Goal: Task Accomplishment & Management: Manage account settings

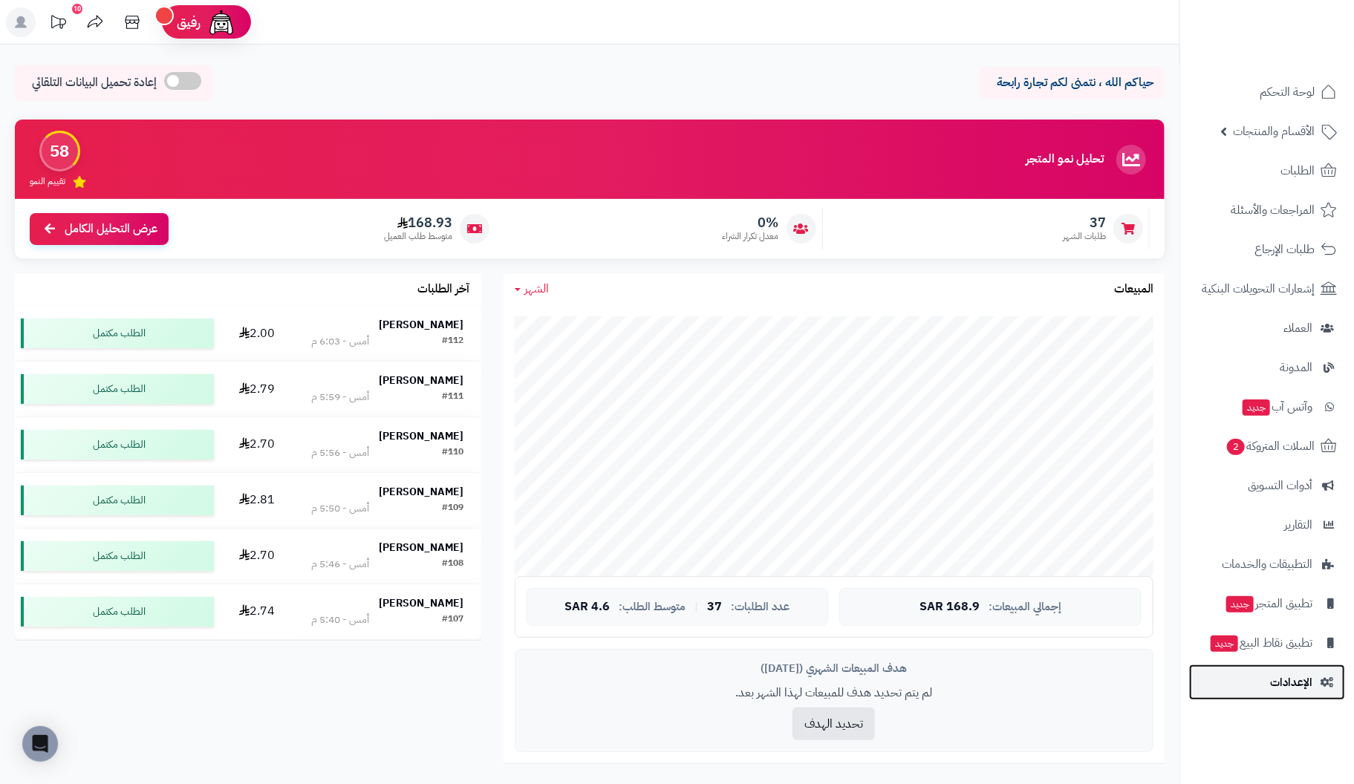
click at [1286, 681] on span "الإعدادات" at bounding box center [1291, 682] width 42 height 21
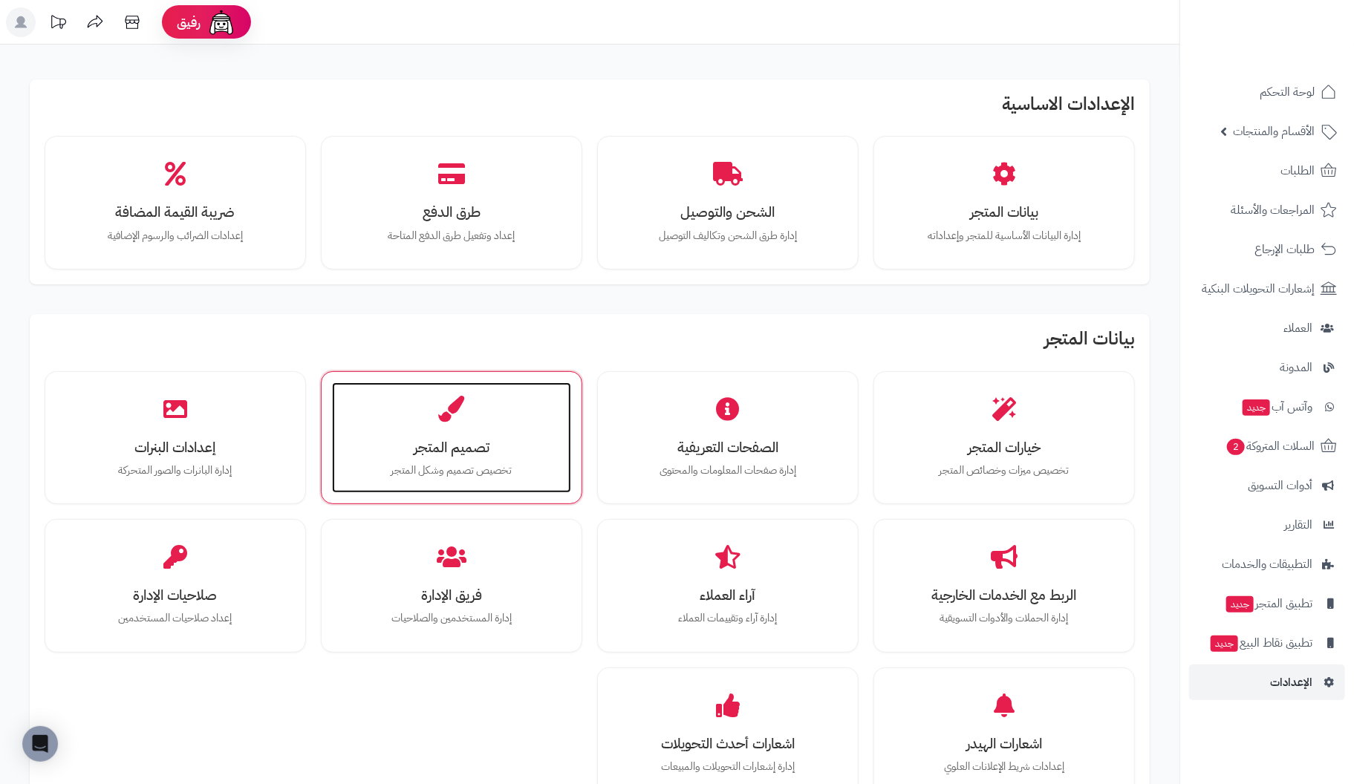
click at [436, 451] on h3 "تصميم المتجر" at bounding box center [451, 448] width 209 height 16
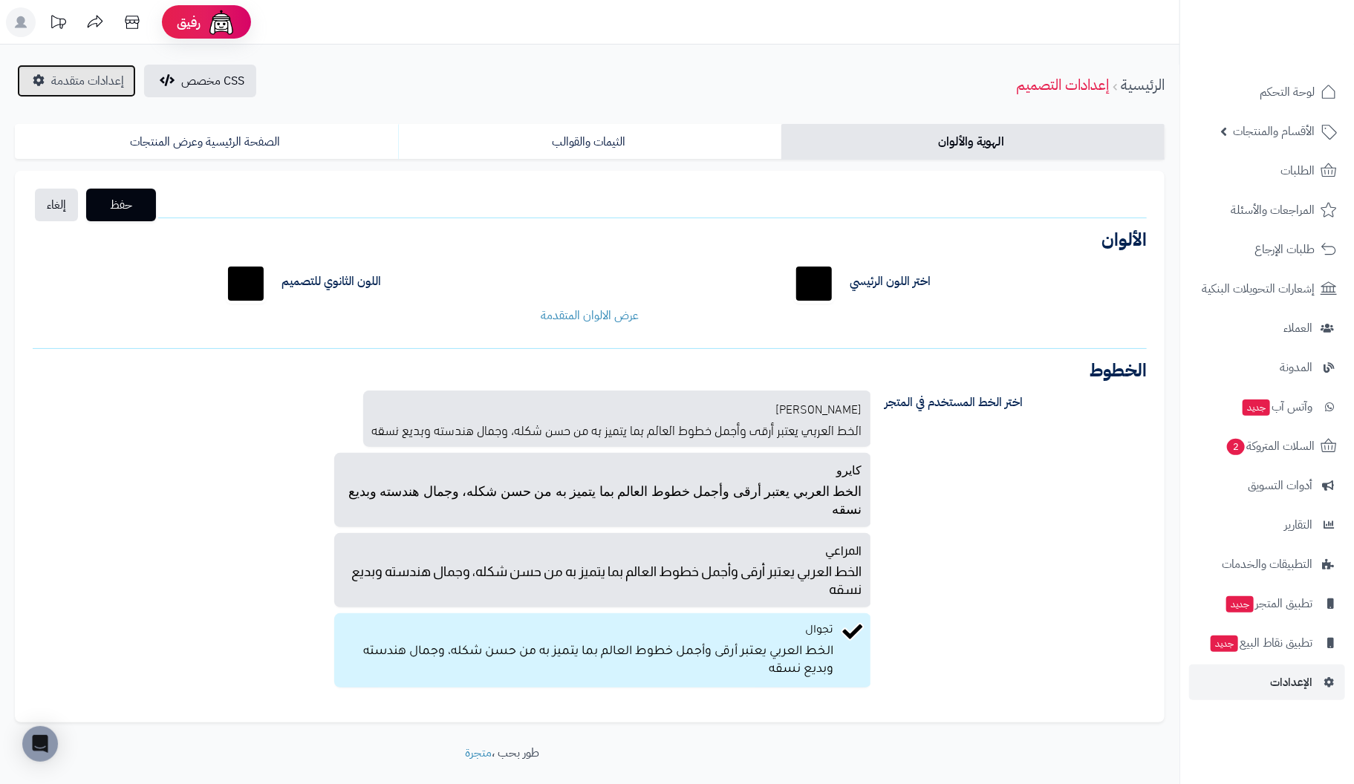
click at [105, 79] on span "إعدادات متقدمة" at bounding box center [87, 81] width 73 height 18
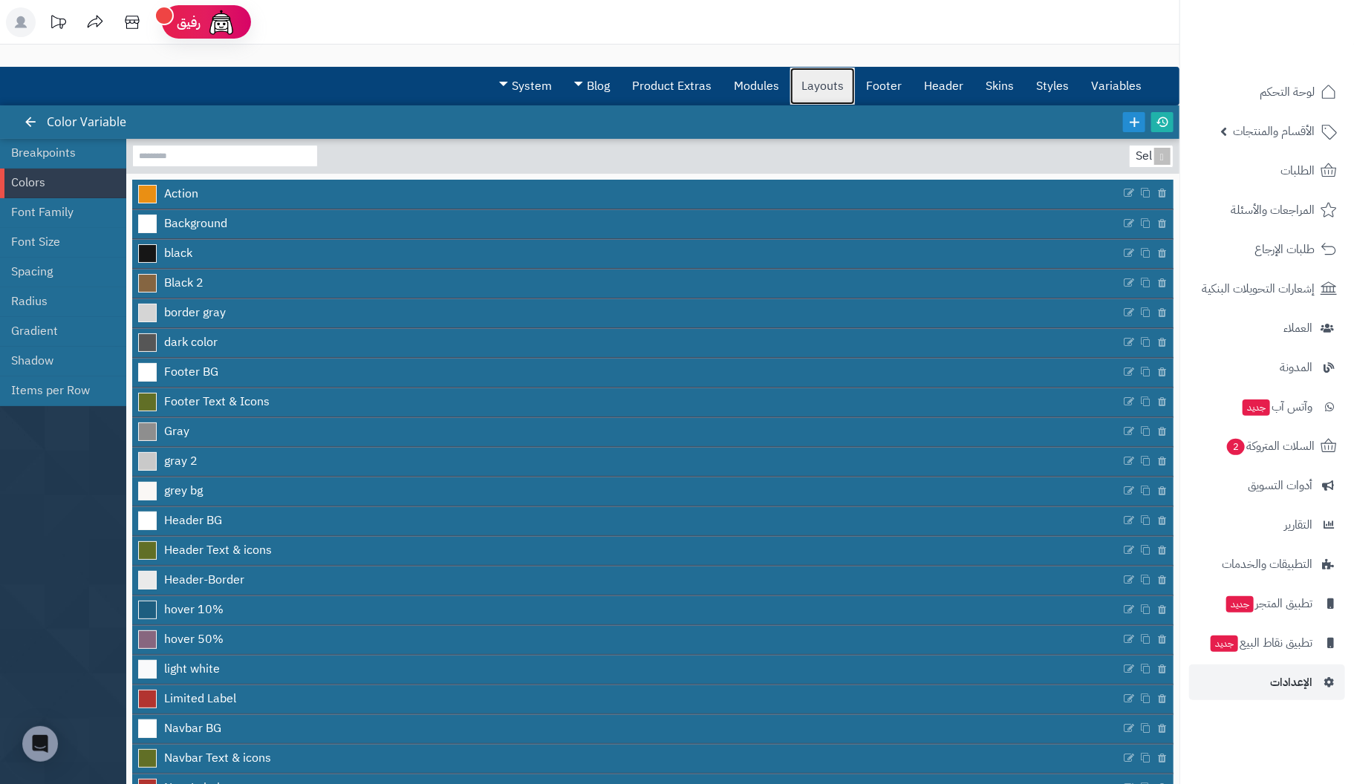
click at [834, 88] on link "Layouts" at bounding box center [822, 86] width 65 height 37
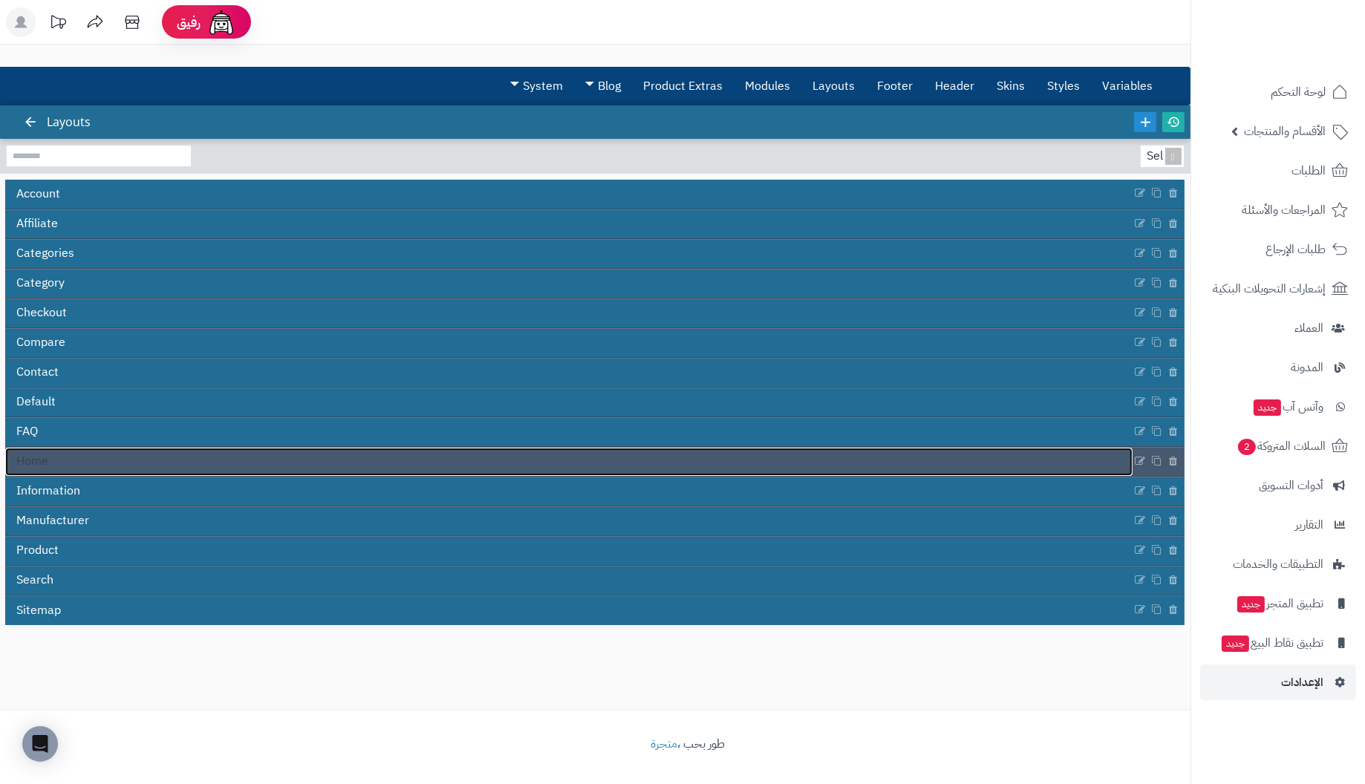
click at [51, 463] on link "Home" at bounding box center [568, 462] width 1127 height 28
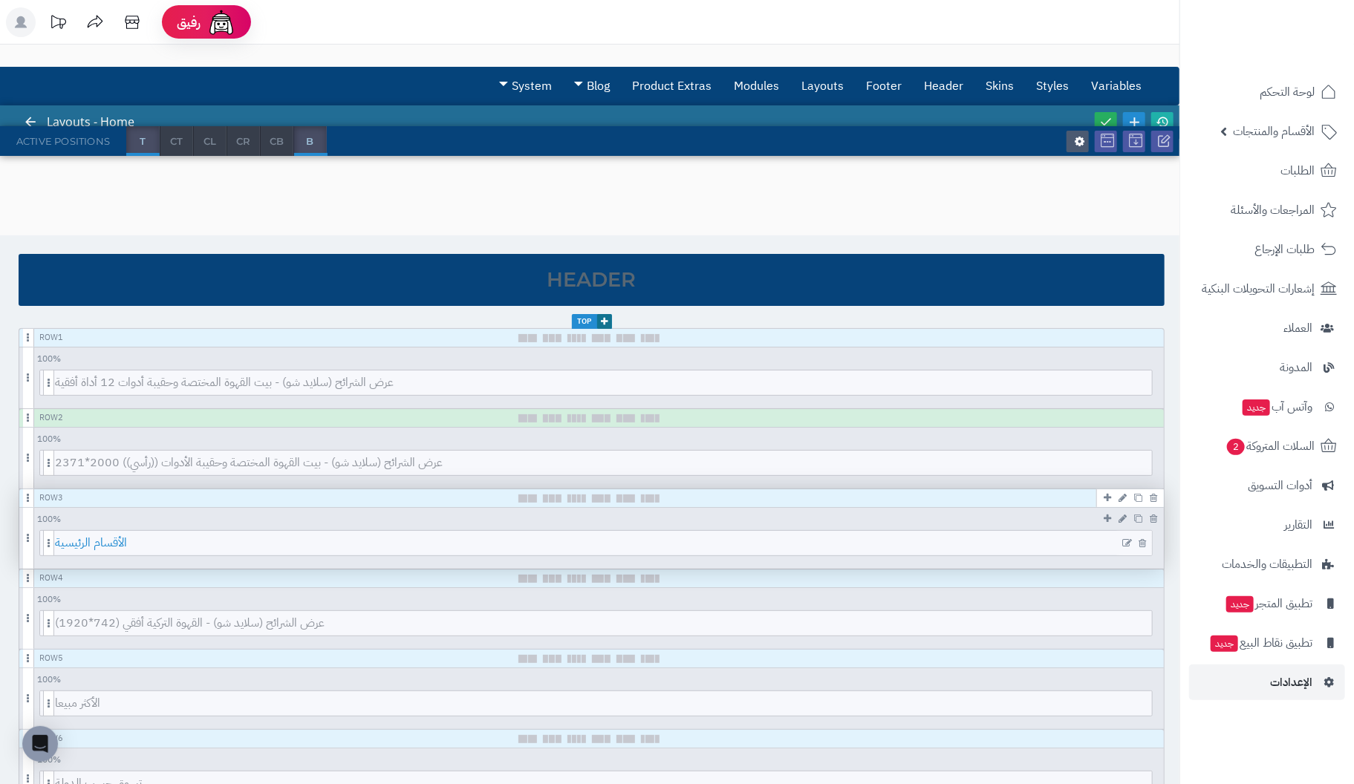
click at [581, 545] on span "الأقسام الرئيسية" at bounding box center [603, 543] width 1097 height 25
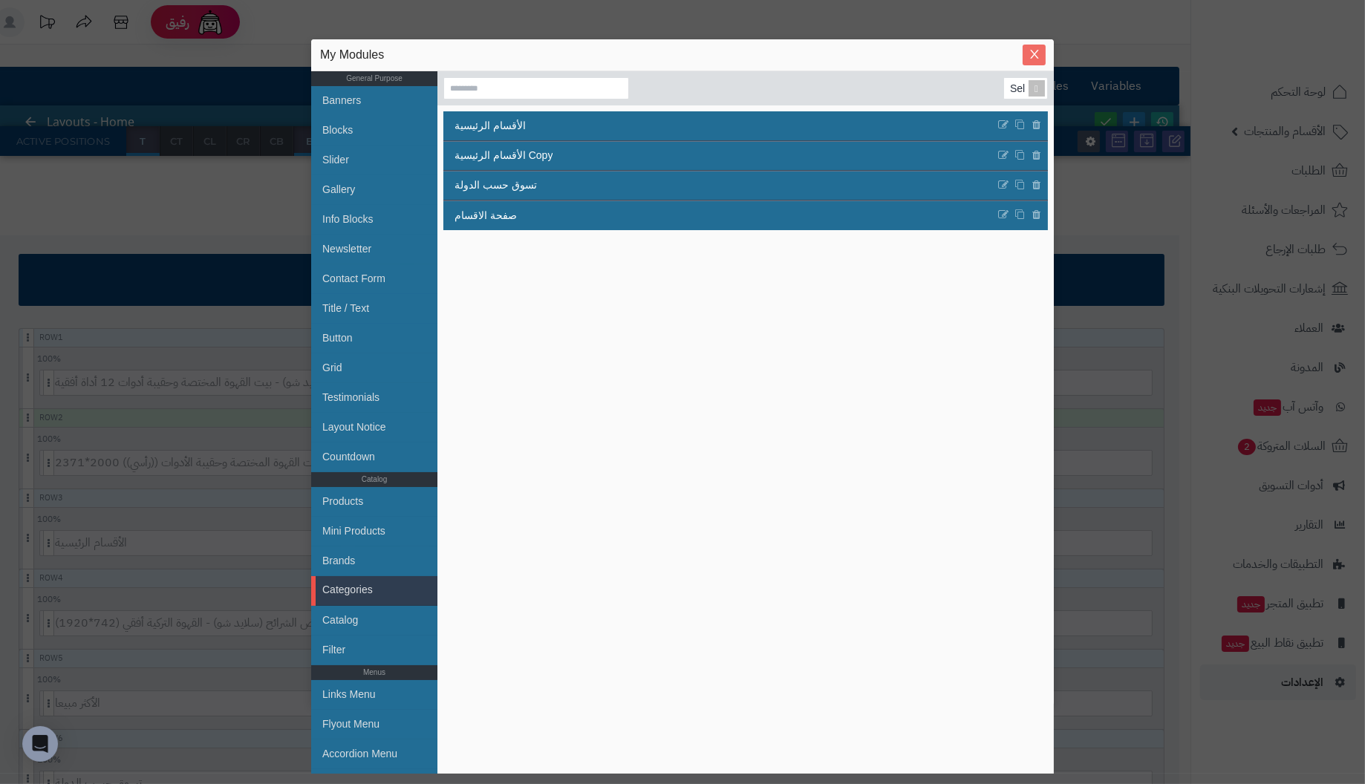
click at [1035, 54] on icon "Close" at bounding box center [1034, 54] width 8 height 9
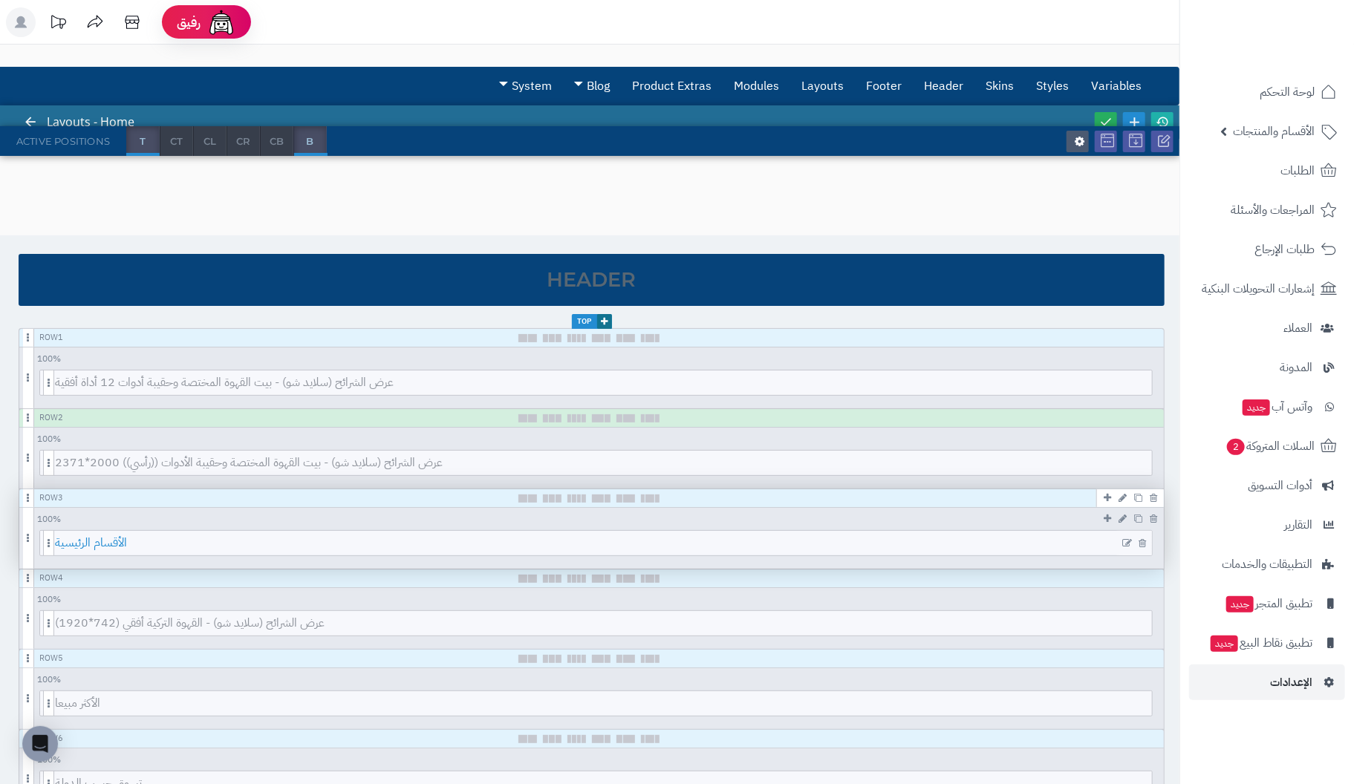
click at [685, 543] on span "الأقسام الرئيسية" at bounding box center [603, 543] width 1097 height 25
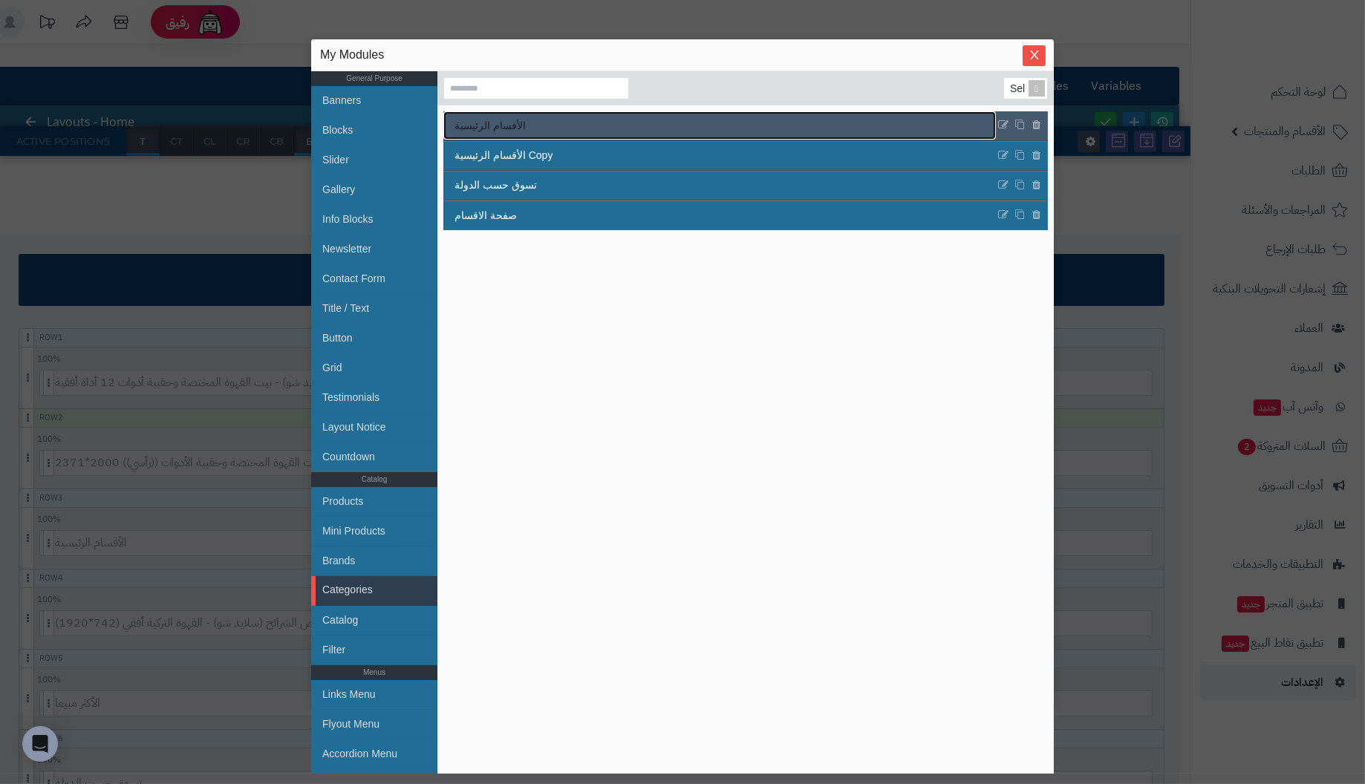
click at [509, 123] on span "الأقسام الرئيسية" at bounding box center [490, 126] width 71 height 16
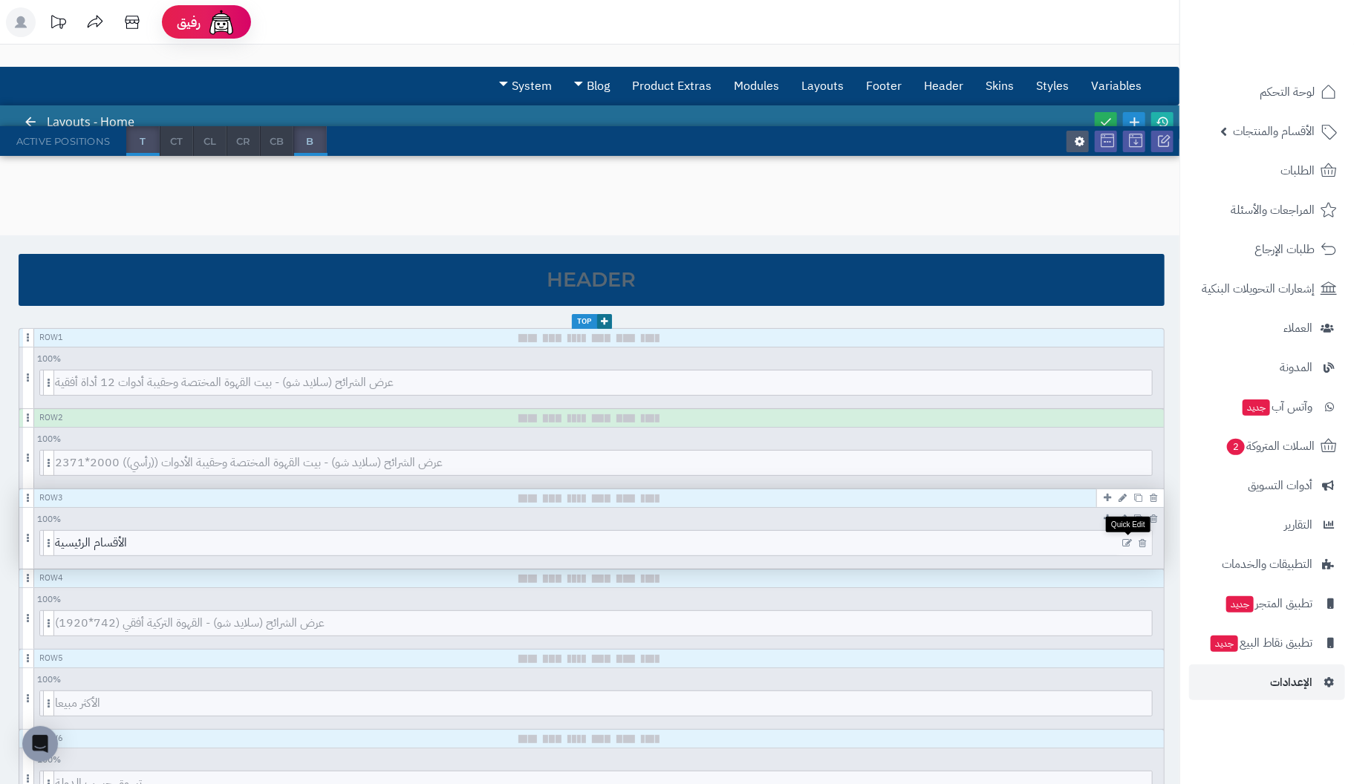
click at [1128, 538] on icon at bounding box center [1127, 543] width 10 height 10
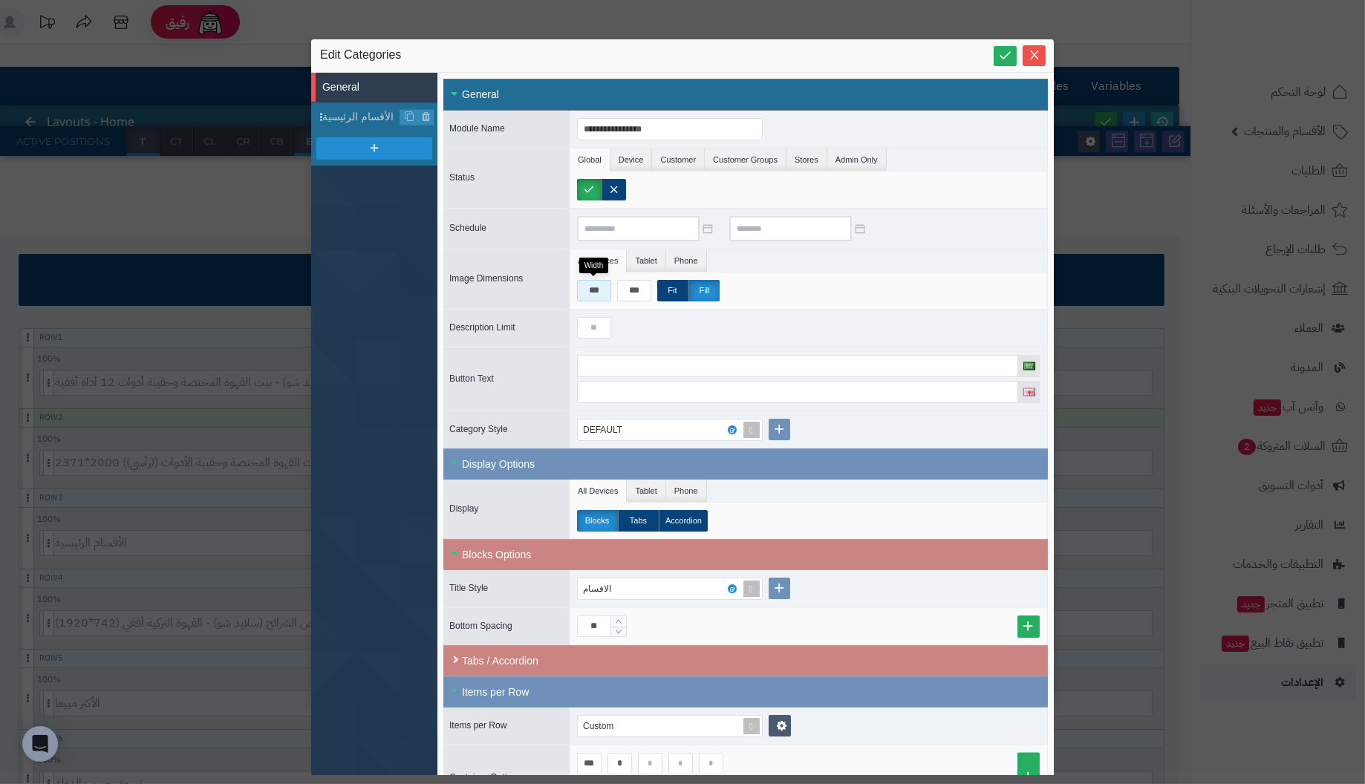
click at [602, 290] on input "***" at bounding box center [594, 291] width 34 height 22
drag, startPoint x: 604, startPoint y: 290, endPoint x: 581, endPoint y: 290, distance: 23.0
click at [581, 290] on input "***" at bounding box center [594, 291] width 34 height 22
type input "***"
drag, startPoint x: 646, startPoint y: 287, endPoint x: 457, endPoint y: 280, distance: 188.8
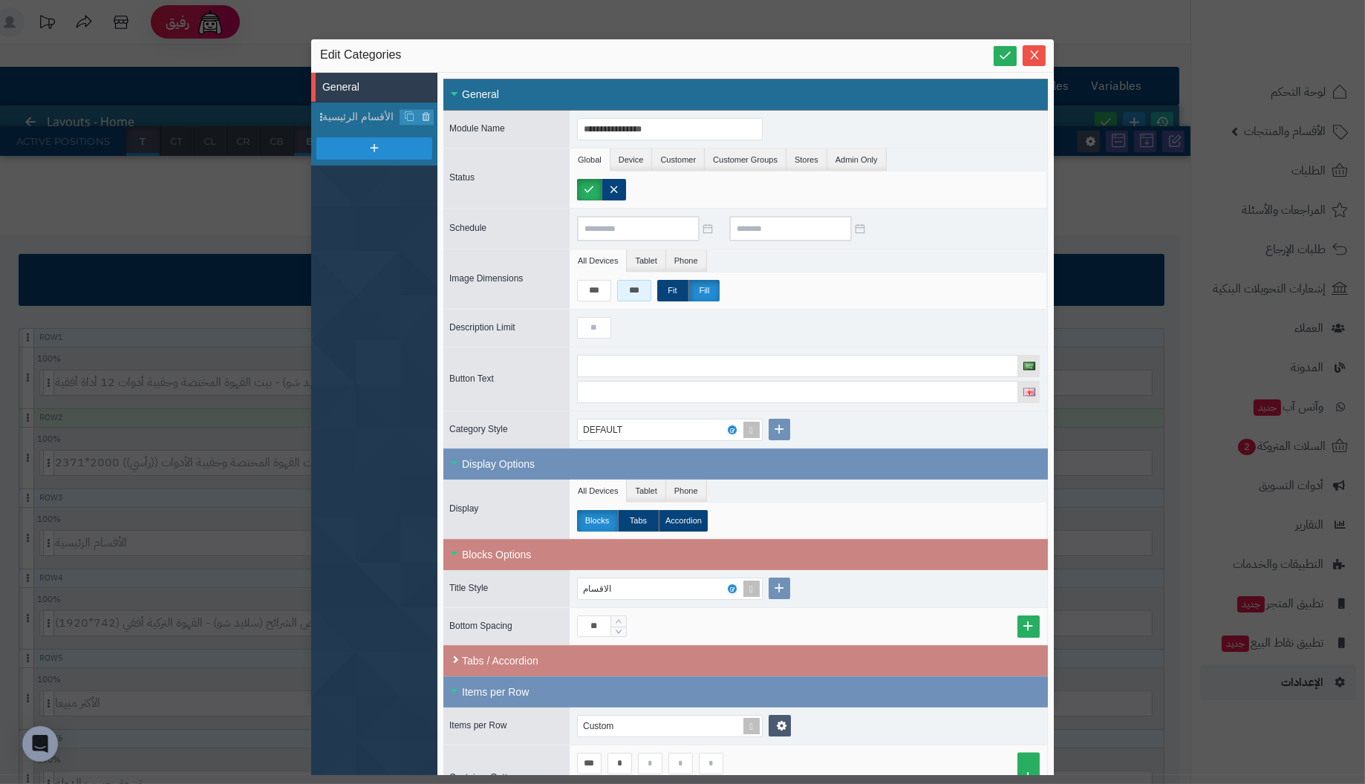
click at [457, 280] on div "Image Dimensions All Devices Tablet Phone *** *** Fit Fill" at bounding box center [745, 279] width 605 height 60
type input "***"
click at [600, 328] on input at bounding box center [594, 328] width 34 height 22
click at [588, 192] on label at bounding box center [589, 190] width 25 height 22
click at [645, 364] on input at bounding box center [797, 366] width 441 height 22
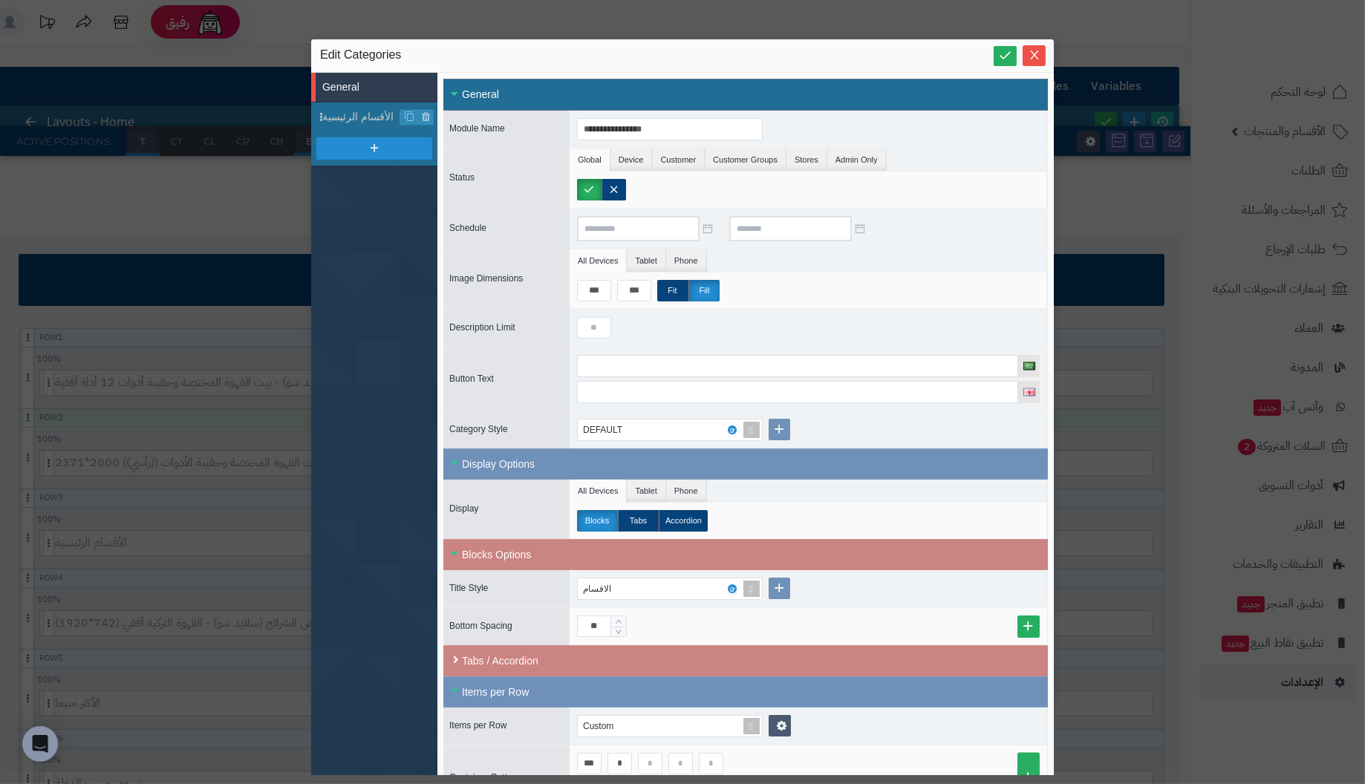
click at [784, 319] on div at bounding box center [809, 328] width 478 height 37
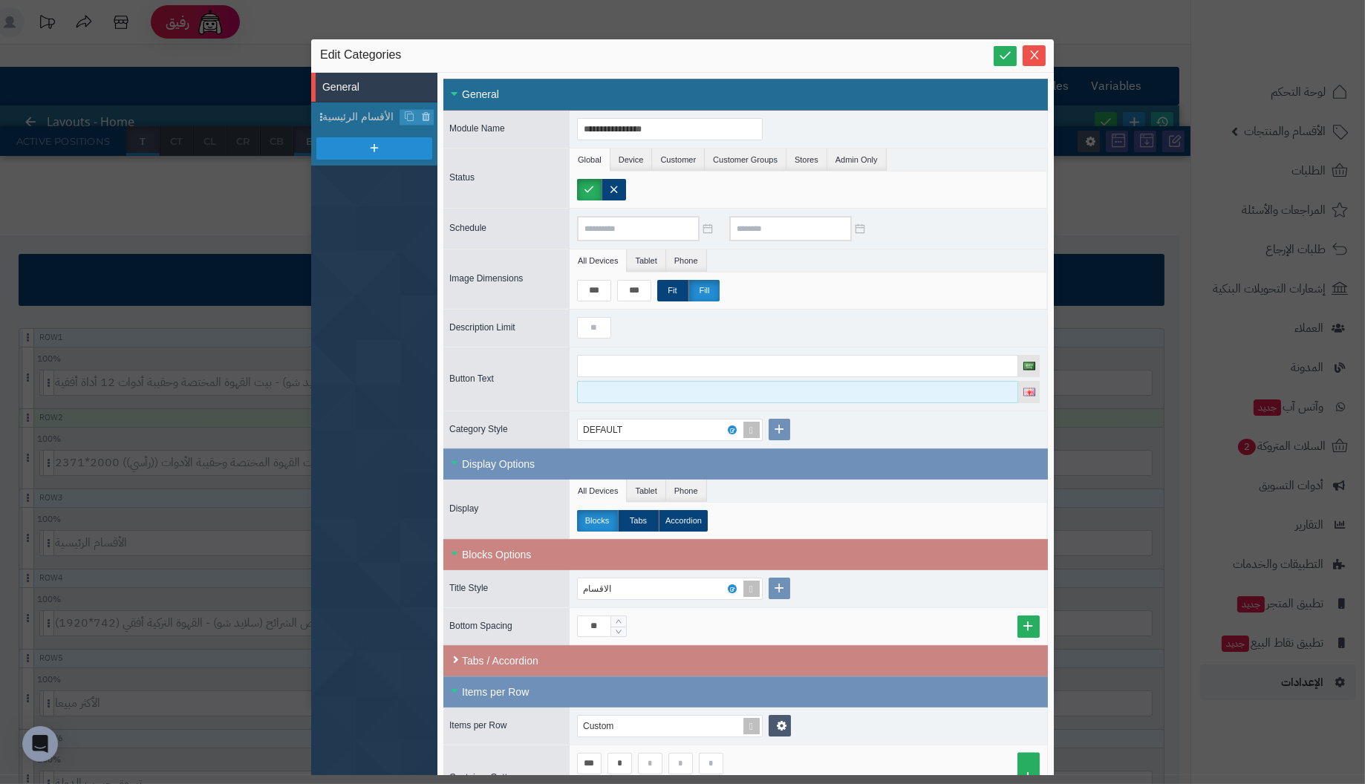
click at [729, 385] on input at bounding box center [797, 392] width 441 height 22
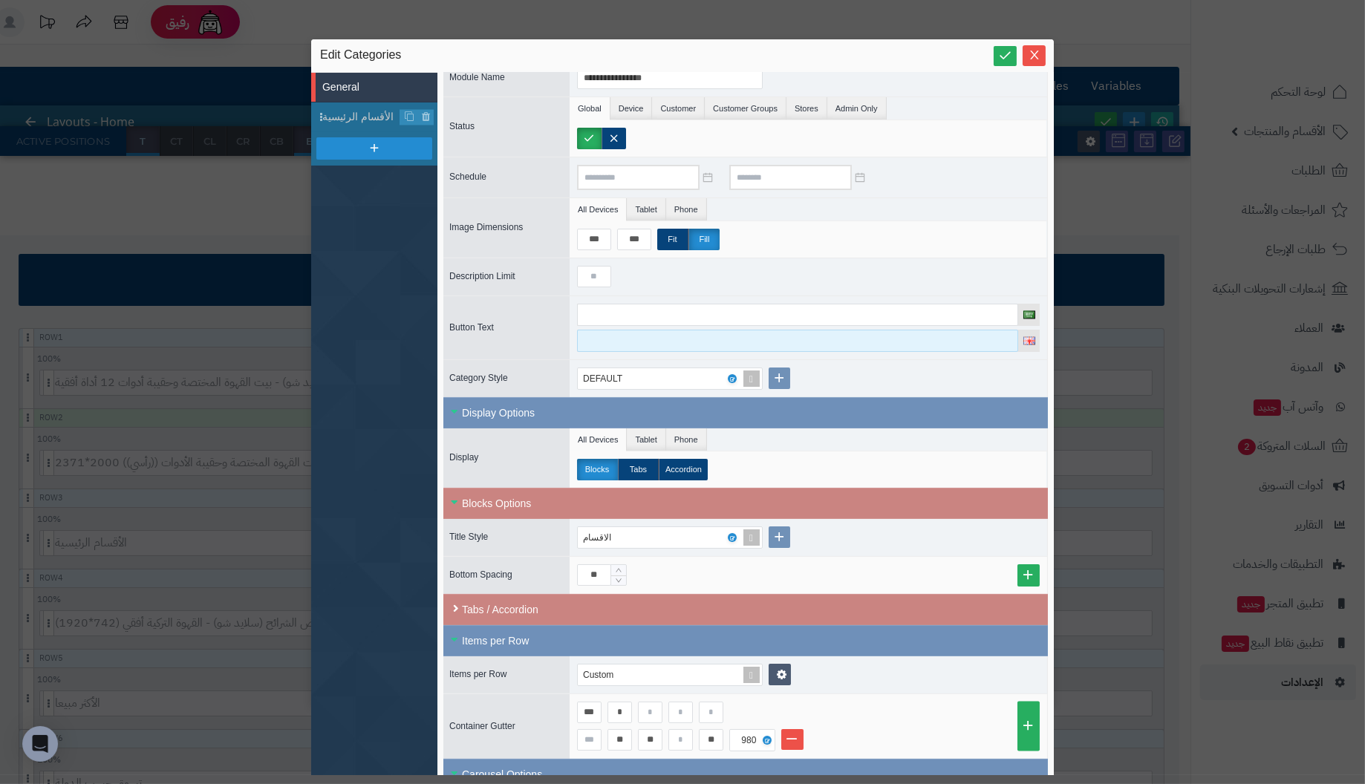
scroll to position [200, 0]
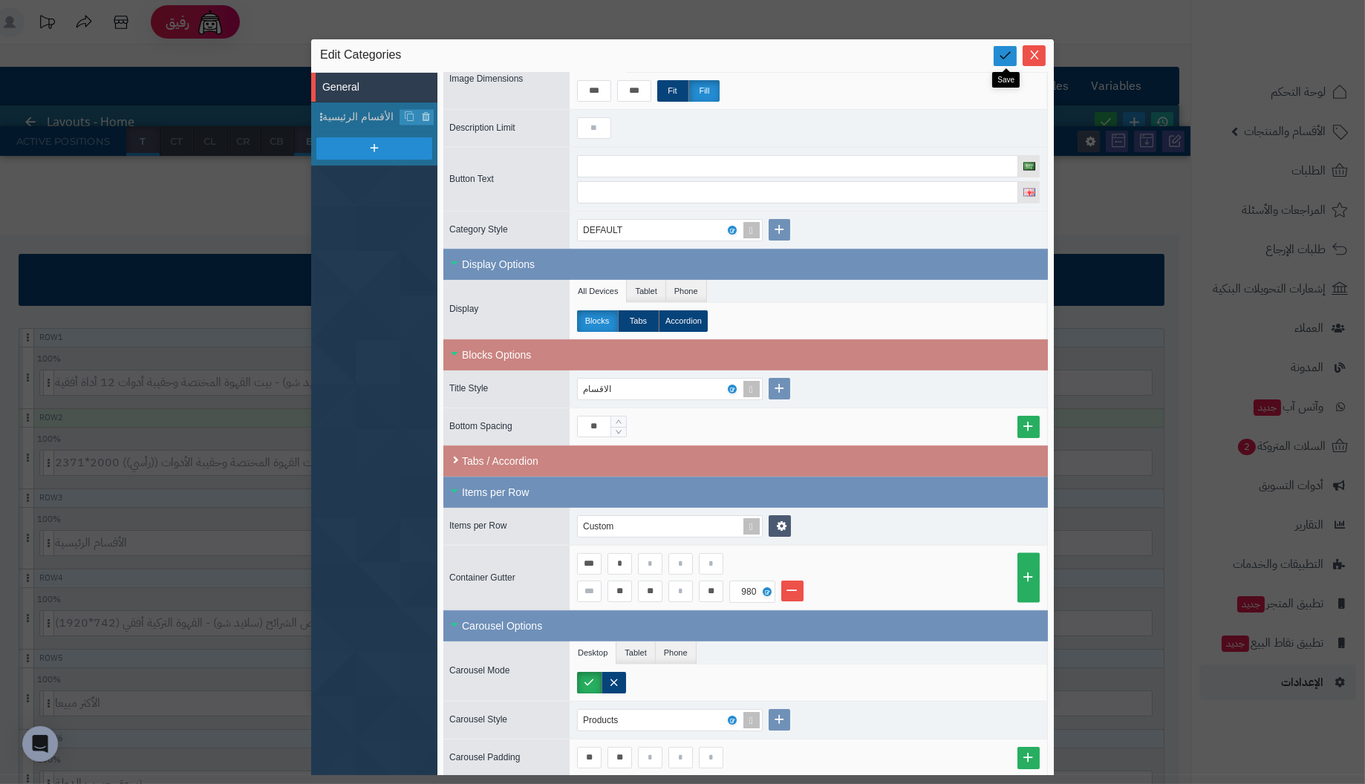
click at [1003, 57] on icon at bounding box center [1005, 55] width 14 height 14
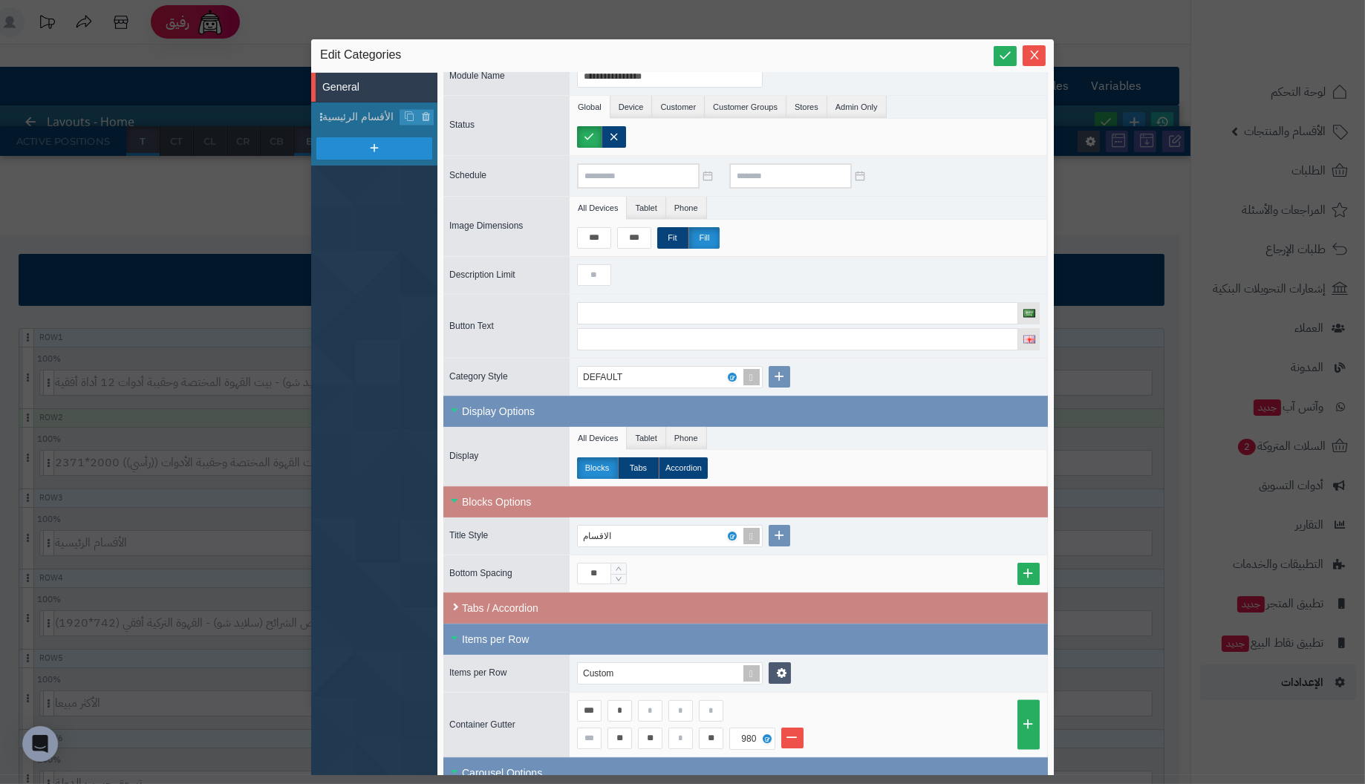
scroll to position [0, 0]
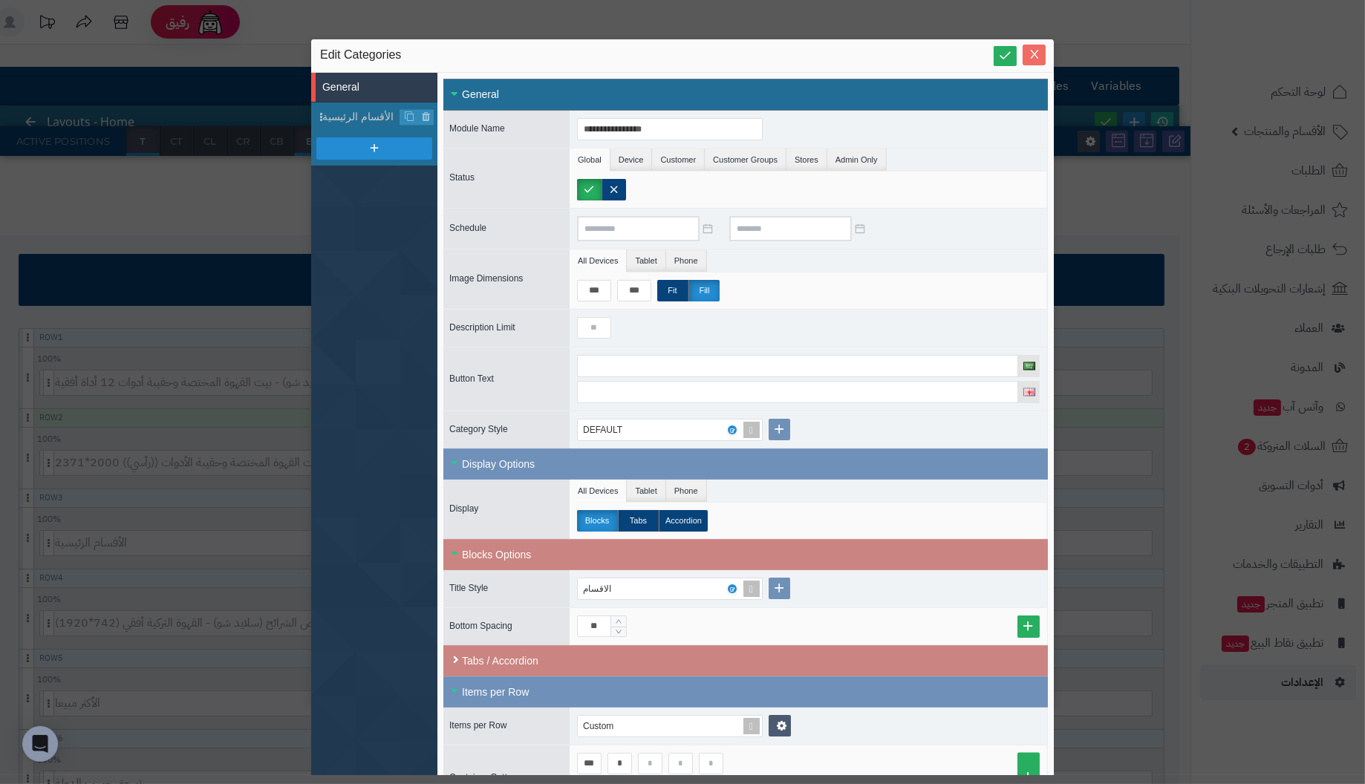
click at [1034, 55] on icon "Close" at bounding box center [1034, 54] width 8 height 9
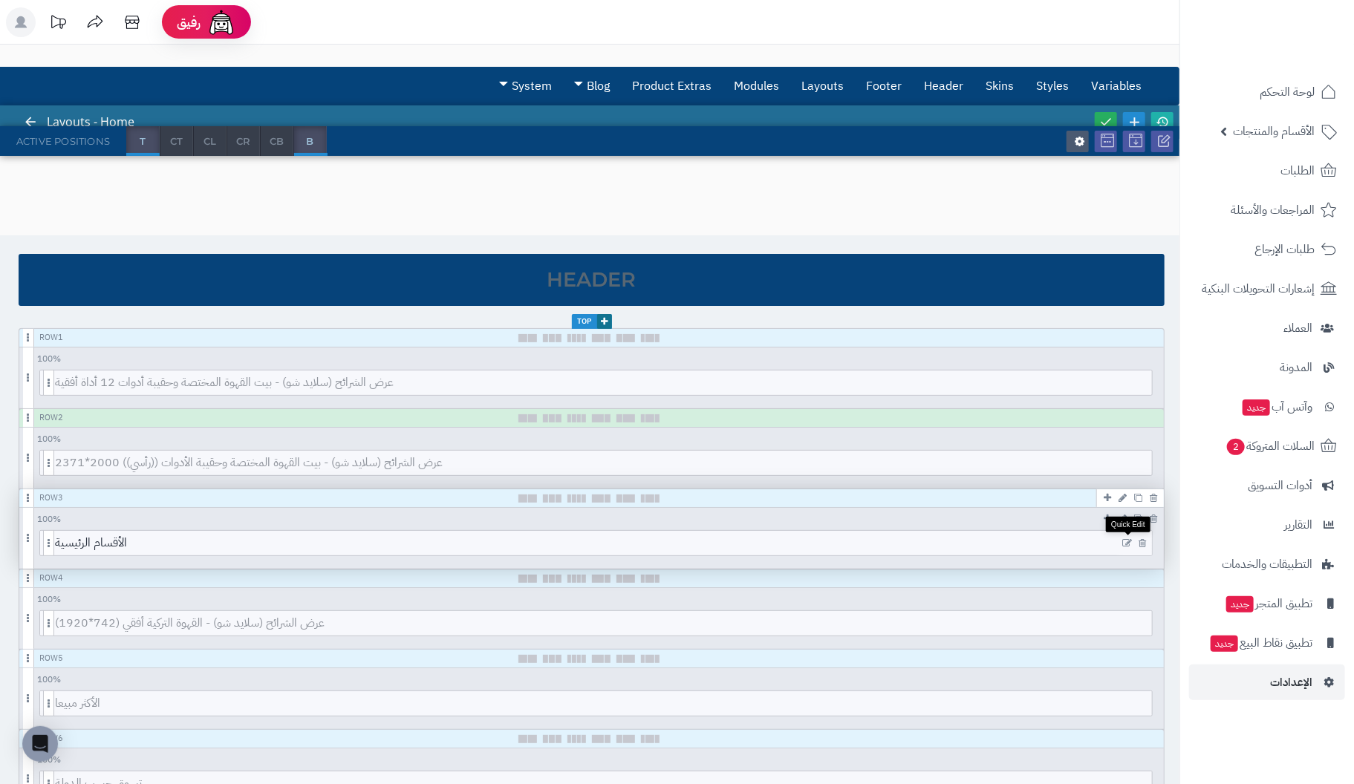
click at [1127, 543] on icon at bounding box center [1127, 543] width 10 height 10
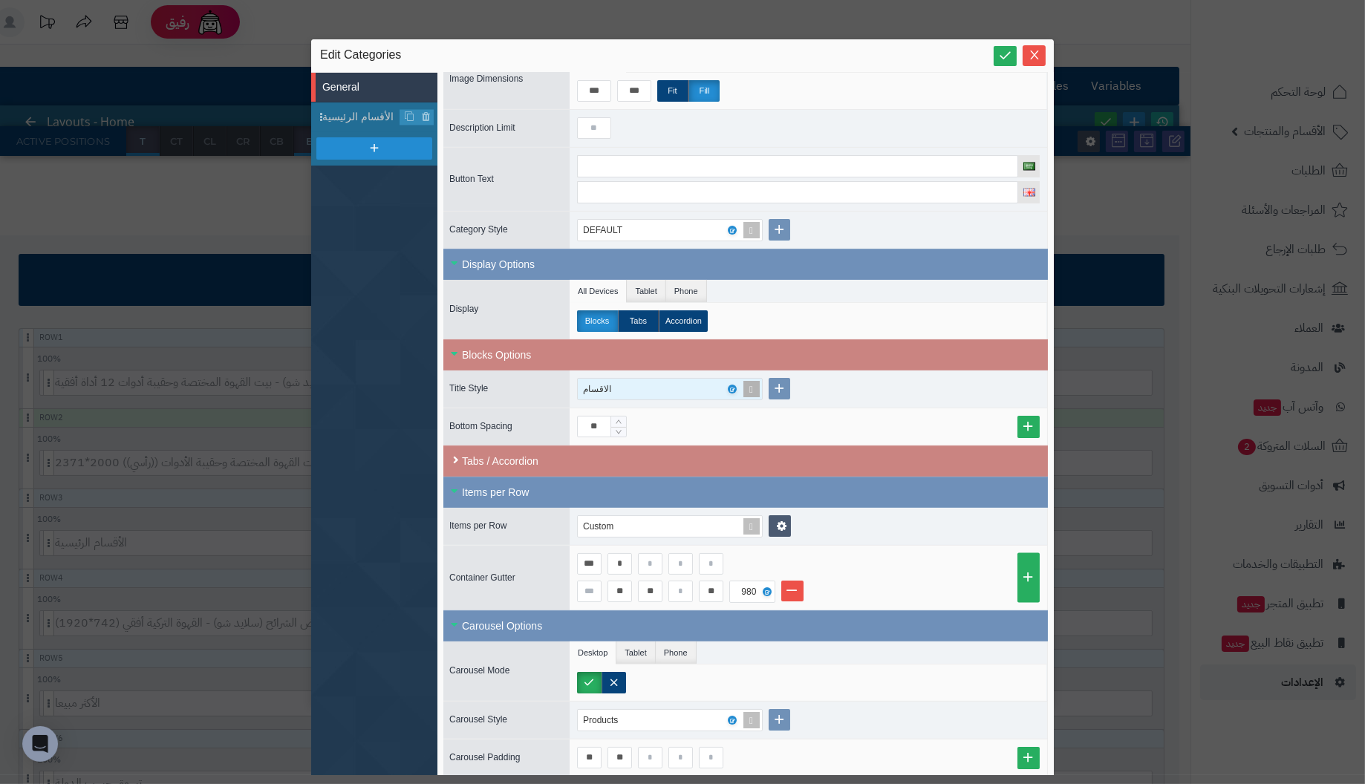
scroll to position [200, 0]
click at [598, 752] on input "**" at bounding box center [589, 758] width 25 height 22
click at [593, 752] on input "**" at bounding box center [589, 758] width 25 height 22
drag, startPoint x: 600, startPoint y: 749, endPoint x: 501, endPoint y: 749, distance: 99.5
click at [501, 749] on div "Carousel Padding ** **" at bounding box center [745, 758] width 605 height 38
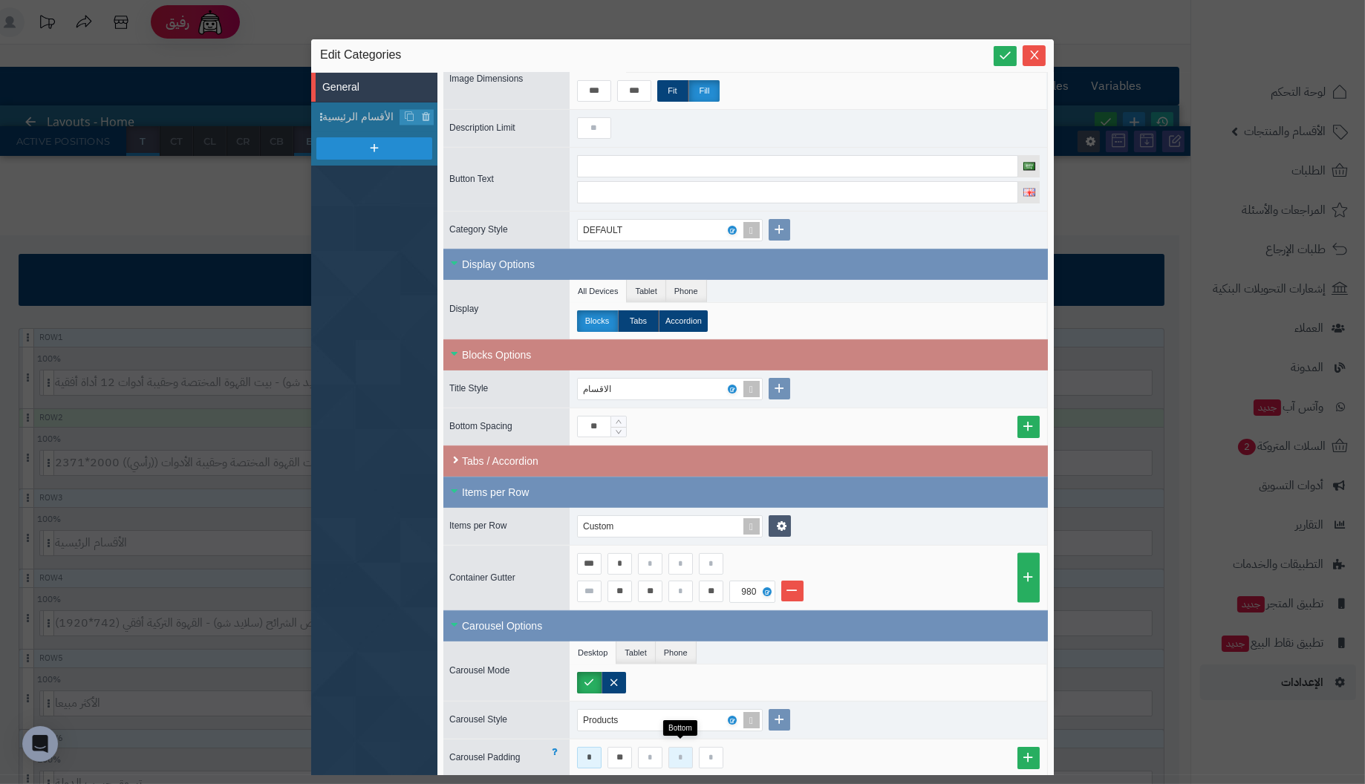
type input "*"
click at [688, 754] on input at bounding box center [680, 758] width 25 height 22
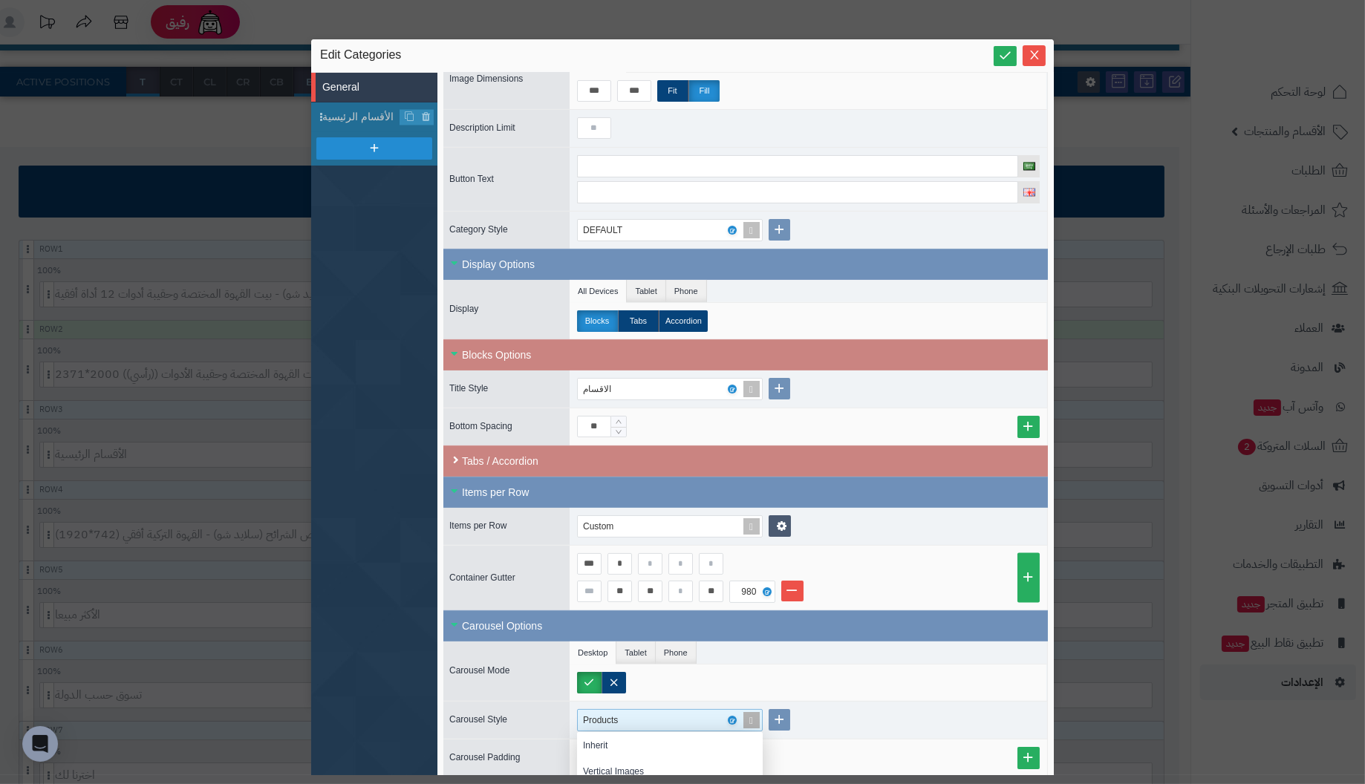
scroll to position [137, 175]
click at [680, 712] on div "Products" at bounding box center [663, 720] width 161 height 21
click at [691, 701] on div "Carousel Style Products Inherit Vertical Images DEFAULT New Carousel Product Pa…" at bounding box center [745, 720] width 605 height 38
click at [583, 672] on label at bounding box center [589, 683] width 25 height 22
click at [593, 675] on label at bounding box center [589, 683] width 25 height 22
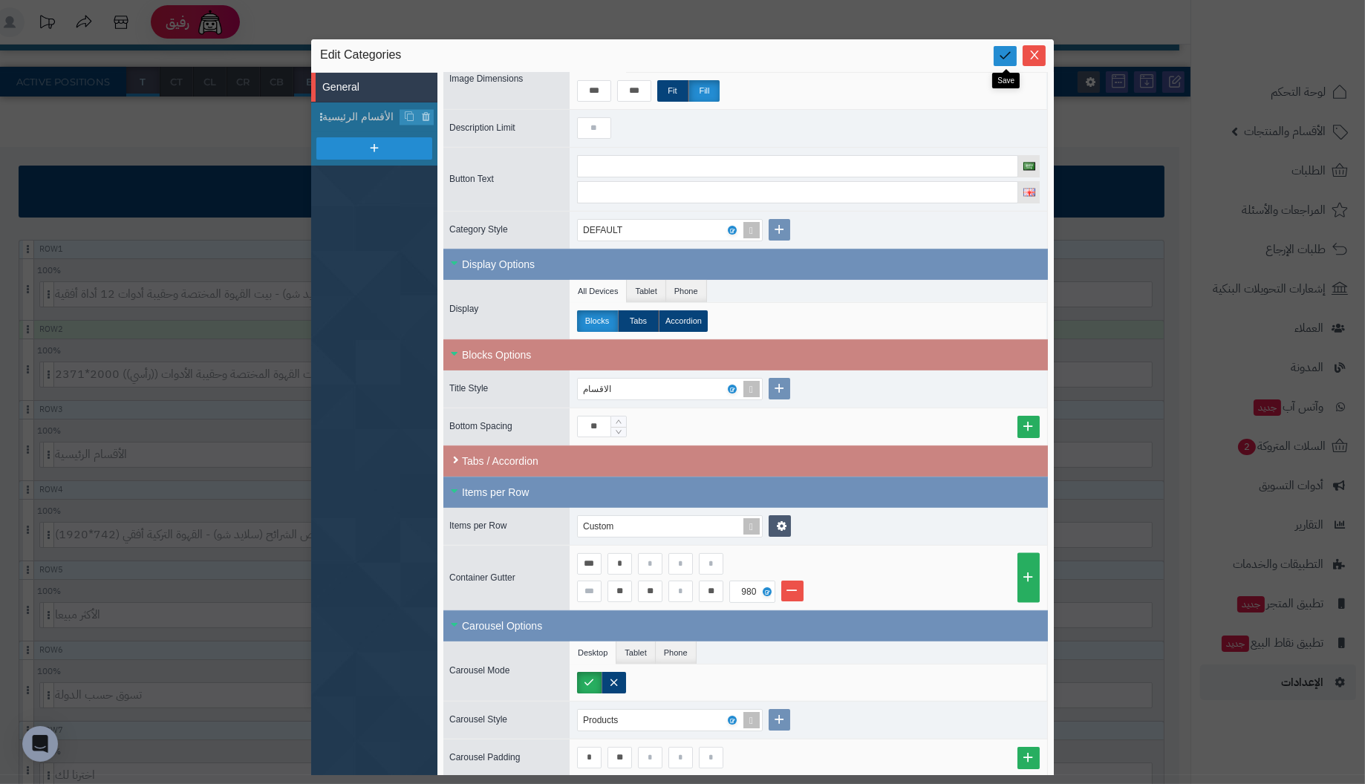
click at [1004, 63] on link at bounding box center [1005, 56] width 23 height 20
click at [751, 584] on div "980" at bounding box center [750, 591] width 33 height 21
click at [756, 705] on div "1024" at bounding box center [766, 711] width 62 height 13
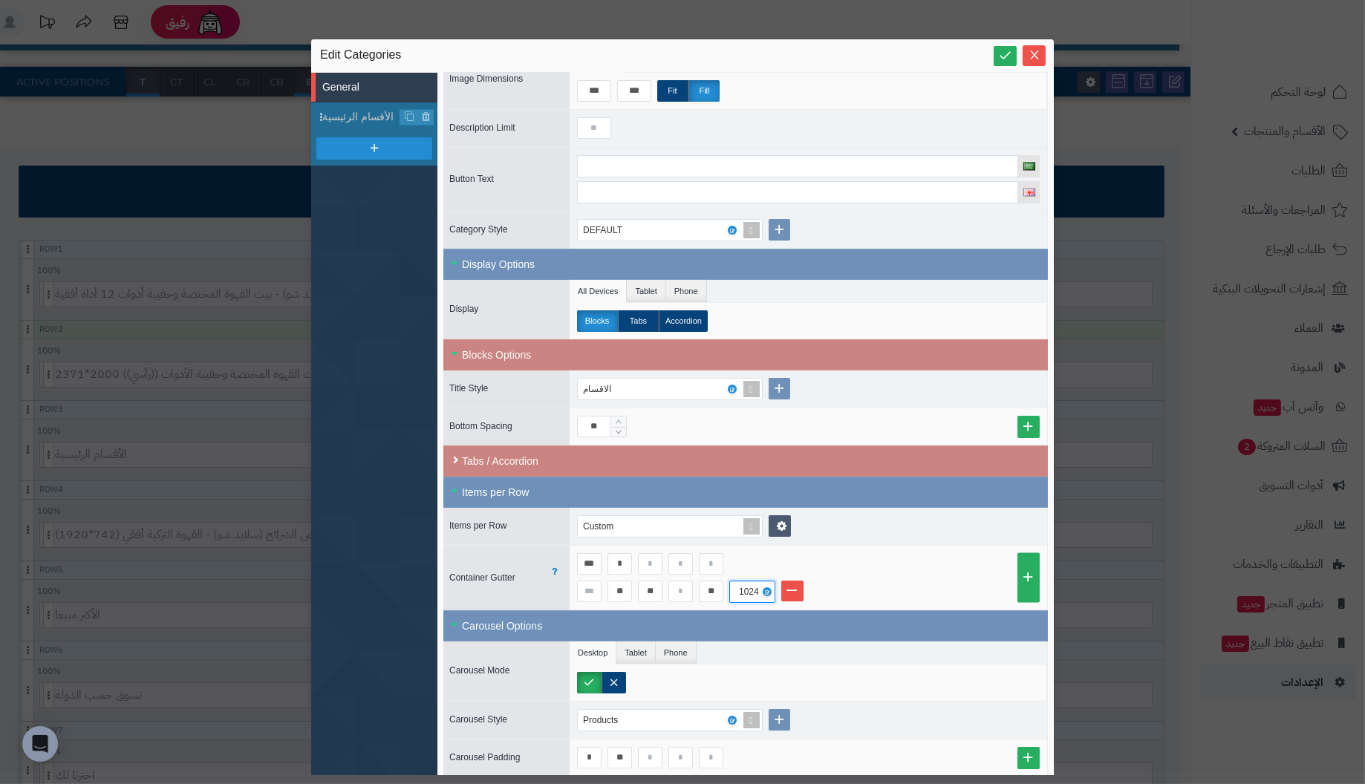
click at [861, 311] on div "Blocks Tabs Accordion" at bounding box center [811, 321] width 469 height 22
click at [1006, 53] on icon at bounding box center [1005, 55] width 14 height 14
click at [710, 586] on input "**" at bounding box center [711, 592] width 25 height 22
drag, startPoint x: 719, startPoint y: 584, endPoint x: 652, endPoint y: 582, distance: 66.9
click at [652, 582] on div "** ** **" at bounding box center [653, 592] width 152 height 22
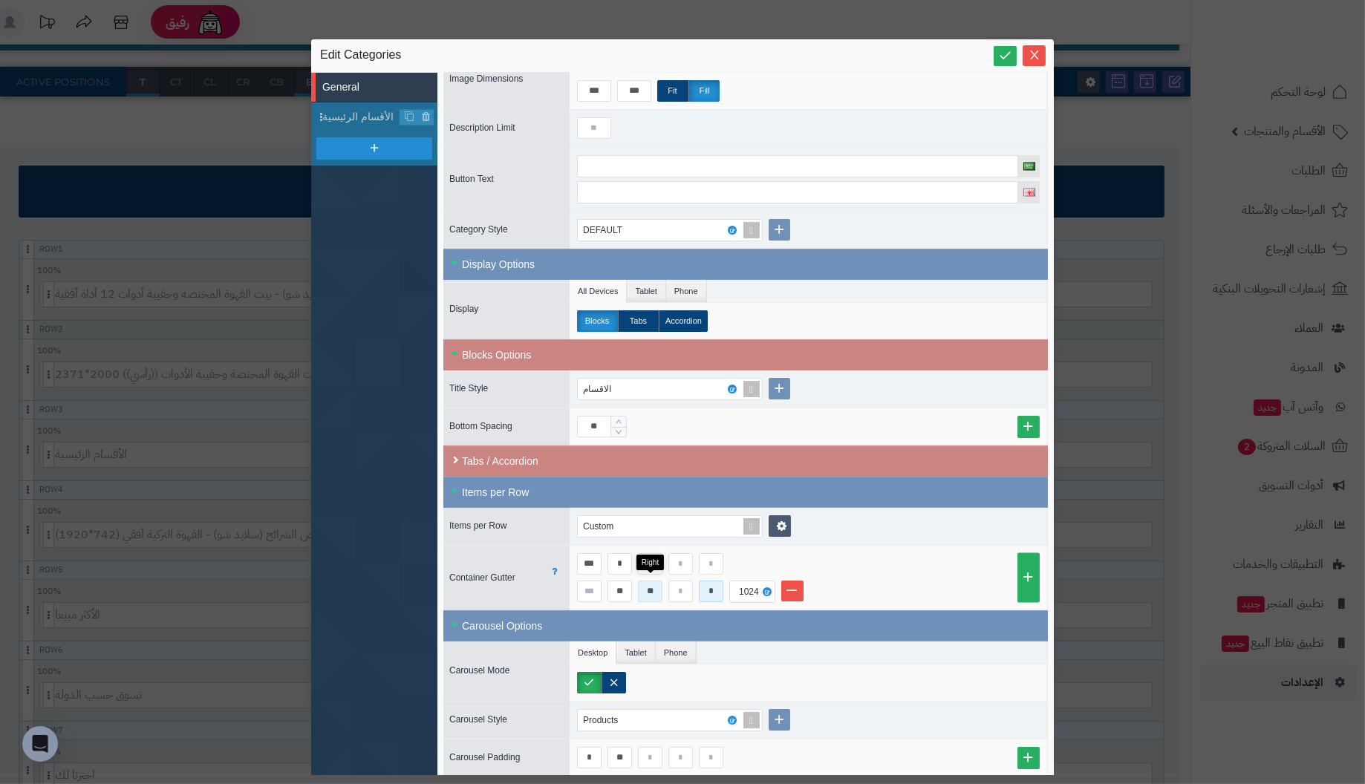
type input "*"
drag, startPoint x: 655, startPoint y: 582, endPoint x: 615, endPoint y: 582, distance: 40.1
click at [615, 582] on div "** ** *" at bounding box center [653, 592] width 152 height 22
type input "*"
click at [708, 583] on input "*" at bounding box center [711, 592] width 25 height 22
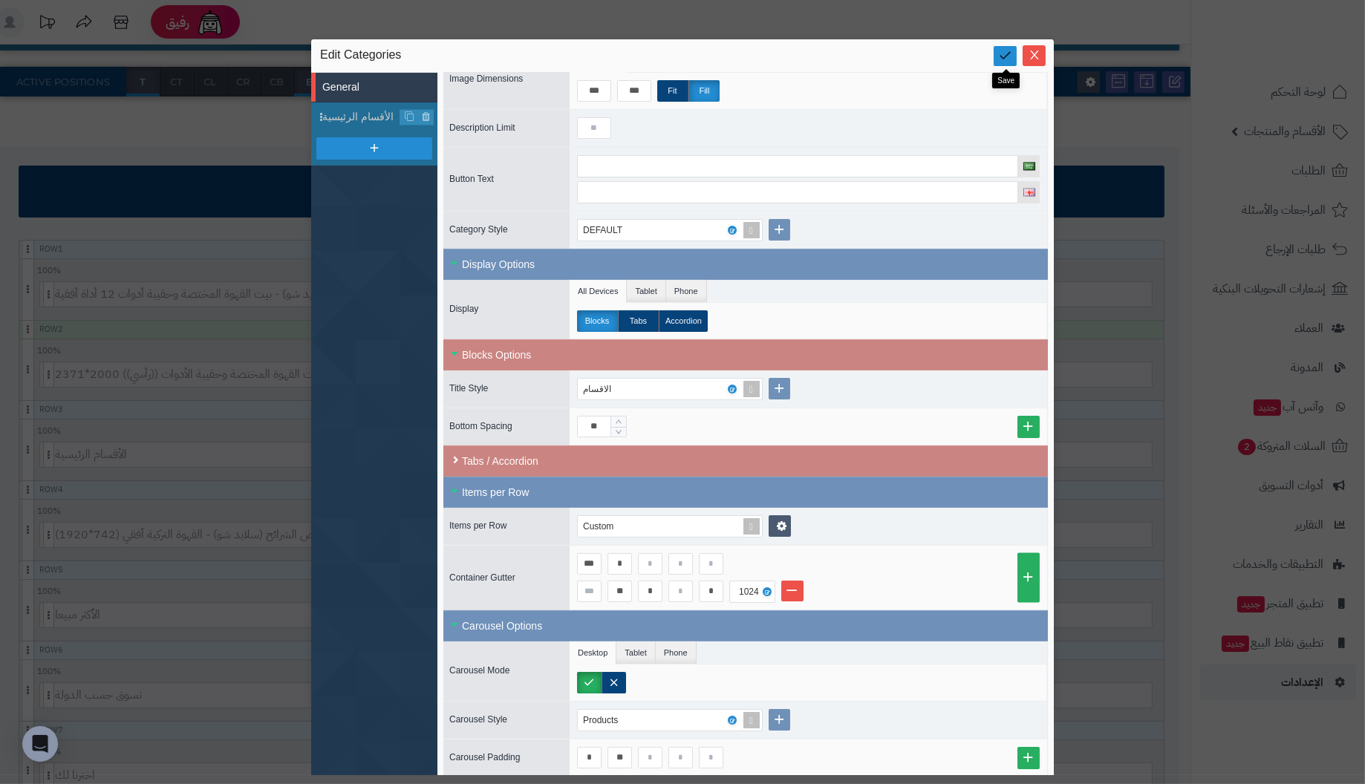
click at [1002, 54] on icon at bounding box center [1005, 55] width 14 height 14
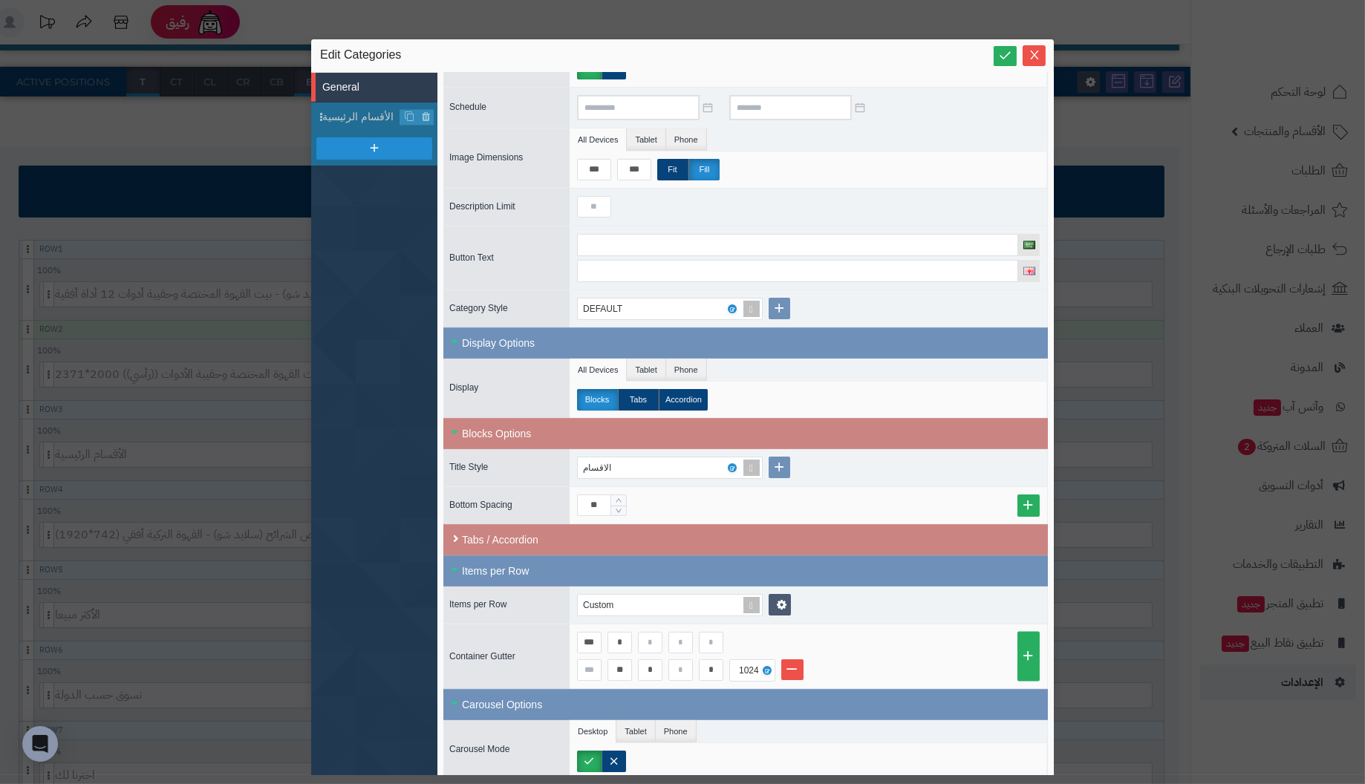
scroll to position [200, 0]
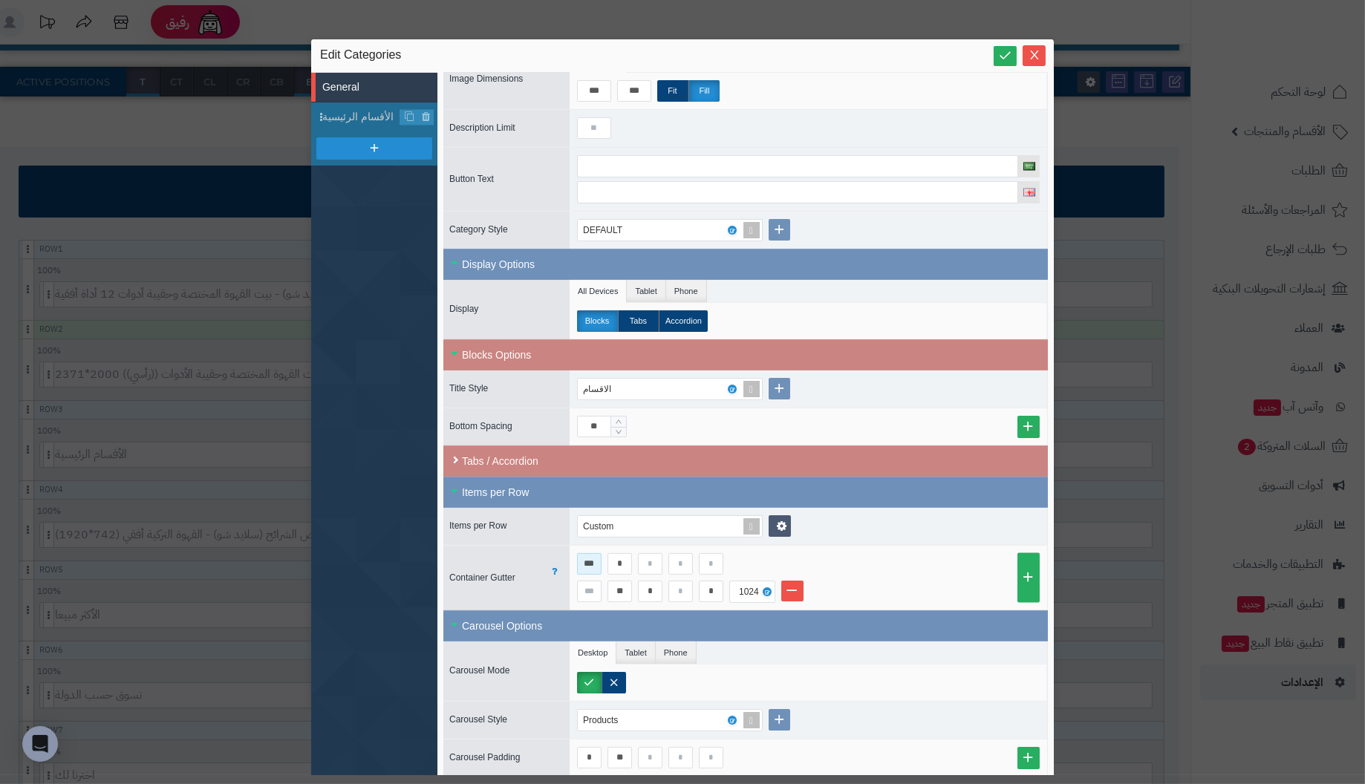
drag, startPoint x: 599, startPoint y: 557, endPoint x: 498, endPoint y: 548, distance: 101.4
click at [498, 548] on div "Container Gutter *** * ** * * 1024" at bounding box center [745, 577] width 605 height 65
click at [622, 557] on input "*" at bounding box center [619, 564] width 25 height 22
click at [1010, 48] on link at bounding box center [1005, 56] width 23 height 20
click at [593, 558] on input "*" at bounding box center [589, 564] width 25 height 22
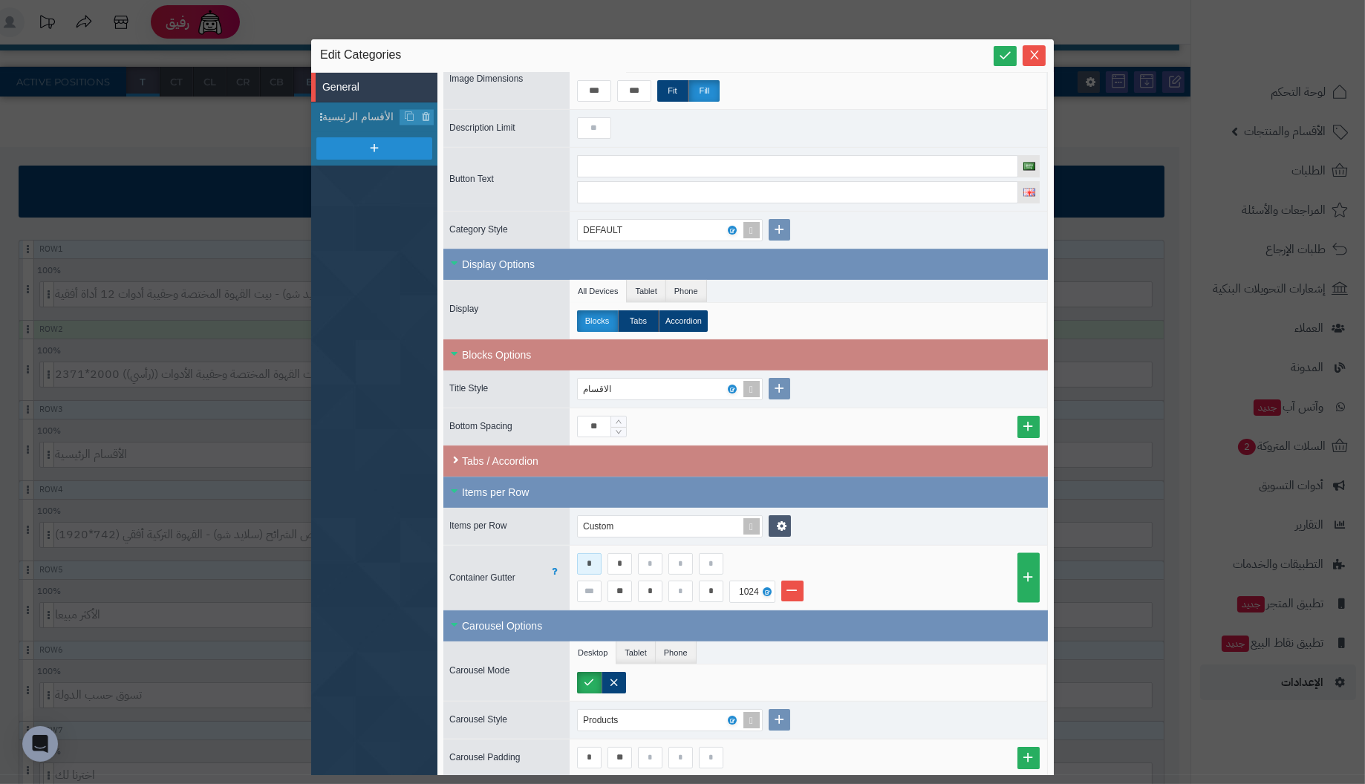
drag, startPoint x: 596, startPoint y: 558, endPoint x: 521, endPoint y: 558, distance: 74.3
click at [521, 558] on div "Container Gutter * * ** * * 1024" at bounding box center [745, 577] width 605 height 65
type input "***"
click at [625, 581] on input "**" at bounding box center [619, 592] width 25 height 22
click at [1006, 53] on icon at bounding box center [1005, 55] width 14 height 14
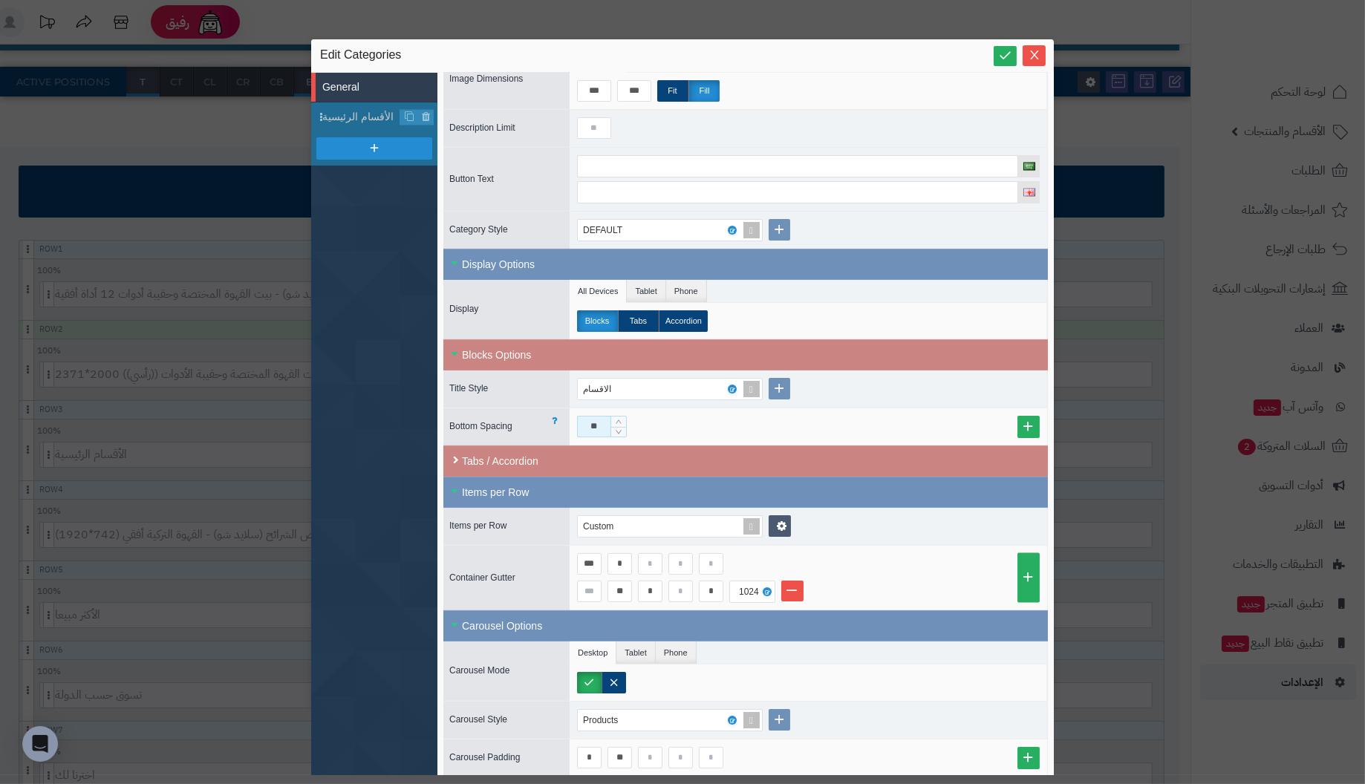
drag, startPoint x: 603, startPoint y: 417, endPoint x: 550, endPoint y: 417, distance: 53.5
click at [550, 417] on div "Bottom Spacing **" at bounding box center [745, 427] width 605 height 38
click at [612, 555] on input "*" at bounding box center [619, 564] width 25 height 22
click at [1001, 53] on icon at bounding box center [1005, 55] width 14 height 14
drag, startPoint x: 604, startPoint y: 420, endPoint x: 412, endPoint y: 422, distance: 191.6
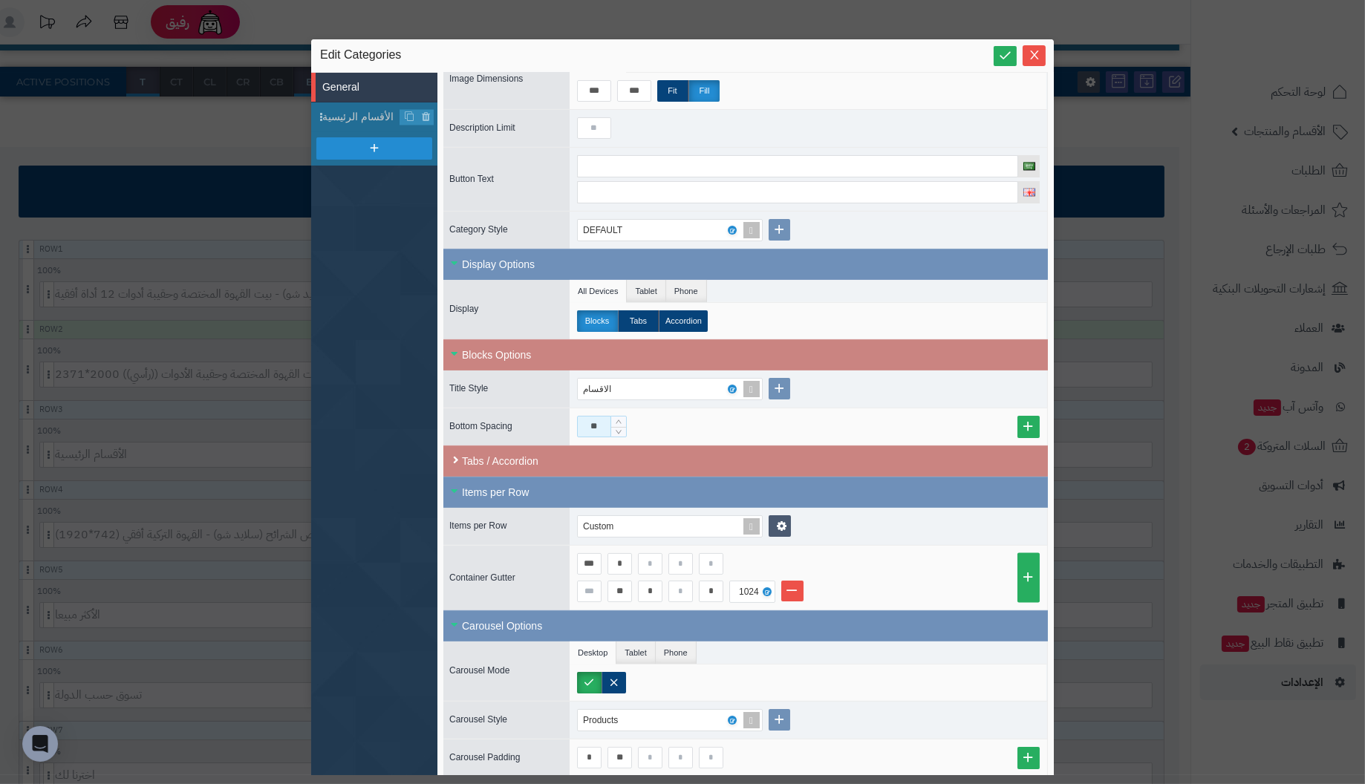
click at [412, 422] on div "**********" at bounding box center [682, 424] width 743 height 703
type input "**"
click at [878, 417] on div "**" at bounding box center [808, 427] width 463 height 22
click at [641, 313] on label "Tabs" at bounding box center [638, 321] width 41 height 22
click at [685, 318] on label "Accordion" at bounding box center [683, 321] width 49 height 22
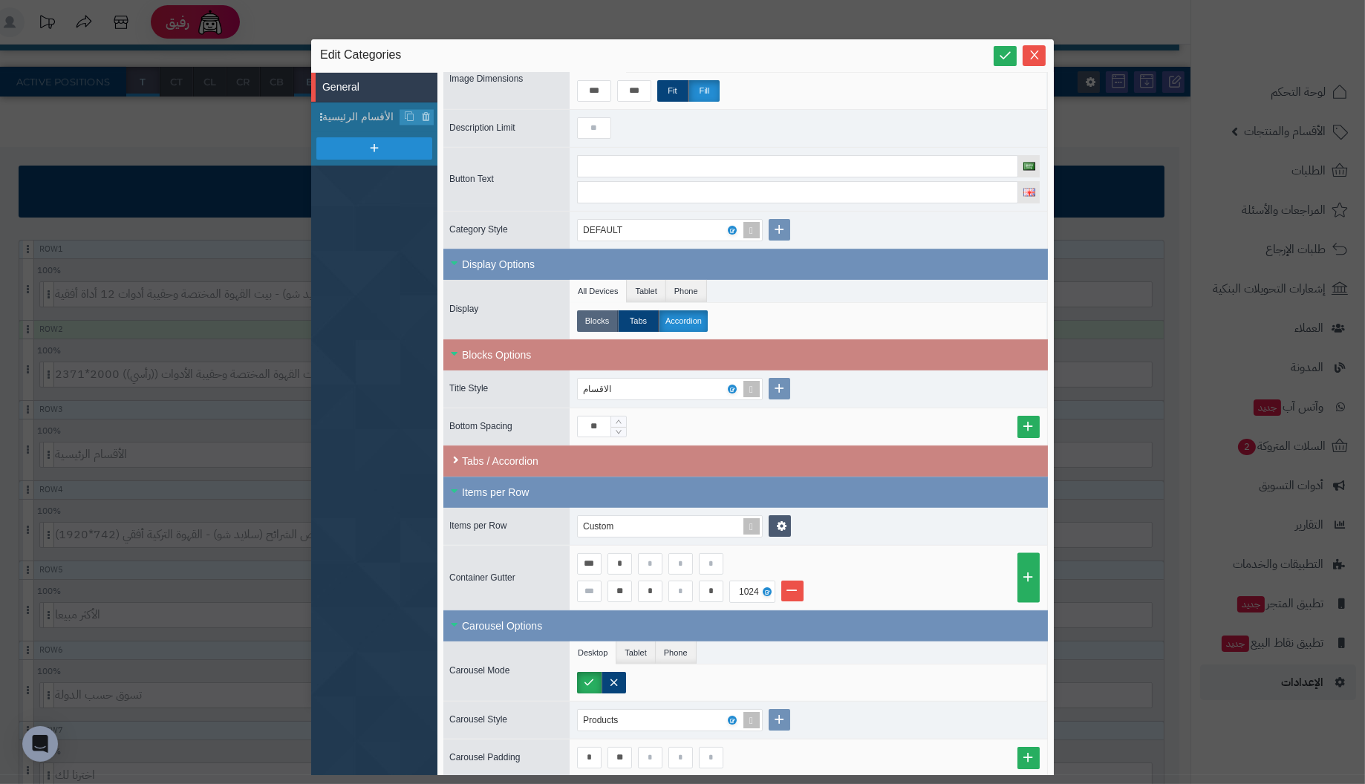
click at [601, 311] on label "Blocks" at bounding box center [597, 321] width 41 height 22
click at [553, 457] on div "Tabs / Accordion" at bounding box center [745, 461] width 605 height 31
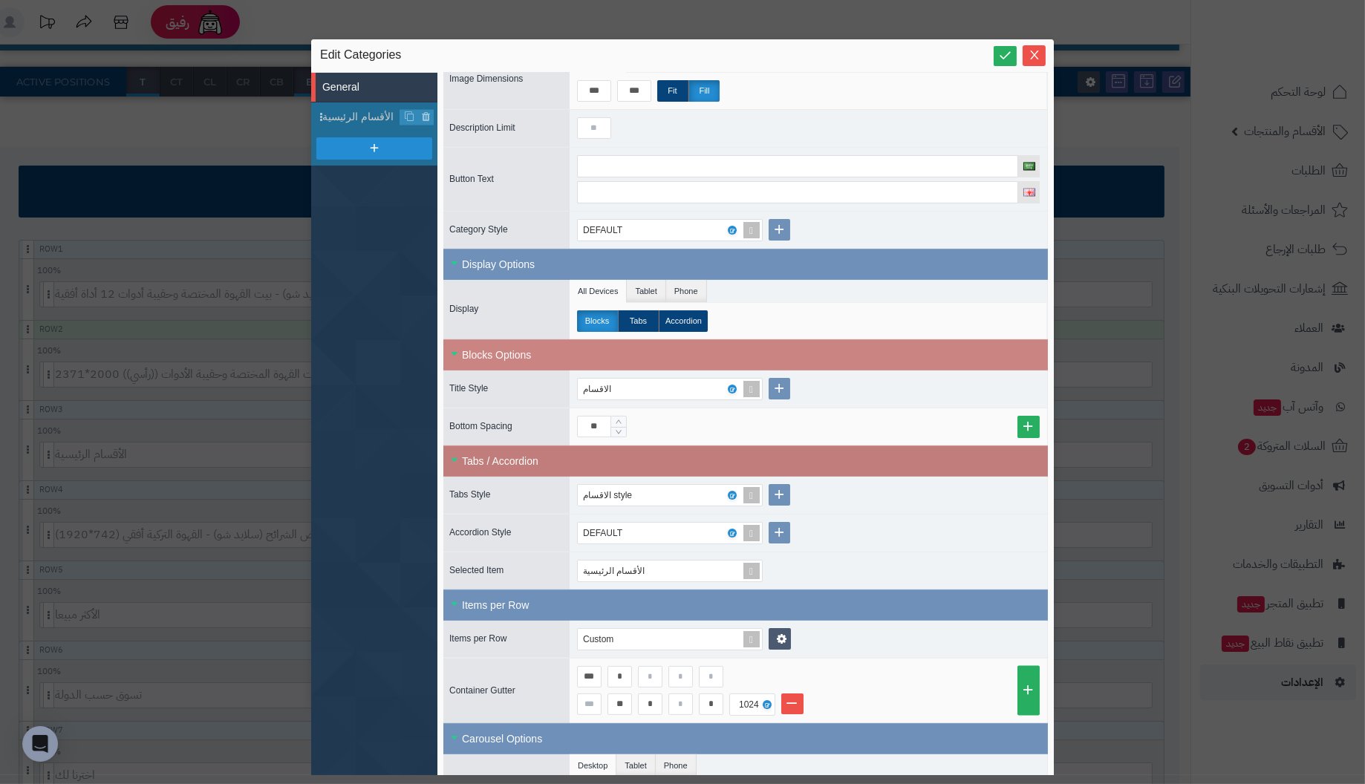
click at [553, 457] on div "Tabs / Accordion" at bounding box center [745, 461] width 605 height 31
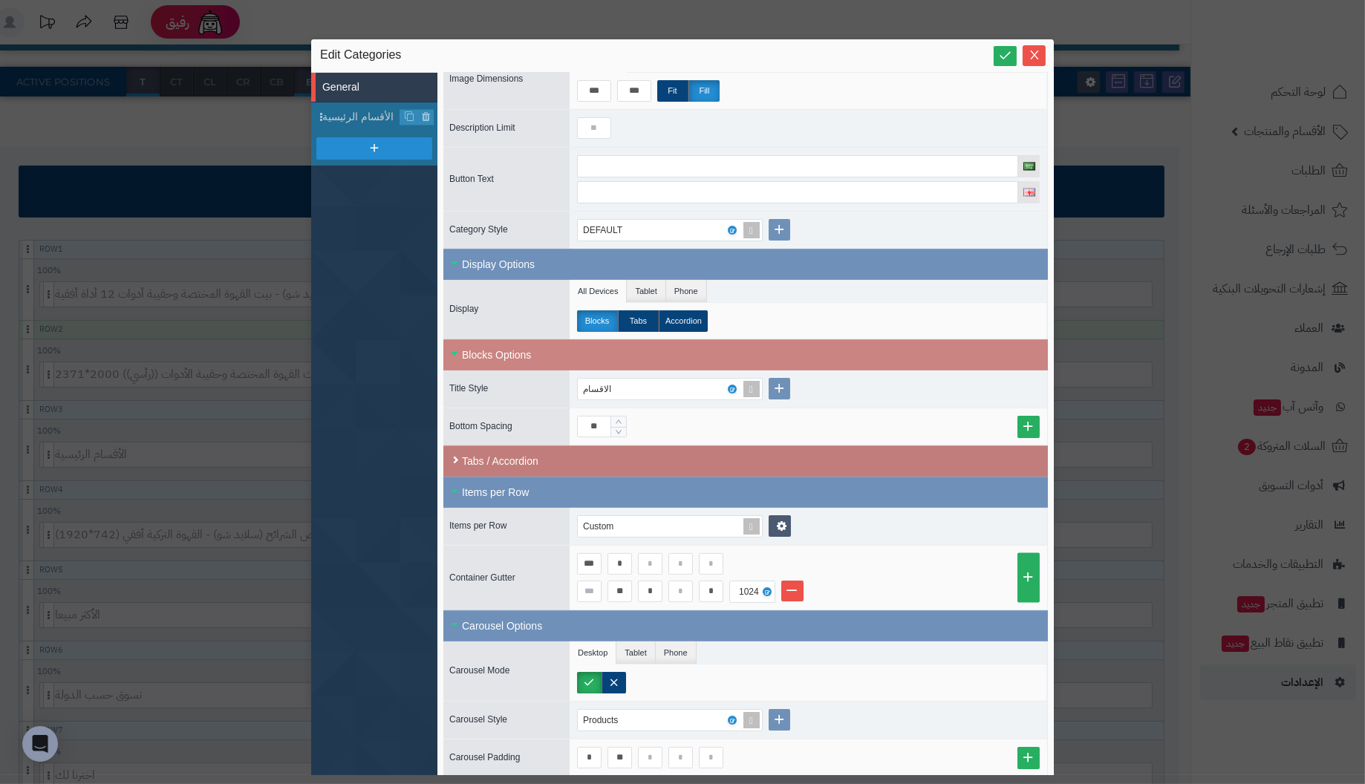
click at [553, 457] on div "Tabs / Accordion" at bounding box center [745, 461] width 605 height 31
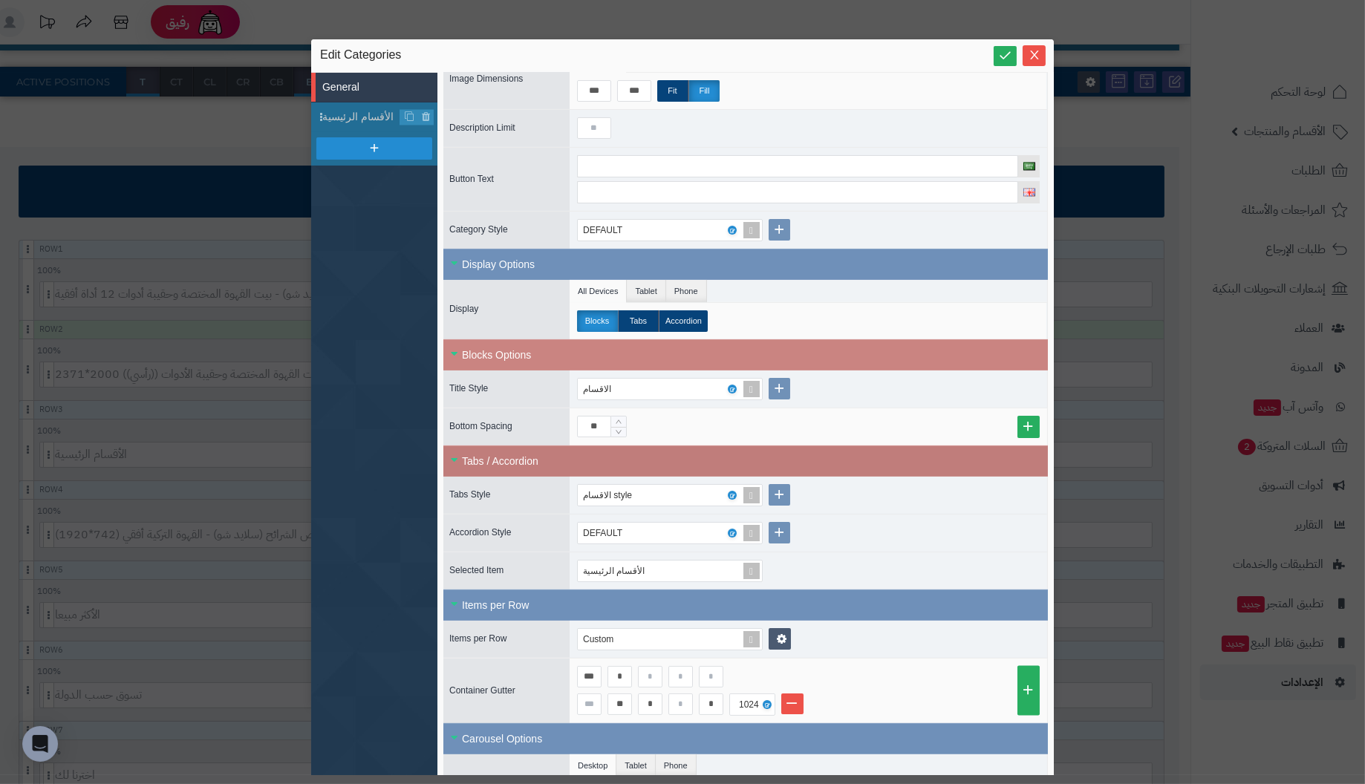
click at [554, 457] on div "Tabs / Accordion" at bounding box center [745, 461] width 605 height 31
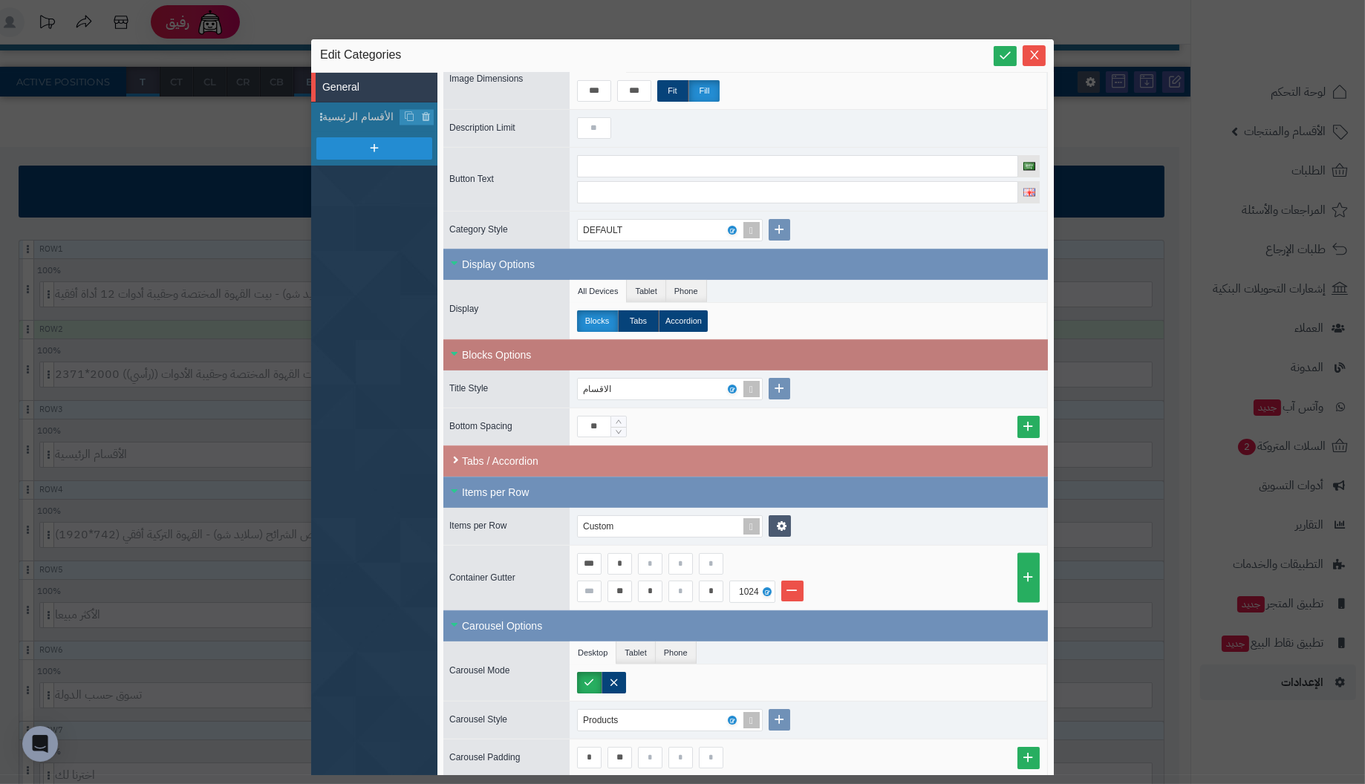
click at [576, 349] on div "Blocks Options" at bounding box center [745, 354] width 605 height 31
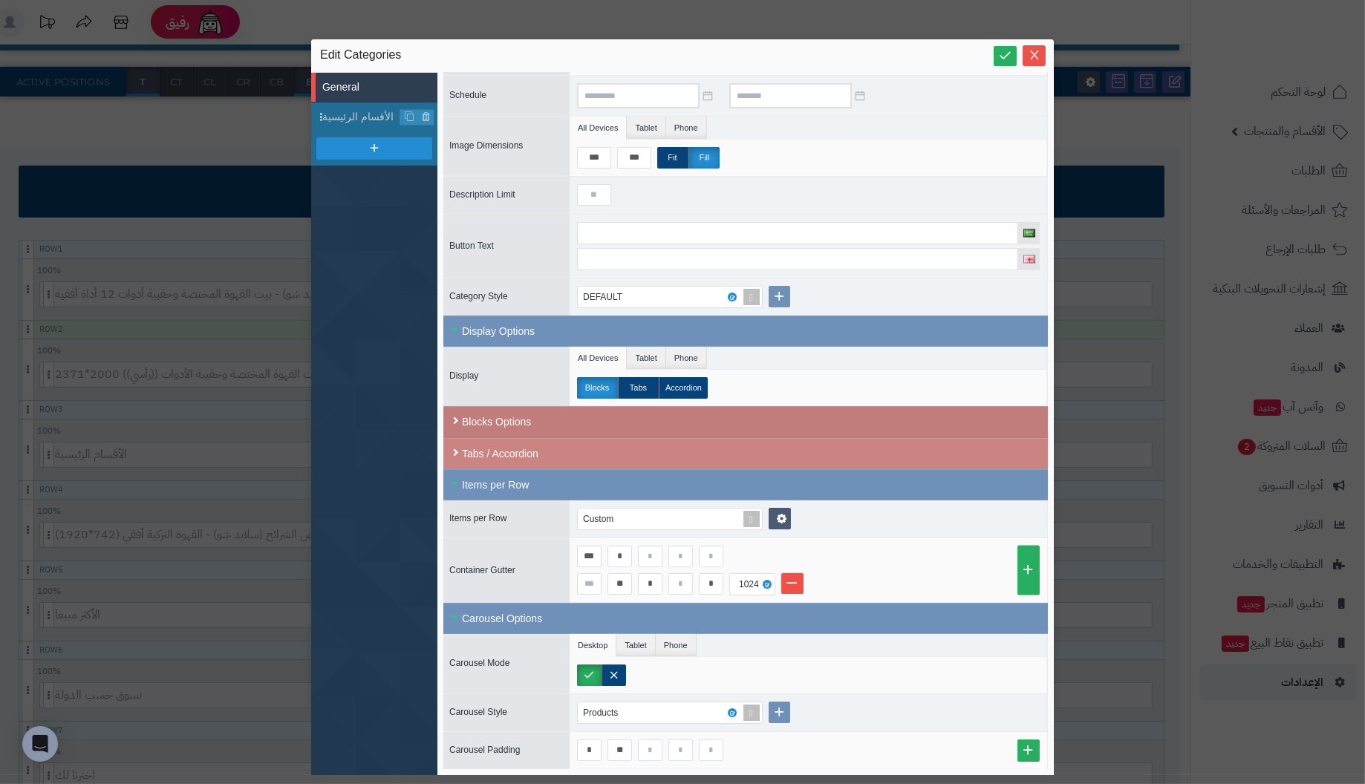
scroll to position [126, 0]
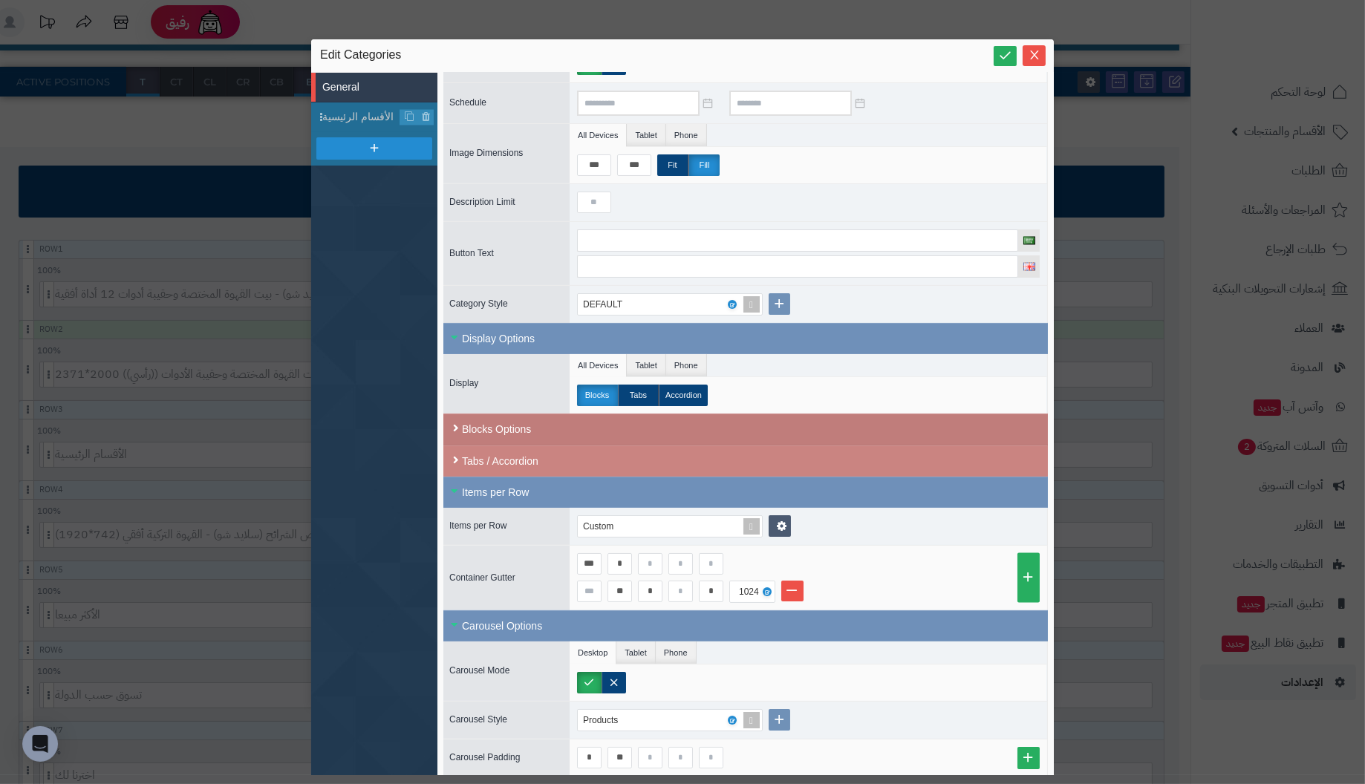
click at [547, 427] on div "Blocks Options" at bounding box center [745, 430] width 605 height 32
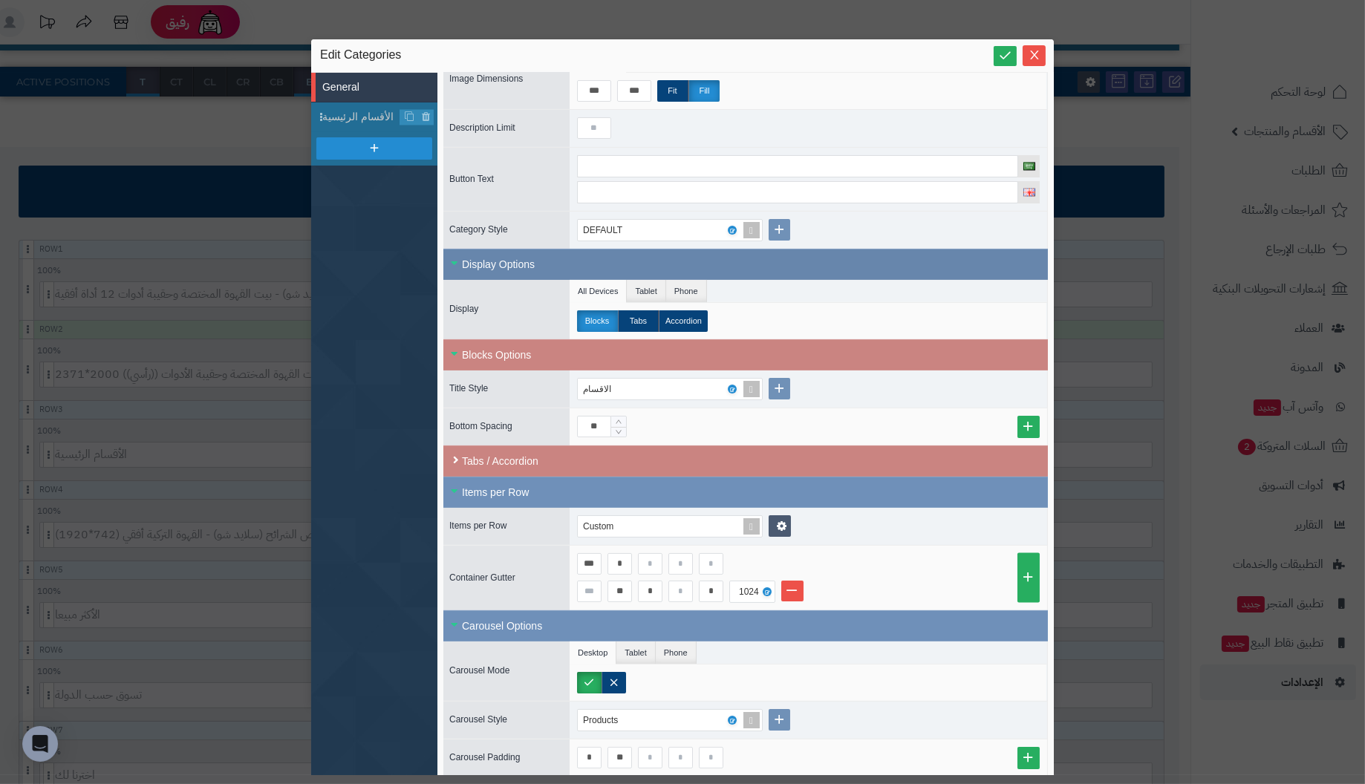
click at [693, 255] on div "Display Options" at bounding box center [745, 264] width 605 height 31
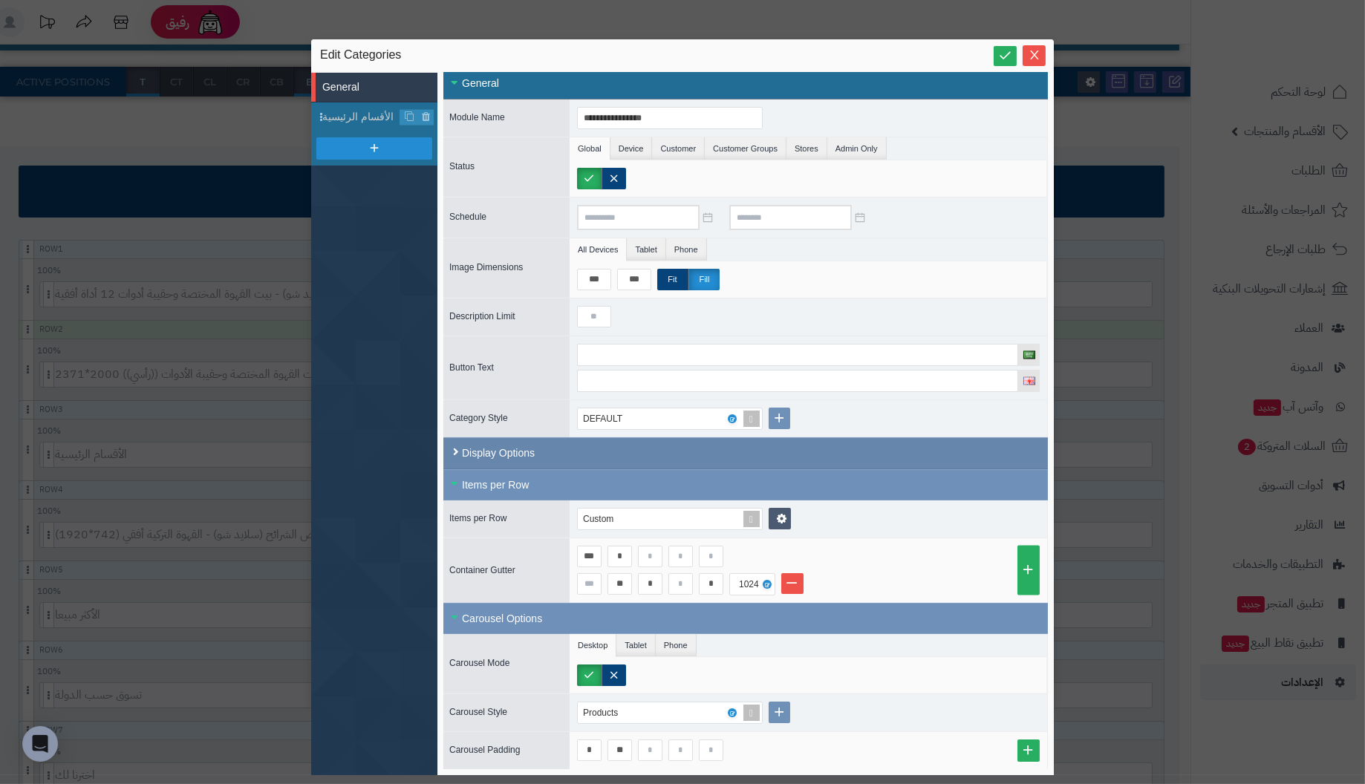
scroll to position [5, 0]
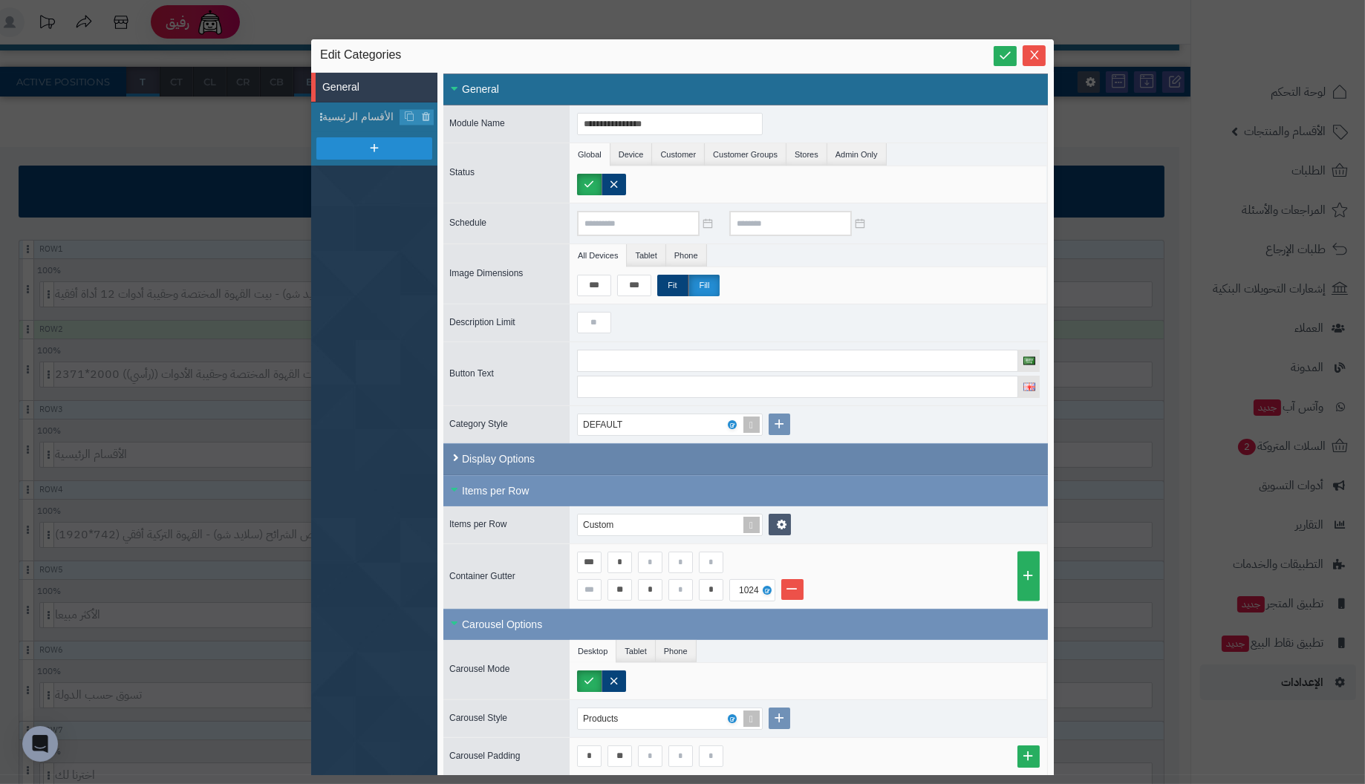
click at [573, 452] on div "Display Options" at bounding box center [745, 459] width 605 height 32
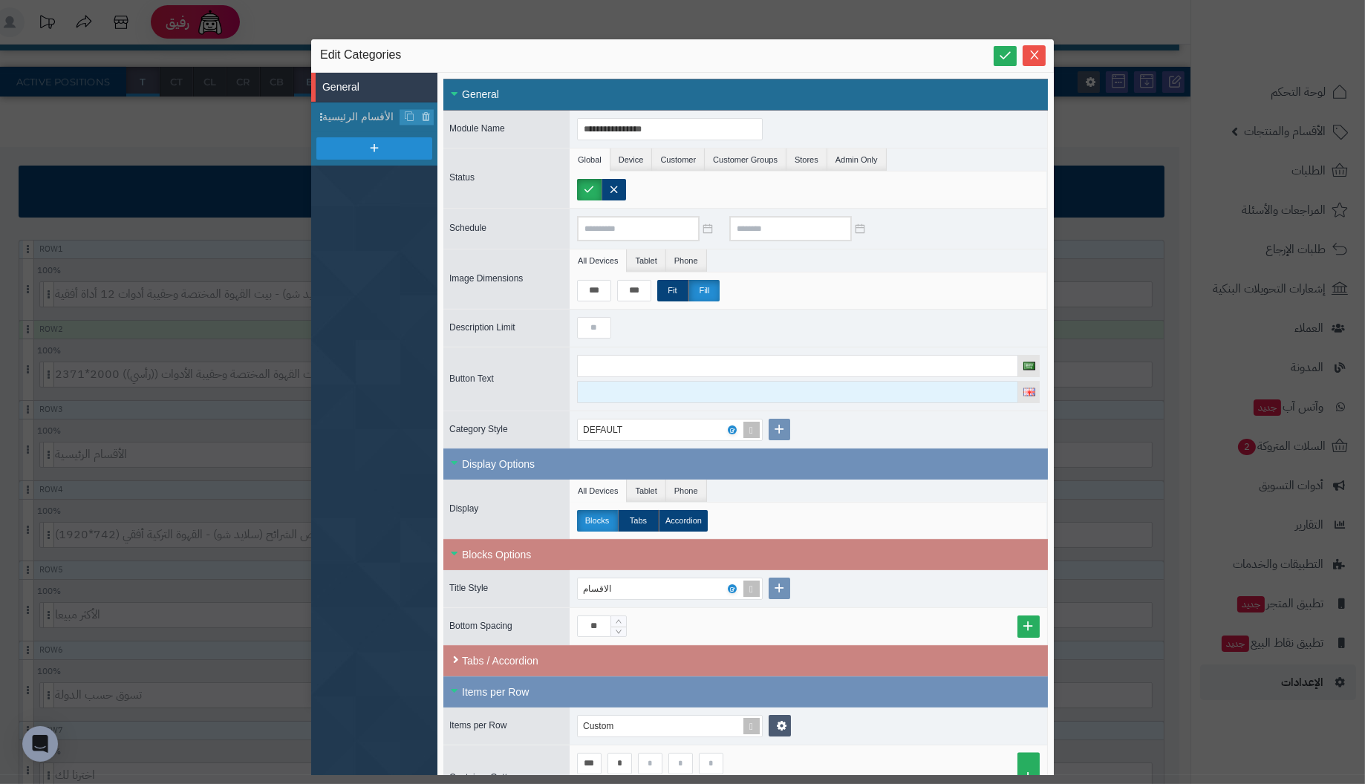
scroll to position [0, 0]
click at [636, 265] on li "Tablet" at bounding box center [646, 261] width 39 height 22
click at [684, 258] on li "Phone" at bounding box center [686, 261] width 41 height 22
click at [590, 255] on li "All Devices" at bounding box center [598, 261] width 57 height 22
click at [645, 260] on li "Tablet" at bounding box center [646, 261] width 39 height 22
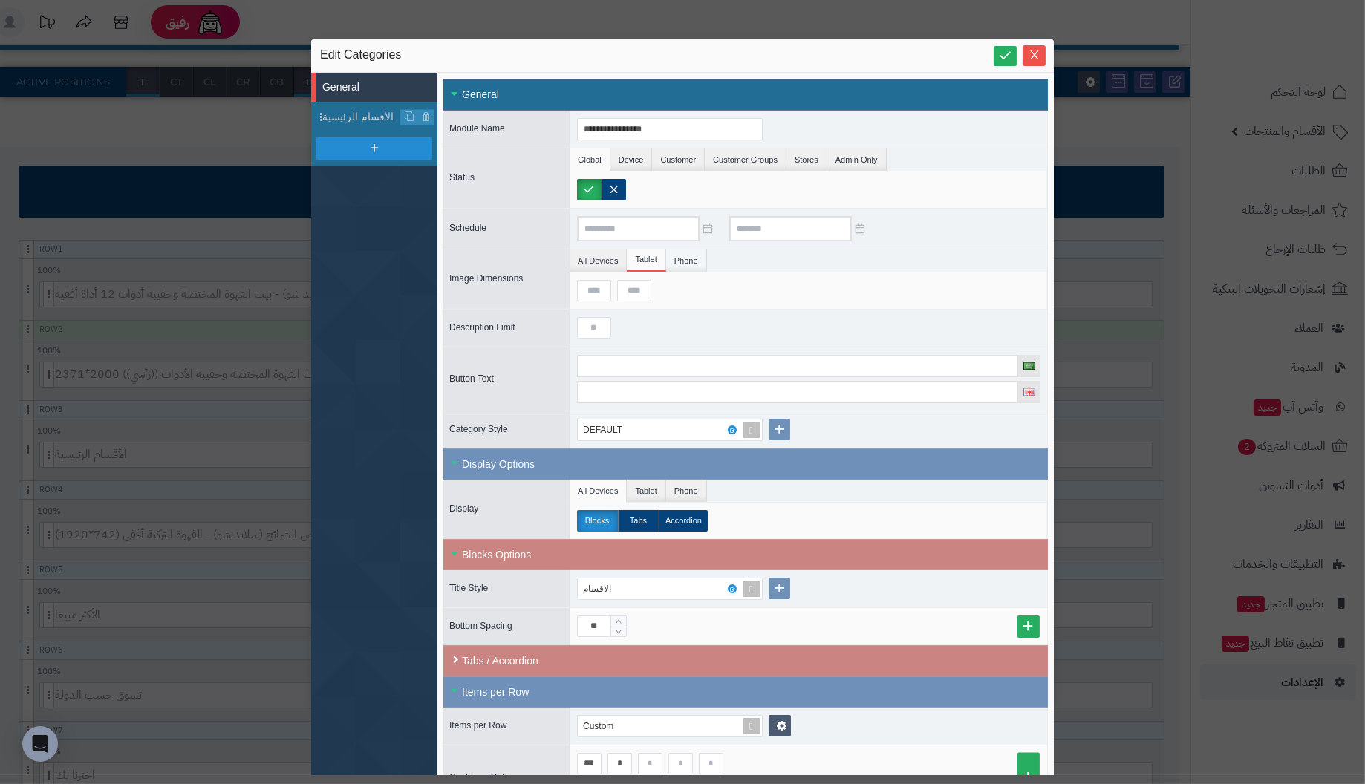
click at [685, 260] on li "Phone" at bounding box center [686, 261] width 41 height 22
click at [598, 257] on li "All Devices" at bounding box center [598, 261] width 57 height 22
click at [633, 160] on li "Device" at bounding box center [631, 160] width 42 height 22
click at [674, 160] on li "Customer" at bounding box center [678, 160] width 53 height 22
click at [732, 155] on li "Customer Groups" at bounding box center [746, 160] width 82 height 22
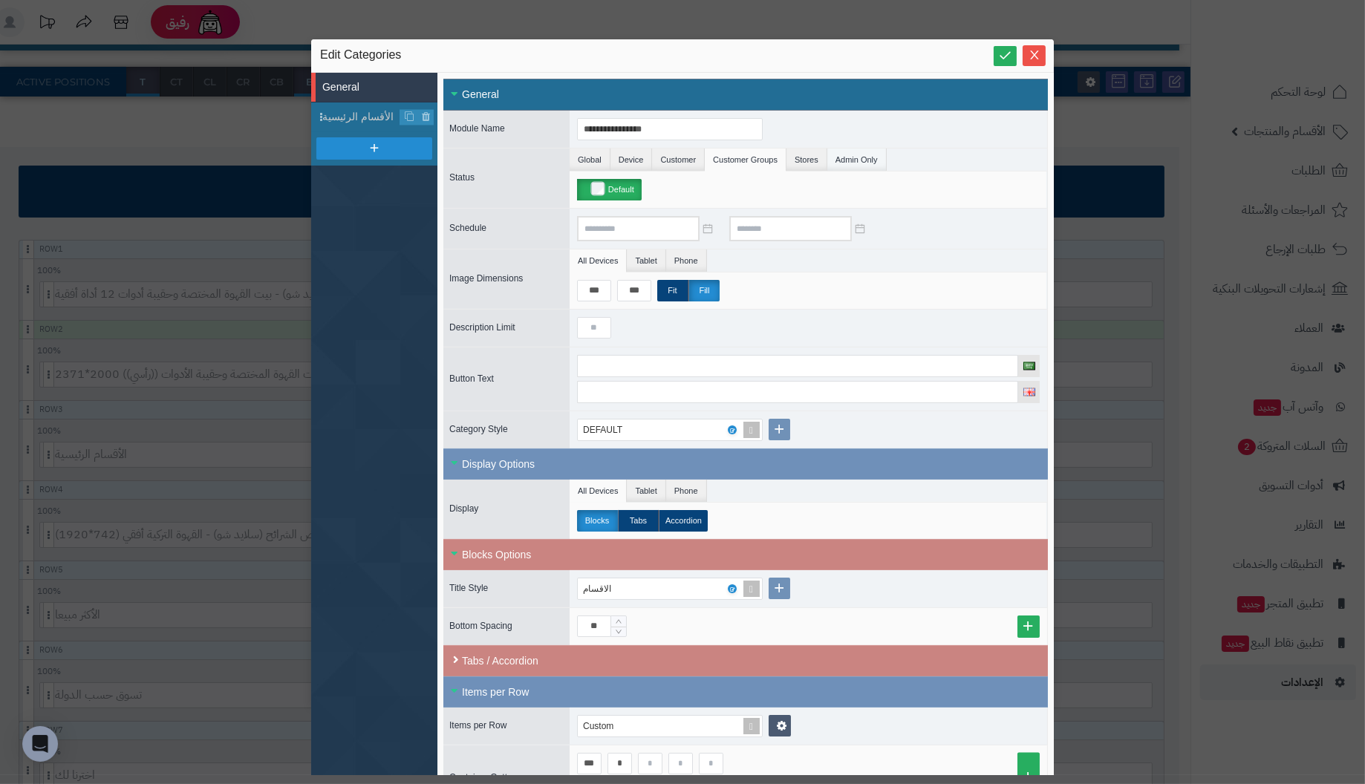
click at [827, 154] on li "Admin Only" at bounding box center [856, 160] width 59 height 22
click at [860, 154] on li "Admin Only" at bounding box center [856, 160] width 59 height 22
click at [589, 154] on li "Global" at bounding box center [590, 160] width 41 height 22
drag, startPoint x: 607, startPoint y: 287, endPoint x: 502, endPoint y: 299, distance: 106.1
click at [502, 299] on div "Image Dimensions All Devices Tablet Phone *** *** Fit Fill" at bounding box center [745, 279] width 605 height 60
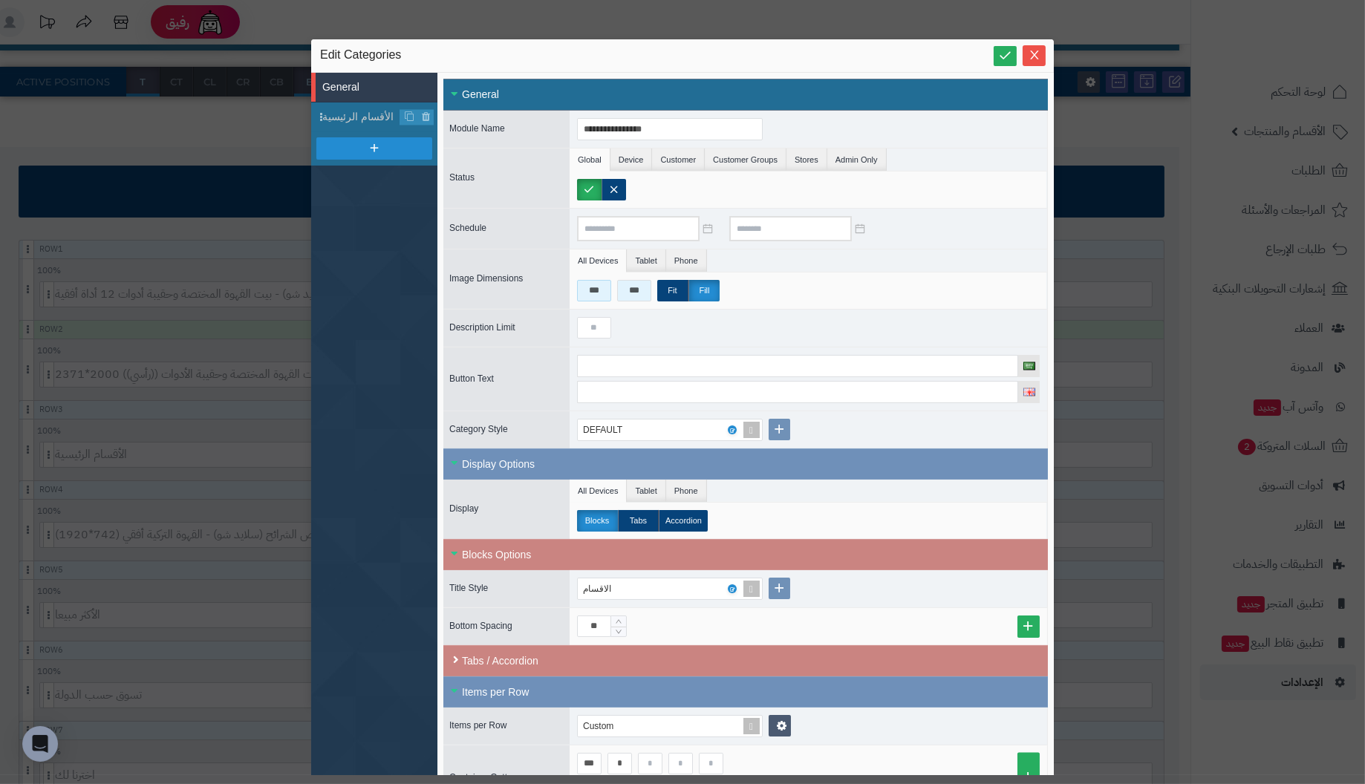
type input "***"
drag, startPoint x: 650, startPoint y: 281, endPoint x: 318, endPoint y: 235, distance: 335.1
click at [318, 235] on div "**********" at bounding box center [682, 424] width 743 height 703
type input "***"
click at [604, 228] on input at bounding box center [638, 228] width 123 height 25
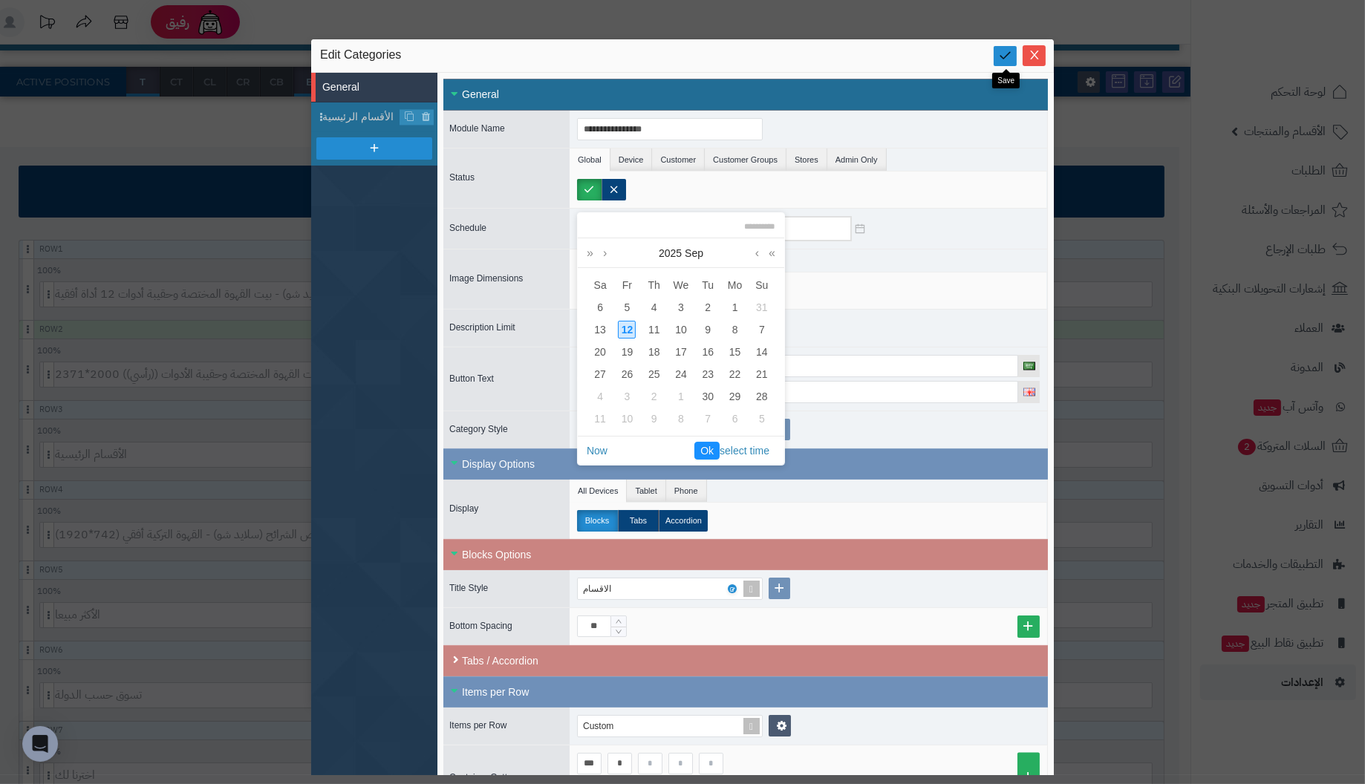
click at [1009, 55] on icon at bounding box center [1005, 55] width 14 height 14
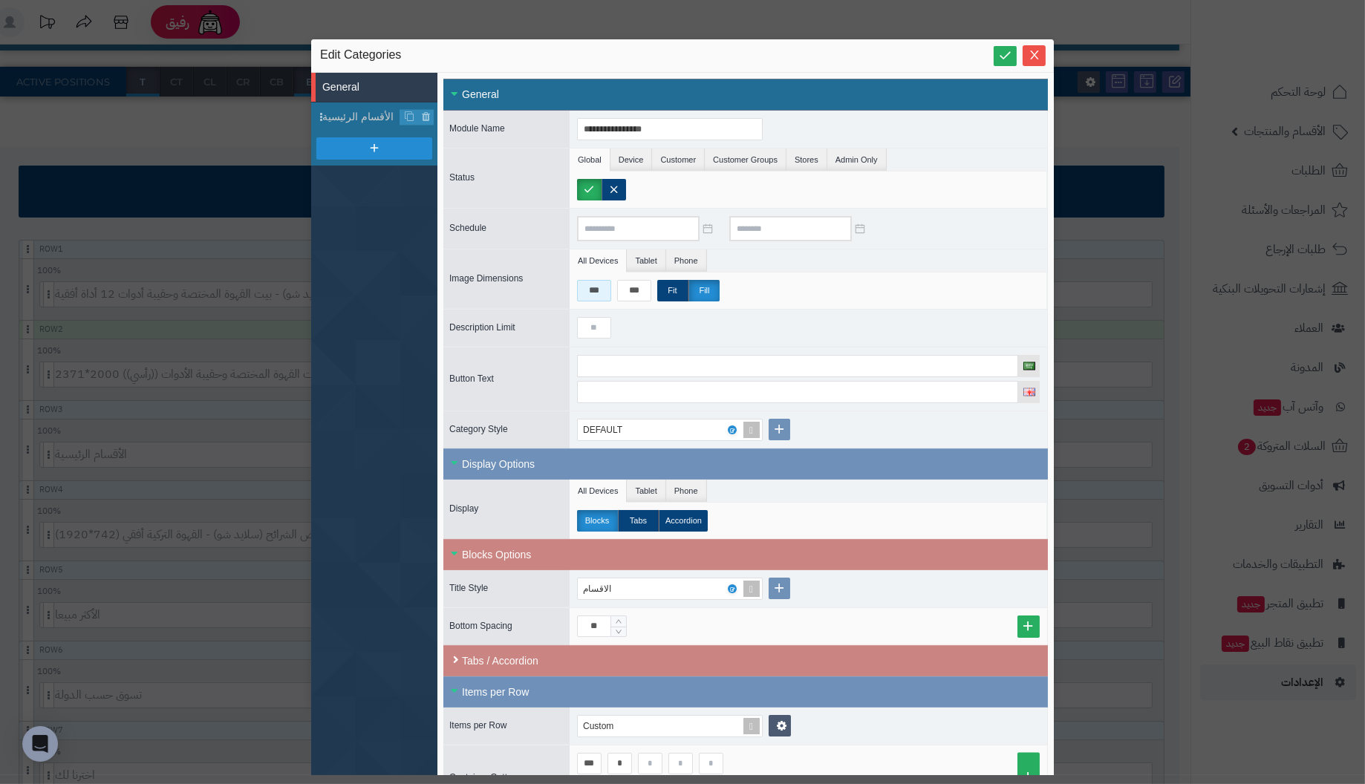
drag, startPoint x: 606, startPoint y: 290, endPoint x: 369, endPoint y: 286, distance: 236.9
click at [369, 286] on div "**********" at bounding box center [682, 424] width 743 height 703
type input "***"
drag, startPoint x: 650, startPoint y: 290, endPoint x: 365, endPoint y: 281, distance: 284.6
click at [365, 282] on div "**********" at bounding box center [682, 424] width 743 height 703
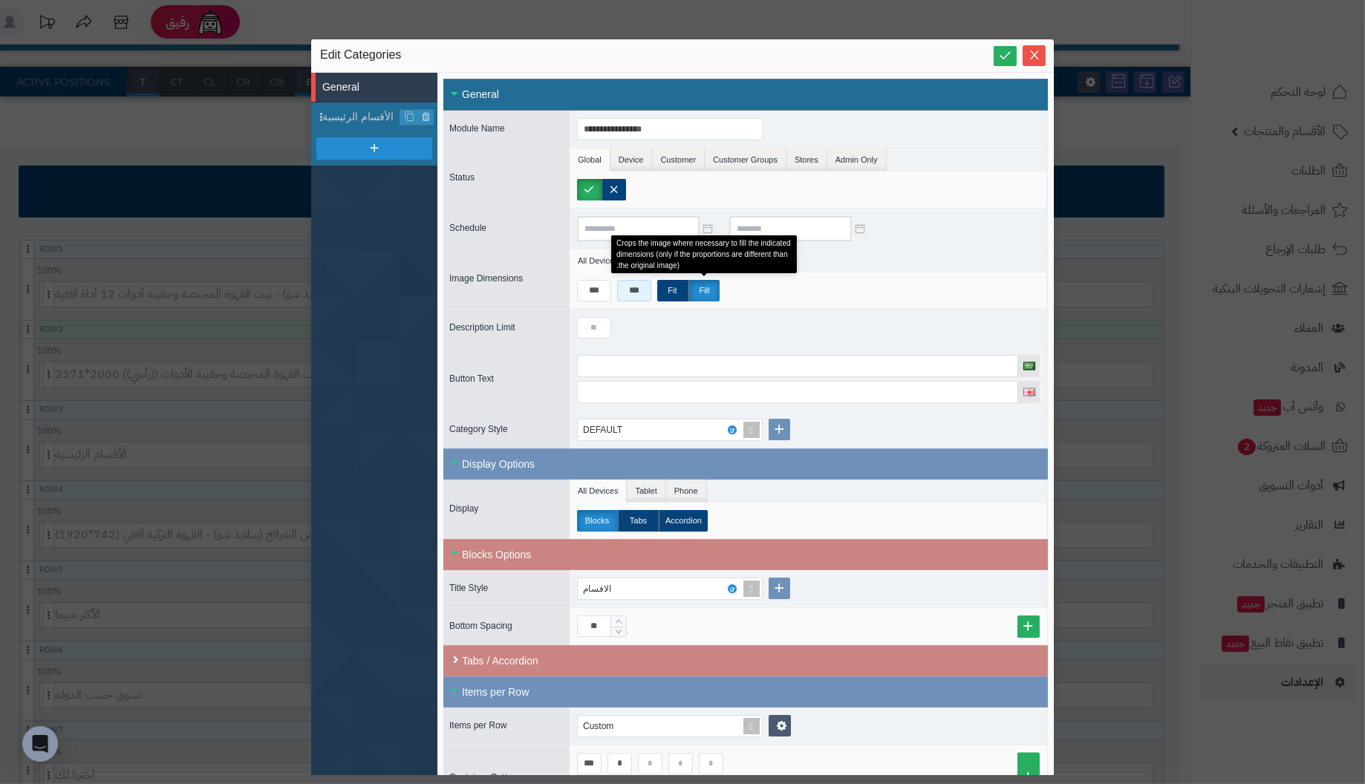
type input "***"
click at [706, 290] on label "Fill" at bounding box center [703, 291] width 31 height 22
click at [682, 290] on label "Fit" at bounding box center [672, 291] width 31 height 22
click at [703, 284] on label "Fill" at bounding box center [703, 291] width 31 height 22
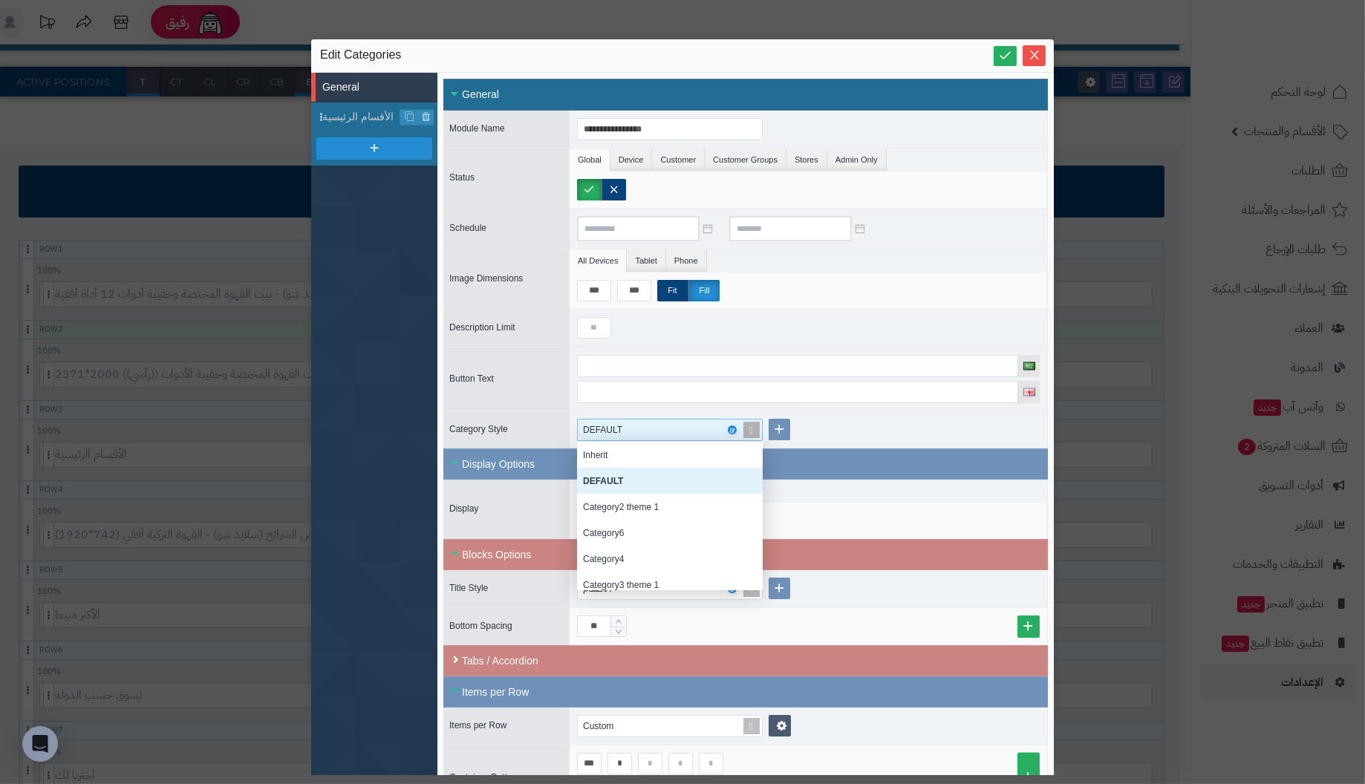
scroll to position [137, 175]
click at [695, 426] on div "DEFAULT" at bounding box center [663, 430] width 161 height 21
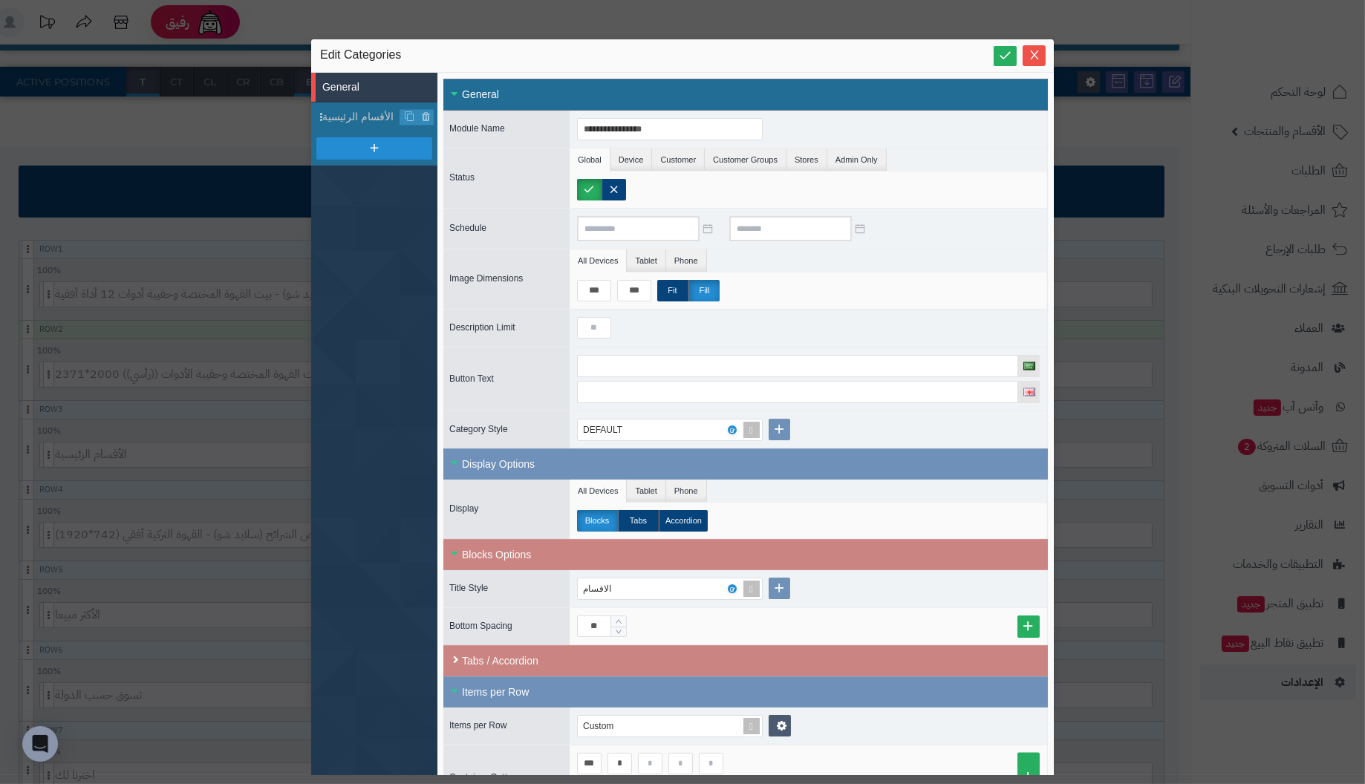
click at [874, 424] on div "DEFAULT" at bounding box center [809, 429] width 478 height 37
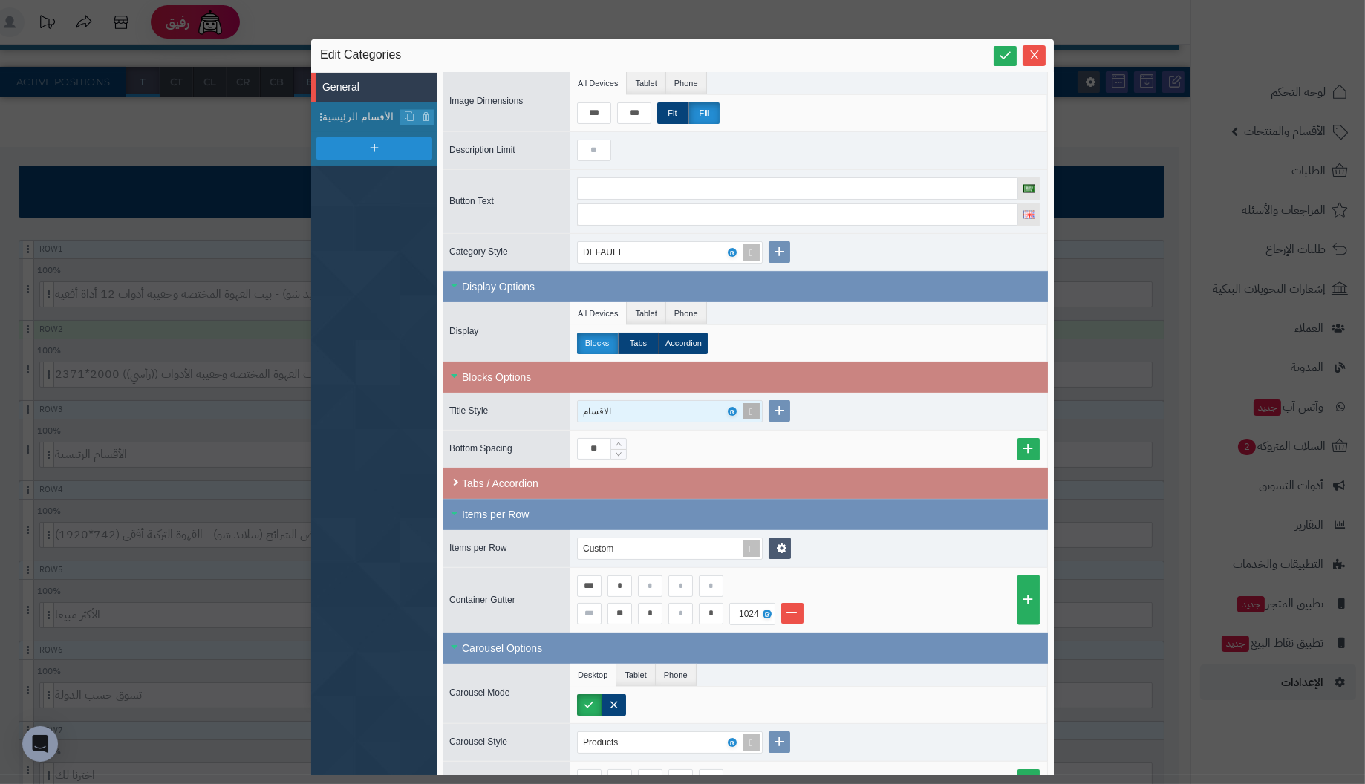
scroll to position [200, 0]
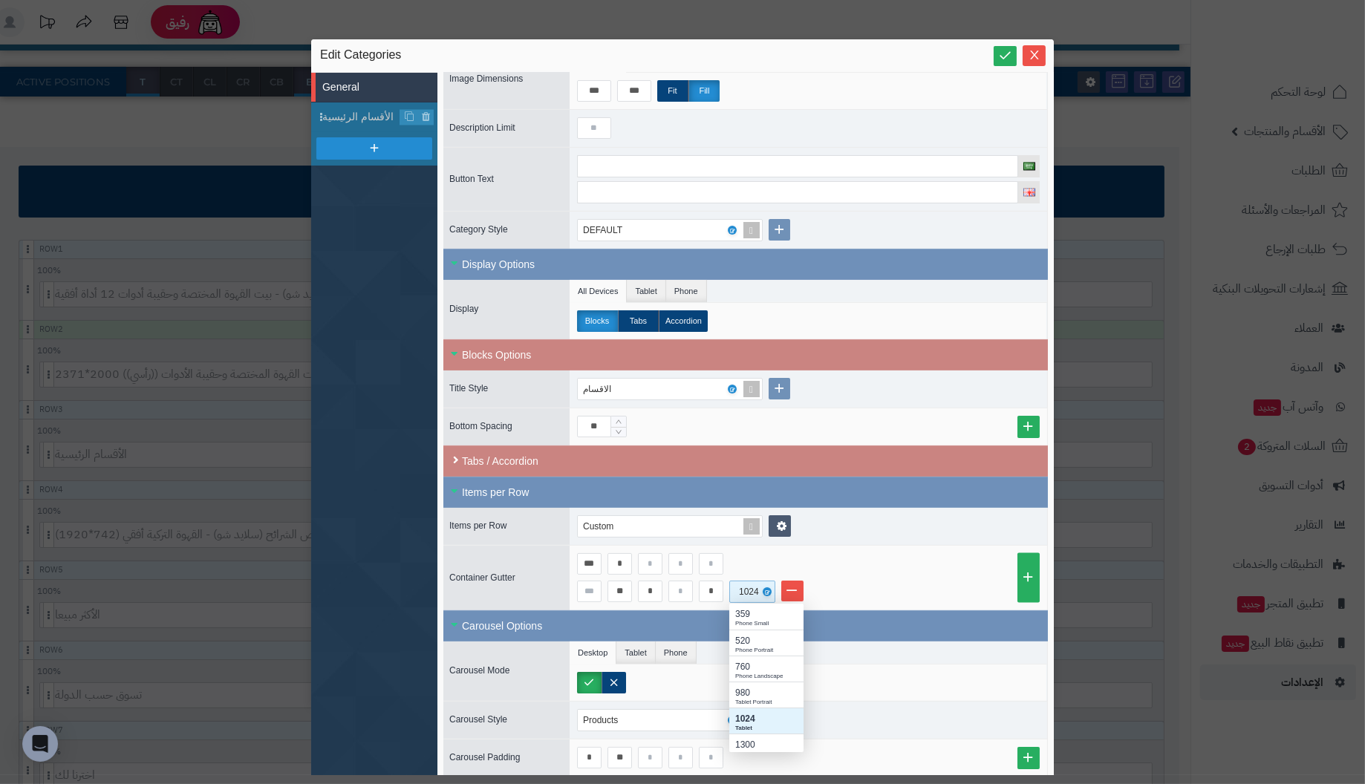
click at [751, 587] on div "1024" at bounding box center [750, 591] width 33 height 21
click at [766, 732] on div "1500" at bounding box center [766, 738] width 62 height 13
click at [780, 521] on icon at bounding box center [782, 526] width 10 height 11
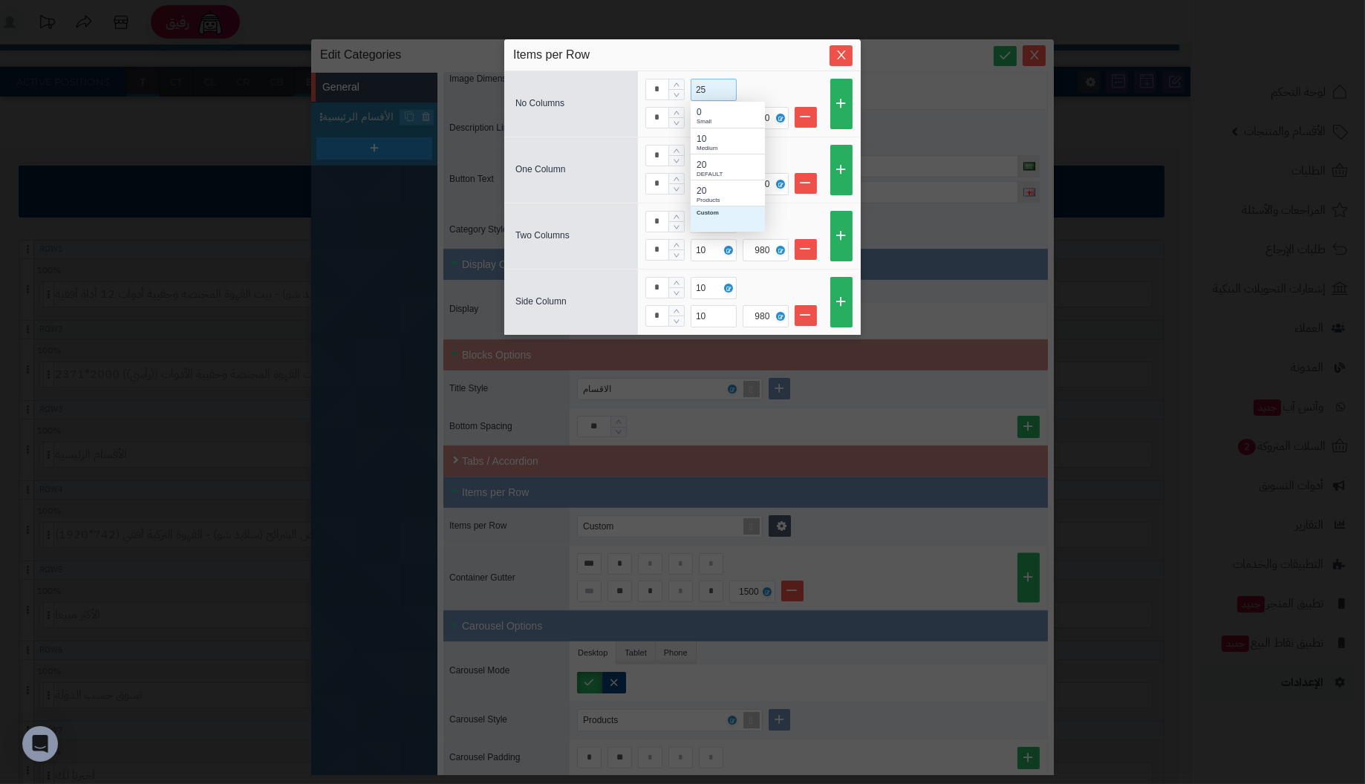
click at [711, 91] on div "25" at bounding box center [712, 89] width 33 height 21
click at [776, 71] on div "* 25 * 10 980" at bounding box center [749, 103] width 222 height 65
click at [706, 120] on div "10" at bounding box center [702, 118] width 13 height 21
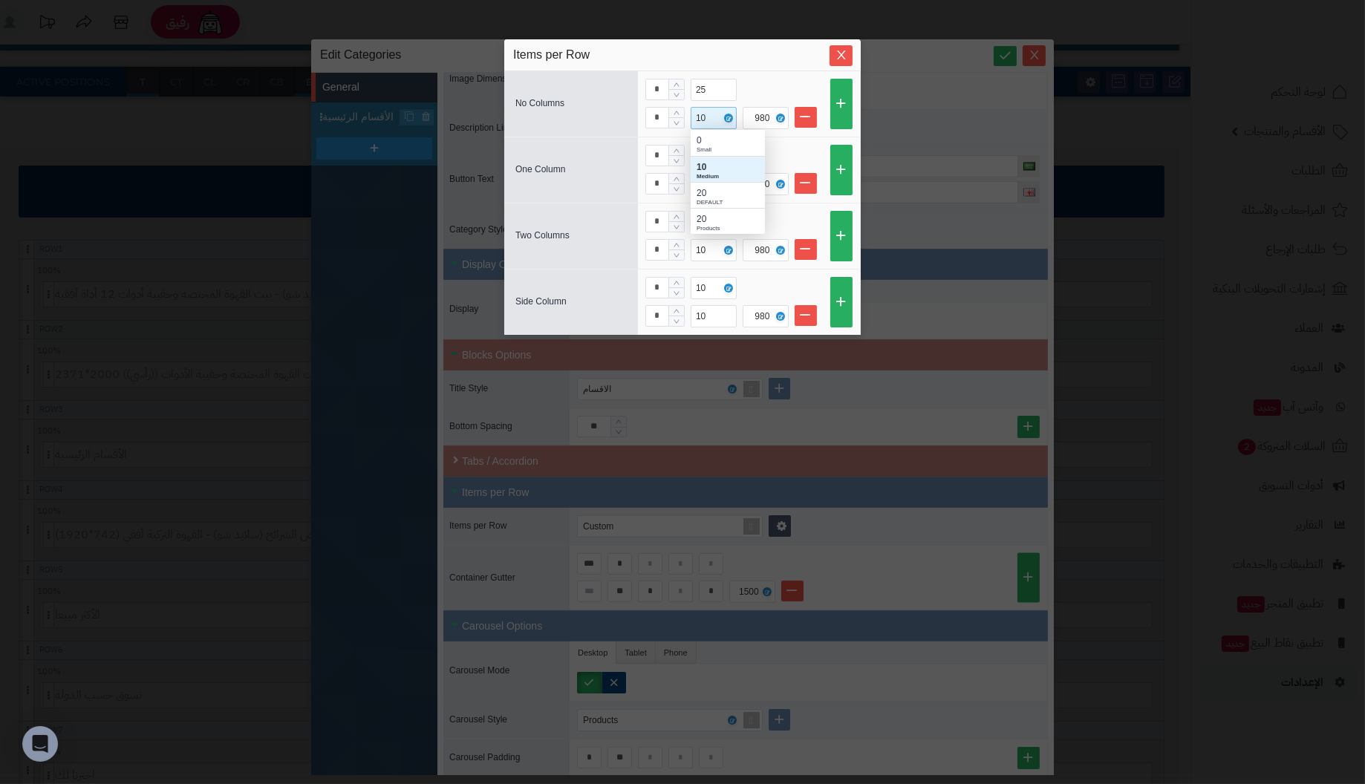
click at [706, 120] on div "10" at bounding box center [702, 118] width 13 height 21
click at [770, 72] on div "* 25 * 10 980" at bounding box center [749, 103] width 222 height 65
click at [711, 91] on div "25" at bounding box center [712, 89] width 33 height 21
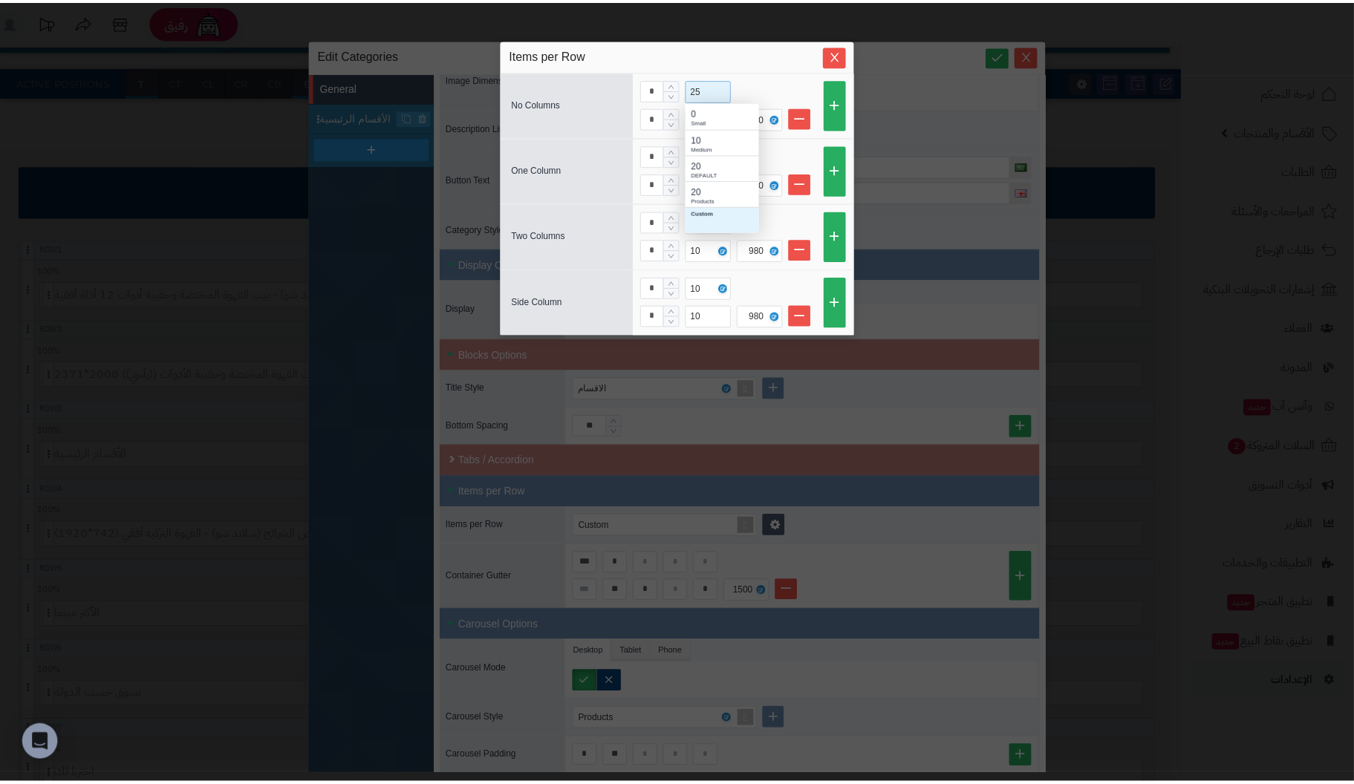
scroll to position [119, 63]
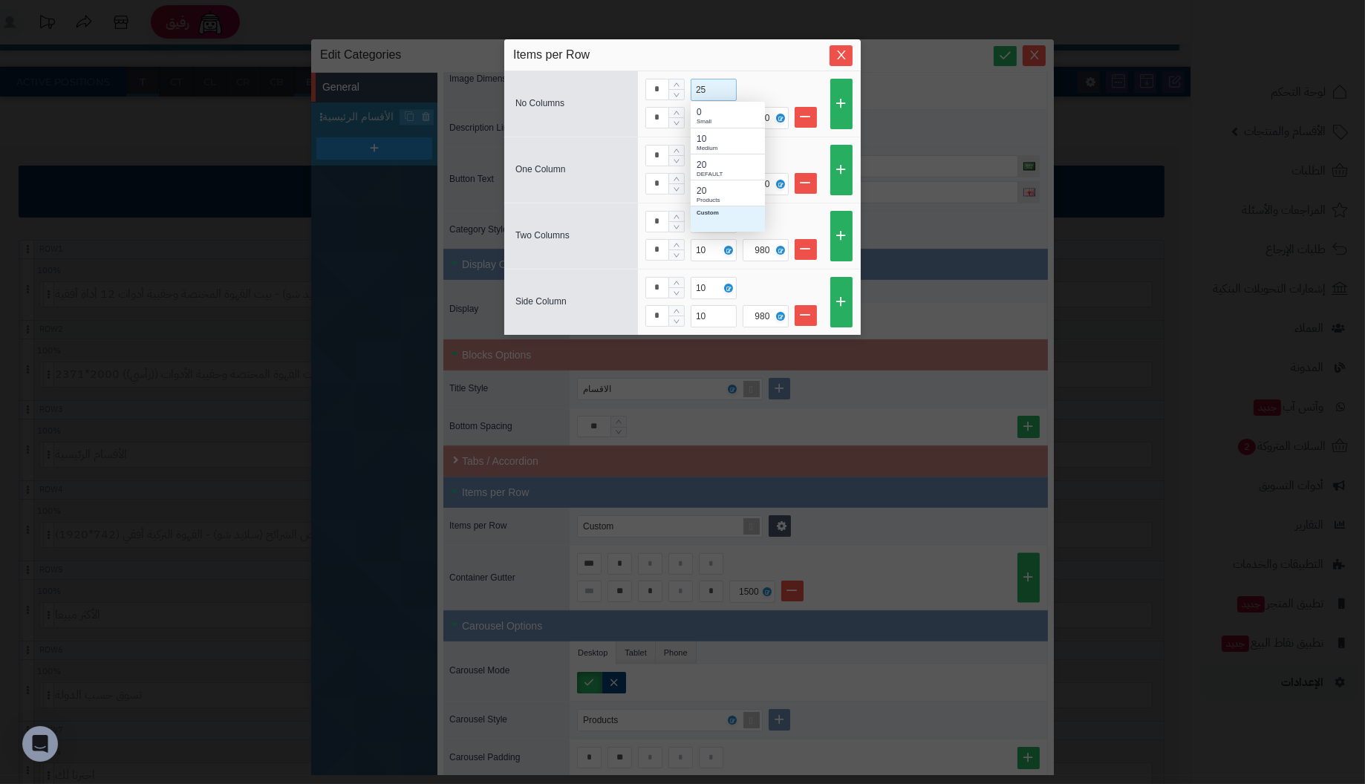
click at [713, 216] on div "Custom" at bounding box center [728, 213] width 62 height 9
click at [795, 85] on div "* 25" at bounding box center [748, 90] width 207 height 22
click at [778, 116] on icon at bounding box center [780, 117] width 4 height 7
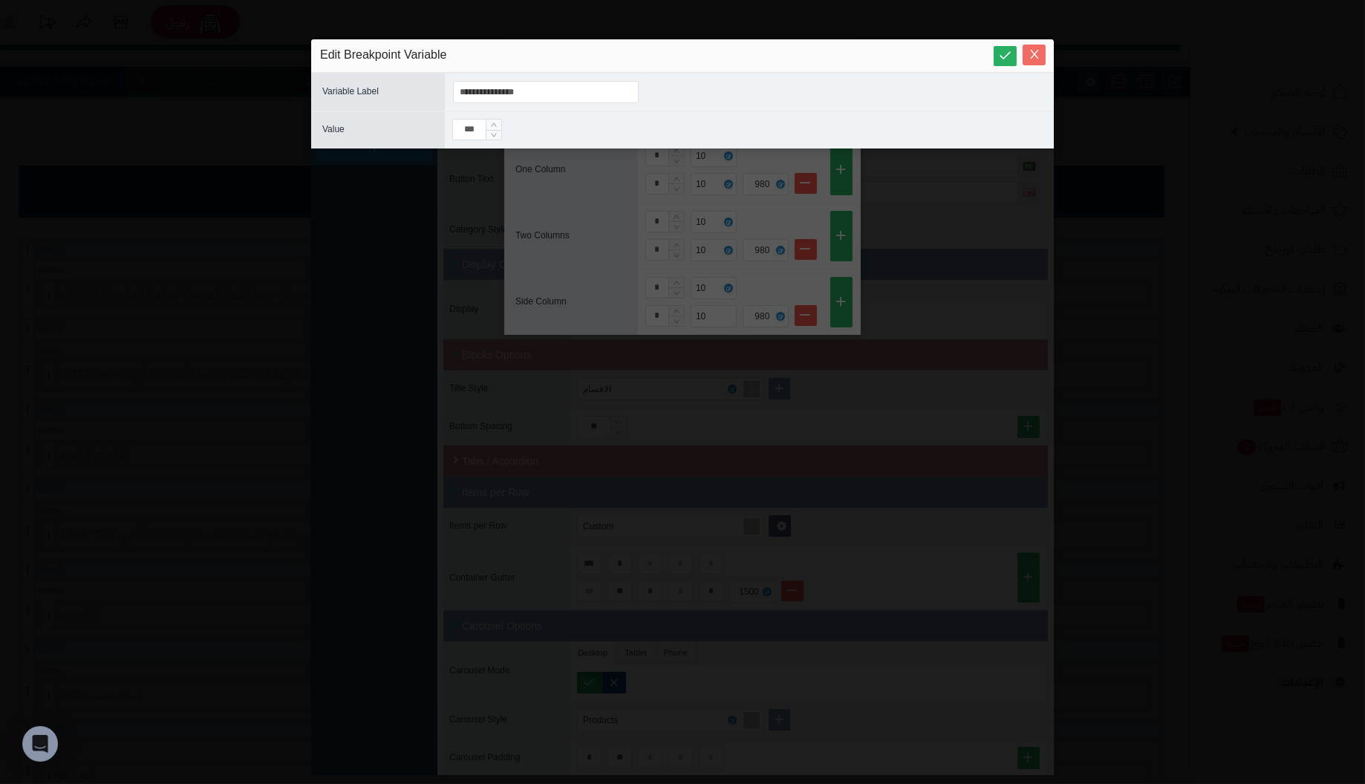
click at [1038, 53] on icon "Close" at bounding box center [1035, 54] width 12 height 12
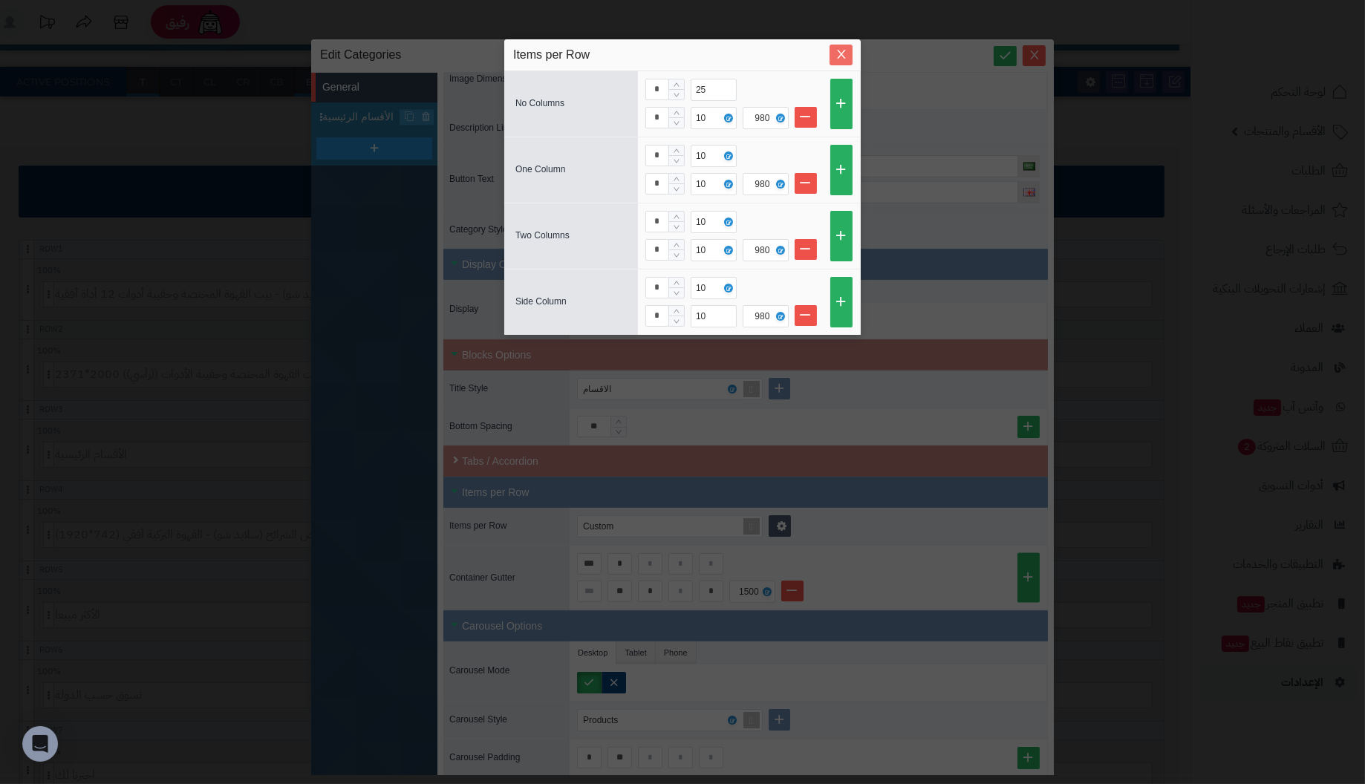
click at [838, 57] on icon "Close" at bounding box center [841, 54] width 12 height 12
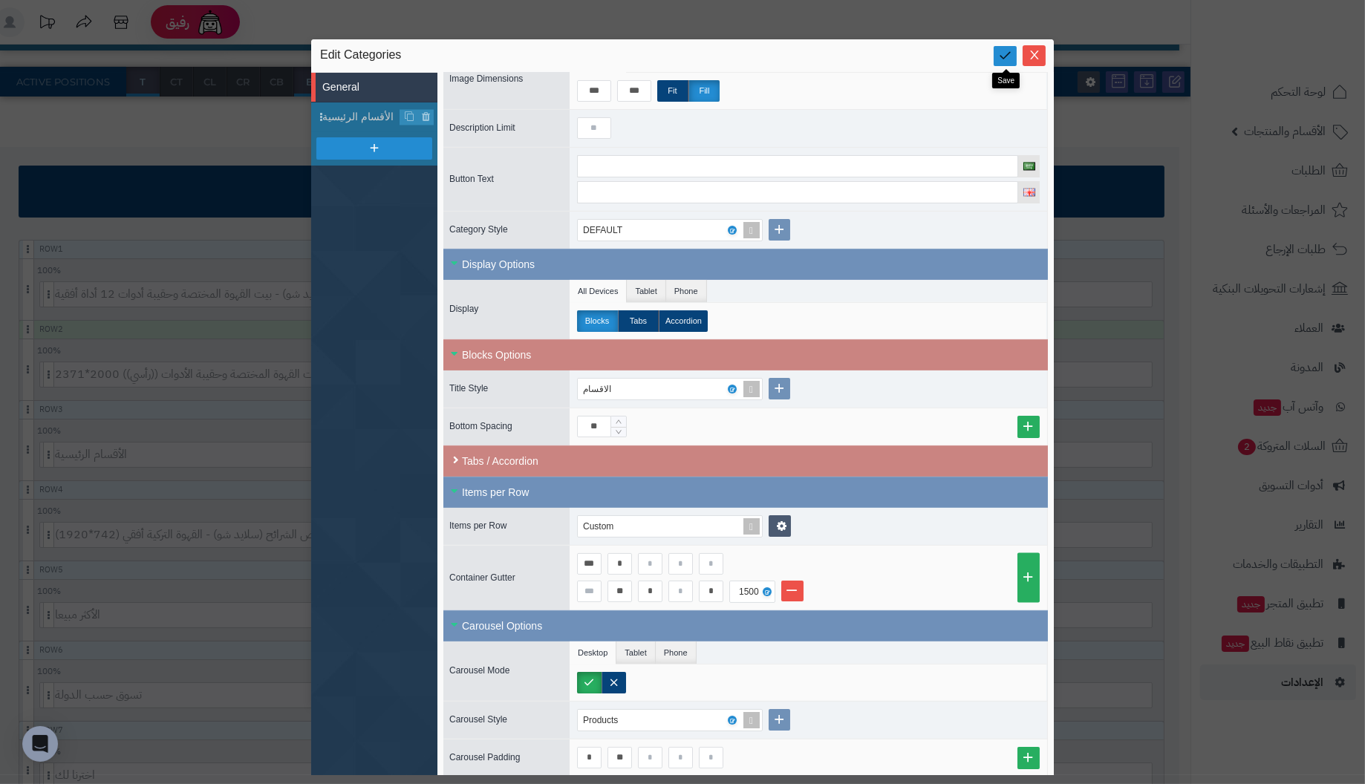
click at [1002, 48] on link at bounding box center [1005, 56] width 23 height 20
click at [1007, 54] on icon at bounding box center [1005, 55] width 14 height 14
click at [1026, 52] on span "Close" at bounding box center [1034, 54] width 23 height 13
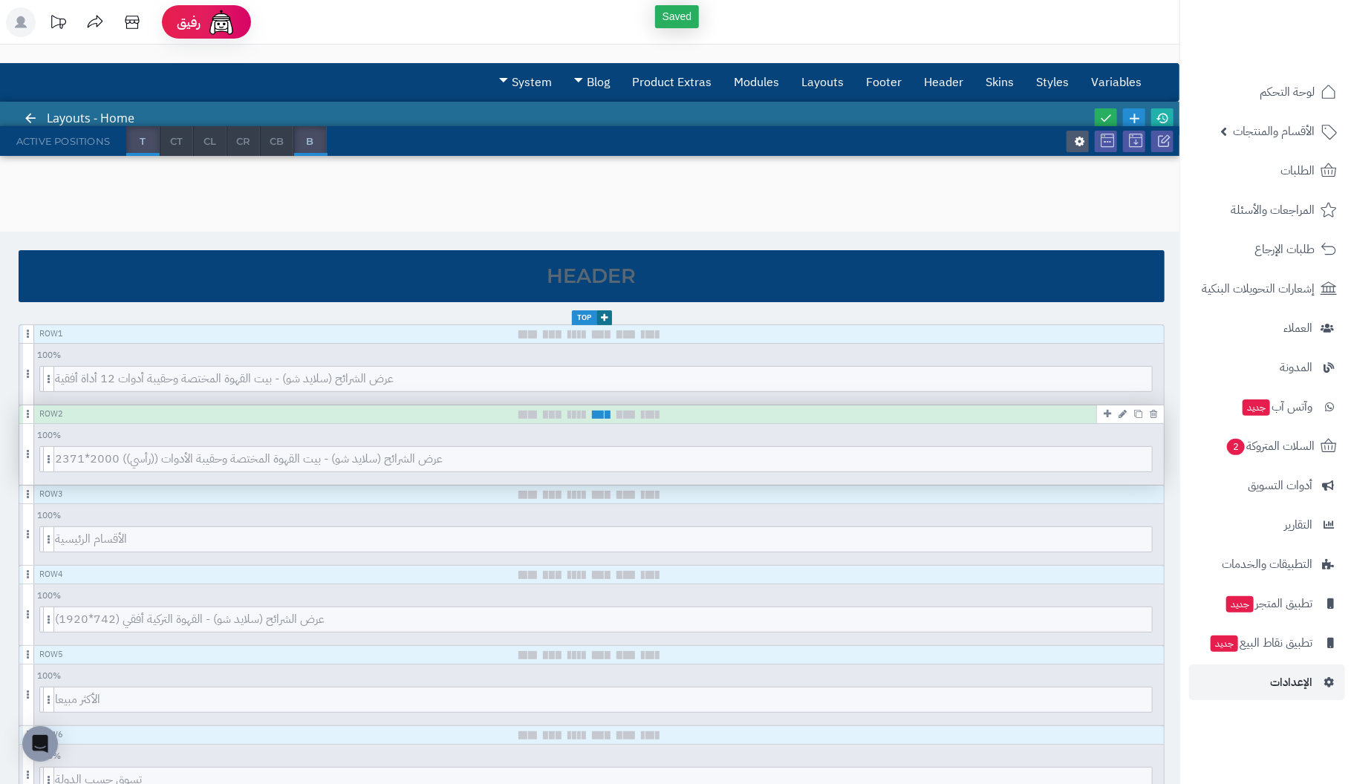
scroll to position [0, 0]
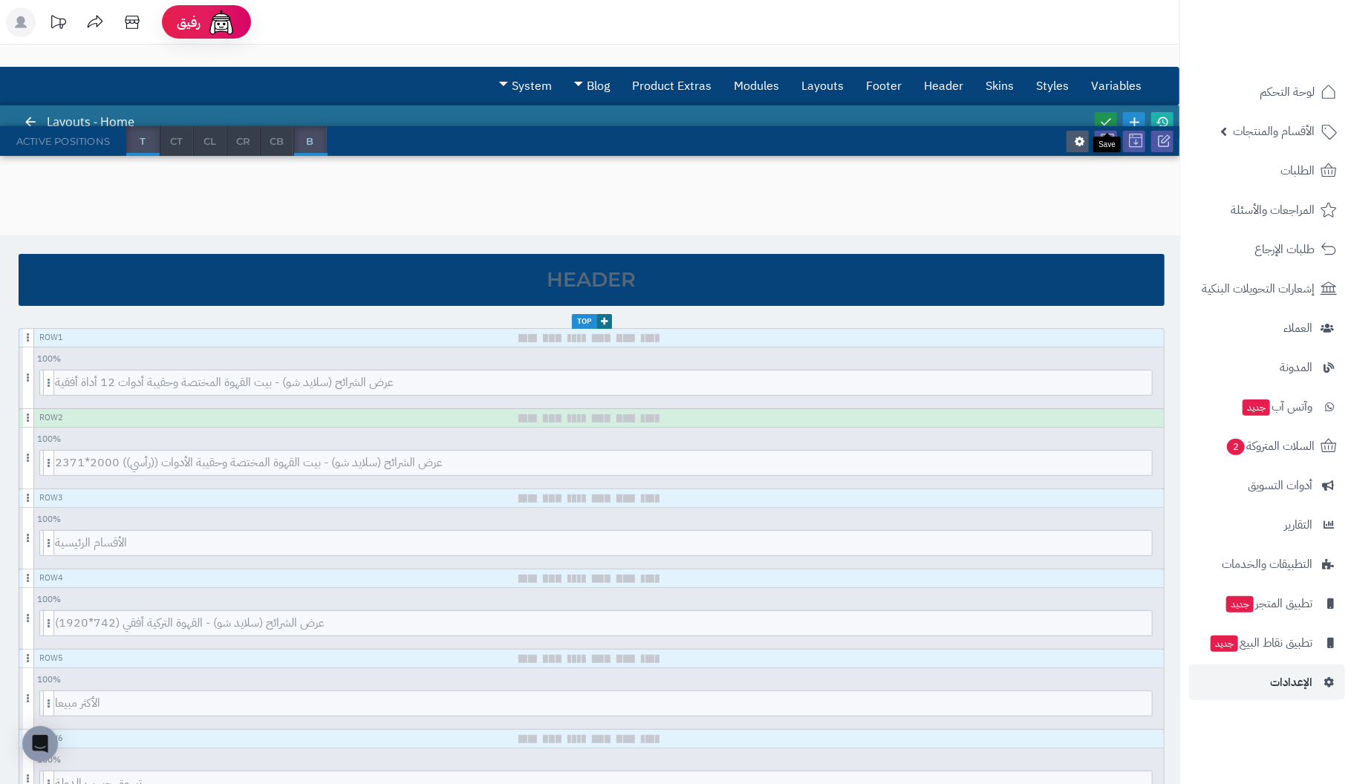
click at [1105, 117] on icon at bounding box center [1105, 121] width 13 height 13
click at [1280, 94] on span "لوحة التحكم" at bounding box center [1287, 92] width 54 height 21
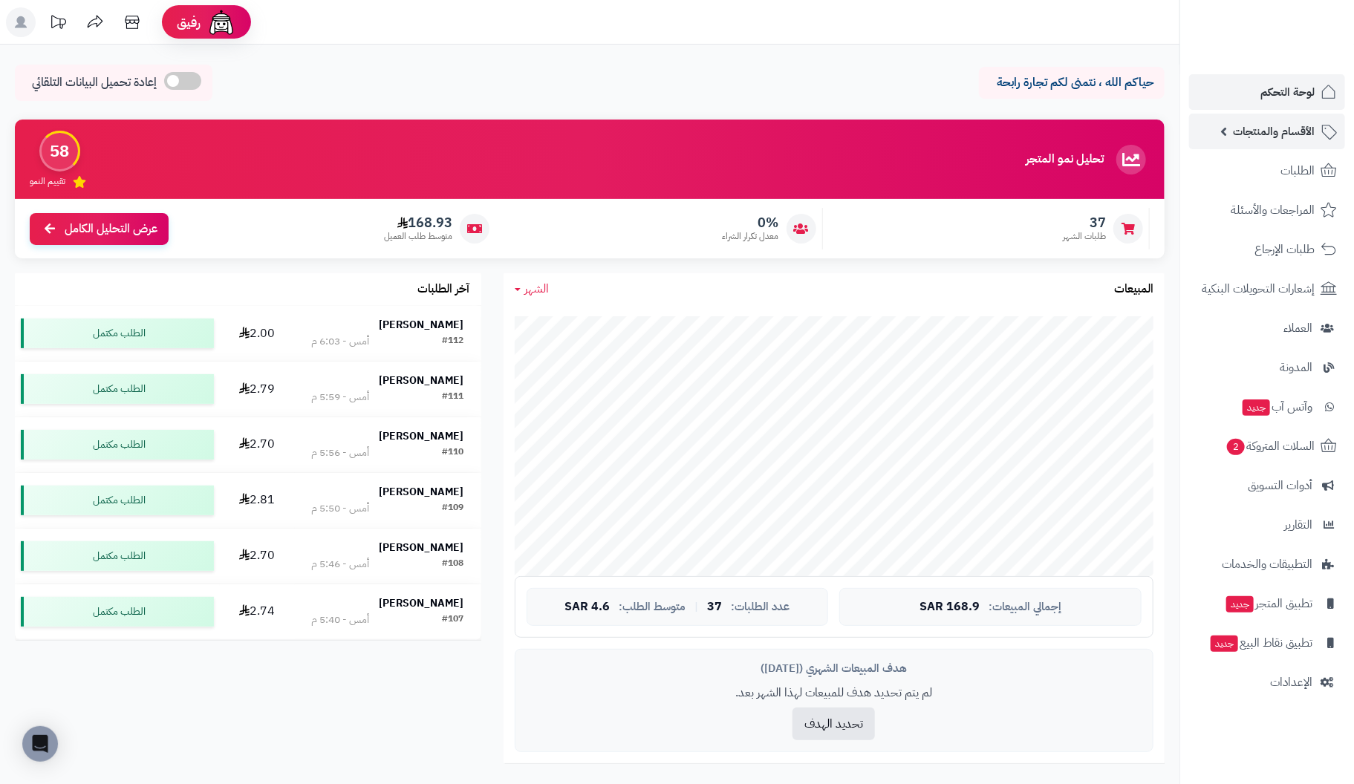
click at [1286, 128] on span "الأقسام والمنتجات" at bounding box center [1274, 131] width 82 height 21
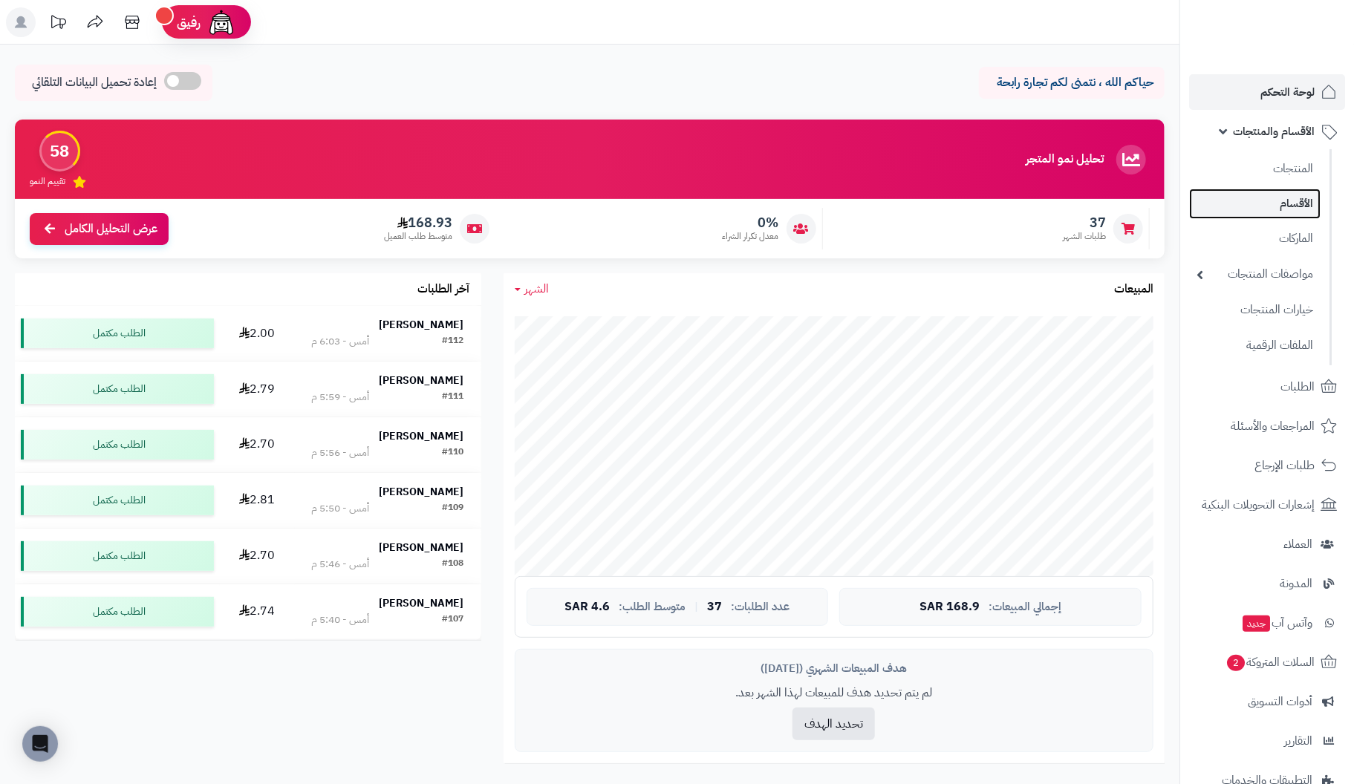
click at [1289, 203] on link "الأقسام" at bounding box center [1254, 204] width 131 height 30
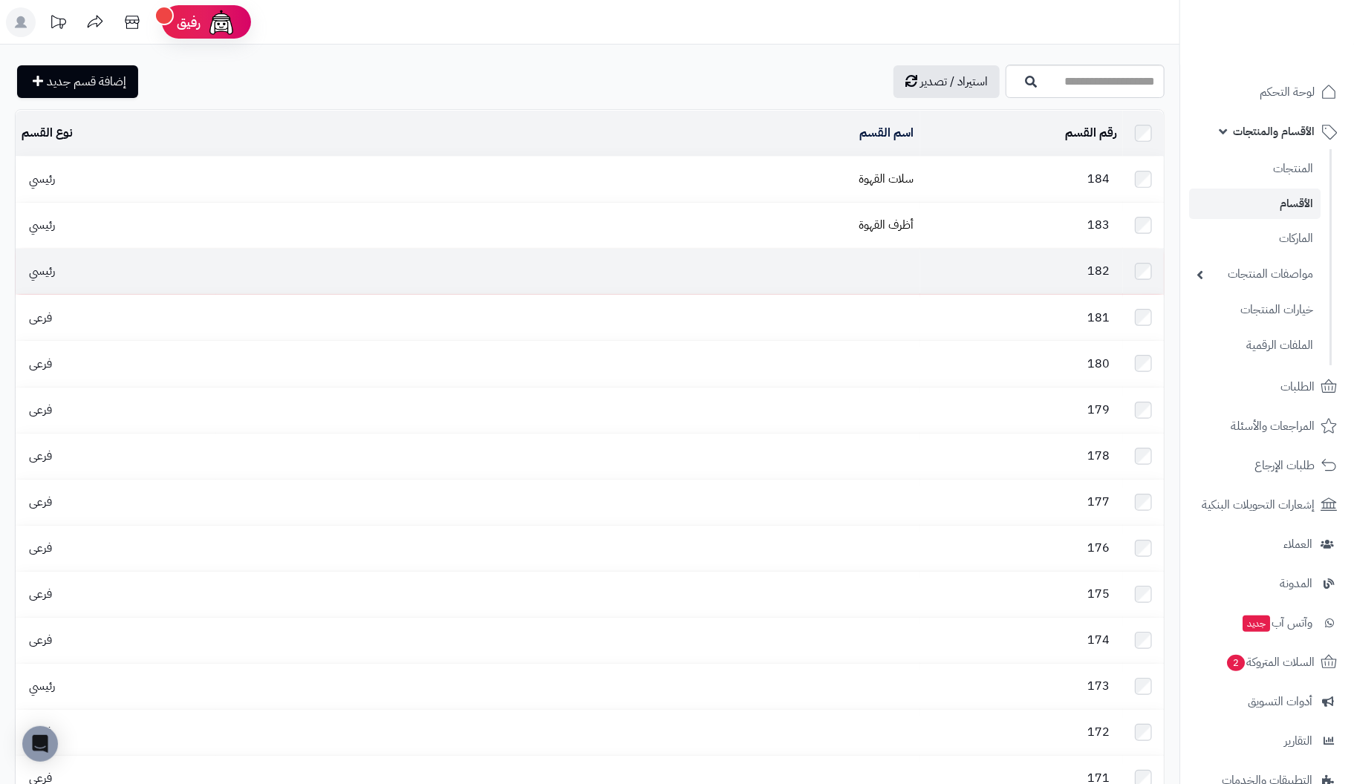
click at [936, 267] on td "182" at bounding box center [1021, 271] width 203 height 45
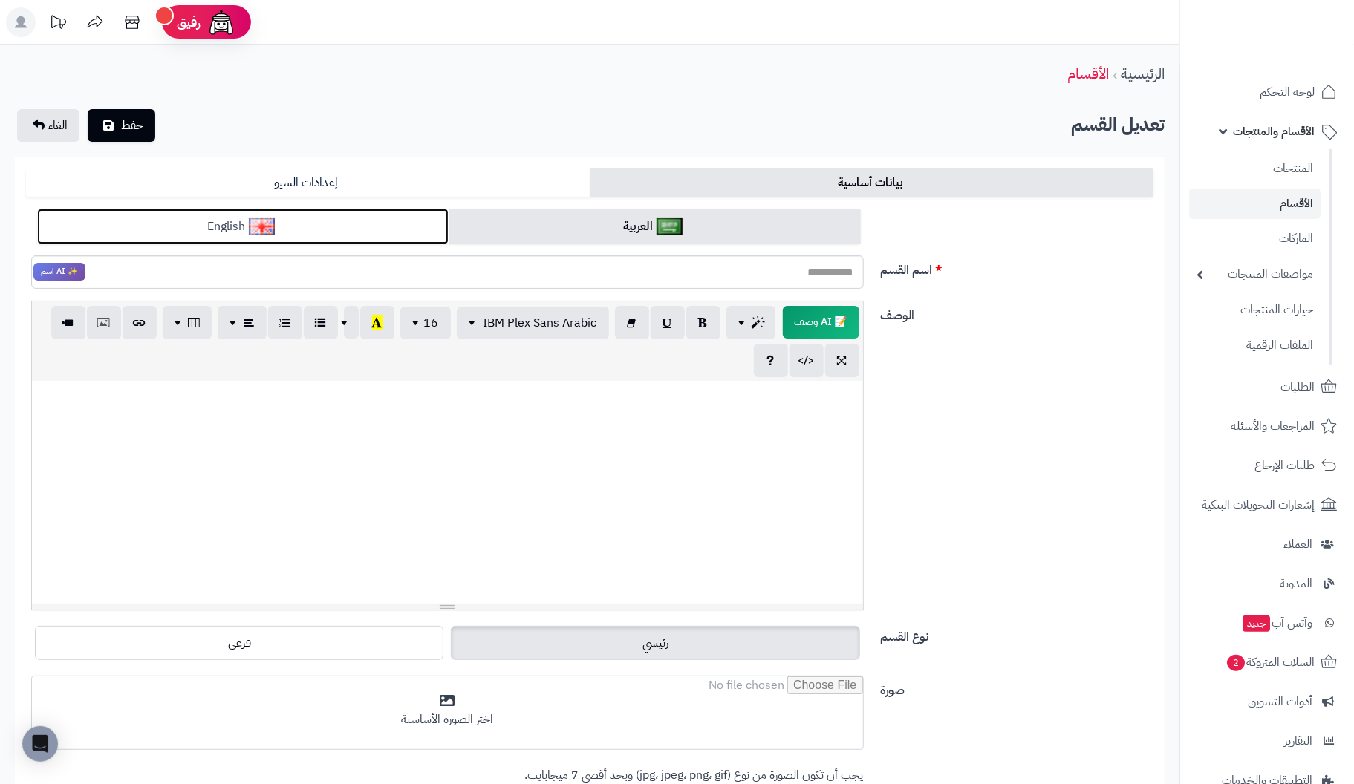
click at [335, 235] on link "English" at bounding box center [242, 227] width 411 height 36
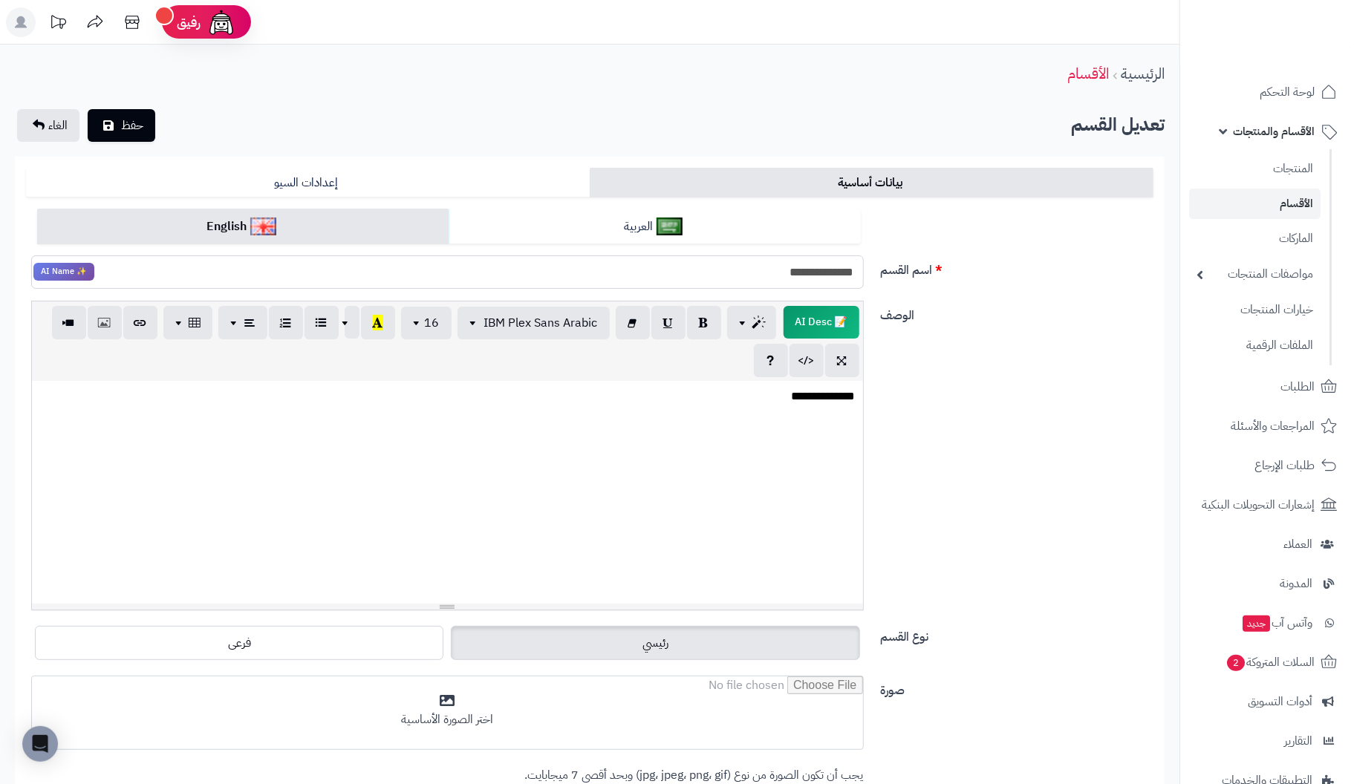
drag, startPoint x: 774, startPoint y: 276, endPoint x: 977, endPoint y: 267, distance: 202.9
click at [967, 268] on div "**********" at bounding box center [589, 255] width 1139 height 93
type input "**********"
click at [131, 131] on span "حفظ" at bounding box center [132, 125] width 22 height 18
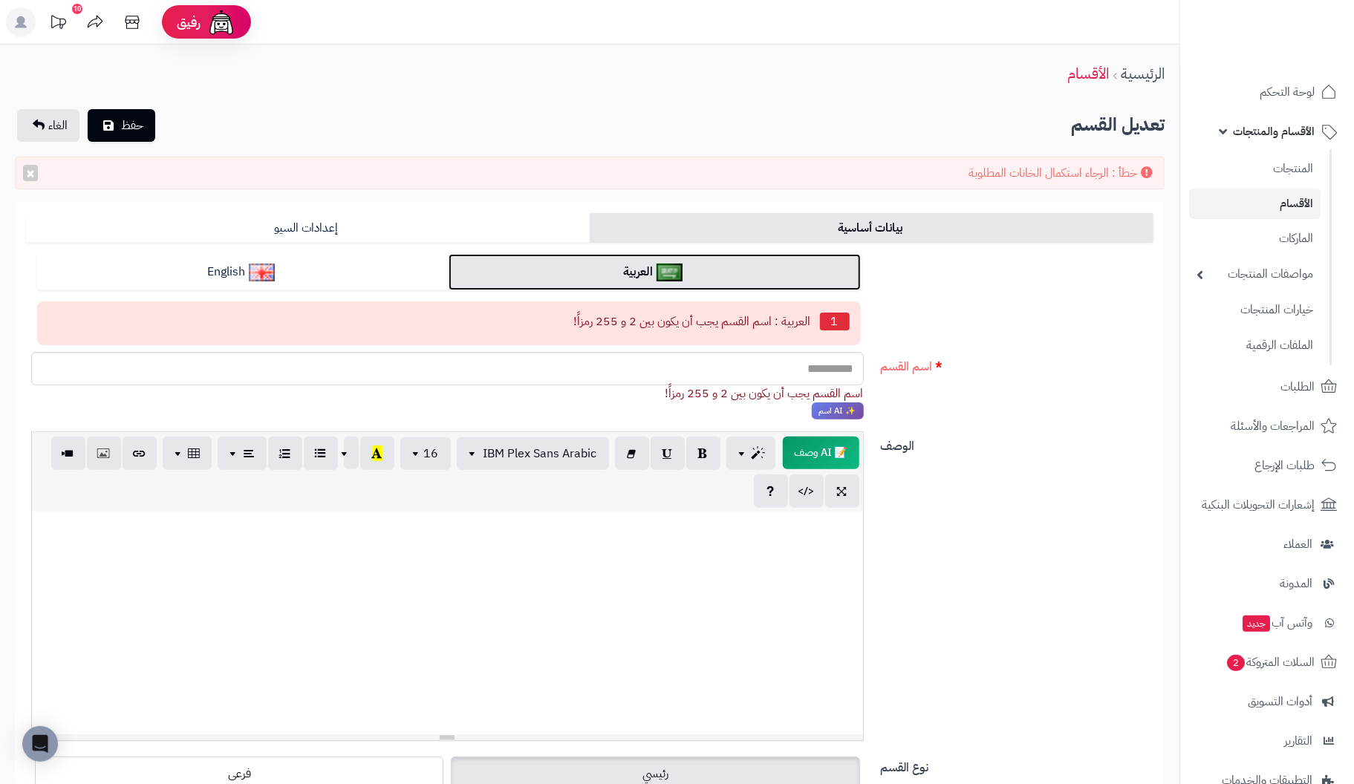
click at [687, 272] on link "العربية" at bounding box center [654, 272] width 411 height 36
click at [652, 274] on link "العربية" at bounding box center [654, 272] width 411 height 36
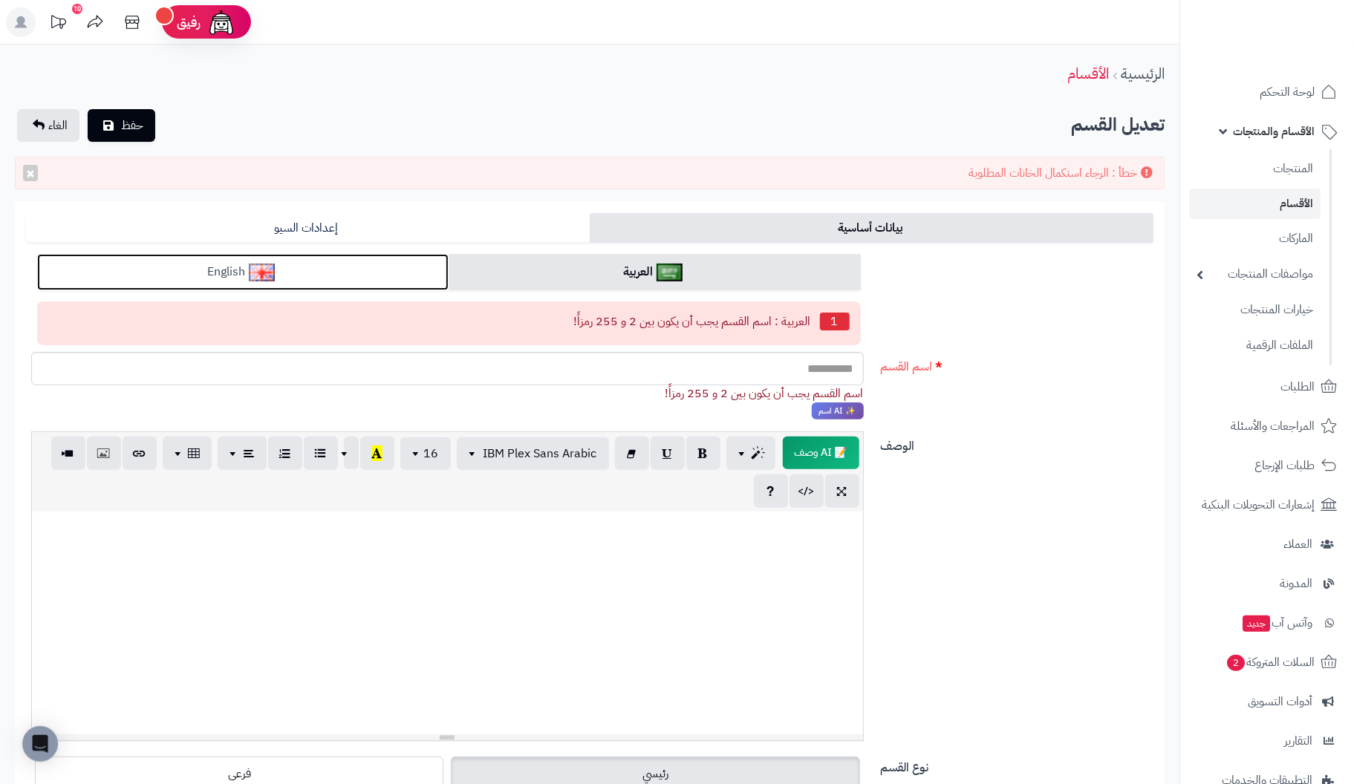
click at [348, 274] on link "English" at bounding box center [242, 272] width 411 height 36
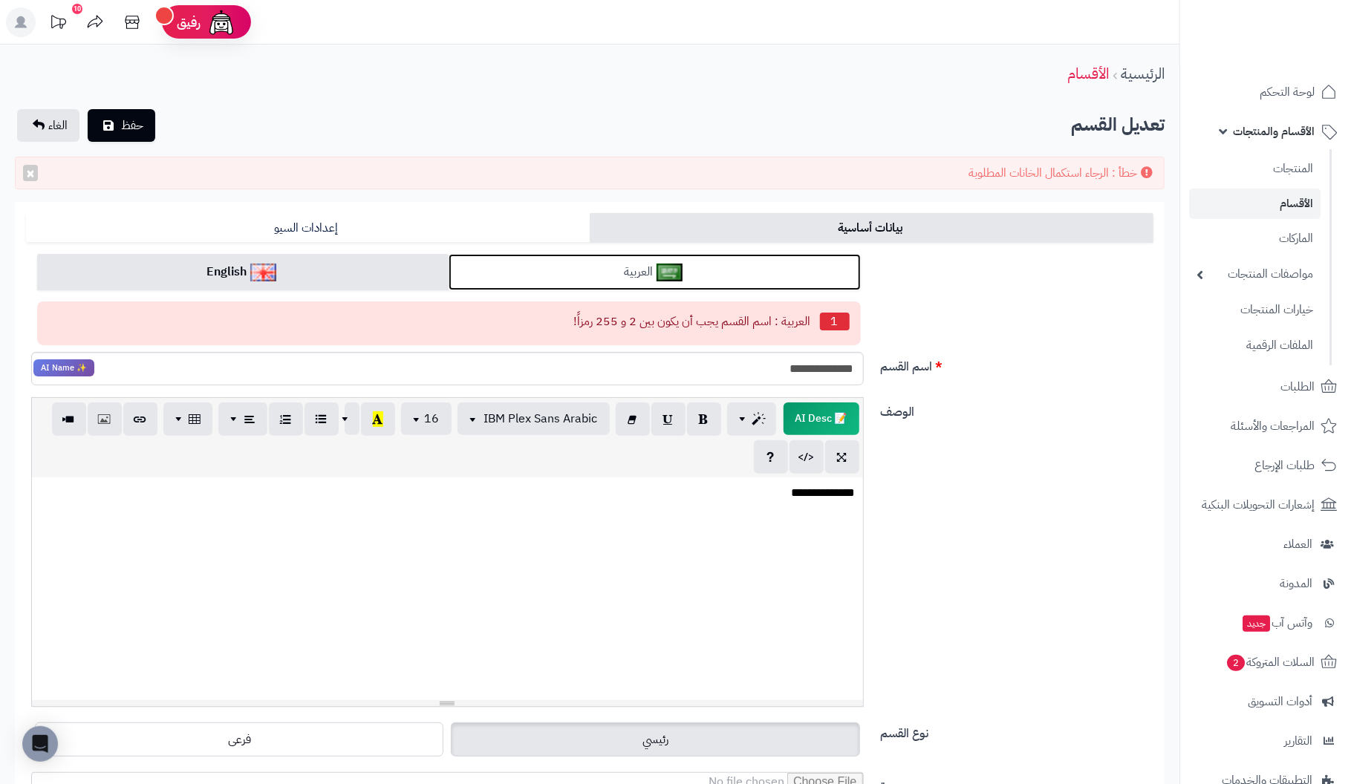
click at [564, 265] on link "العربية" at bounding box center [654, 272] width 411 height 36
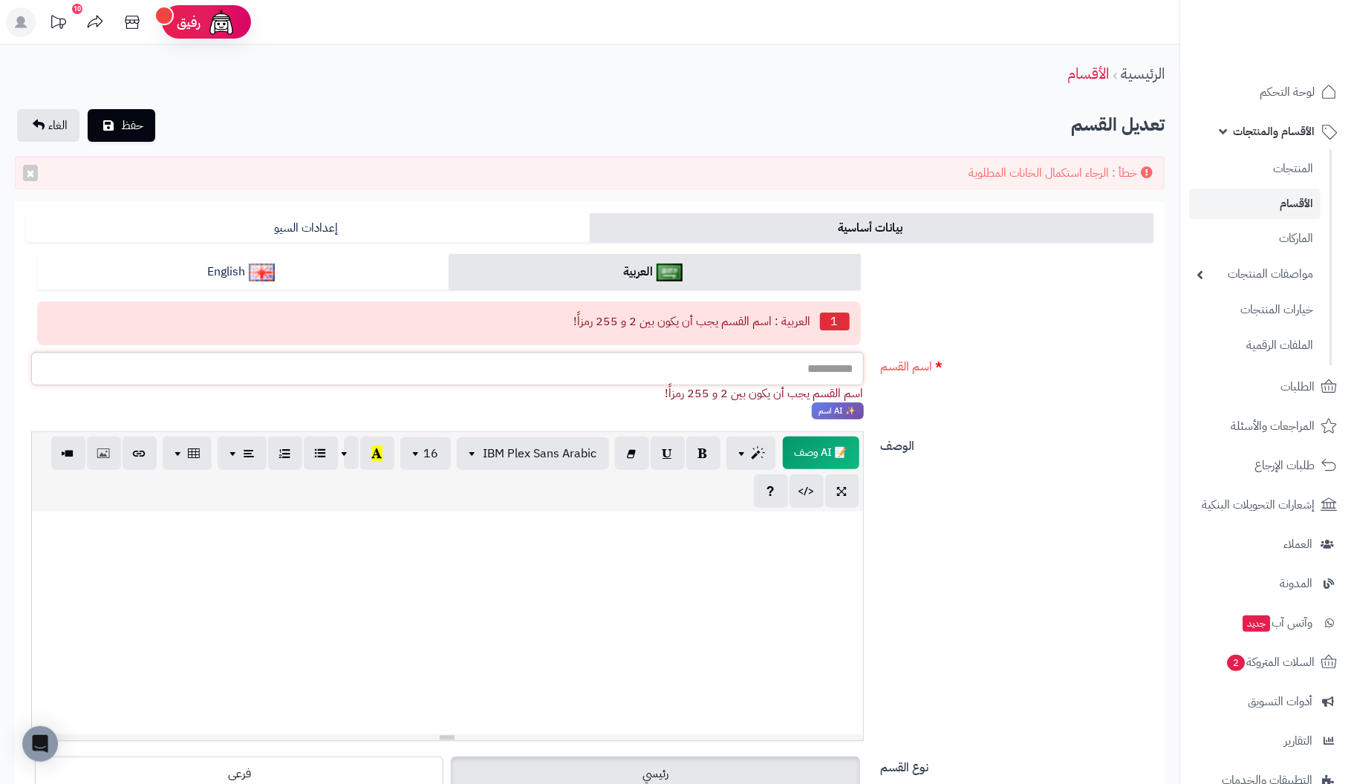
click at [731, 377] on input "اسم القسم" at bounding box center [447, 368] width 833 height 33
paste input "**********"
type input "**********"
click at [858, 544] on div at bounding box center [447, 623] width 831 height 223
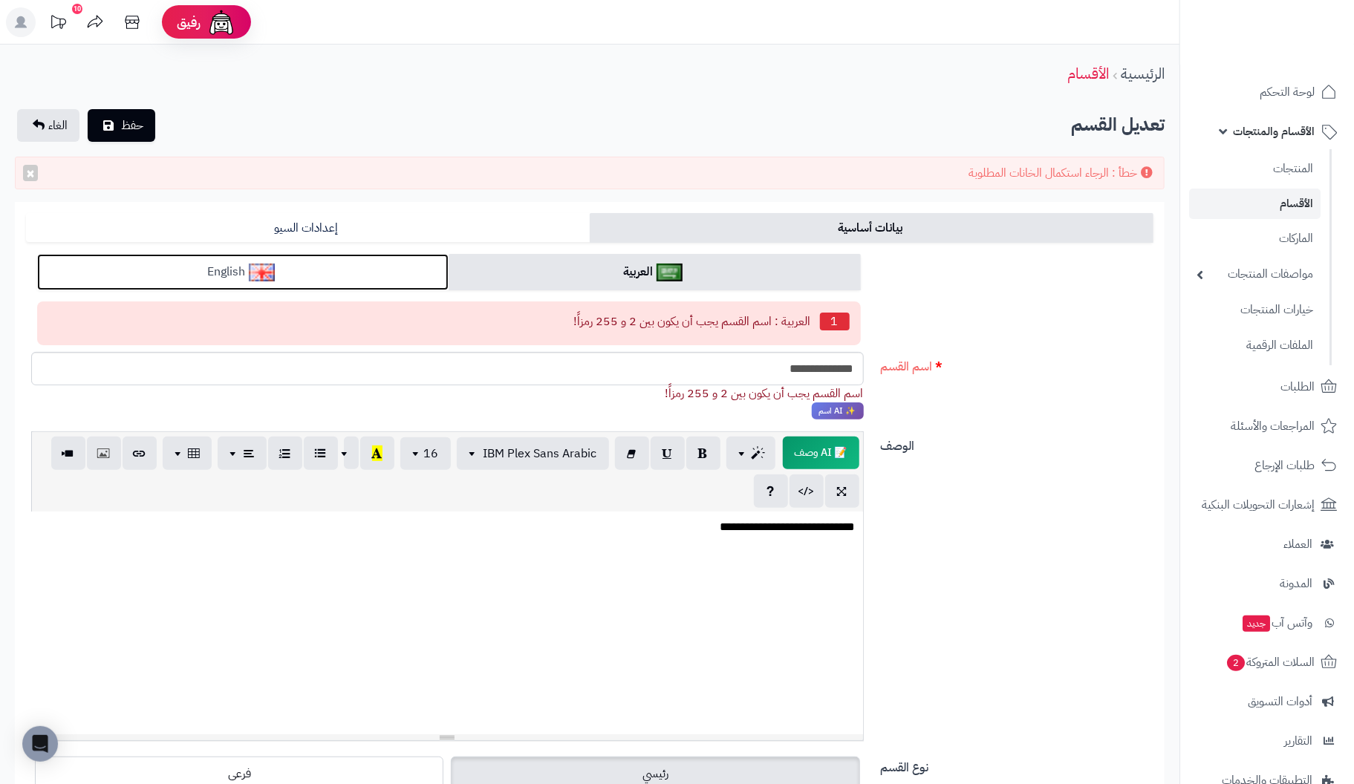
click at [309, 275] on link "English" at bounding box center [242, 272] width 411 height 36
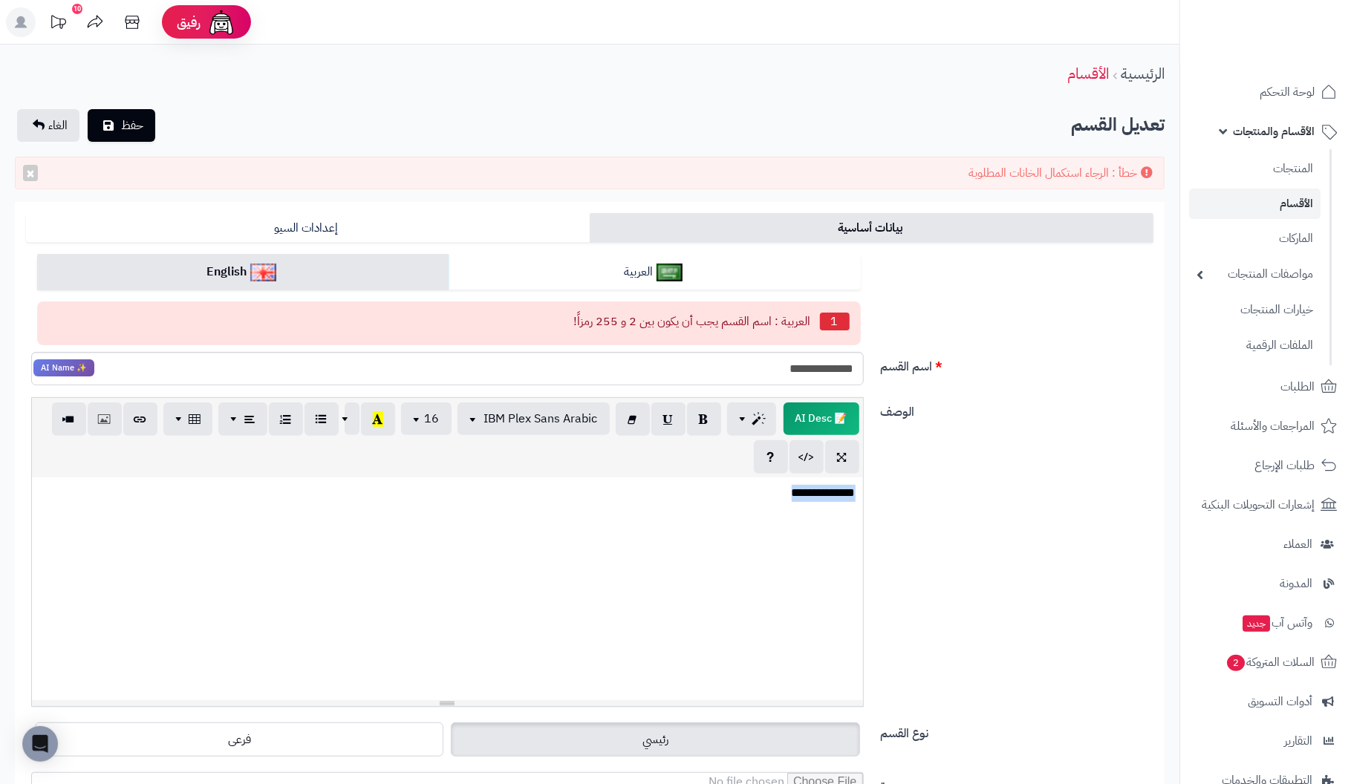
drag, startPoint x: 700, startPoint y: 492, endPoint x: 955, endPoint y: 489, distance: 255.5
click at [945, 484] on div "**********" at bounding box center [589, 558] width 1139 height 322
click at [132, 123] on span "حفظ" at bounding box center [132, 125] width 22 height 18
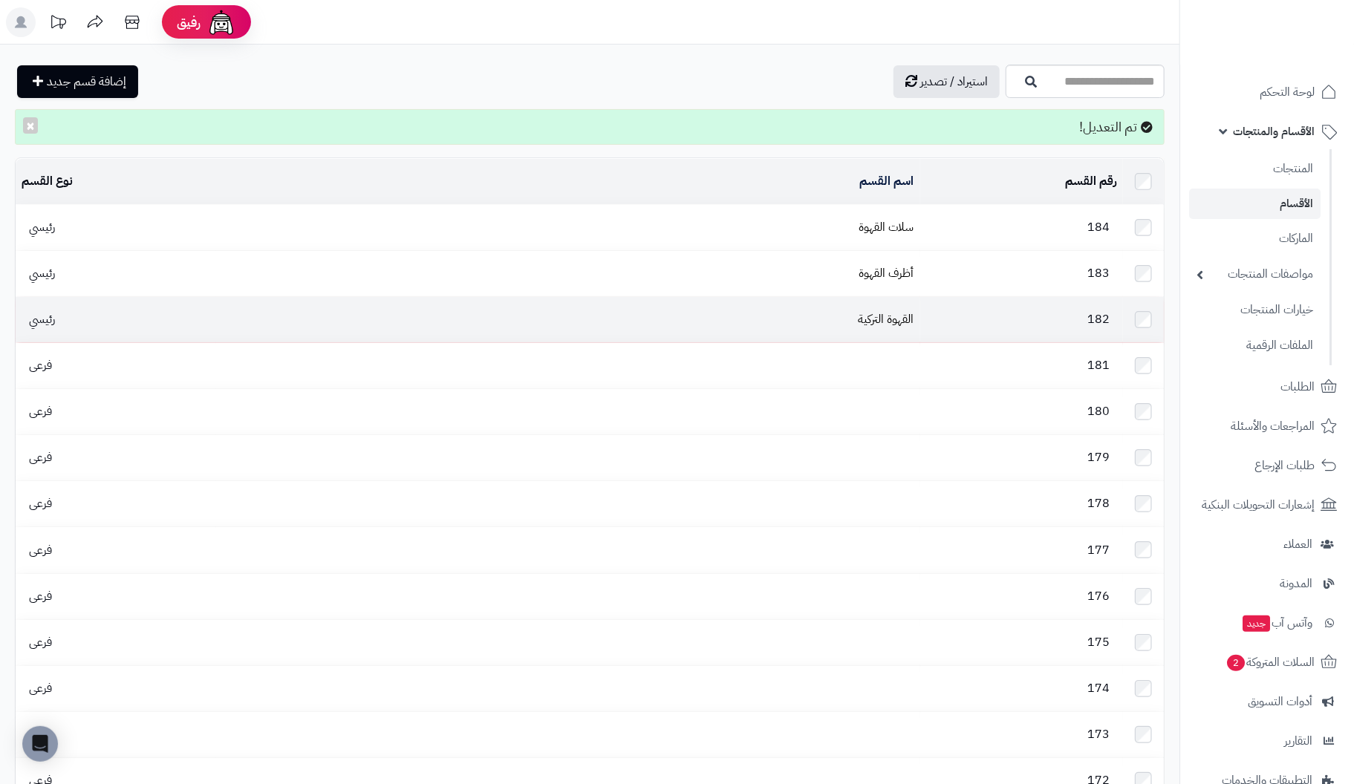
click at [920, 319] on td "182" at bounding box center [1021, 319] width 203 height 45
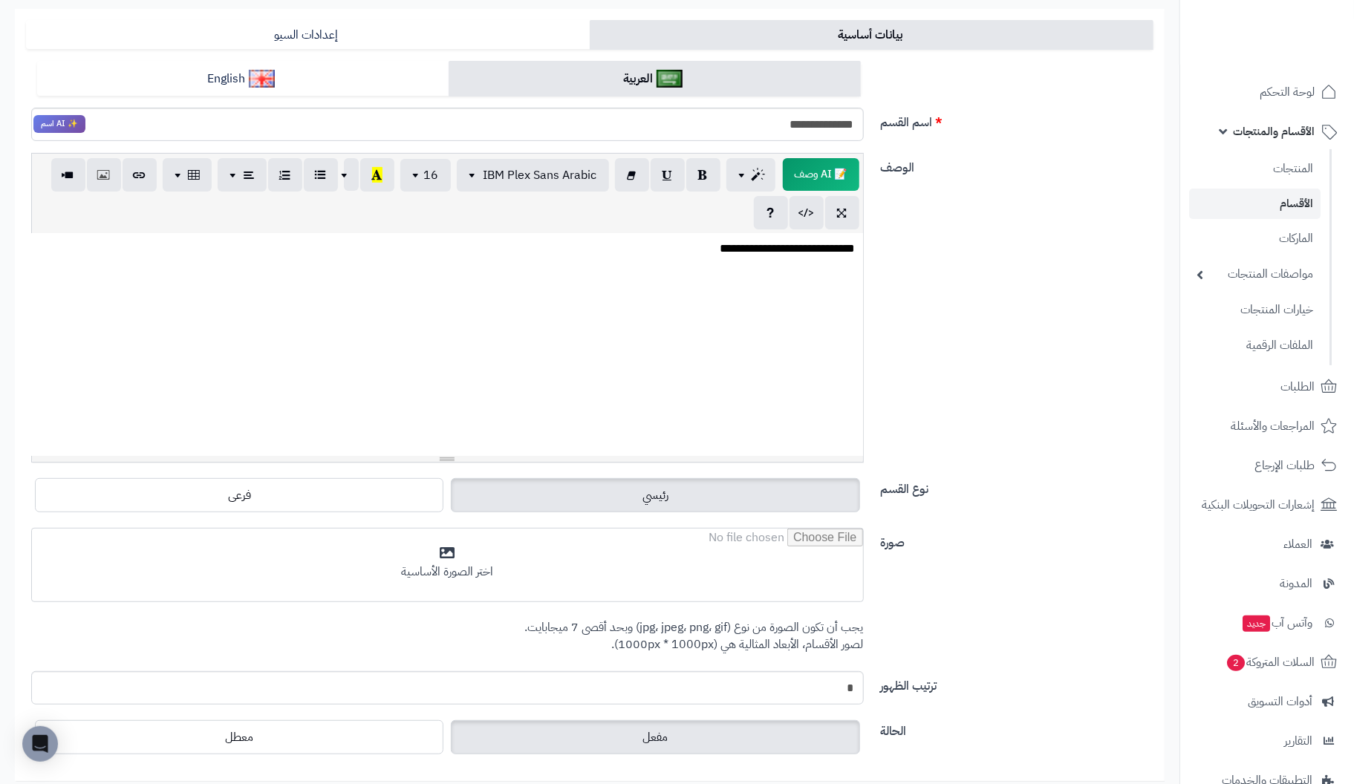
scroll to position [149, 0]
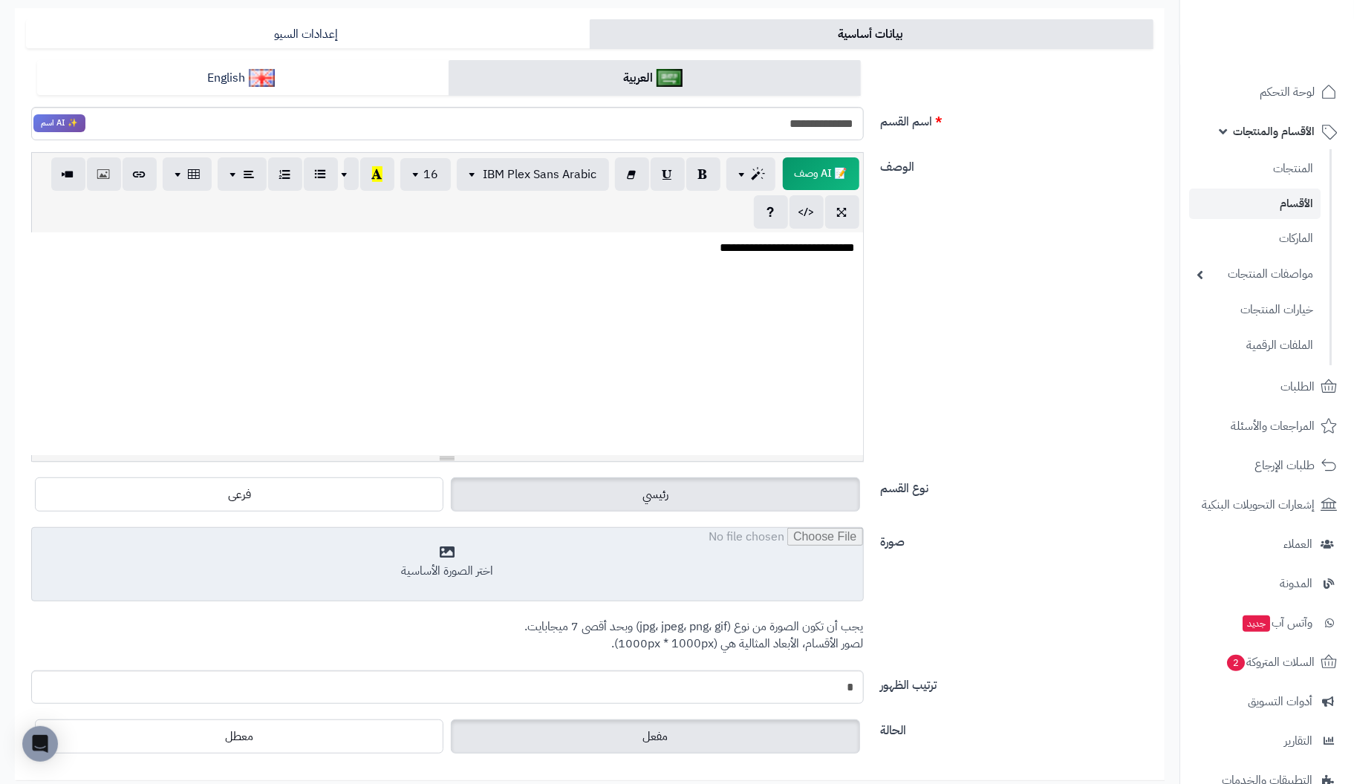
click at [521, 556] on input "file" at bounding box center [447, 565] width 831 height 74
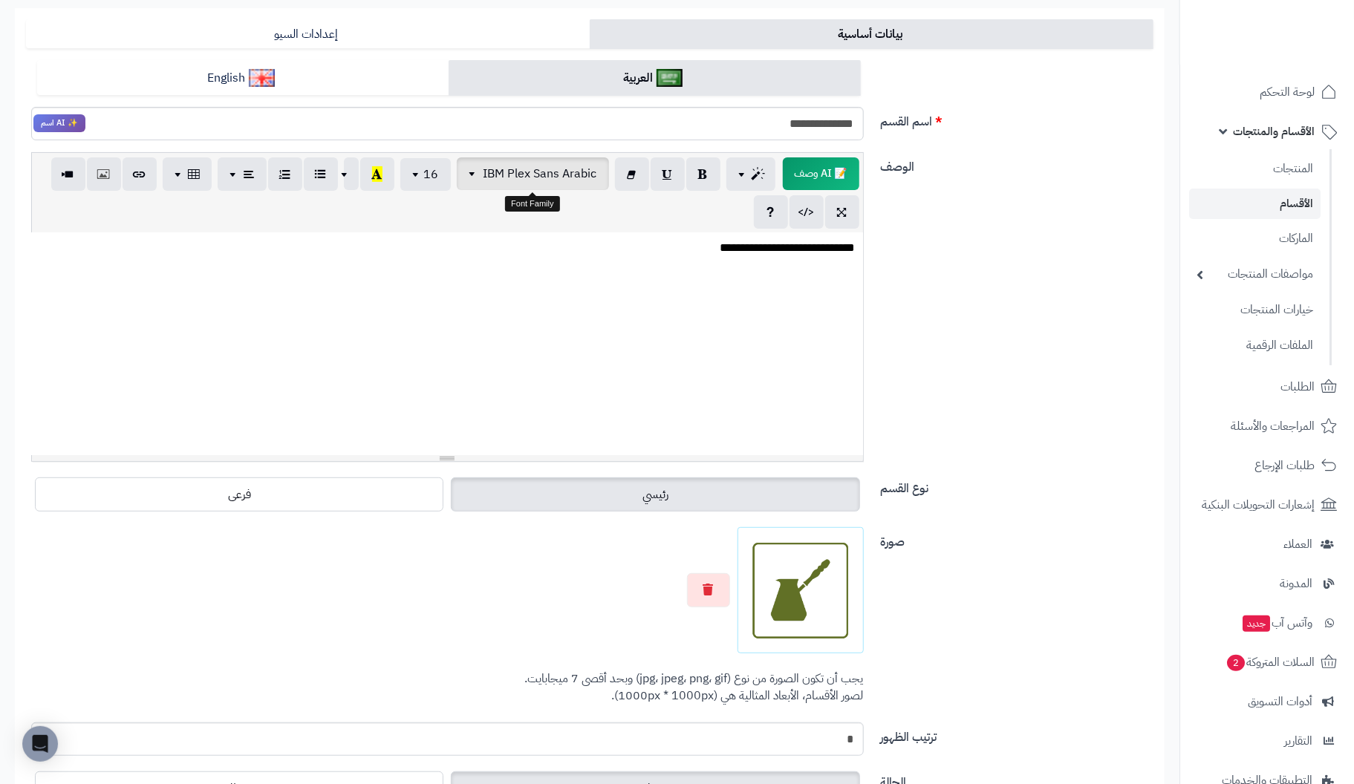
scroll to position [0, 0]
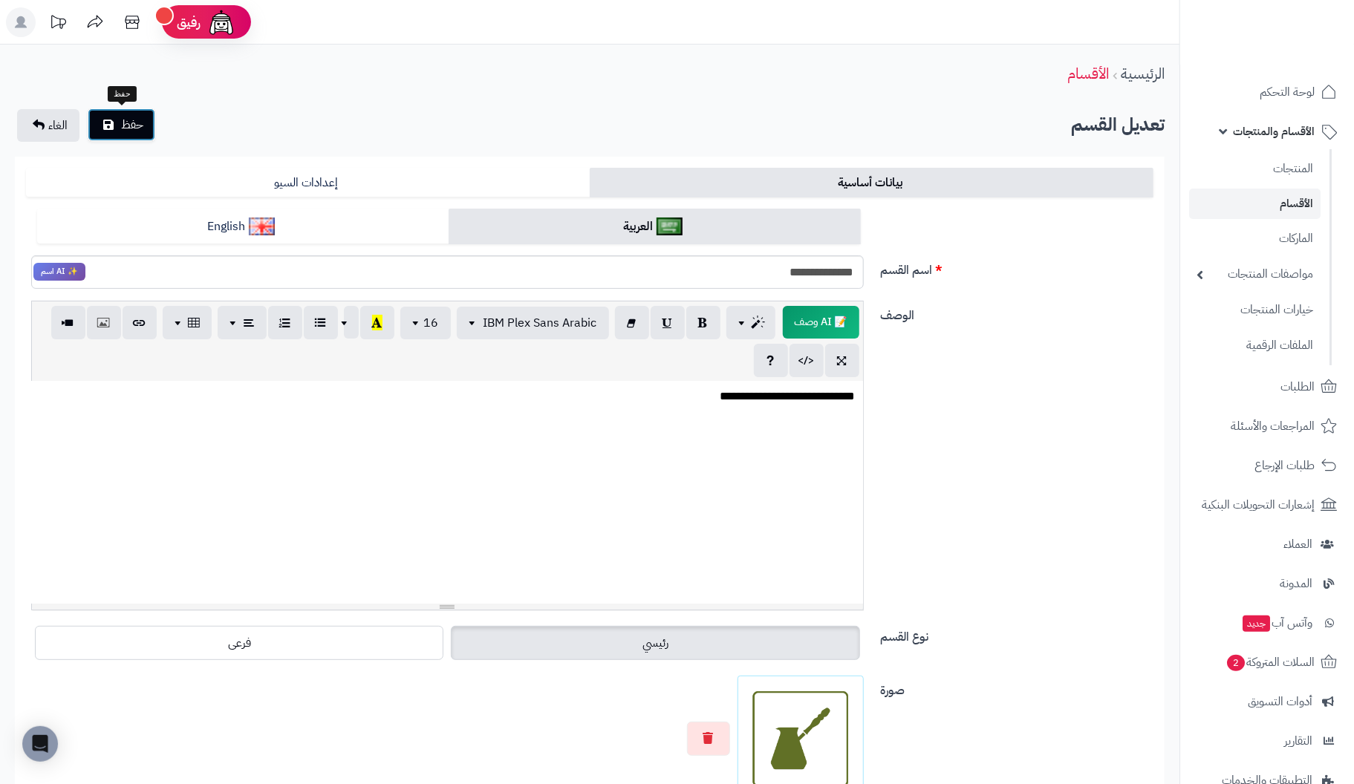
click at [146, 118] on button "حفظ" at bounding box center [122, 124] width 68 height 33
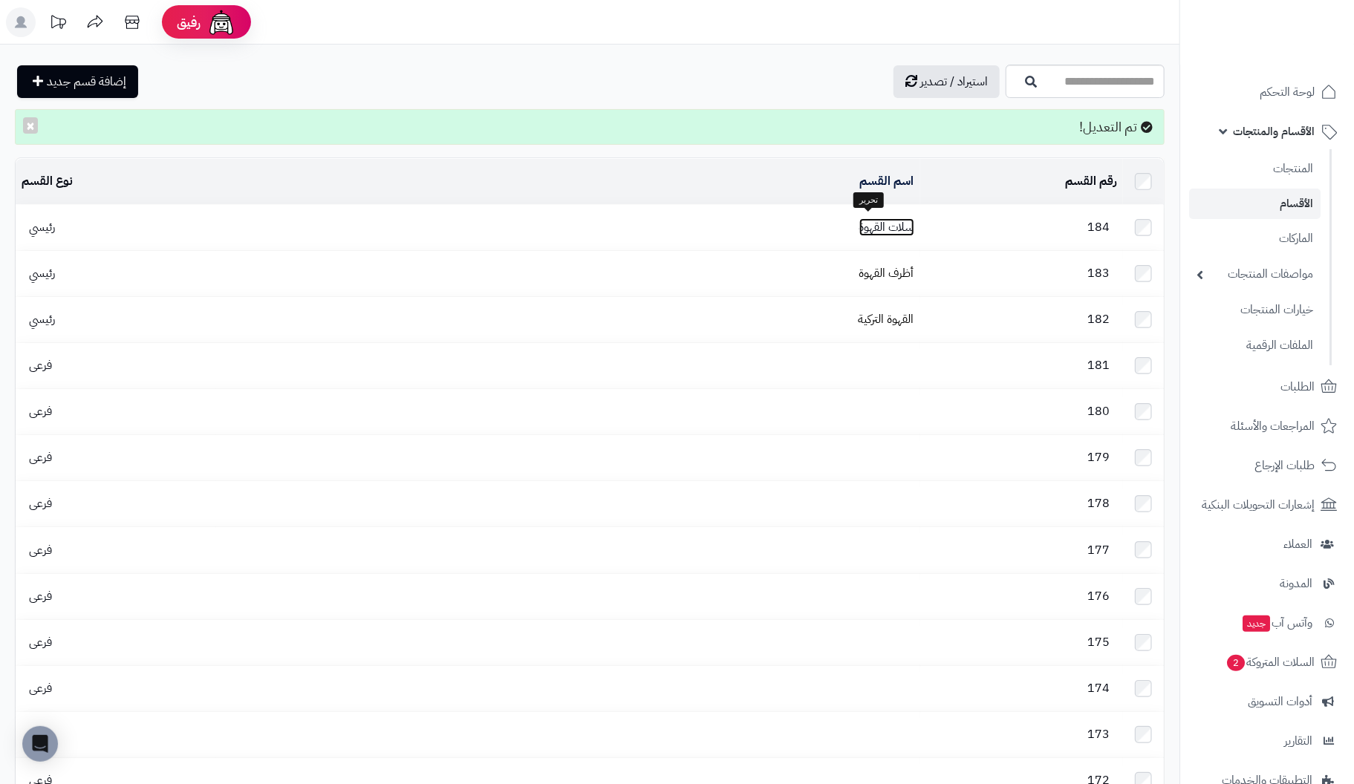
click at [890, 225] on link "سلات القهوة" at bounding box center [886, 227] width 55 height 18
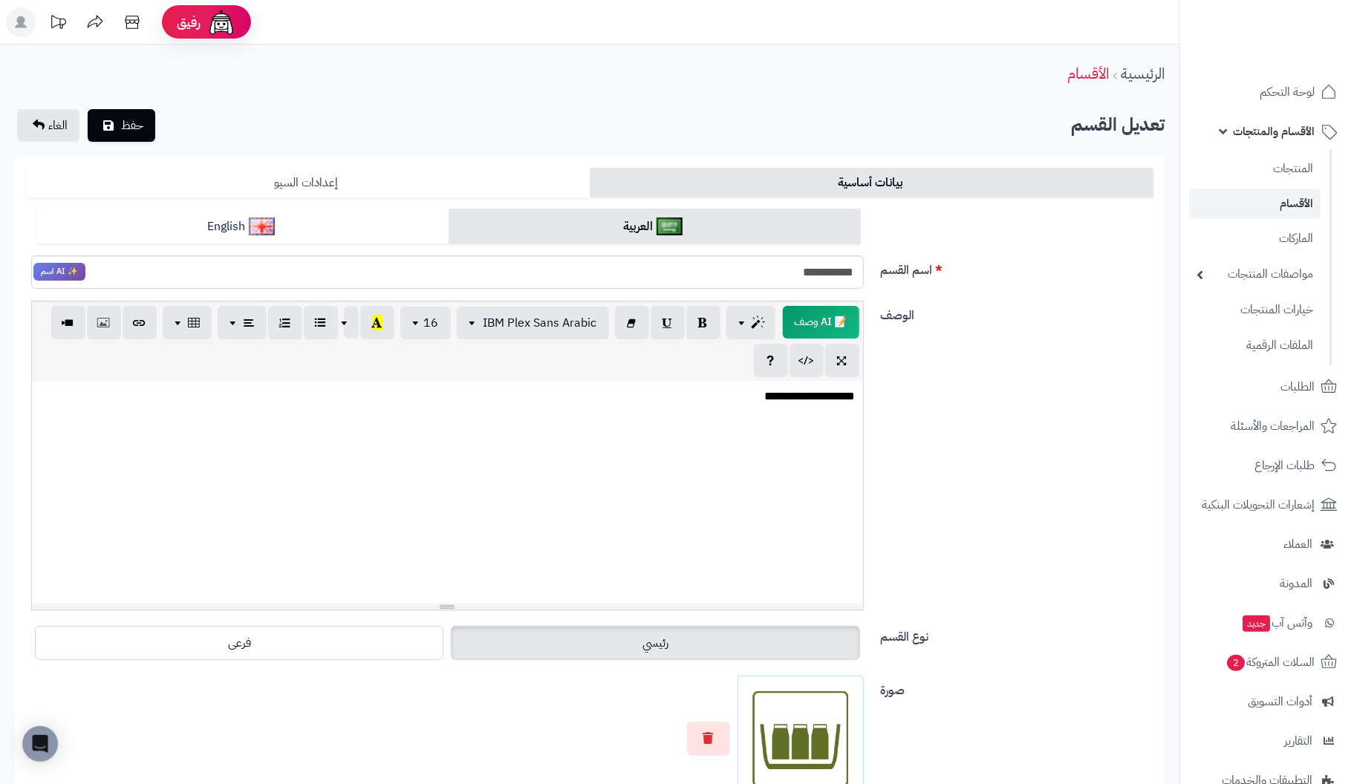
click at [305, 183] on link "إعدادات السيو" at bounding box center [308, 183] width 564 height 30
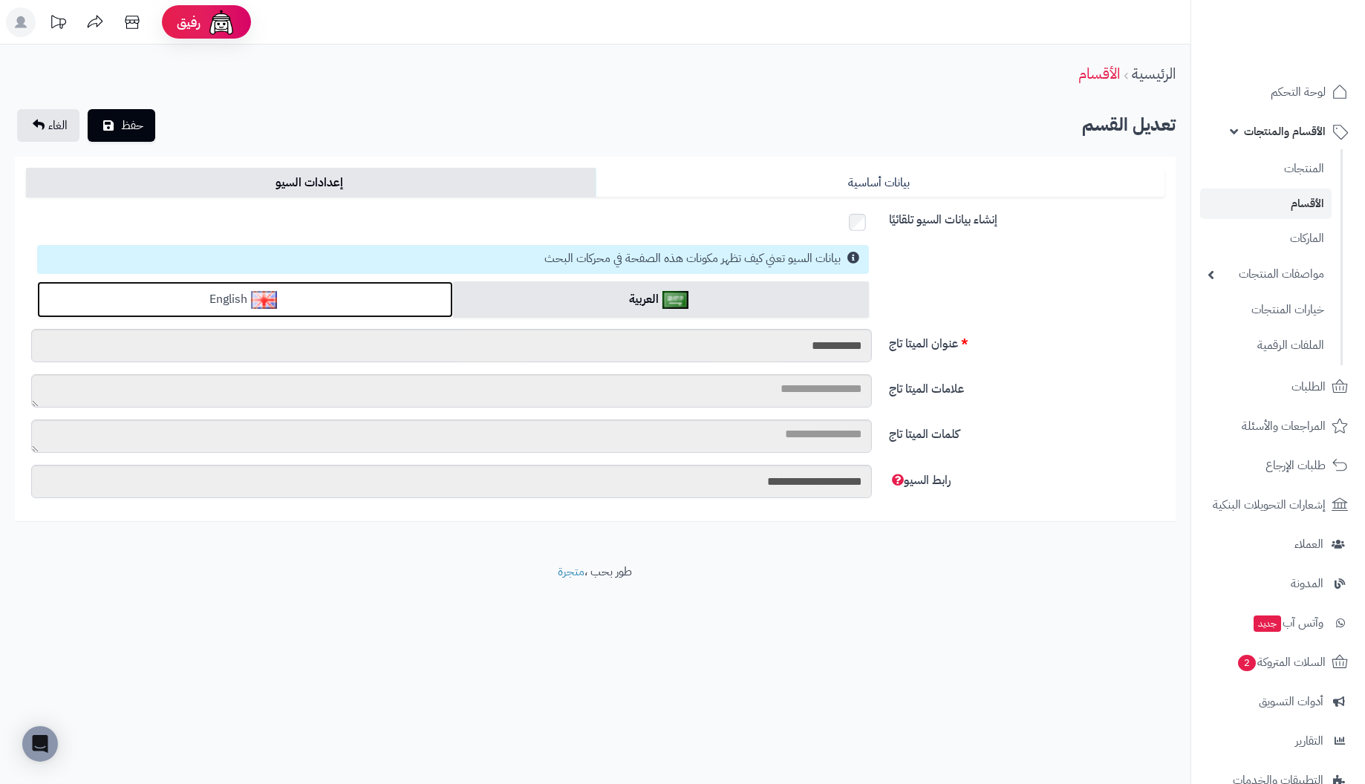
click at [293, 299] on link "English" at bounding box center [245, 299] width 416 height 36
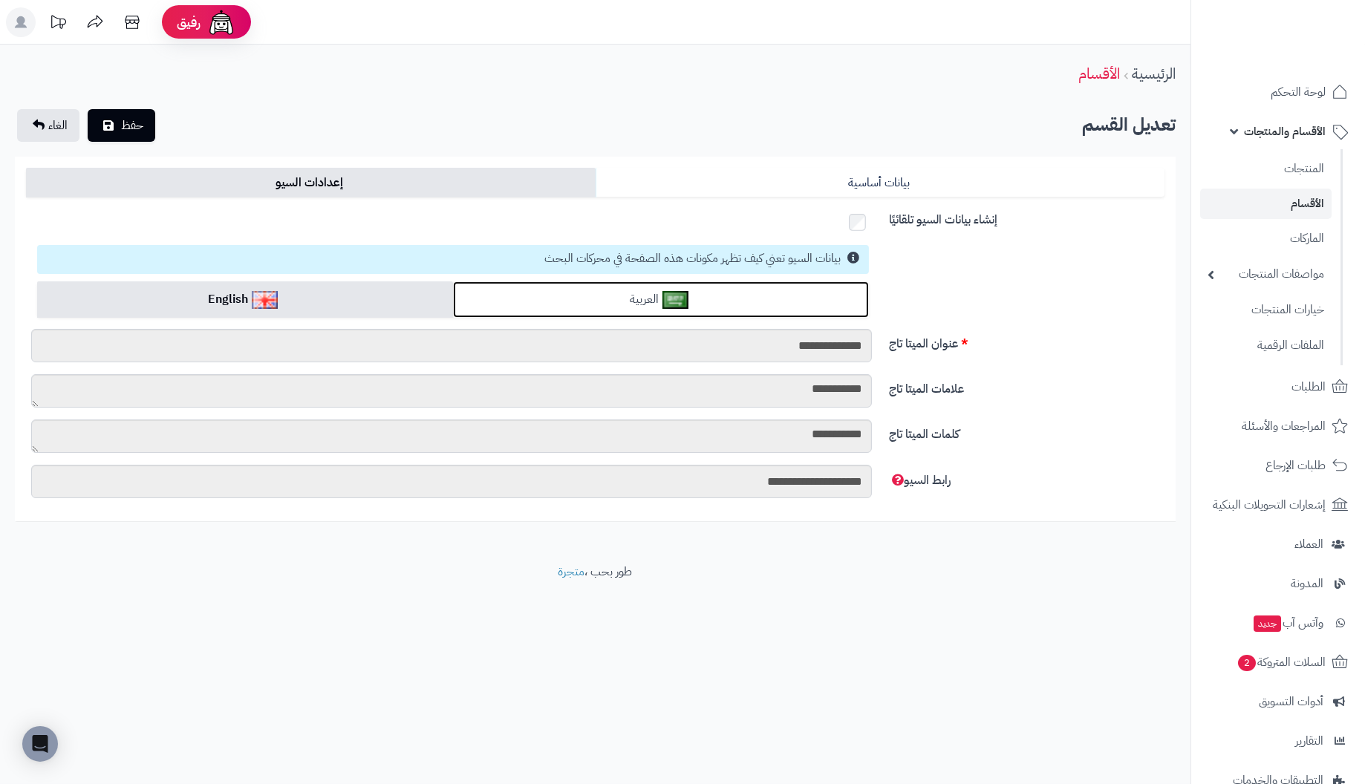
click at [593, 302] on link "العربية" at bounding box center [661, 299] width 416 height 36
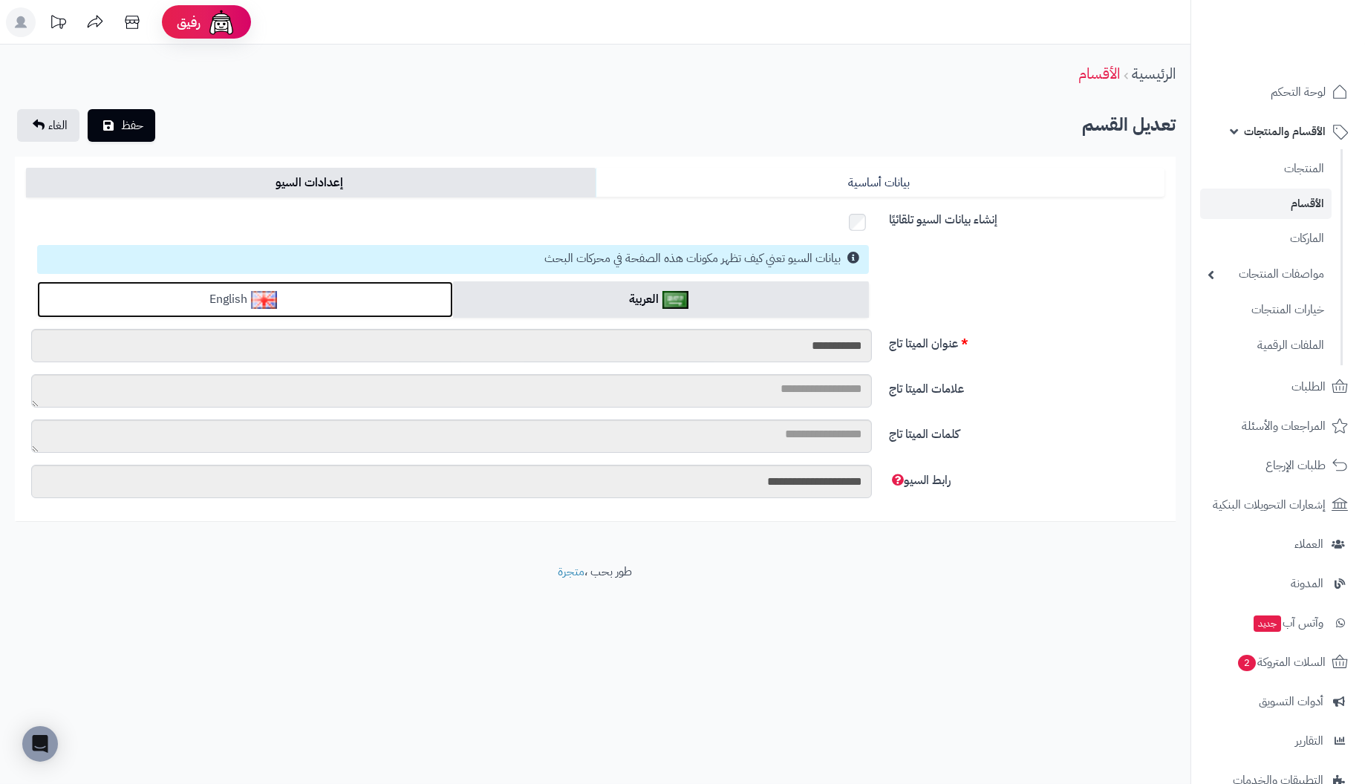
click at [333, 300] on link "English" at bounding box center [245, 299] width 416 height 36
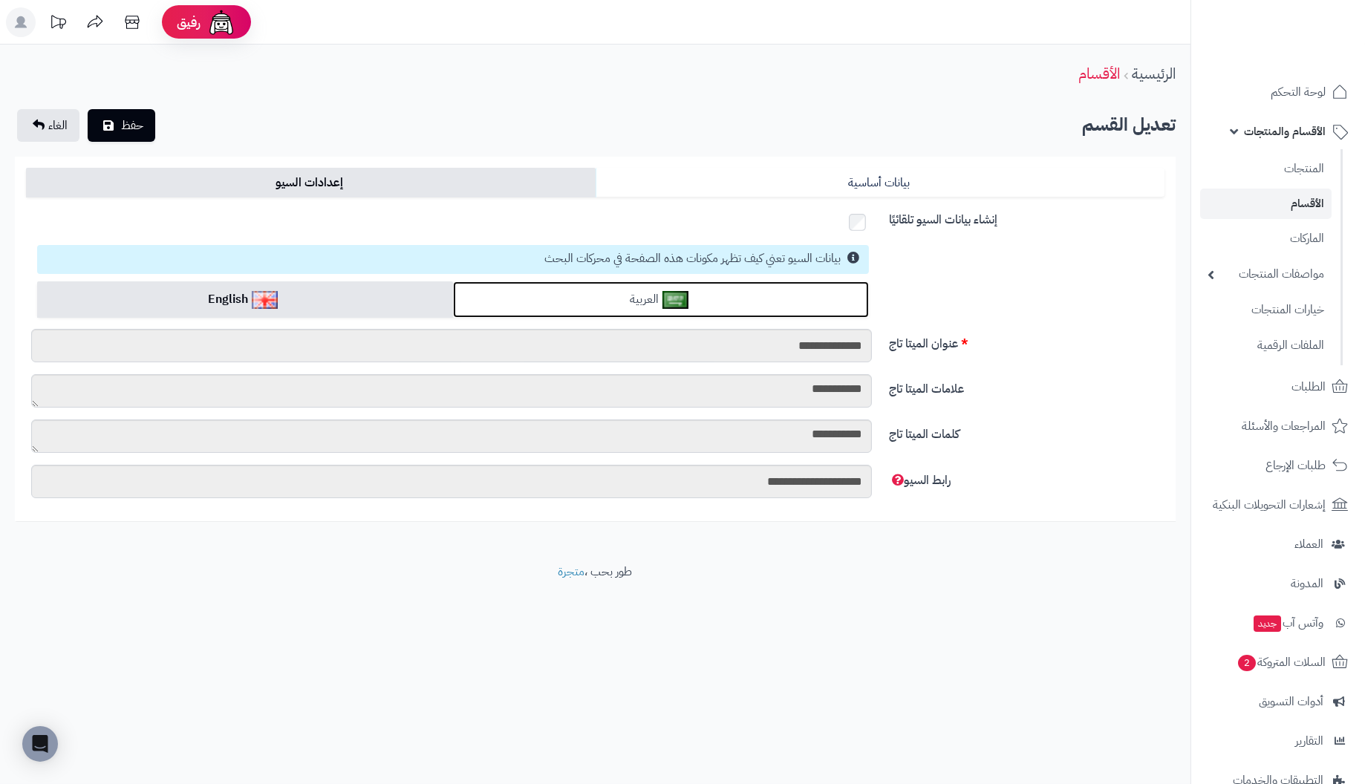
click at [533, 295] on link "العربية" at bounding box center [661, 299] width 416 height 36
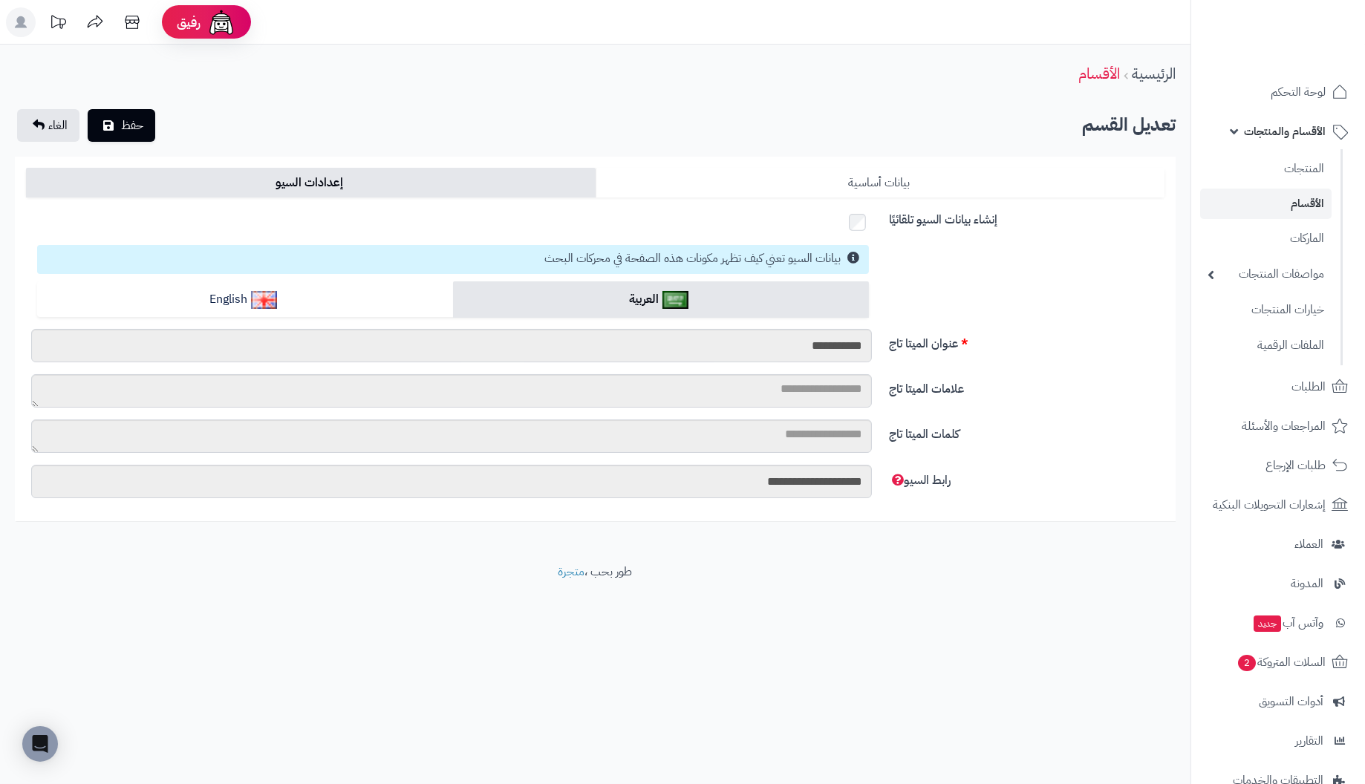
click at [792, 179] on link "بيانات أساسية" at bounding box center [881, 183] width 570 height 30
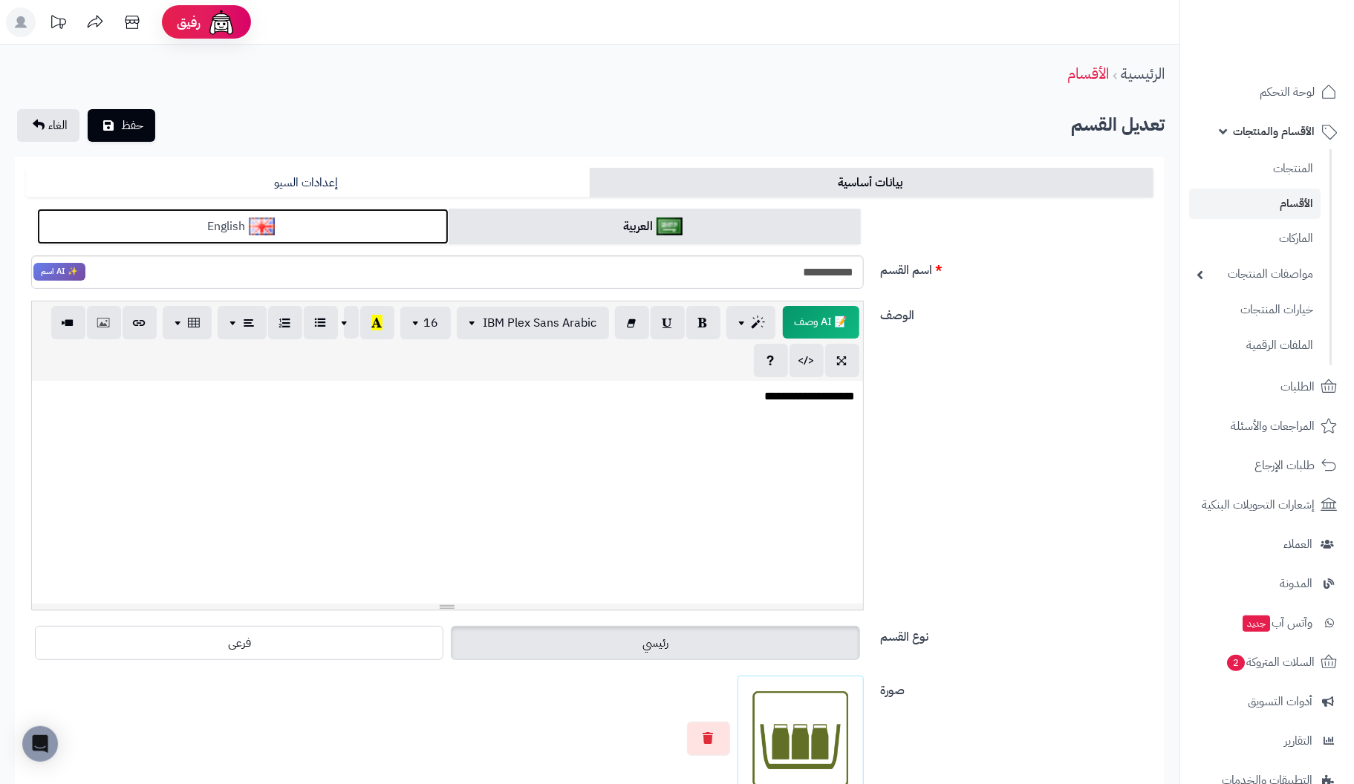
click at [378, 224] on link "English" at bounding box center [242, 227] width 411 height 36
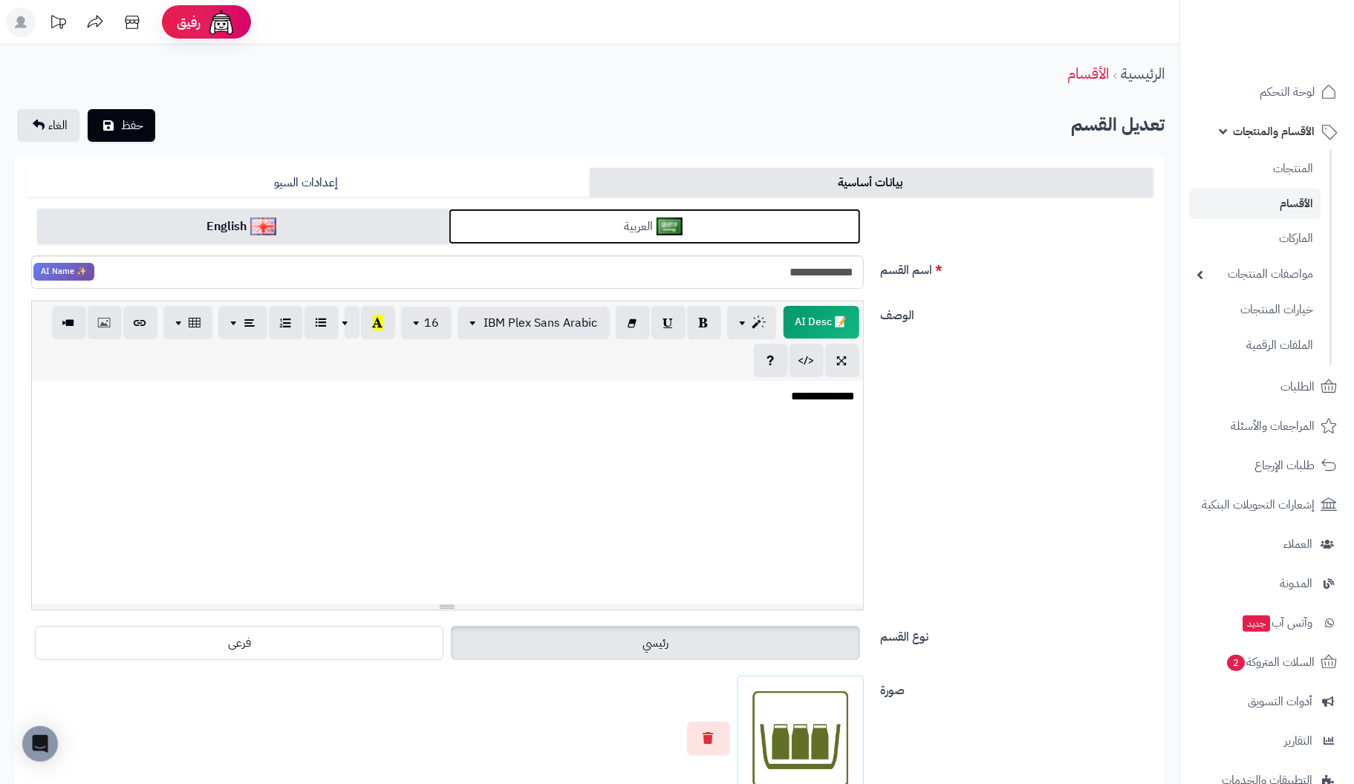
click at [579, 226] on link "العربية" at bounding box center [654, 227] width 411 height 36
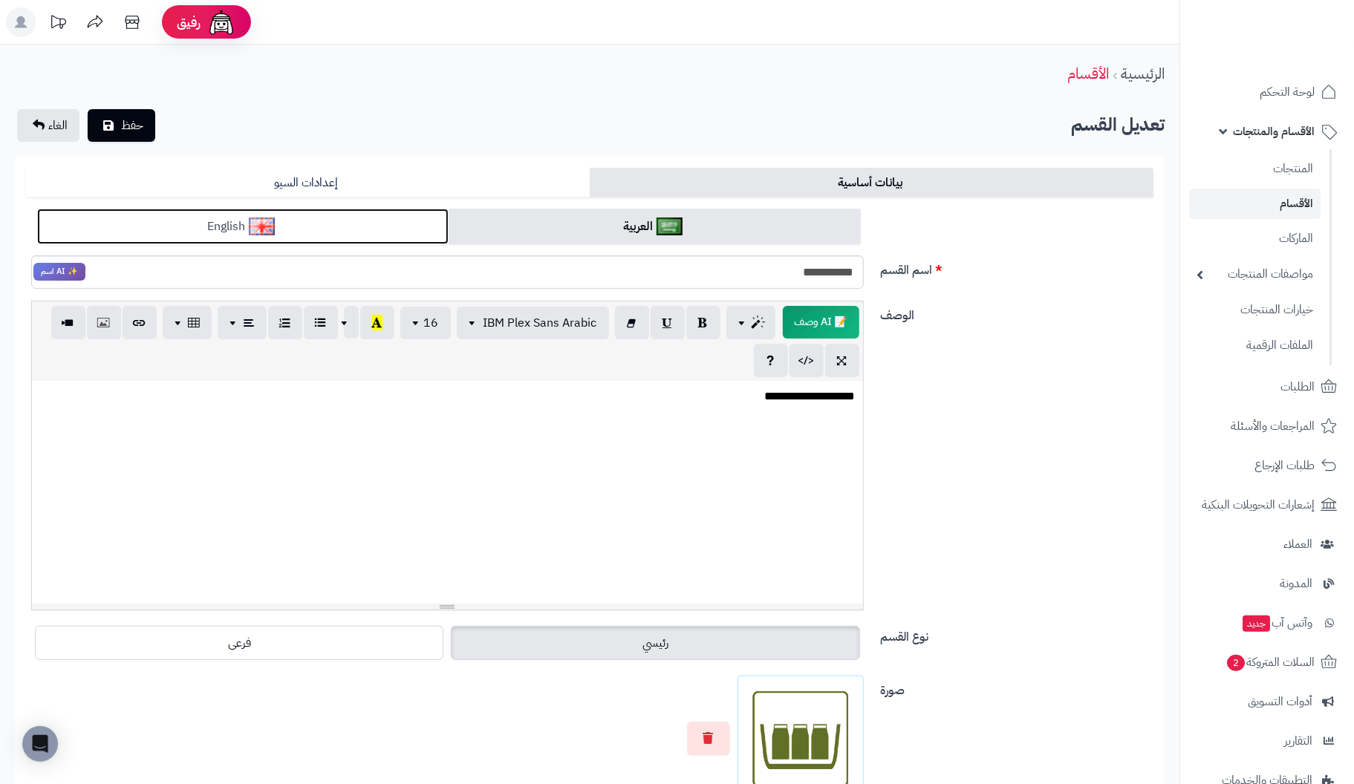
click at [377, 239] on link "English" at bounding box center [242, 227] width 411 height 36
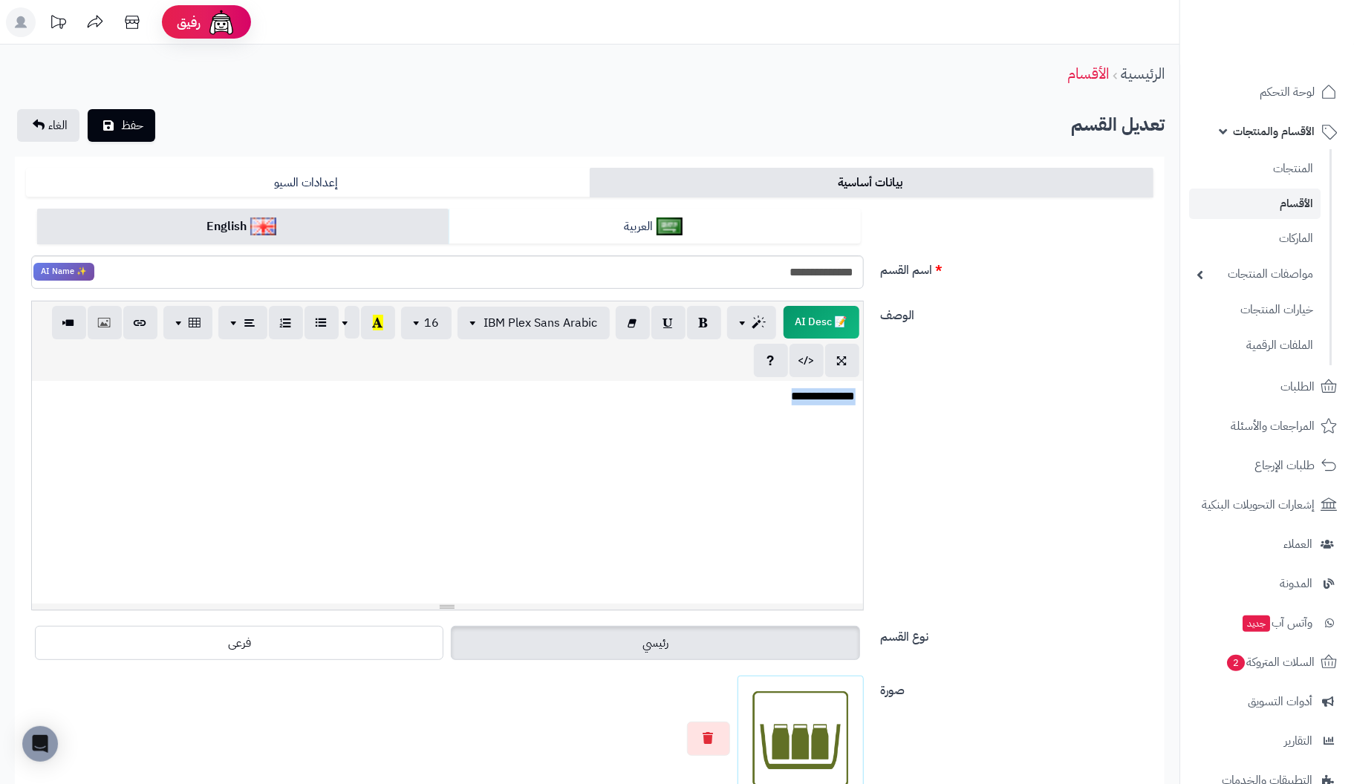
drag, startPoint x: 687, startPoint y: 394, endPoint x: 1003, endPoint y: 397, distance: 315.6
click at [1003, 397] on div "**********" at bounding box center [589, 462] width 1139 height 322
click at [131, 121] on span "حفظ" at bounding box center [132, 125] width 22 height 18
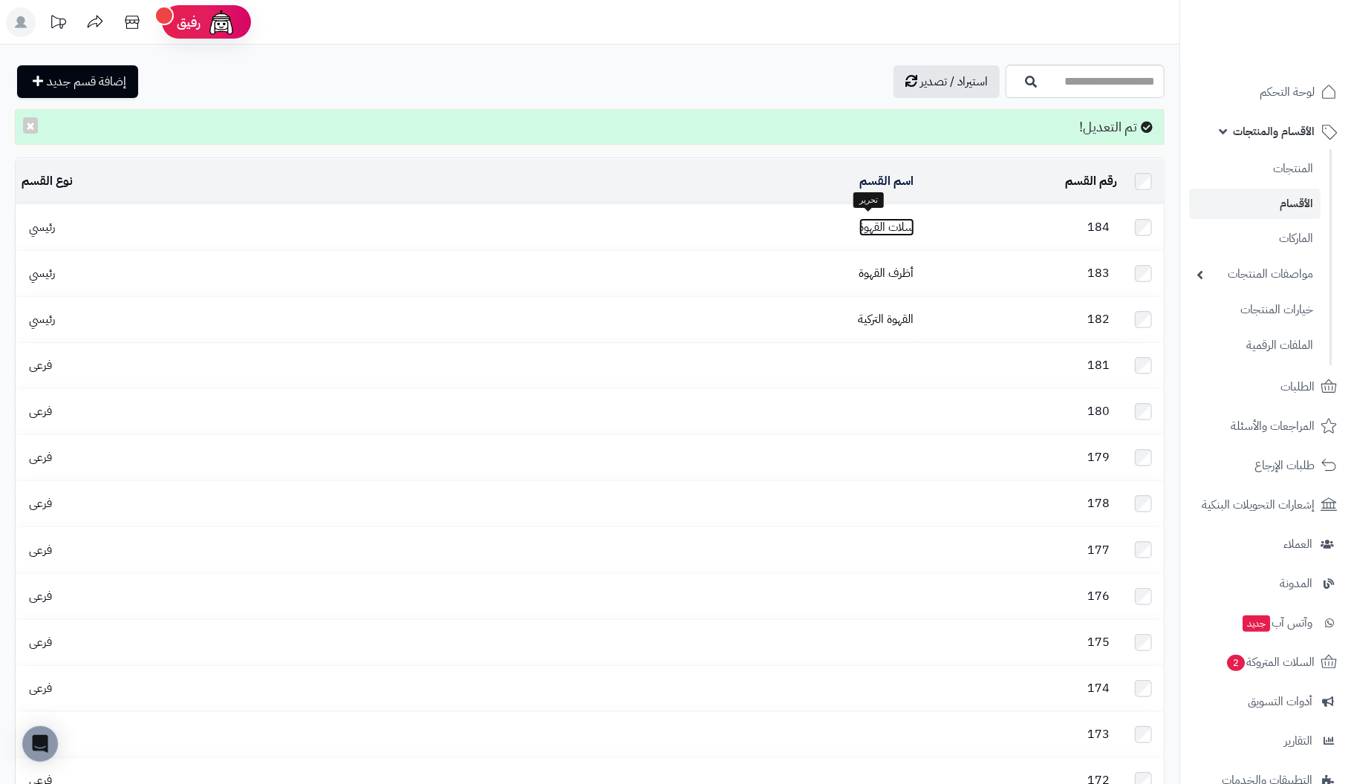
click at [872, 228] on link "سلات القهوة" at bounding box center [886, 227] width 55 height 18
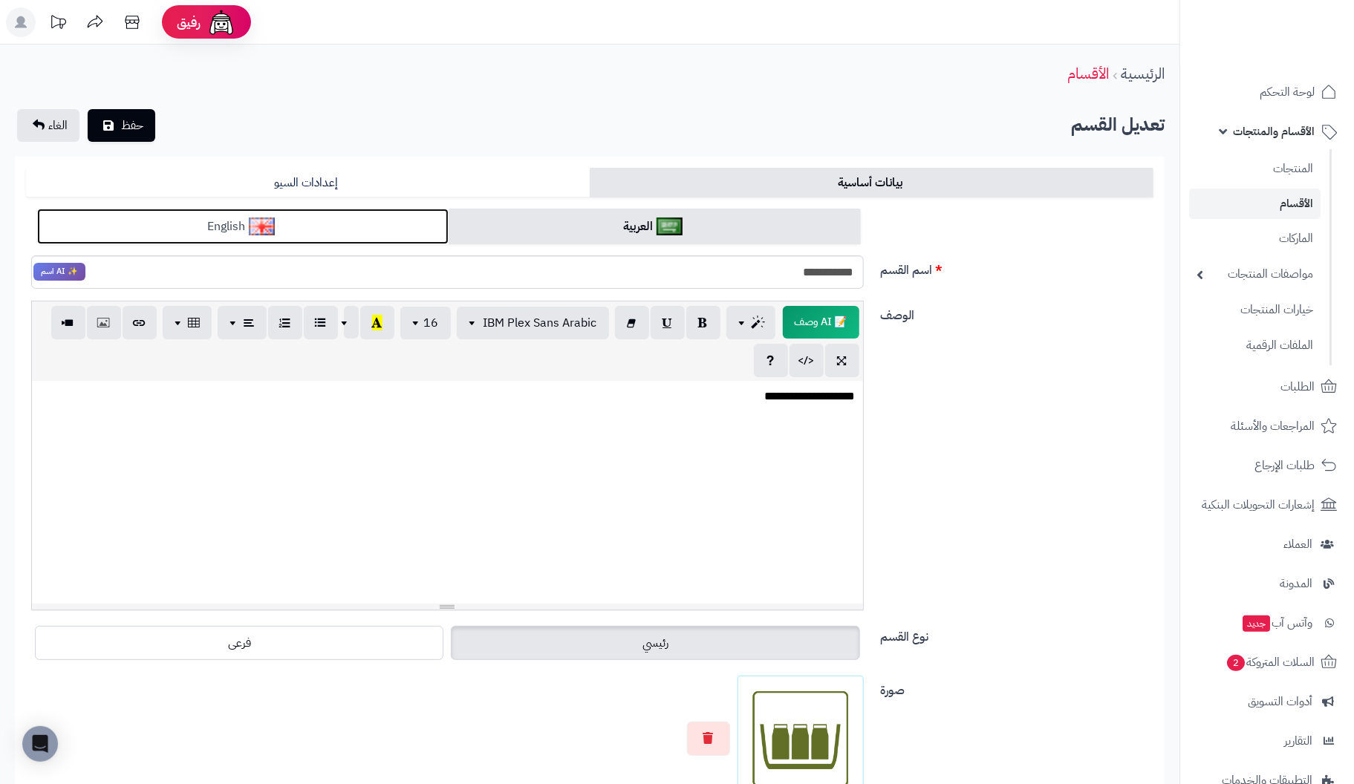
click at [390, 233] on link "English" at bounding box center [242, 227] width 411 height 36
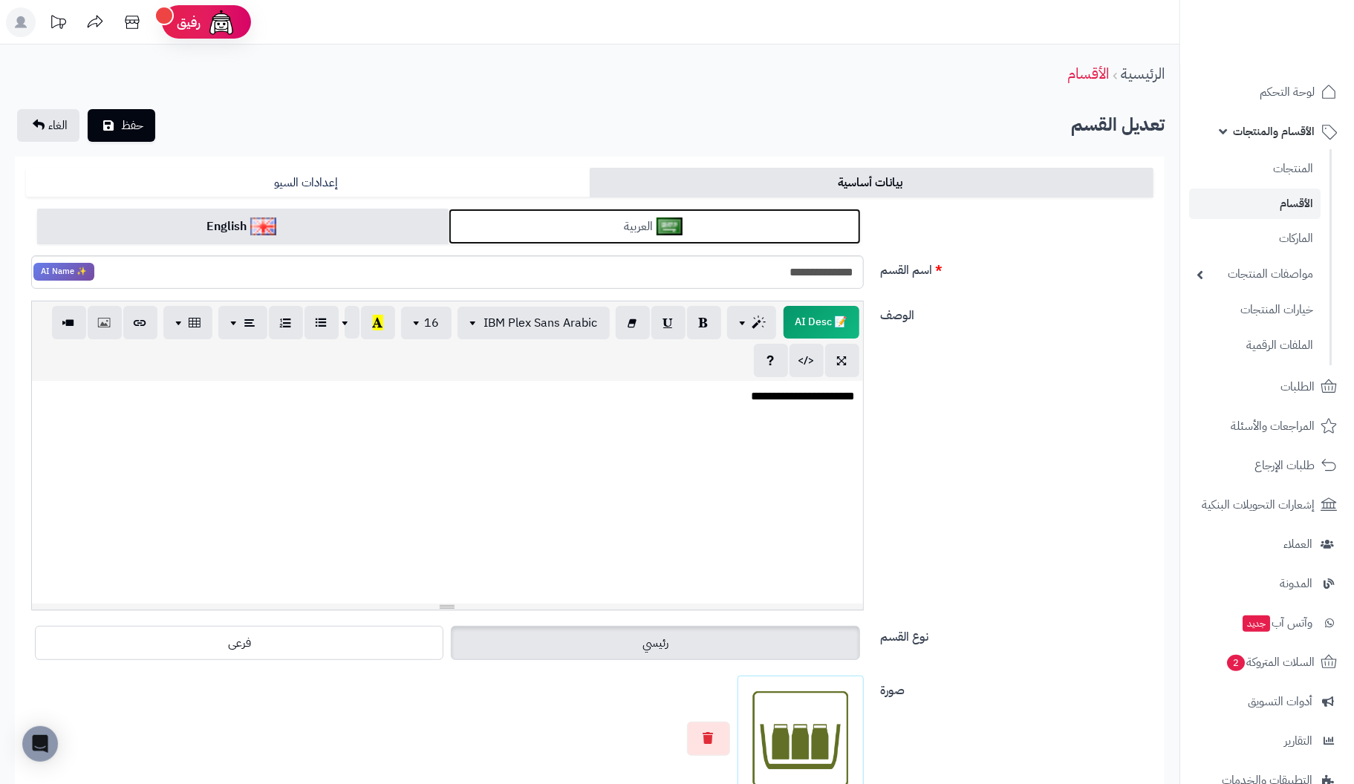
click at [576, 227] on link "العربية" at bounding box center [654, 227] width 411 height 36
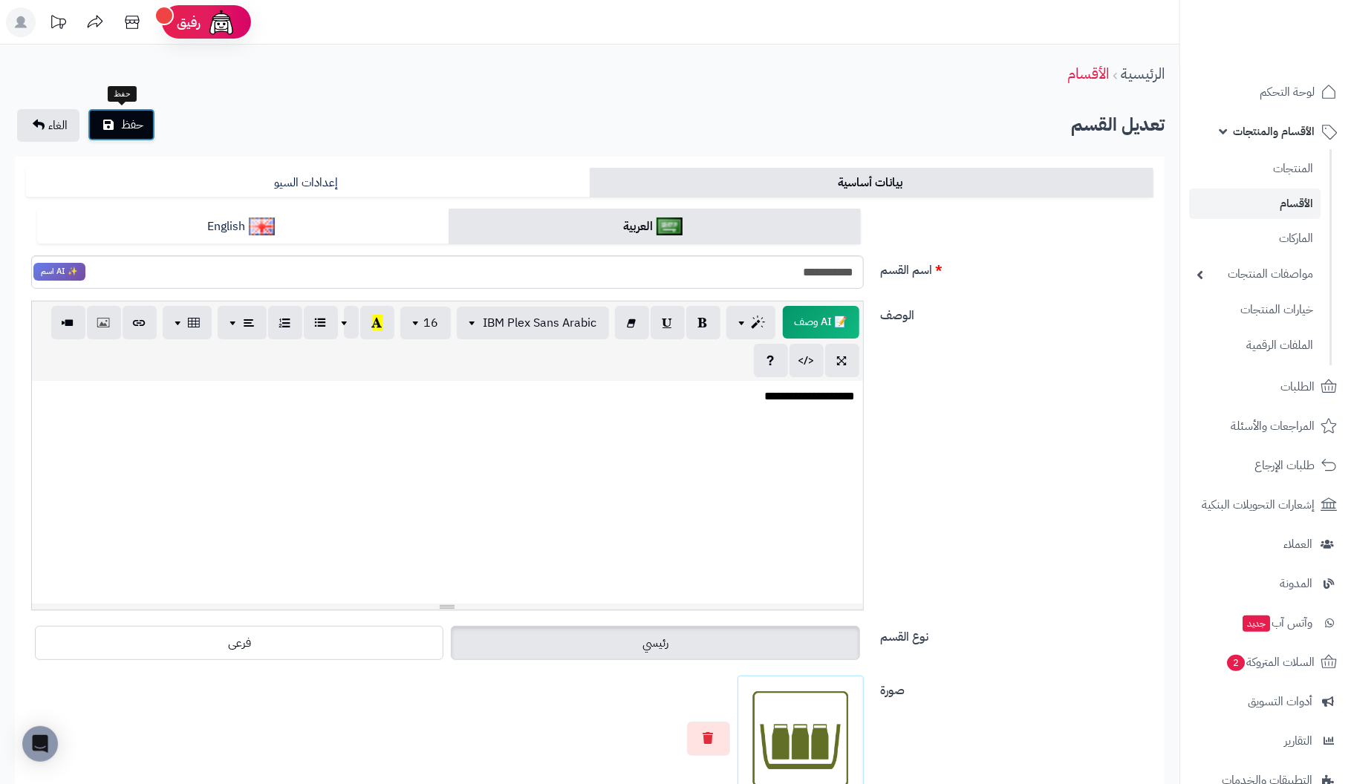
click at [134, 128] on span "حفظ" at bounding box center [132, 125] width 22 height 18
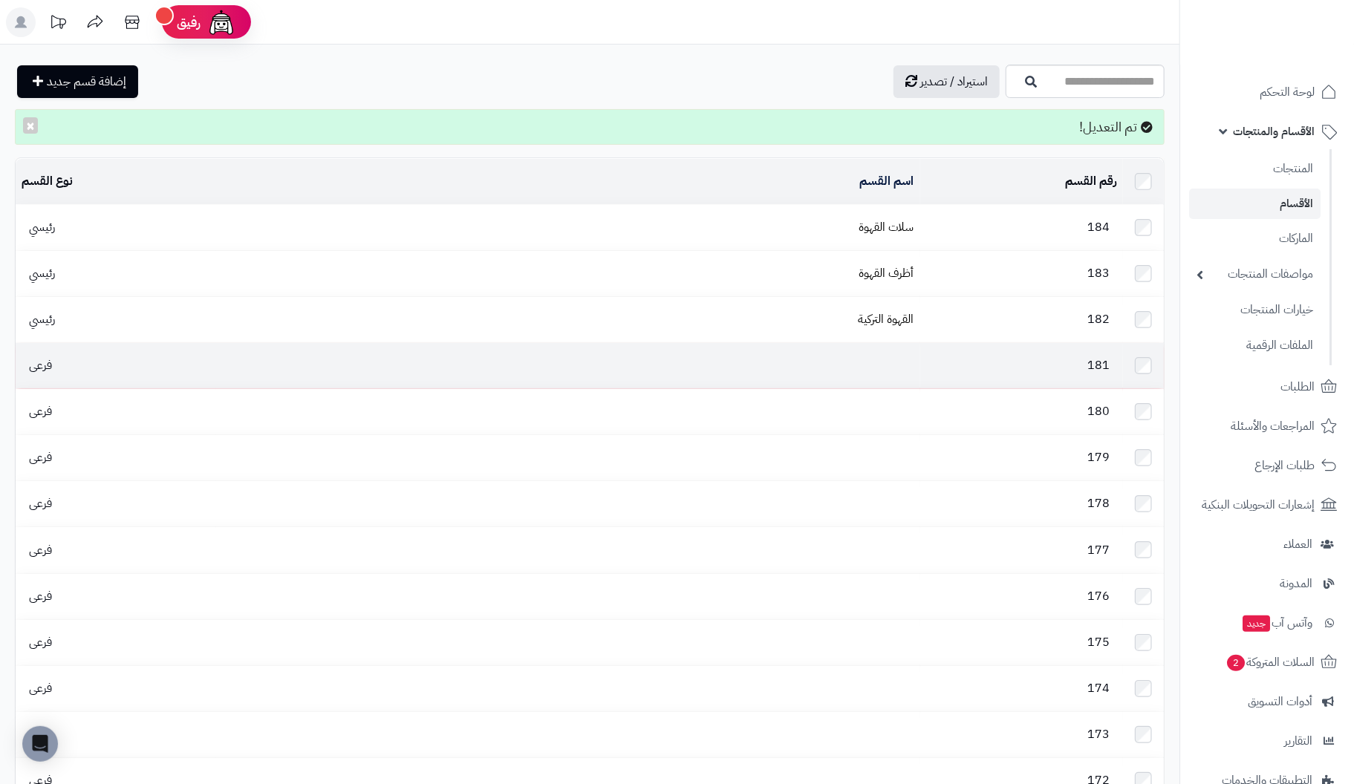
click at [885, 351] on td at bounding box center [567, 365] width 703 height 45
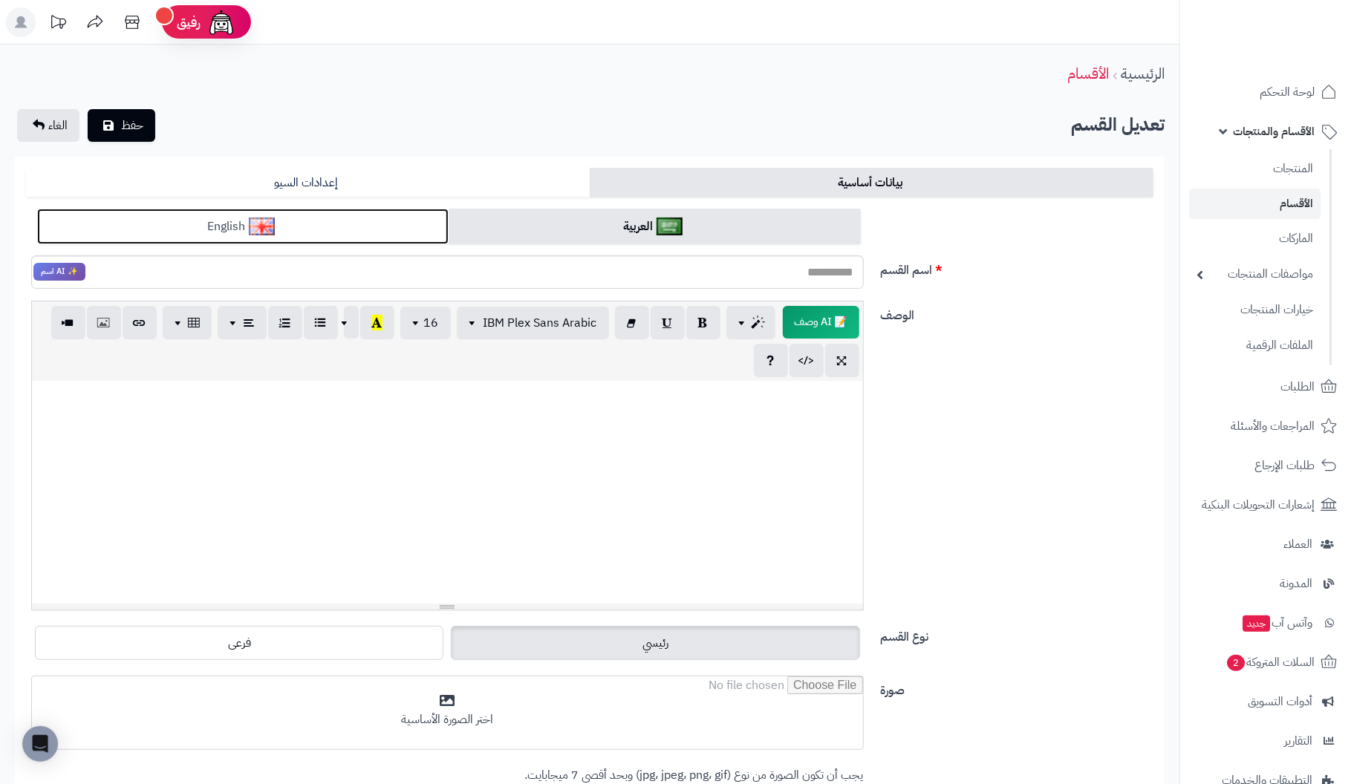
click at [358, 229] on link "English" at bounding box center [242, 227] width 411 height 36
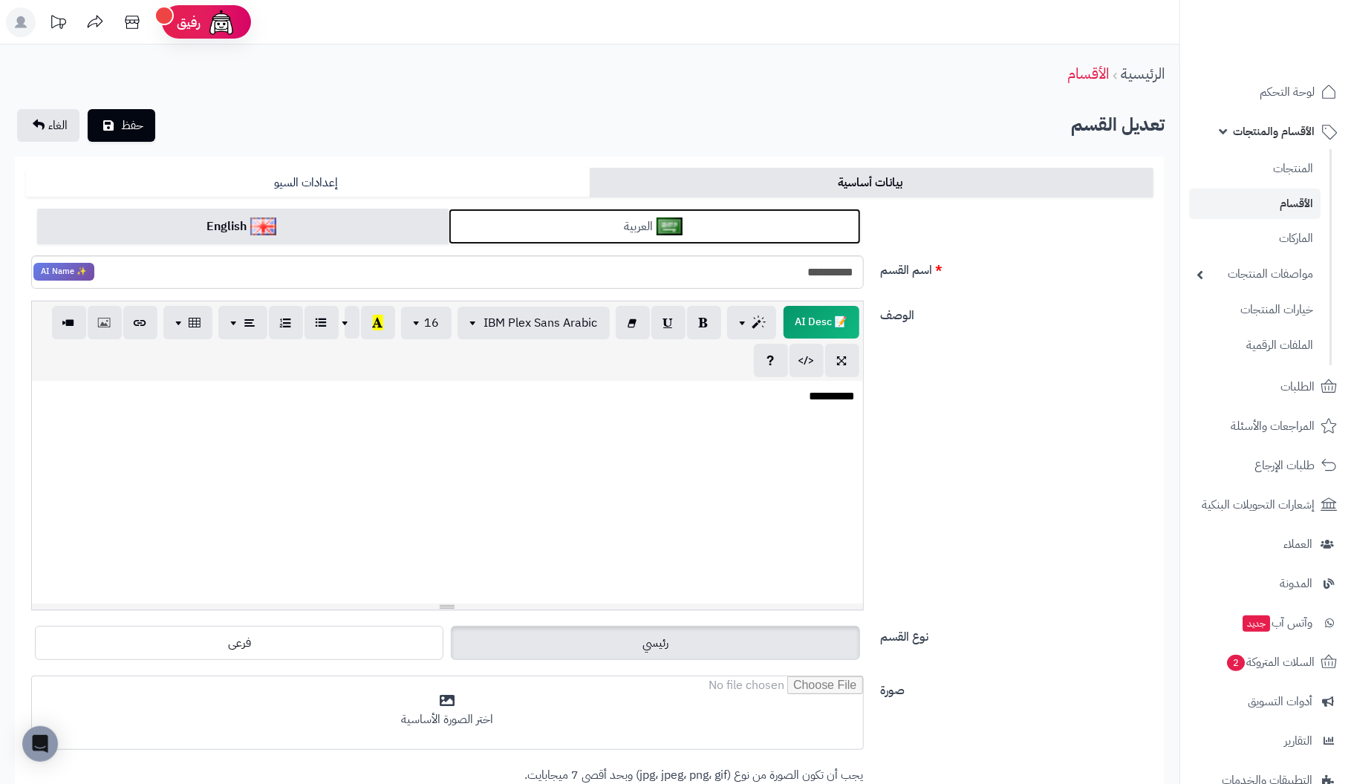
click at [571, 224] on link "العربية" at bounding box center [654, 227] width 411 height 36
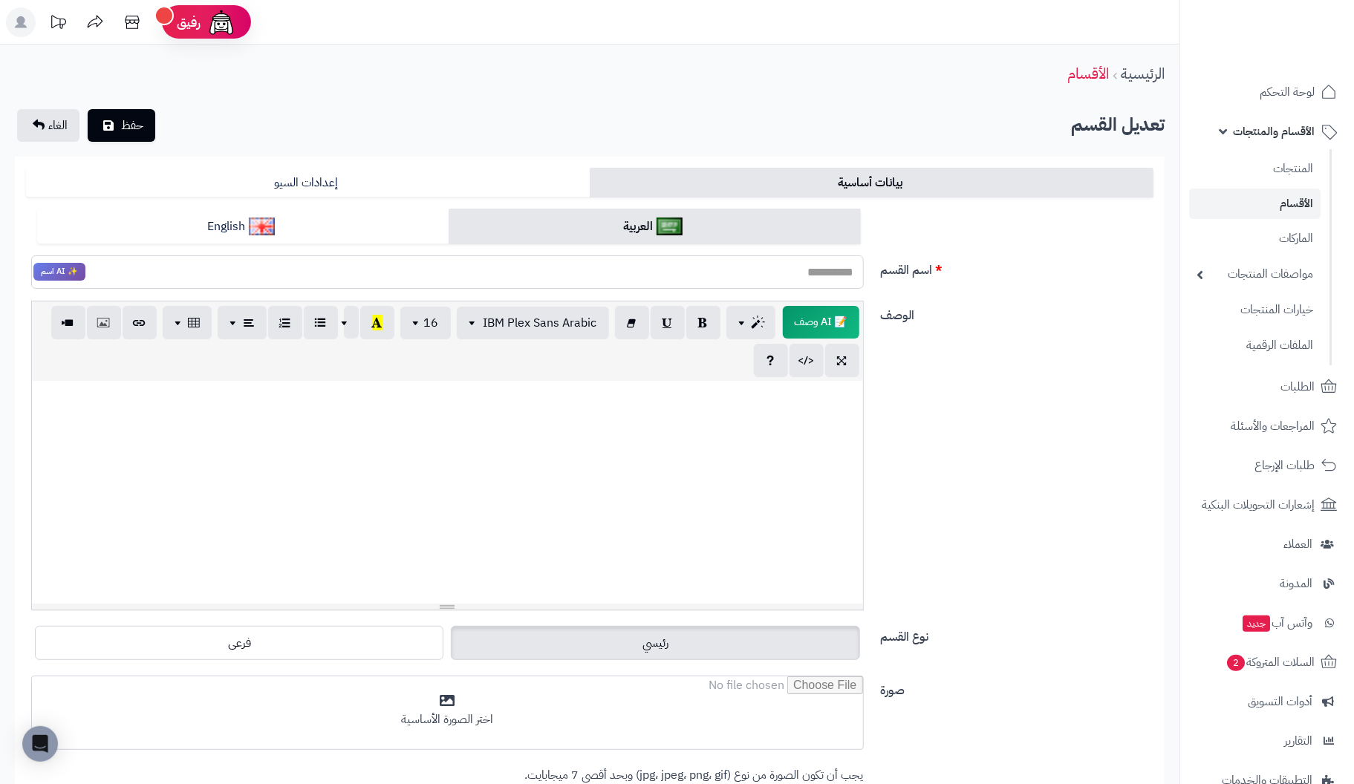
click at [782, 268] on input "اسم القسم" at bounding box center [447, 271] width 833 height 33
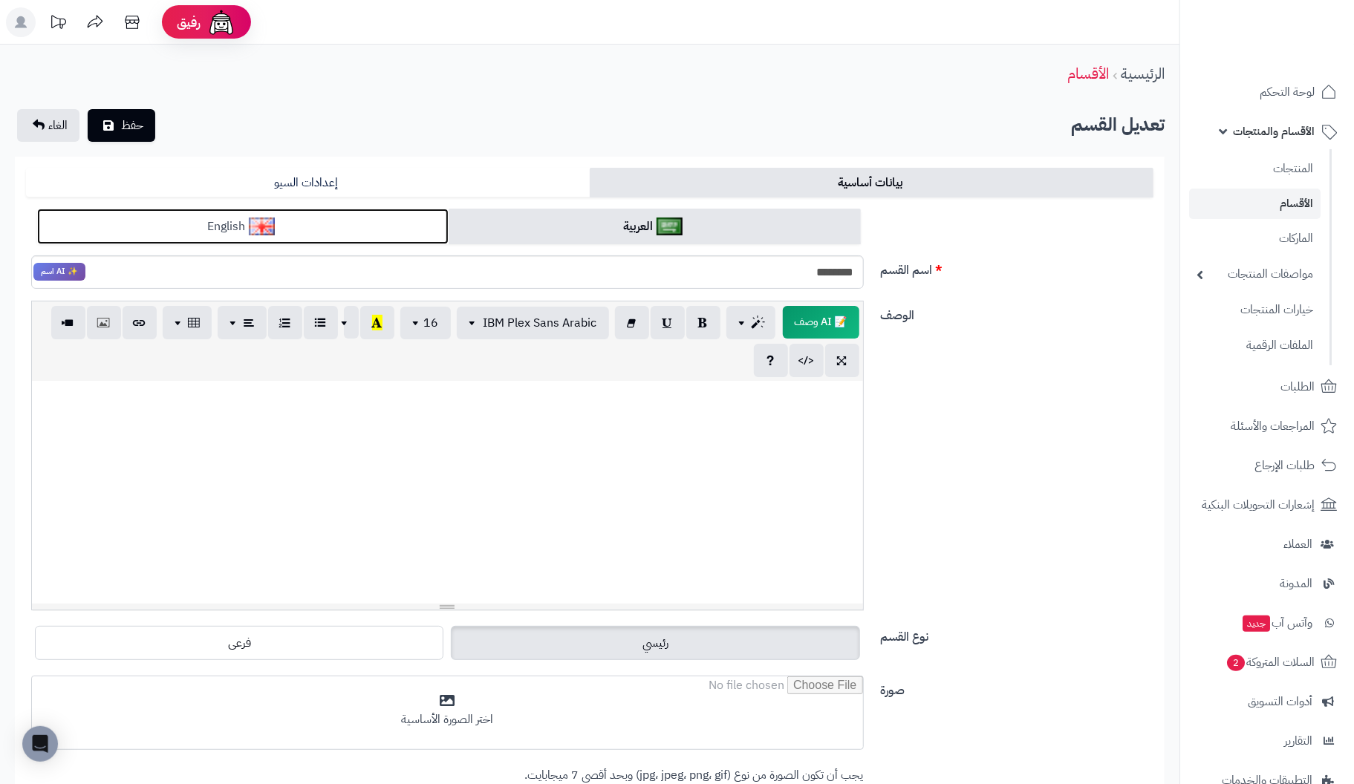
click at [343, 224] on link "English" at bounding box center [242, 227] width 411 height 36
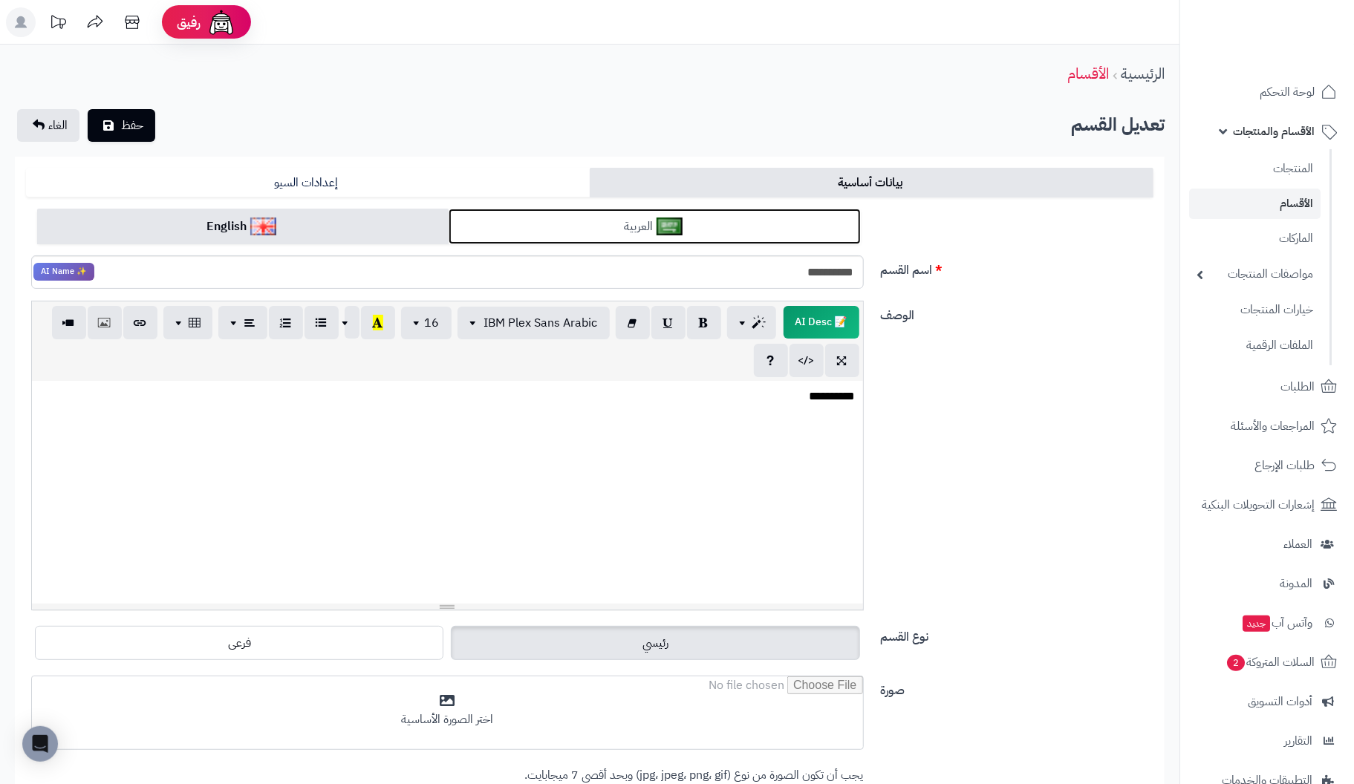
click at [590, 225] on link "العربية" at bounding box center [654, 227] width 411 height 36
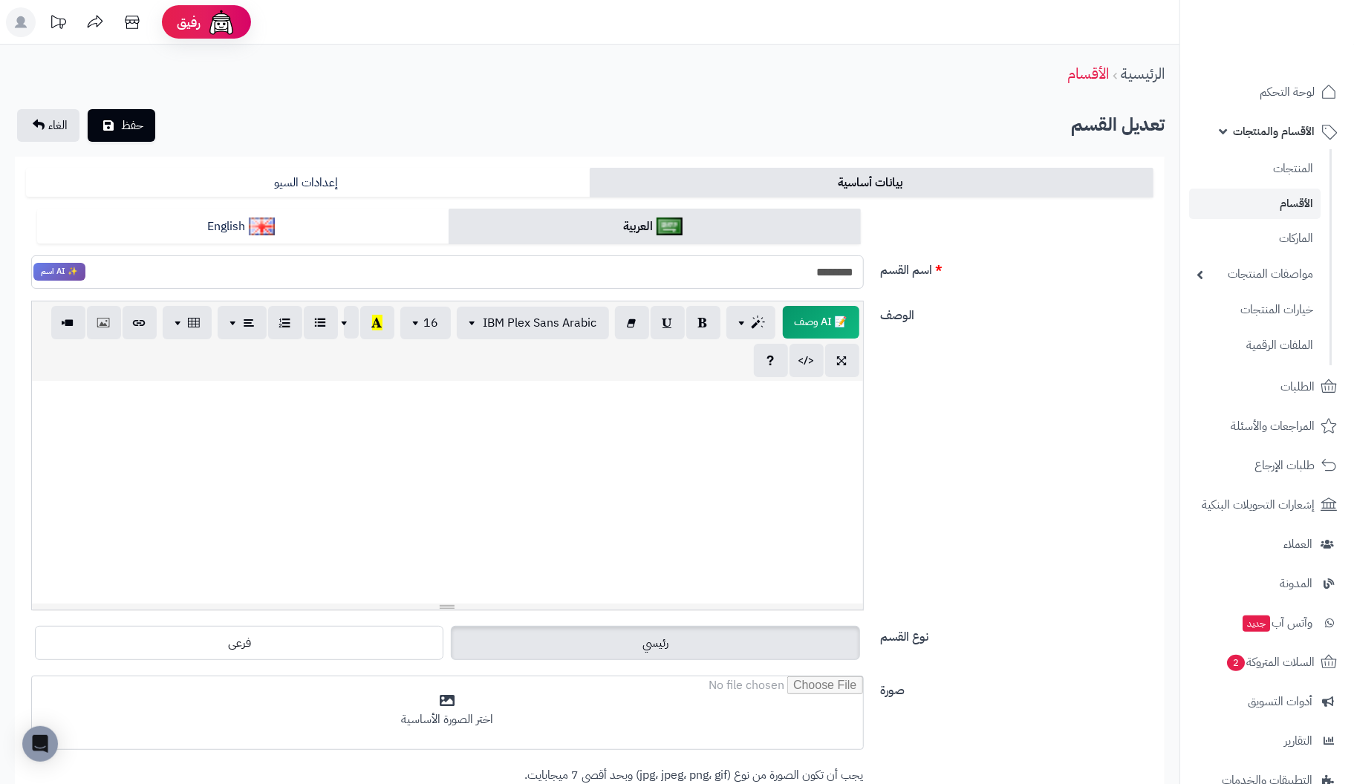
click at [831, 275] on input "********" at bounding box center [447, 271] width 833 height 33
type input "**********"
click at [740, 429] on div at bounding box center [447, 492] width 831 height 223
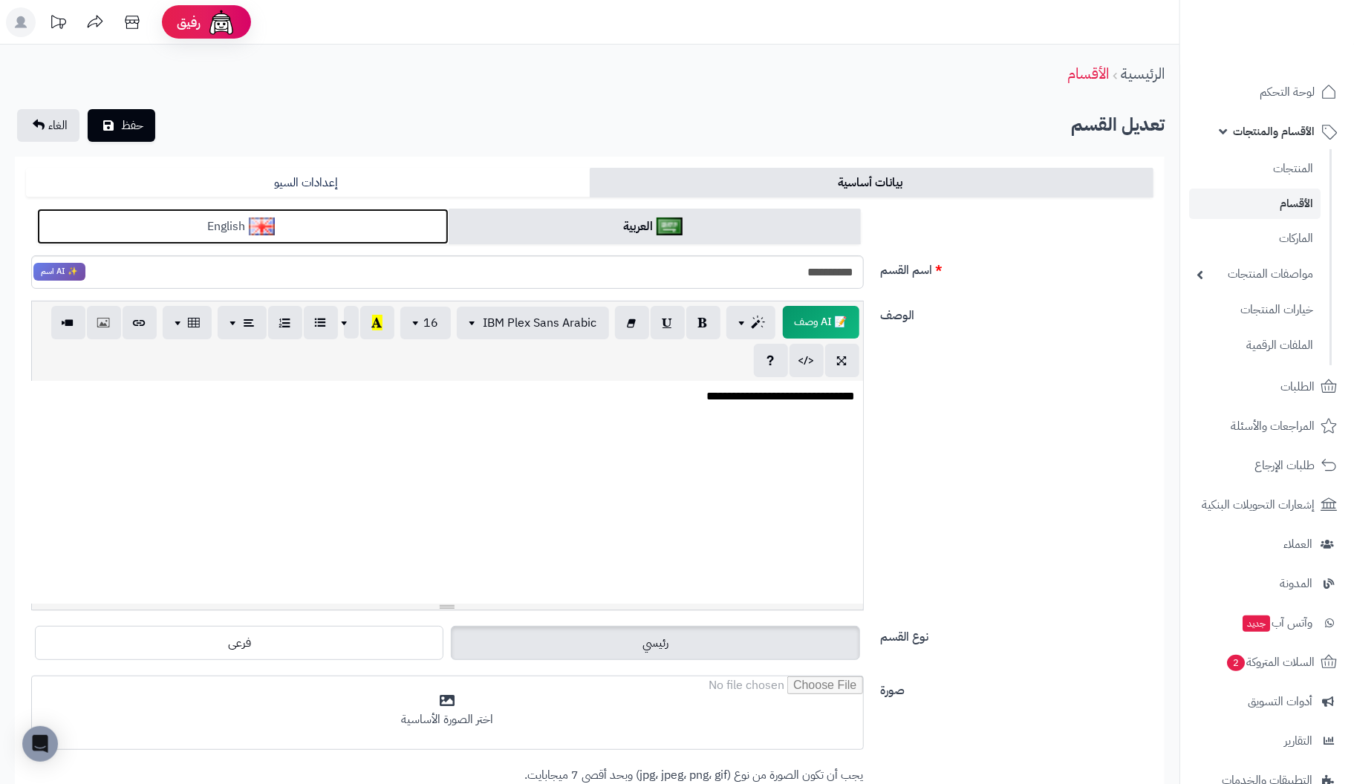
click at [326, 226] on link "English" at bounding box center [242, 227] width 411 height 36
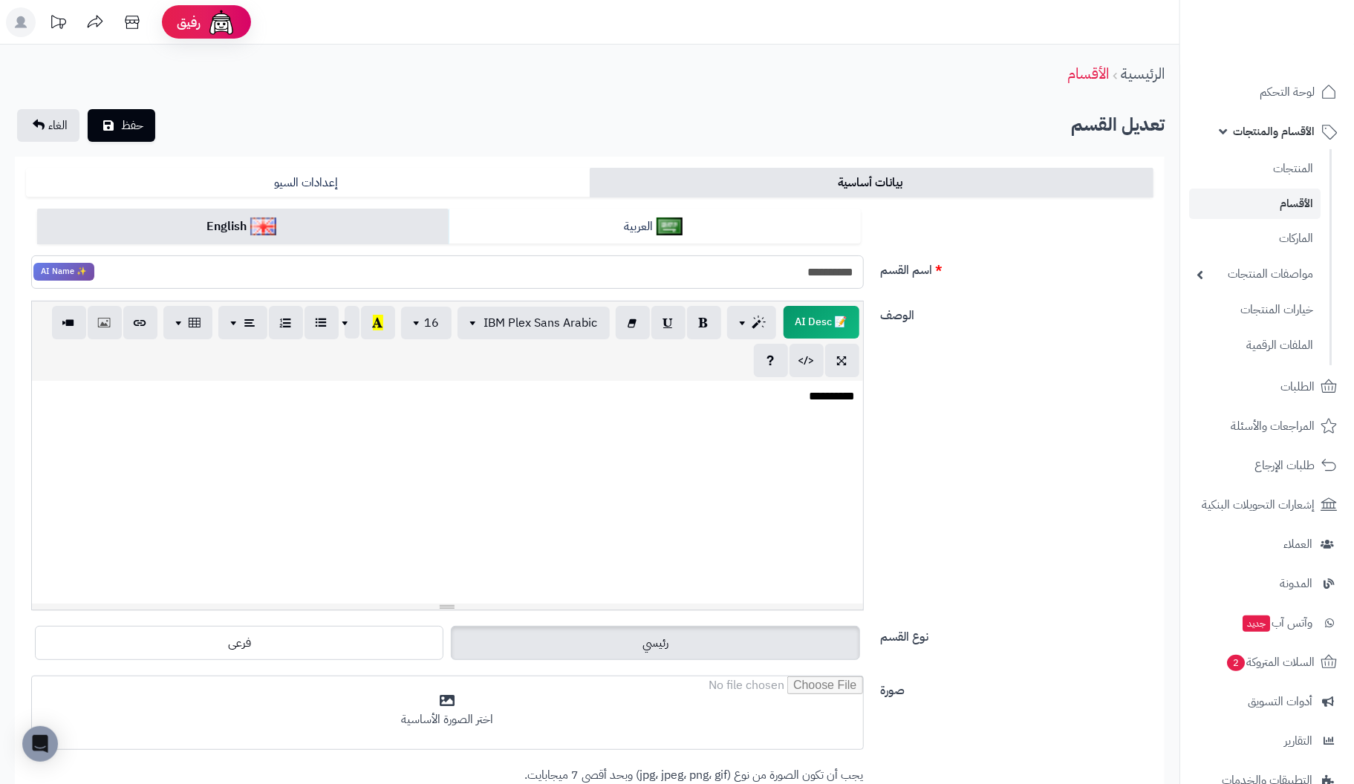
drag, startPoint x: 753, startPoint y: 279, endPoint x: 1169, endPoint y: 298, distance: 416.3
click at [1169, 298] on div "**********" at bounding box center [589, 543] width 1179 height 773
type input "**********"
drag, startPoint x: 792, startPoint y: 403, endPoint x: 982, endPoint y: 396, distance: 189.5
click at [982, 396] on div "**********" at bounding box center [589, 462] width 1139 height 322
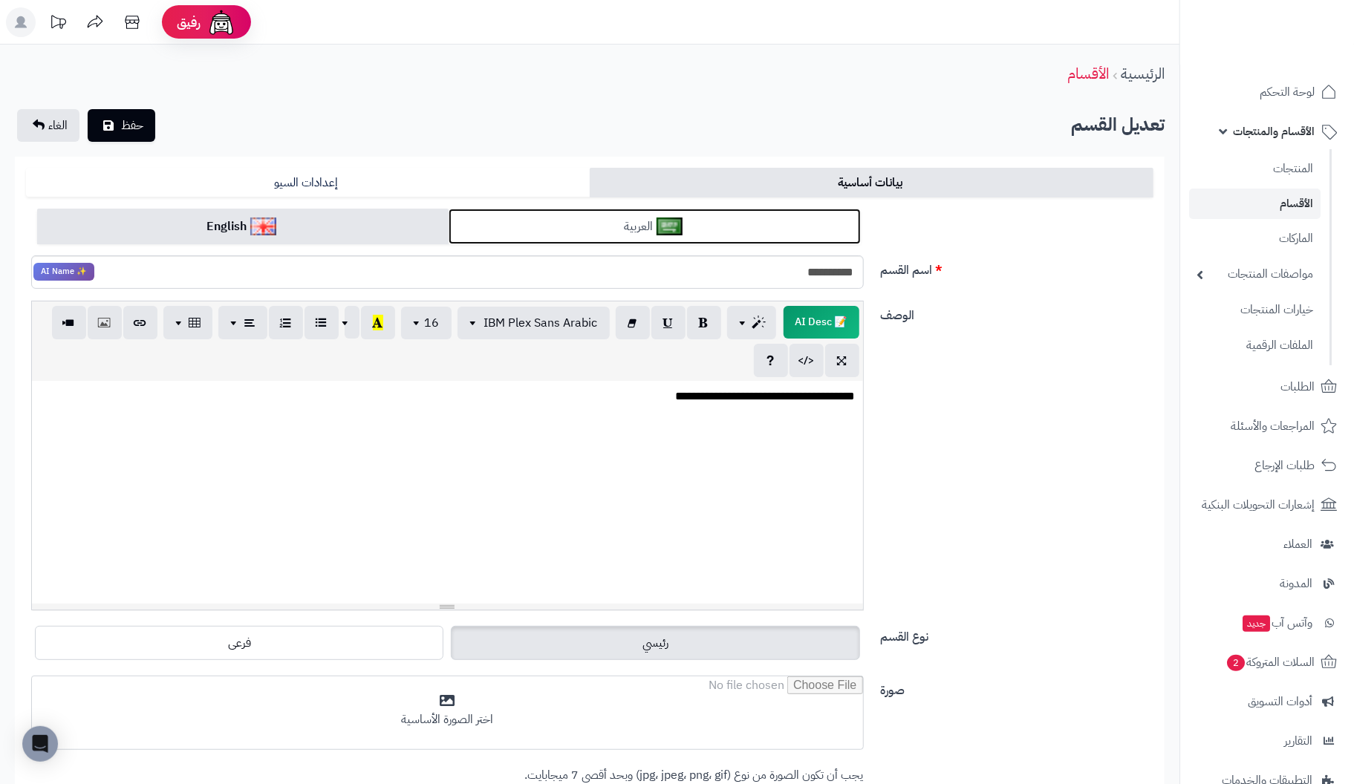
click at [495, 215] on link "العربية" at bounding box center [654, 227] width 411 height 36
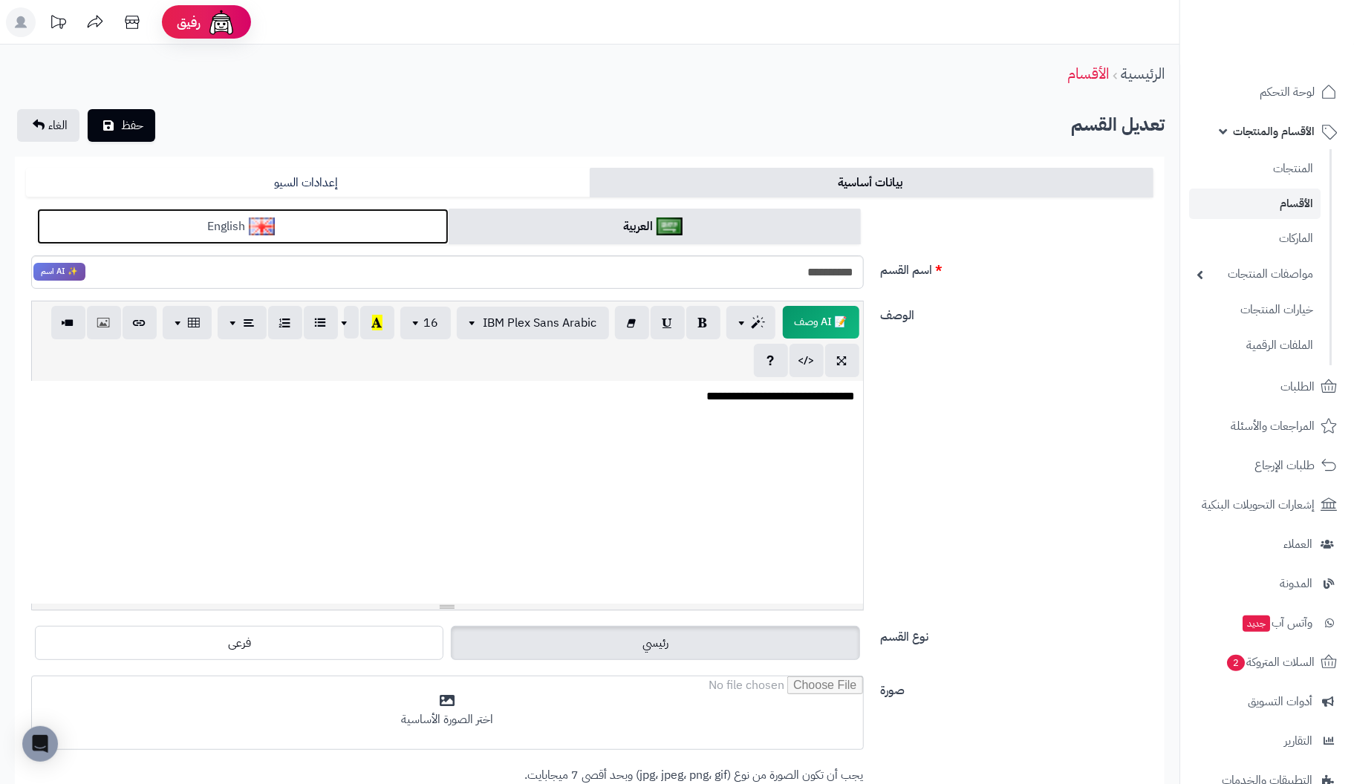
click at [371, 235] on link "English" at bounding box center [242, 227] width 411 height 36
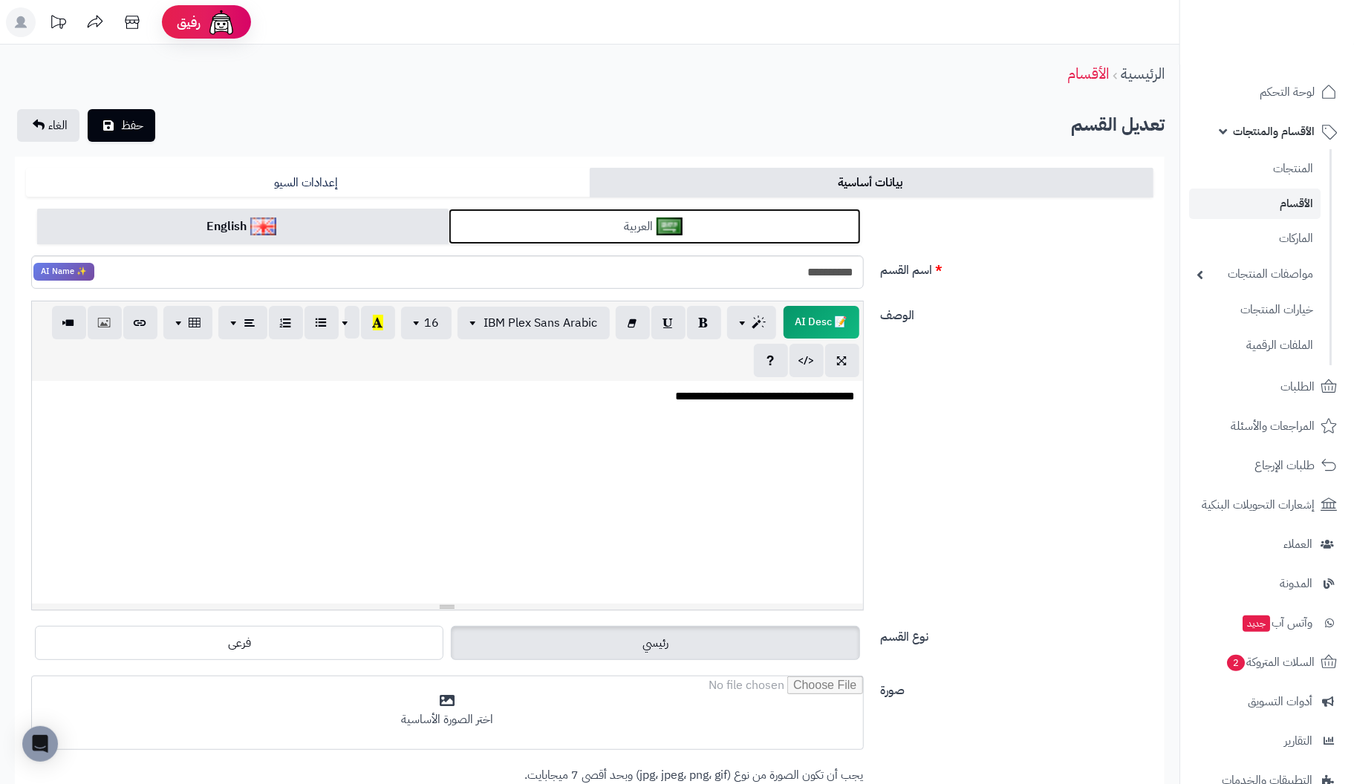
click at [534, 227] on link "العربية" at bounding box center [654, 227] width 411 height 36
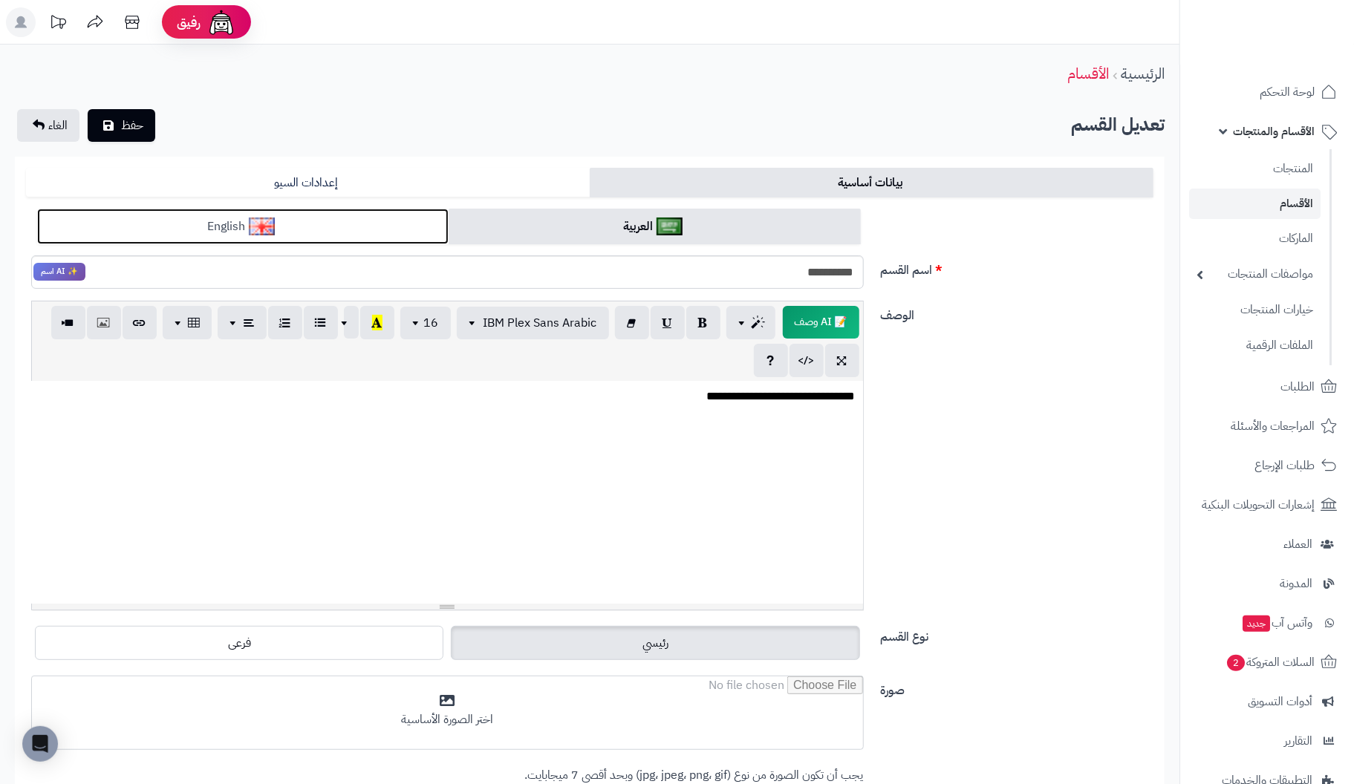
click at [354, 230] on link "English" at bounding box center [242, 227] width 411 height 36
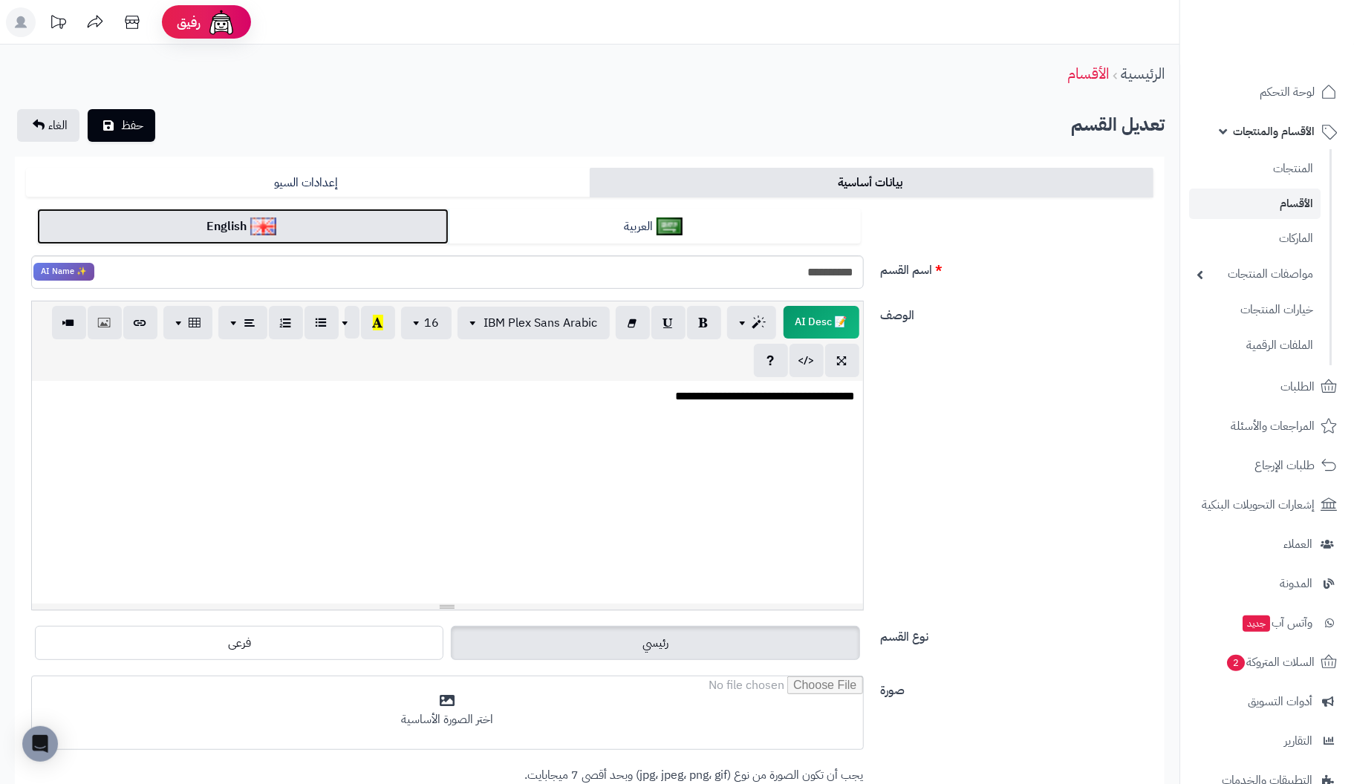
scroll to position [149, 0]
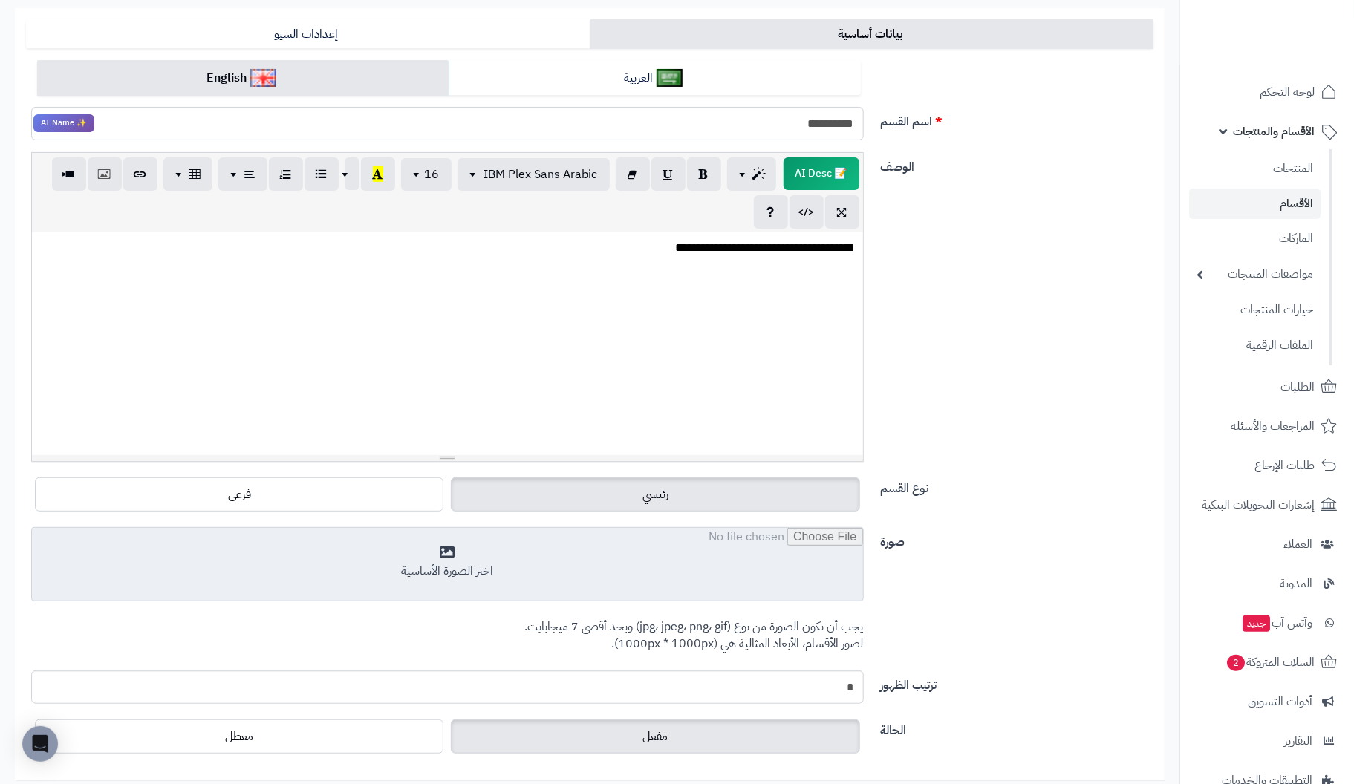
click at [449, 560] on input "file" at bounding box center [447, 565] width 831 height 74
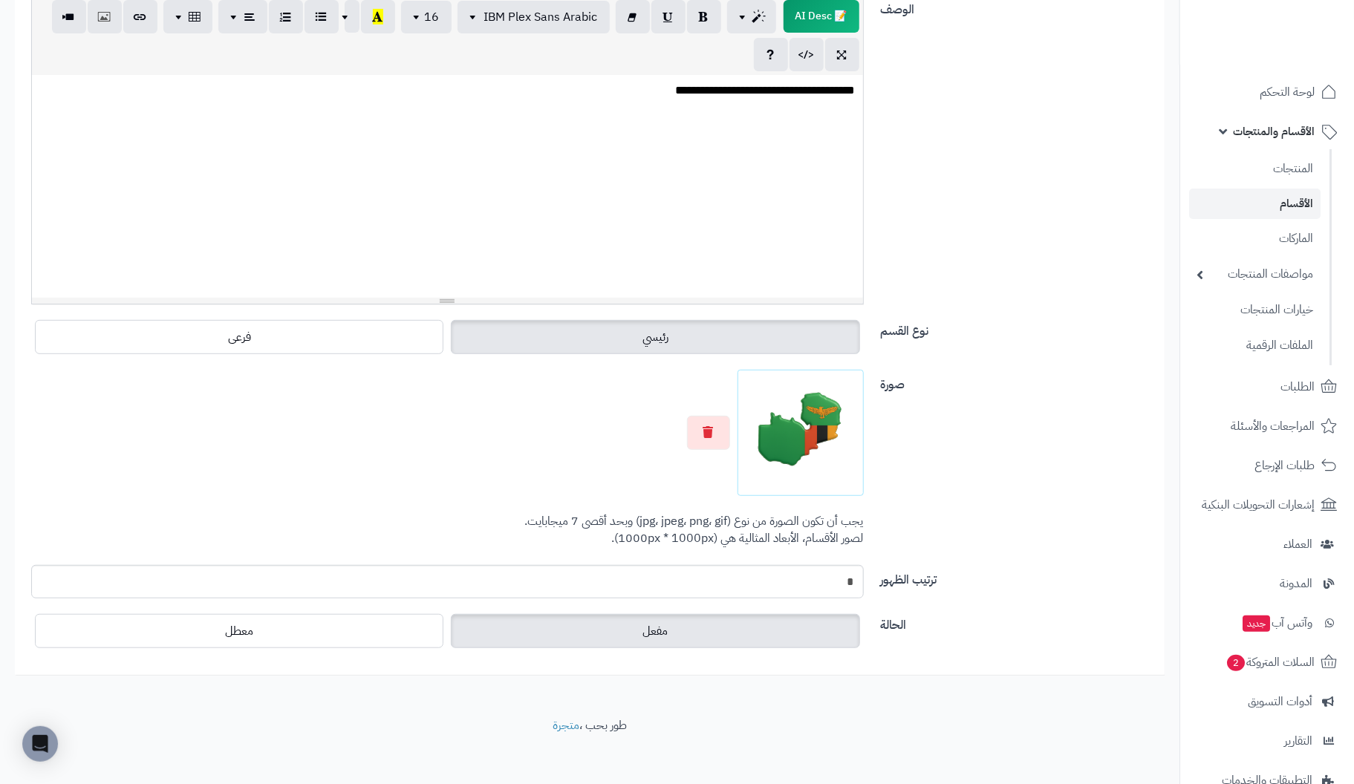
scroll to position [311, 0]
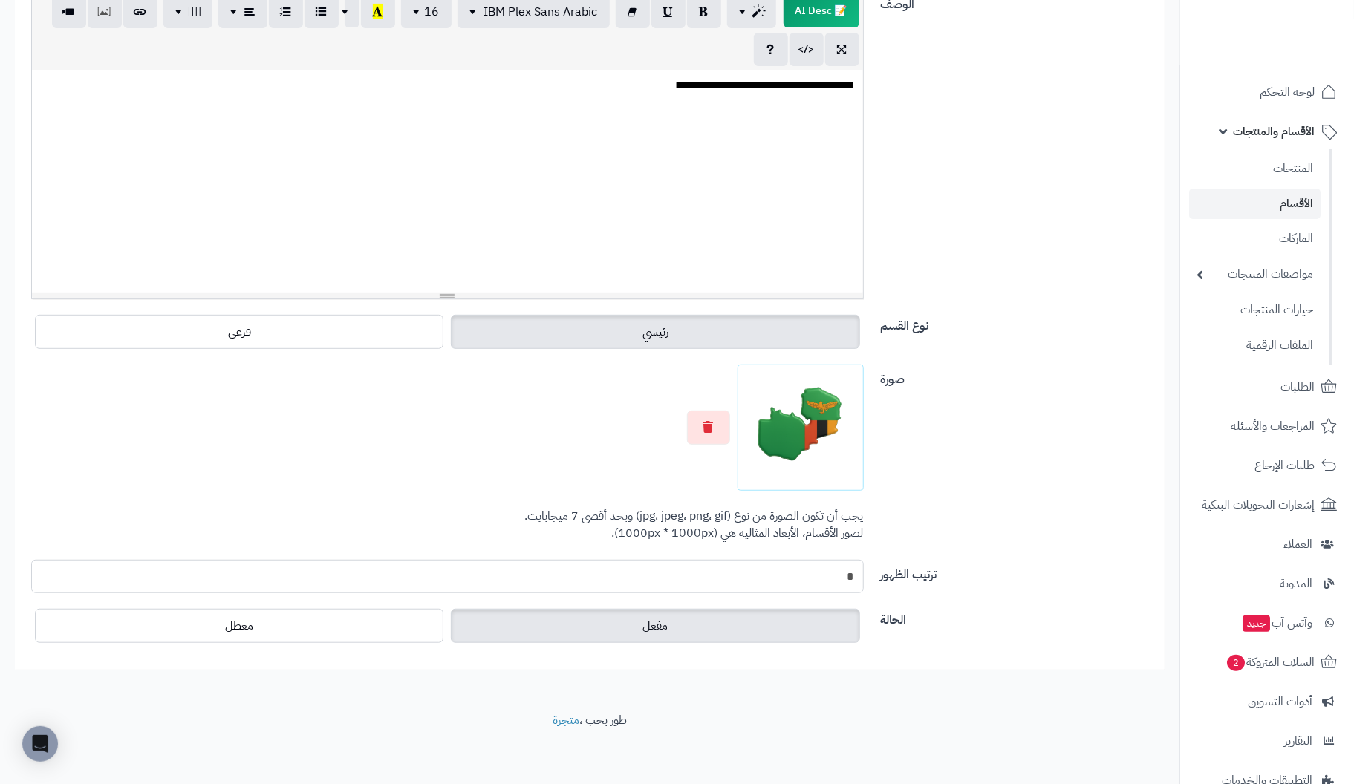
drag, startPoint x: 800, startPoint y: 572, endPoint x: 938, endPoint y: 576, distance: 138.2
click at [938, 576] on div "ترتيب الظهور *" at bounding box center [589, 582] width 1139 height 45
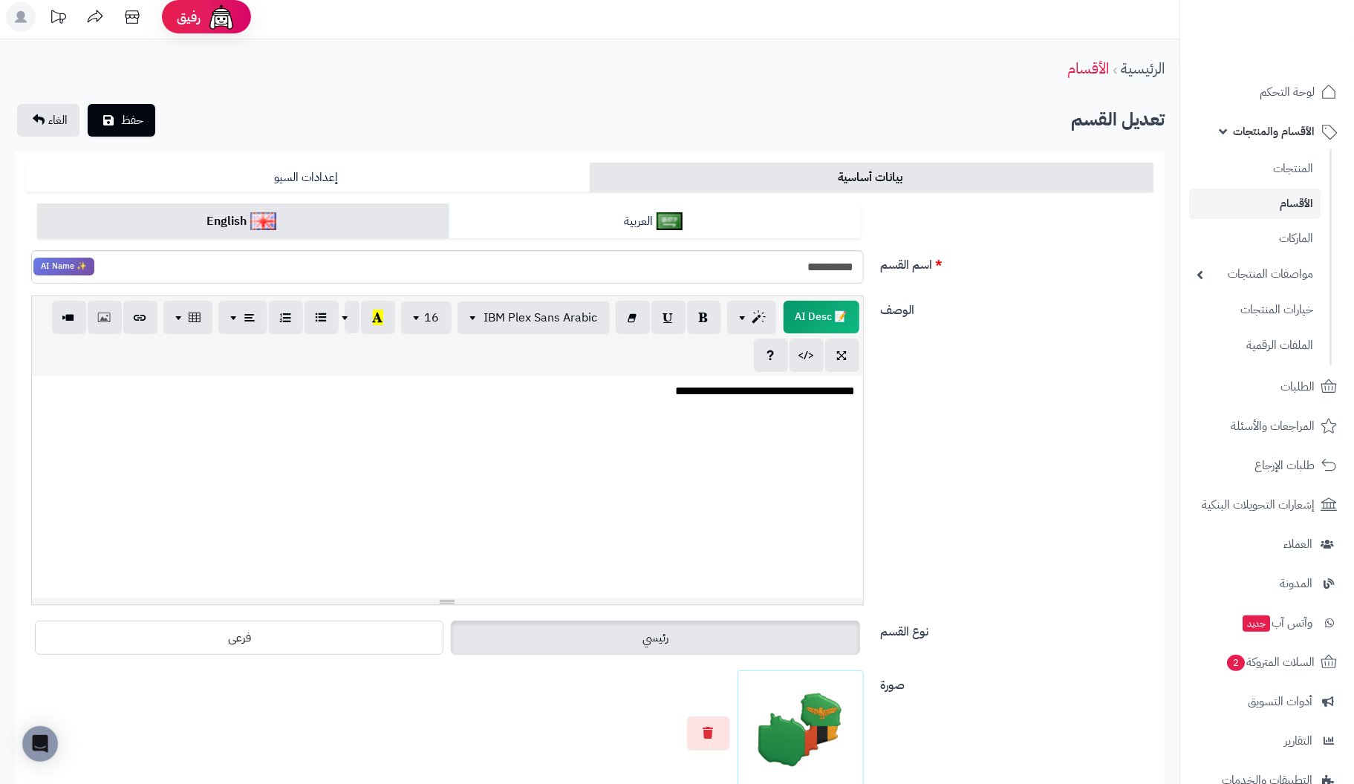
scroll to position [0, 0]
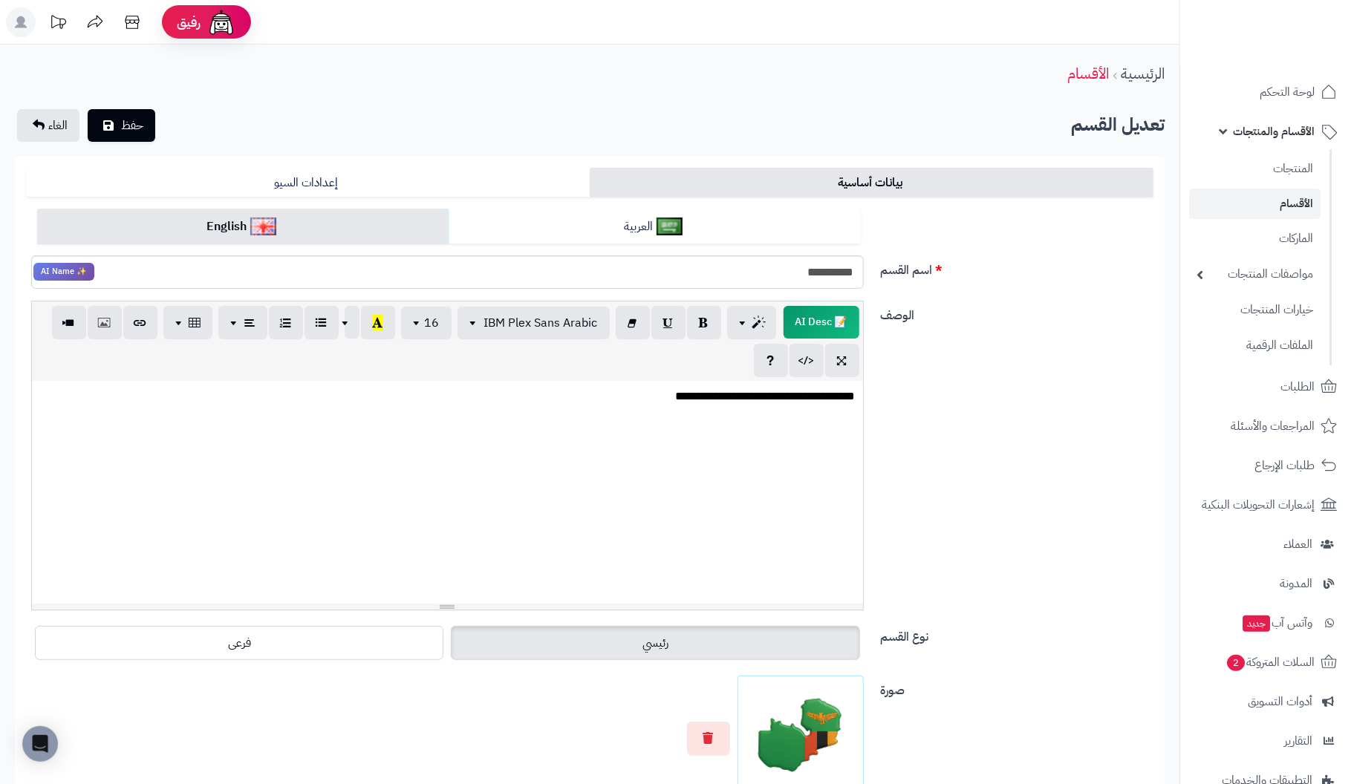
type input "**"
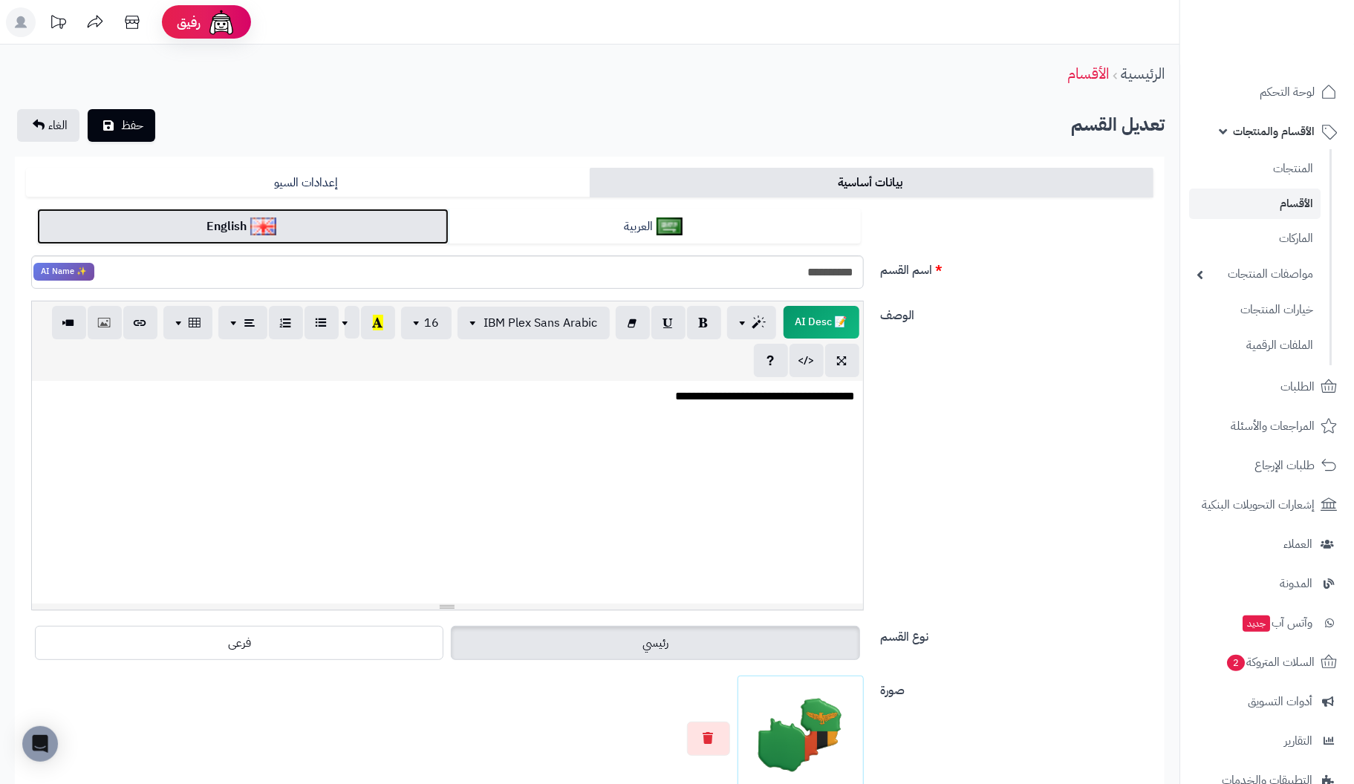
click at [339, 221] on link "English" at bounding box center [242, 227] width 411 height 36
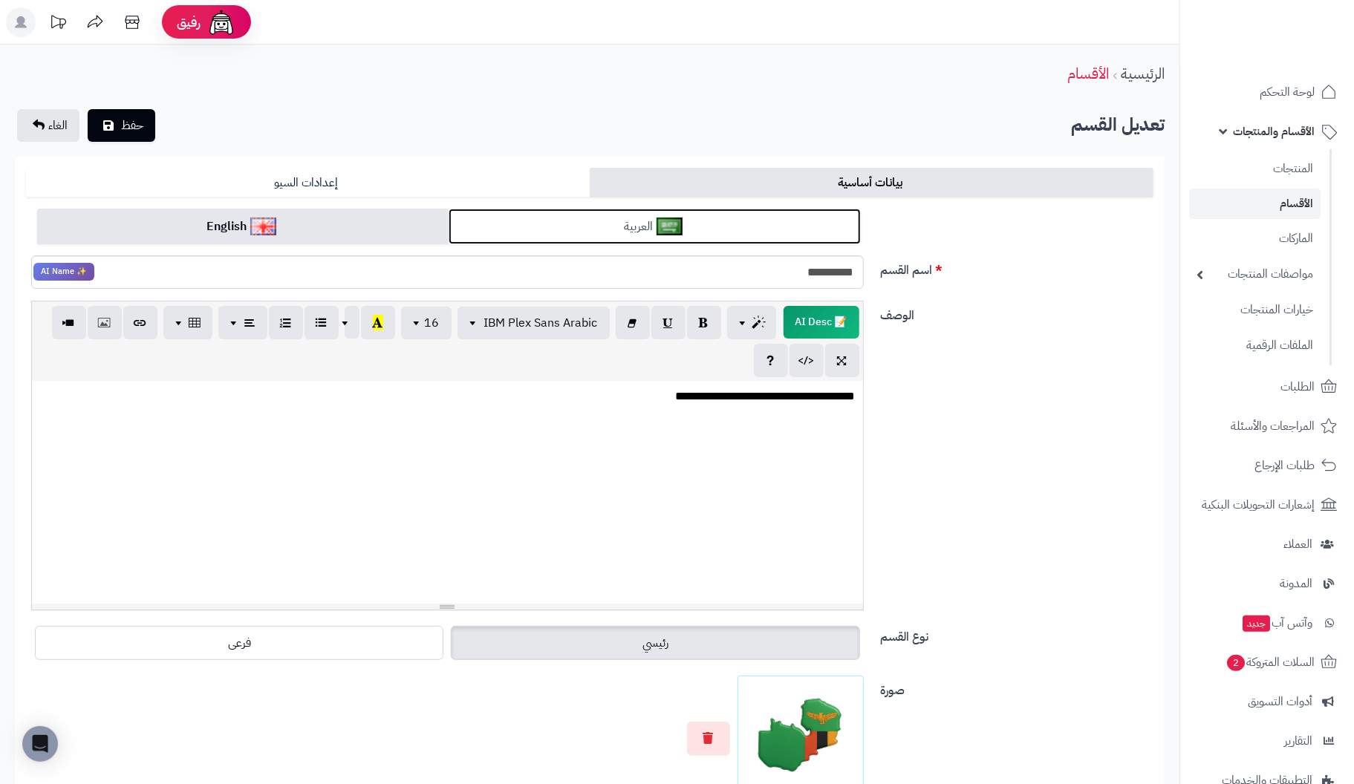
click at [603, 220] on link "العربية" at bounding box center [654, 227] width 411 height 36
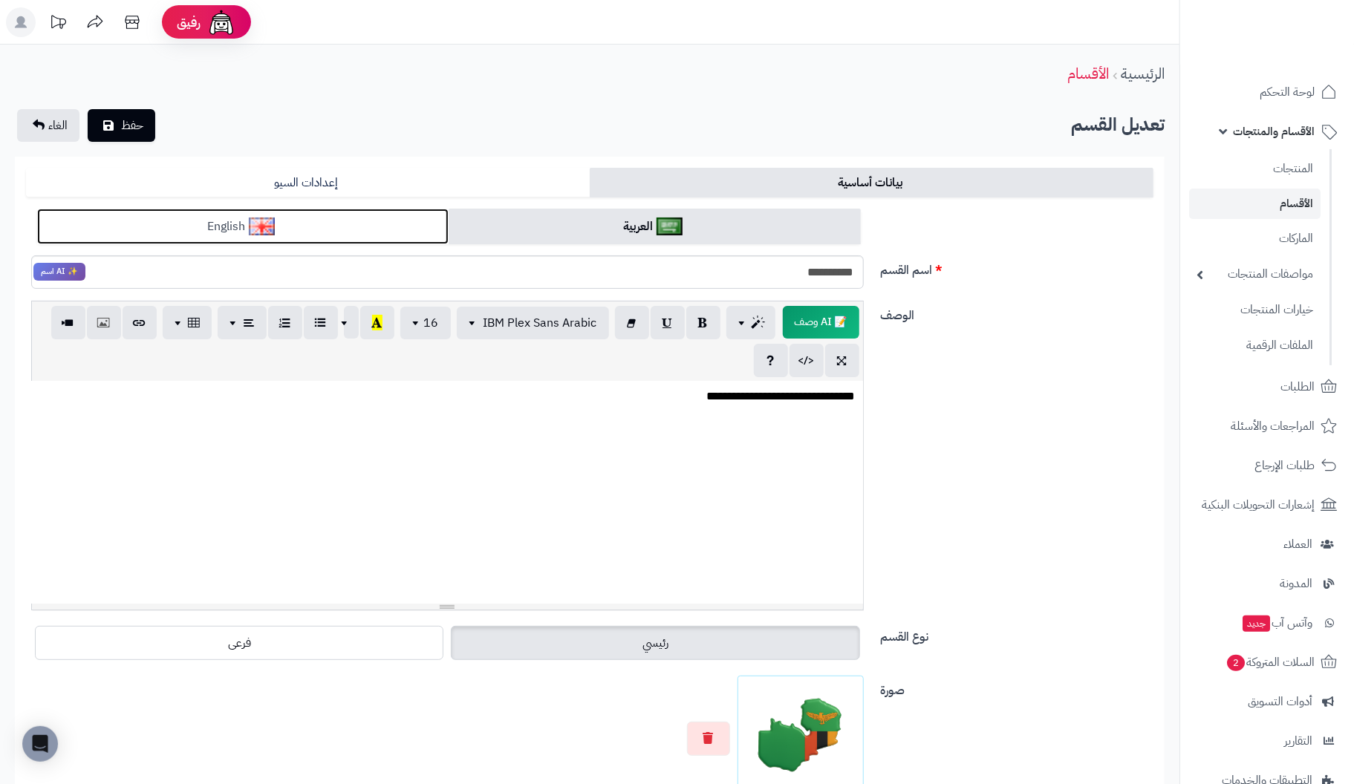
click at [353, 227] on link "English" at bounding box center [242, 227] width 411 height 36
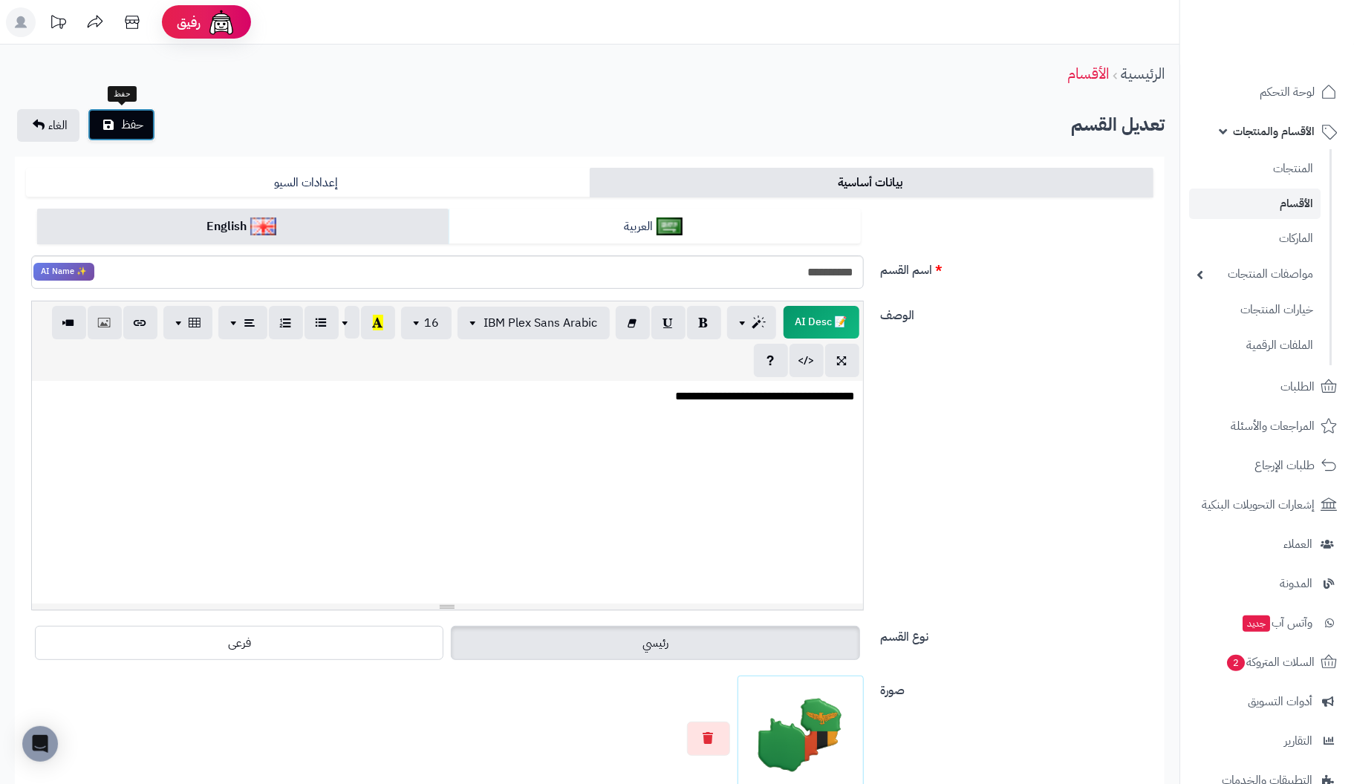
click at [138, 120] on span "حفظ" at bounding box center [132, 125] width 22 height 18
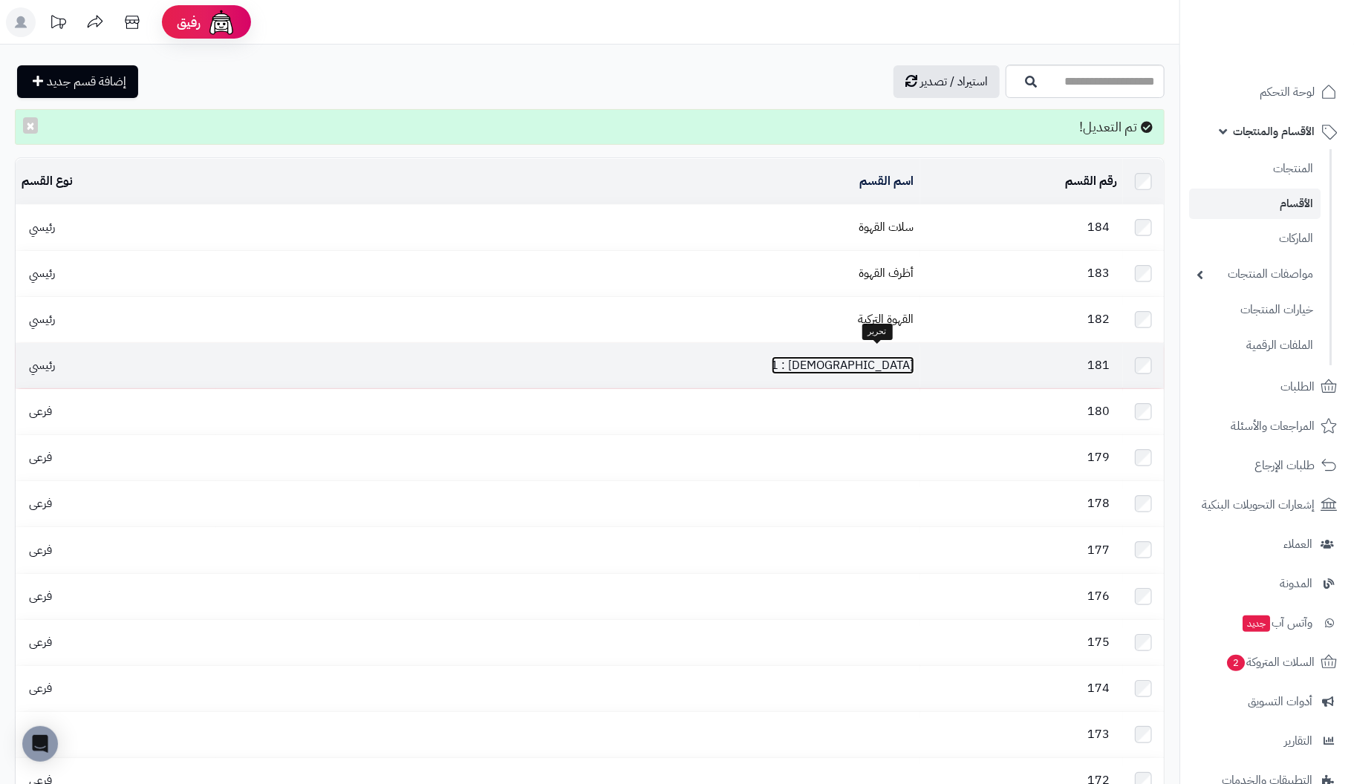
click at [876, 356] on link "[DEMOGRAPHIC_DATA] : 1" at bounding box center [843, 365] width 143 height 18
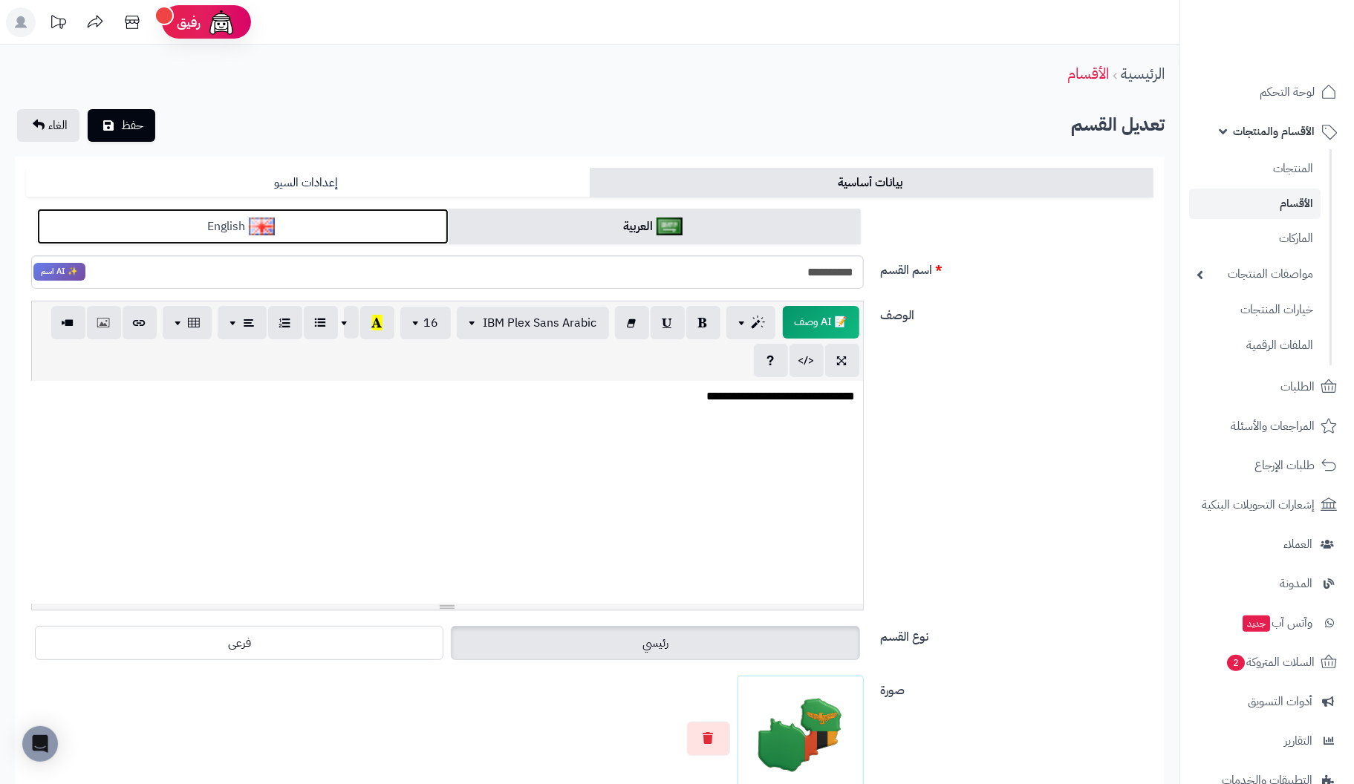
click at [374, 230] on link "English" at bounding box center [242, 227] width 411 height 36
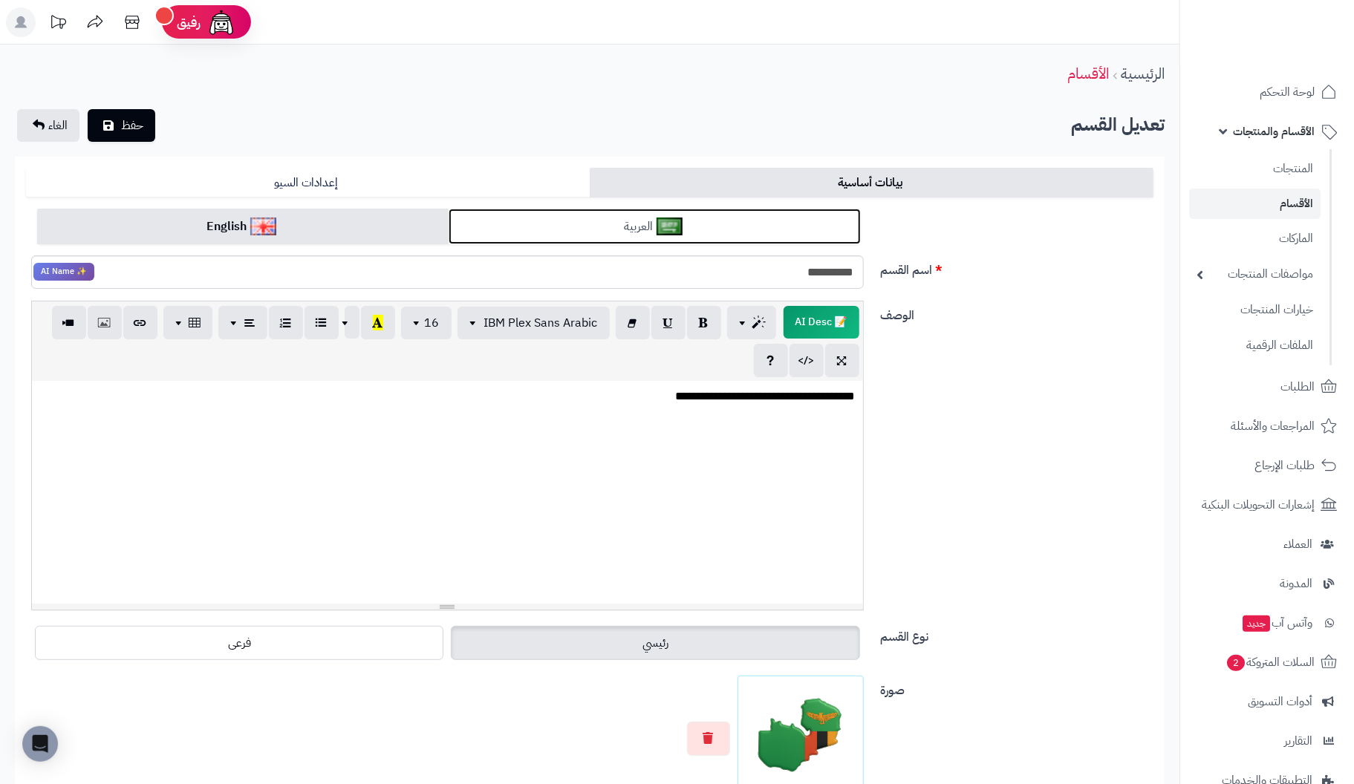
click at [493, 216] on link "العربية" at bounding box center [654, 227] width 411 height 36
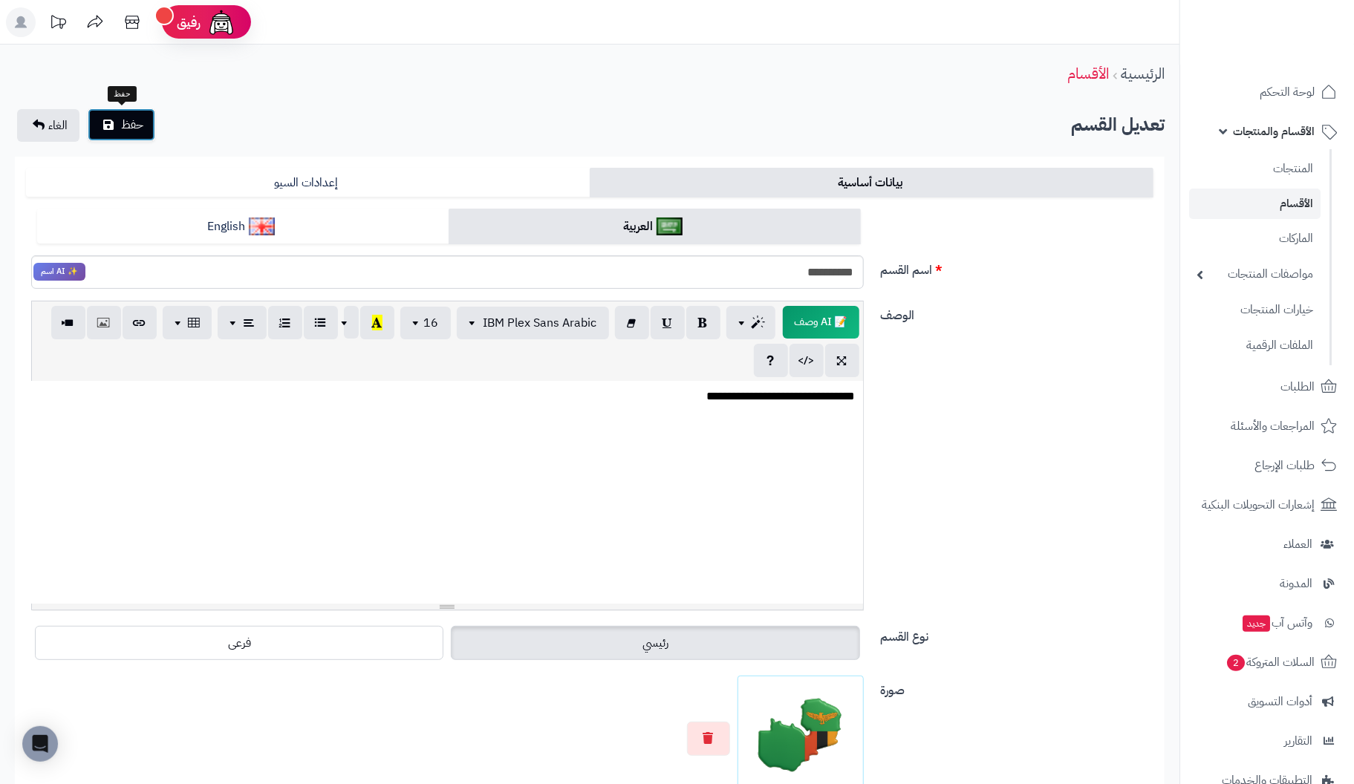
click at [128, 116] on span "حفظ" at bounding box center [132, 125] width 22 height 18
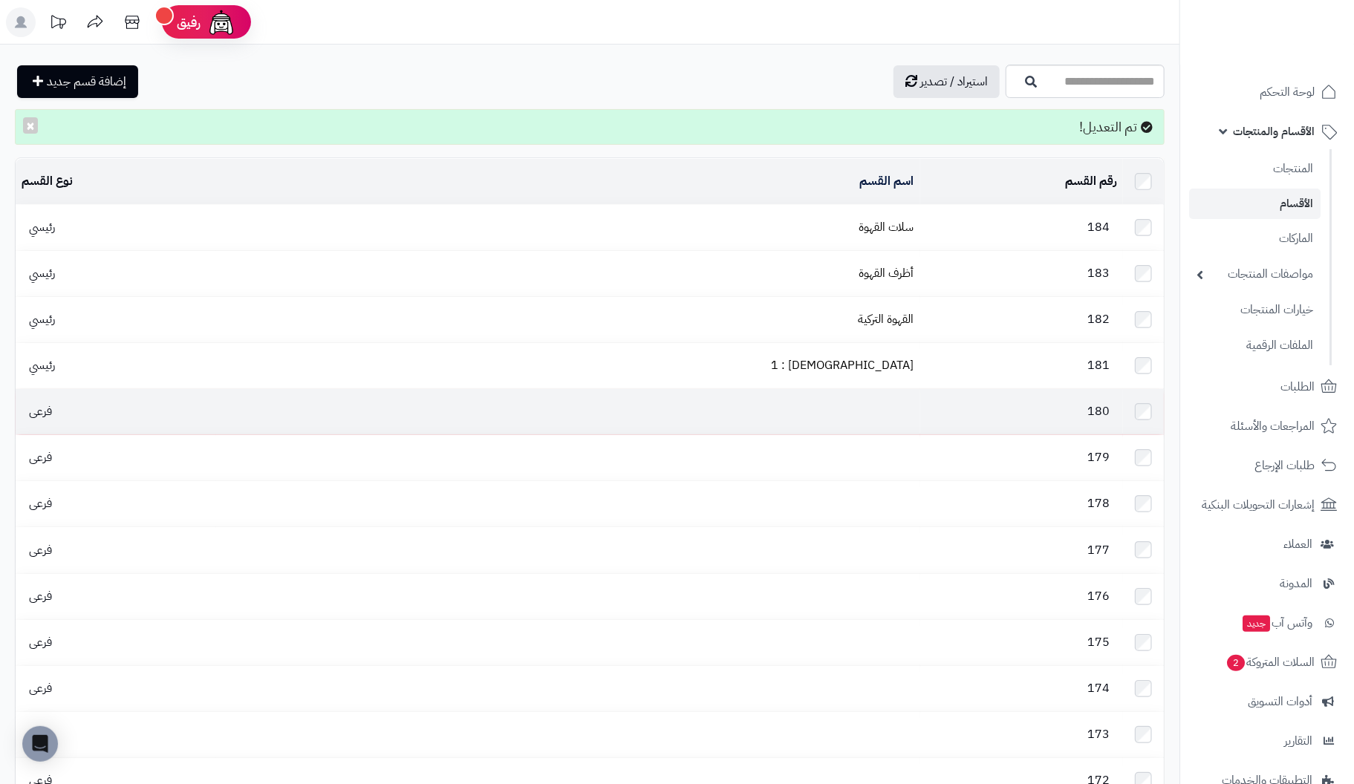
click at [878, 397] on td at bounding box center [567, 411] width 703 height 45
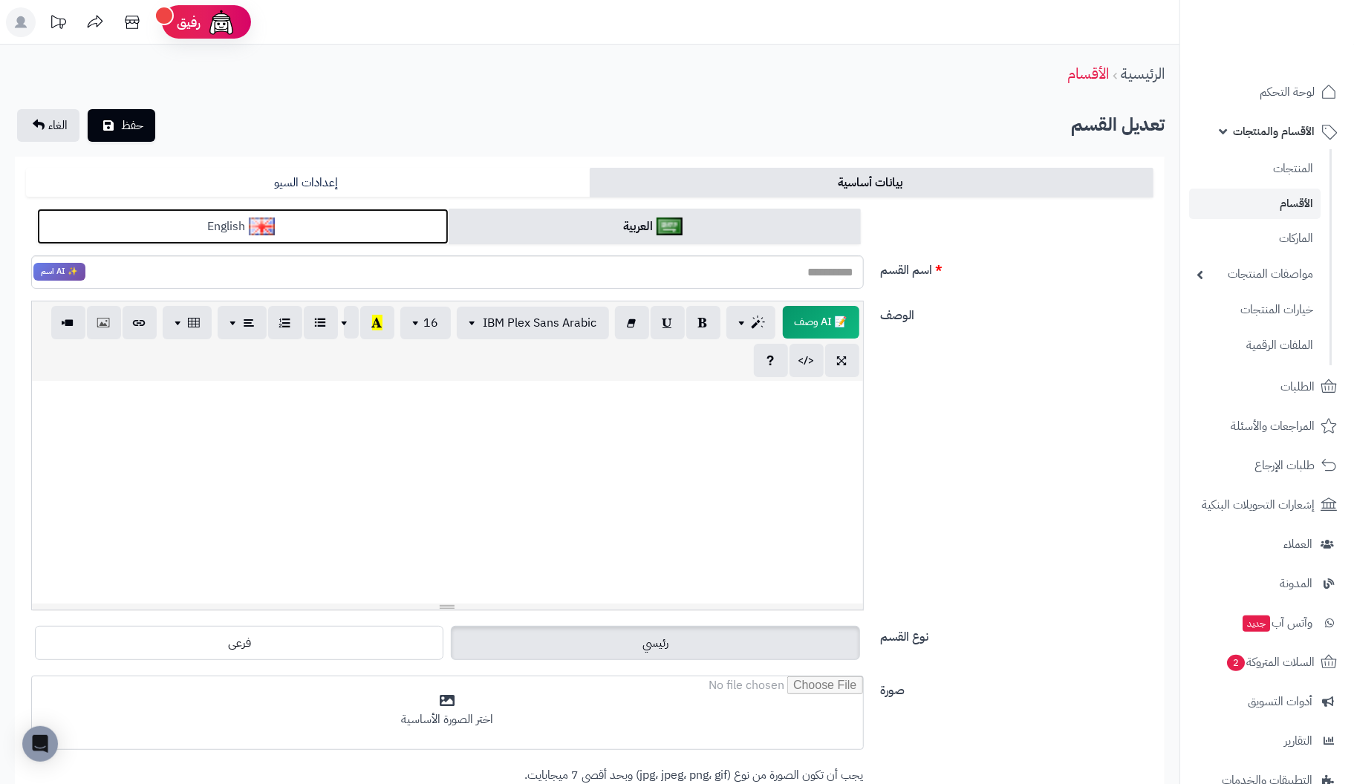
click at [299, 223] on link "English" at bounding box center [242, 227] width 411 height 36
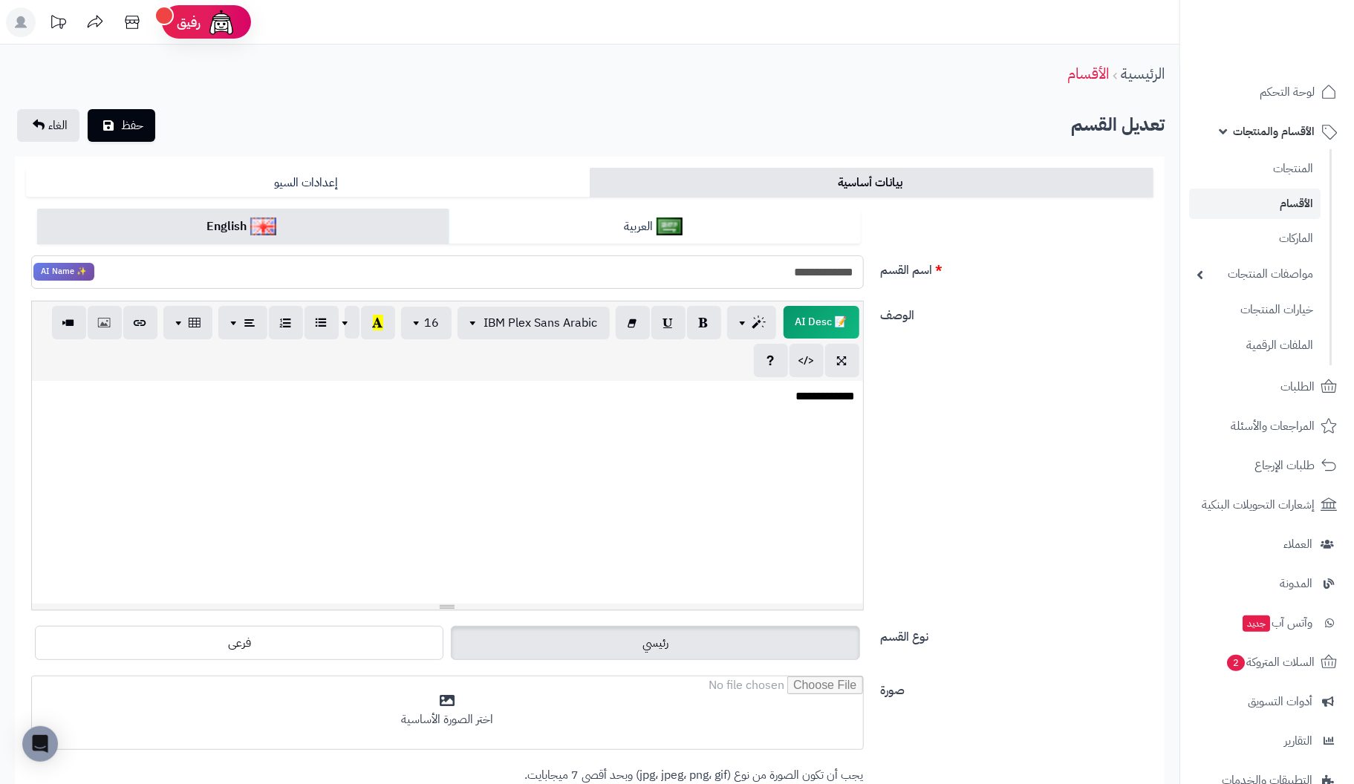
drag, startPoint x: 751, startPoint y: 273, endPoint x: 987, endPoint y: 282, distance: 236.4
click at [987, 282] on div "**********" at bounding box center [589, 255] width 1139 height 93
type input "**********"
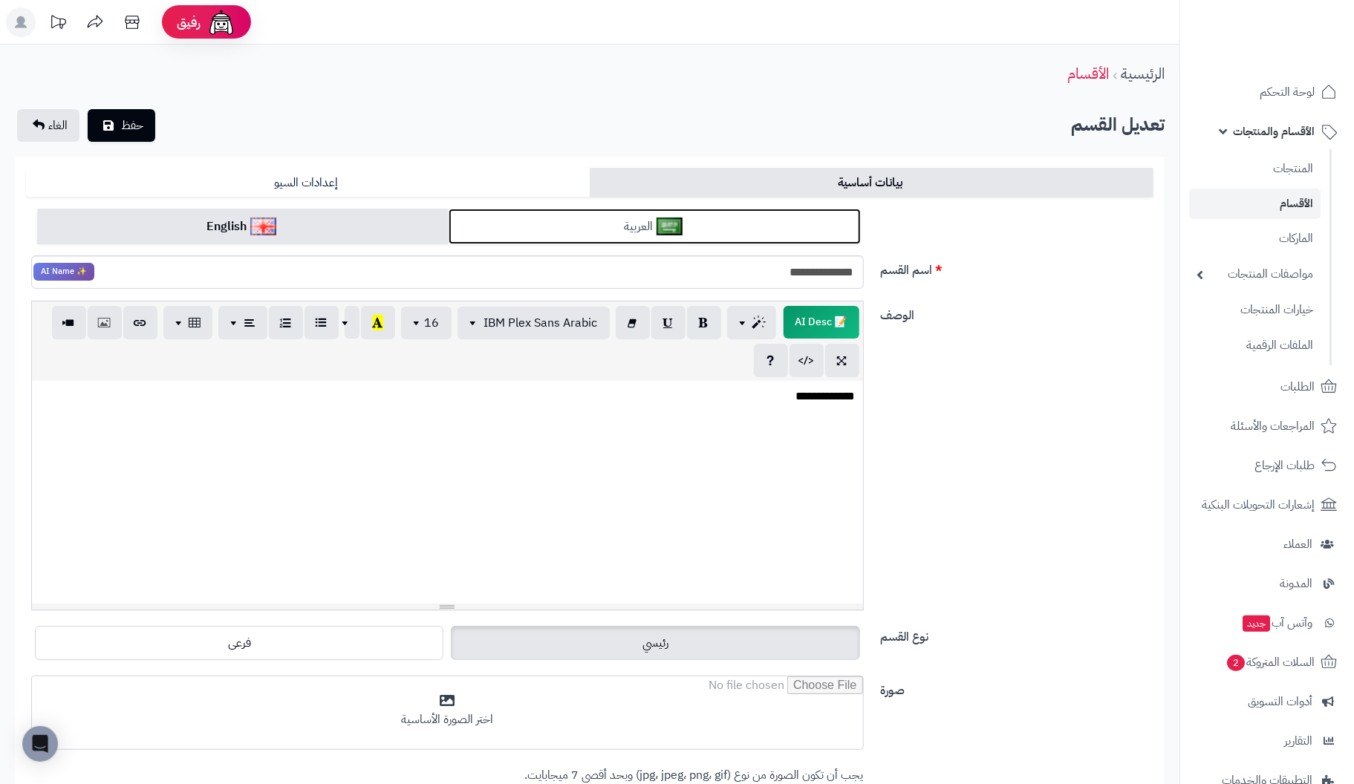
click at [504, 224] on link "العربية" at bounding box center [654, 227] width 411 height 36
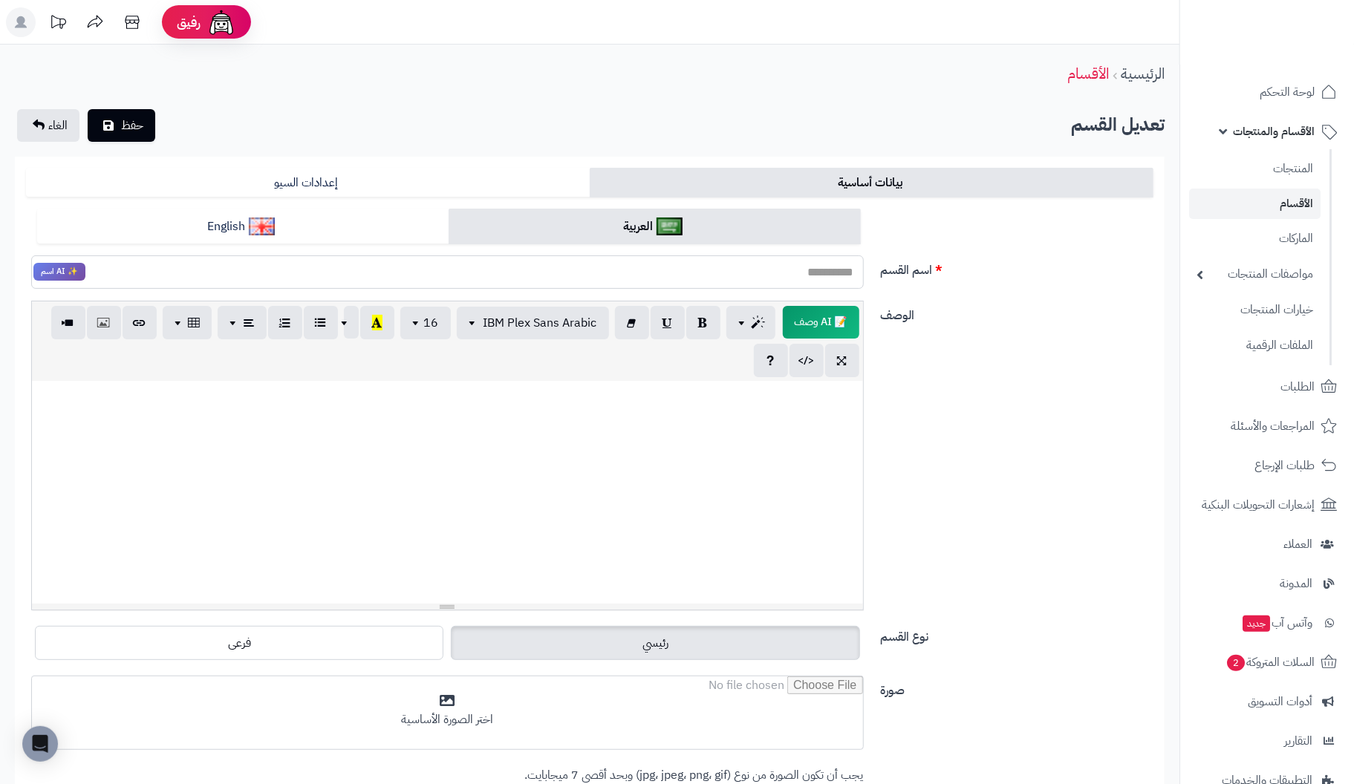
click at [792, 275] on input "اسم القسم" at bounding box center [447, 271] width 833 height 33
paste input "**********"
type input "**********"
click at [830, 407] on div at bounding box center [447, 492] width 831 height 223
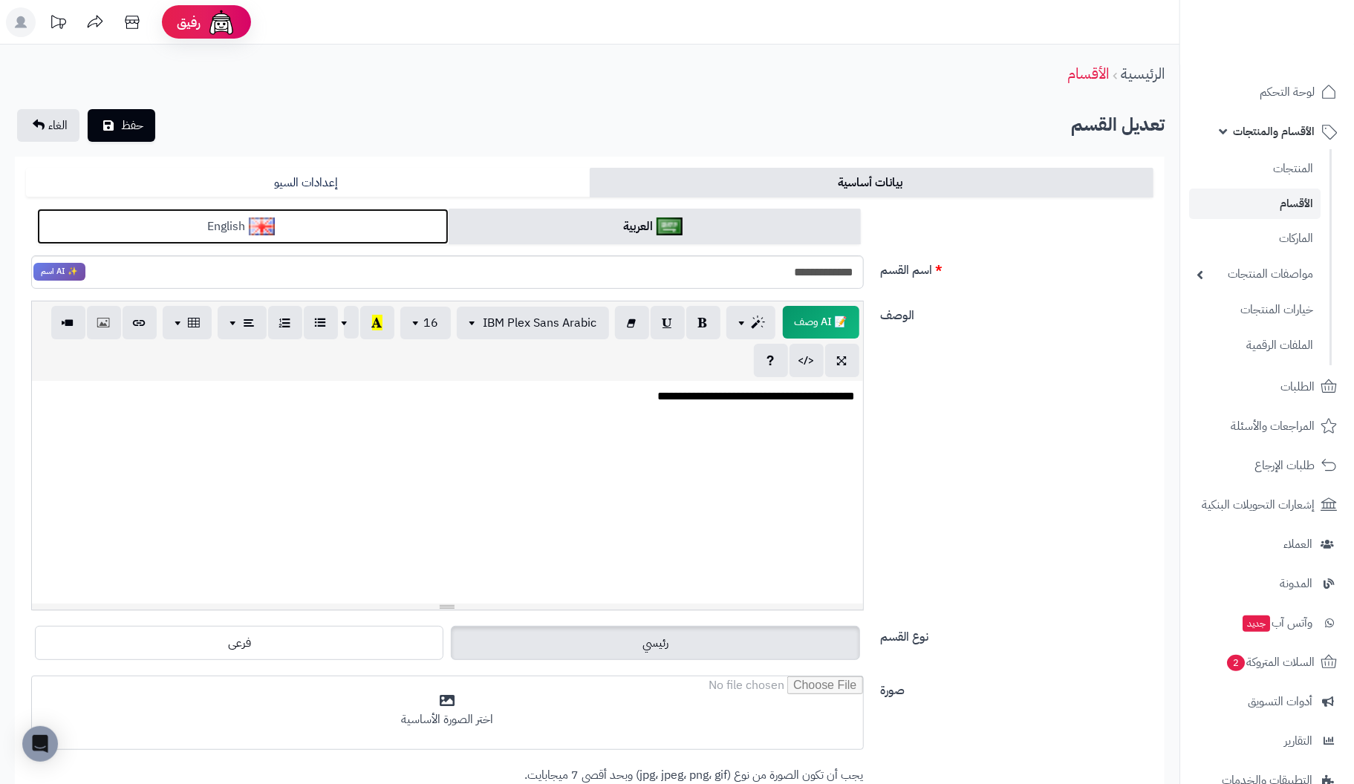
click at [365, 225] on link "English" at bounding box center [242, 227] width 411 height 36
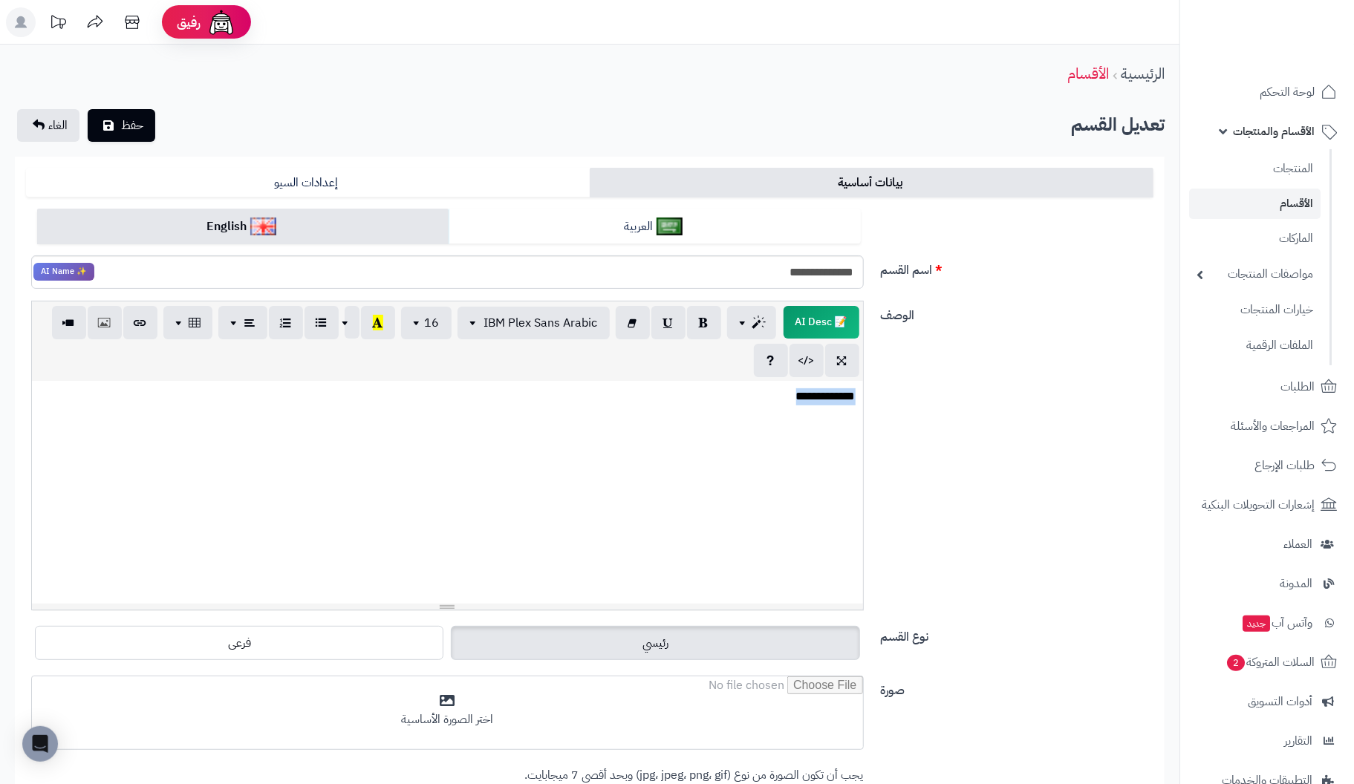
drag, startPoint x: 770, startPoint y: 404, endPoint x: 1001, endPoint y: 400, distance: 231.0
click at [1001, 400] on div "**********" at bounding box center [589, 462] width 1139 height 322
click at [775, 457] on div "**********" at bounding box center [447, 492] width 832 height 223
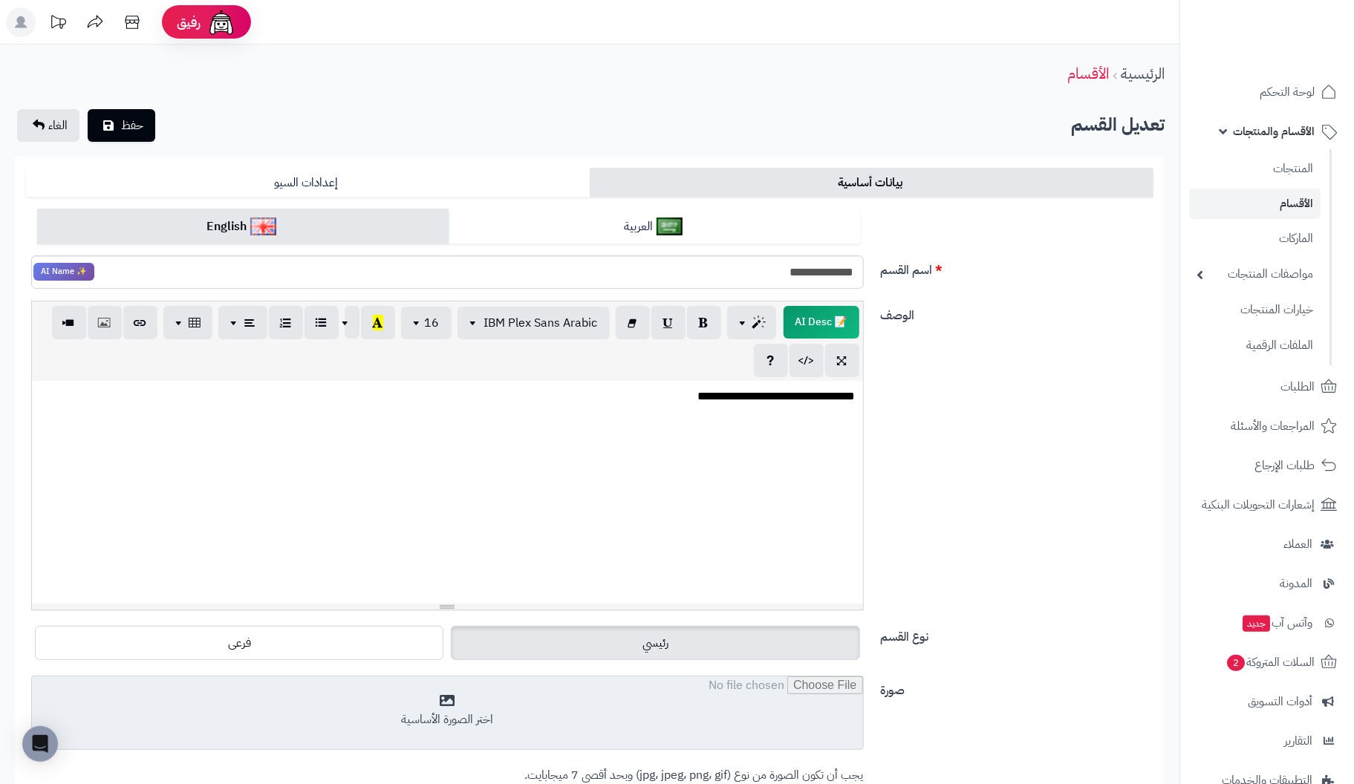
click at [457, 703] on input "file" at bounding box center [447, 714] width 831 height 74
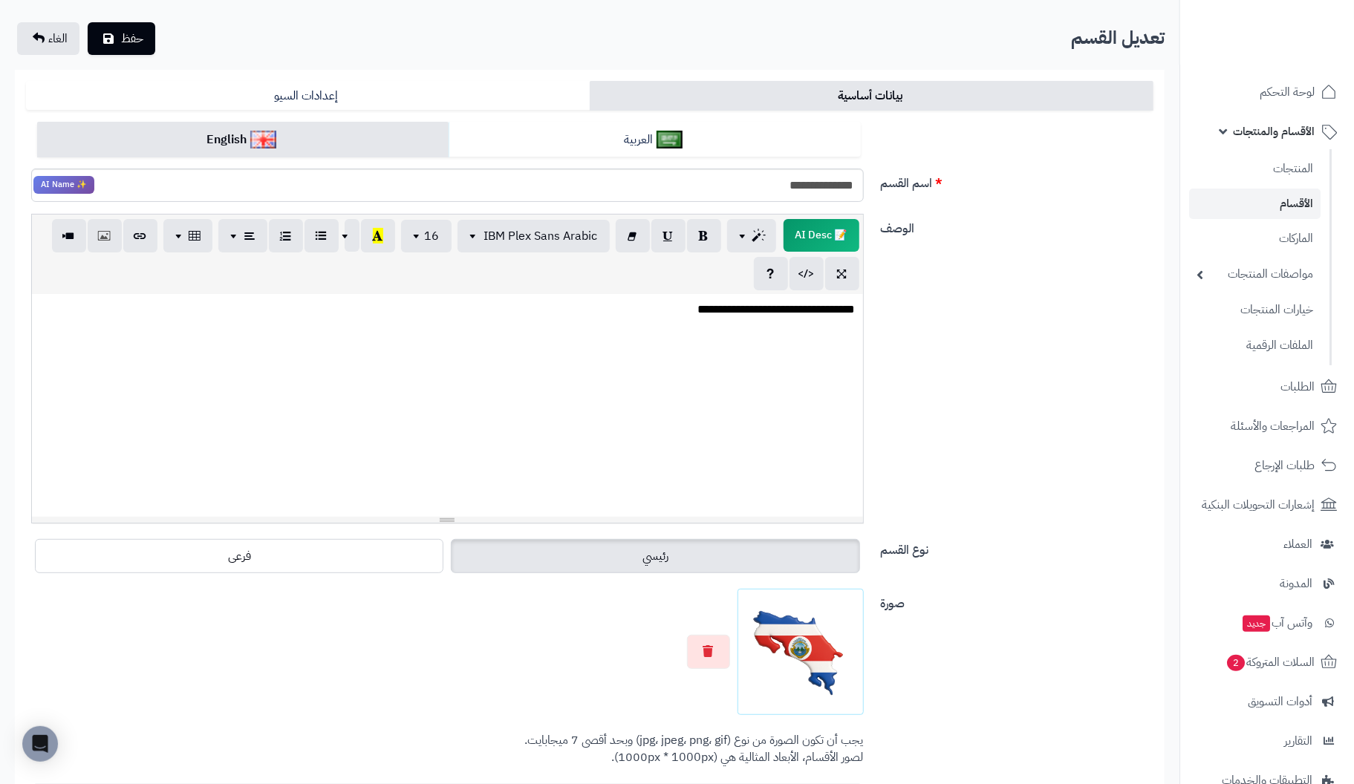
scroll to position [311, 0]
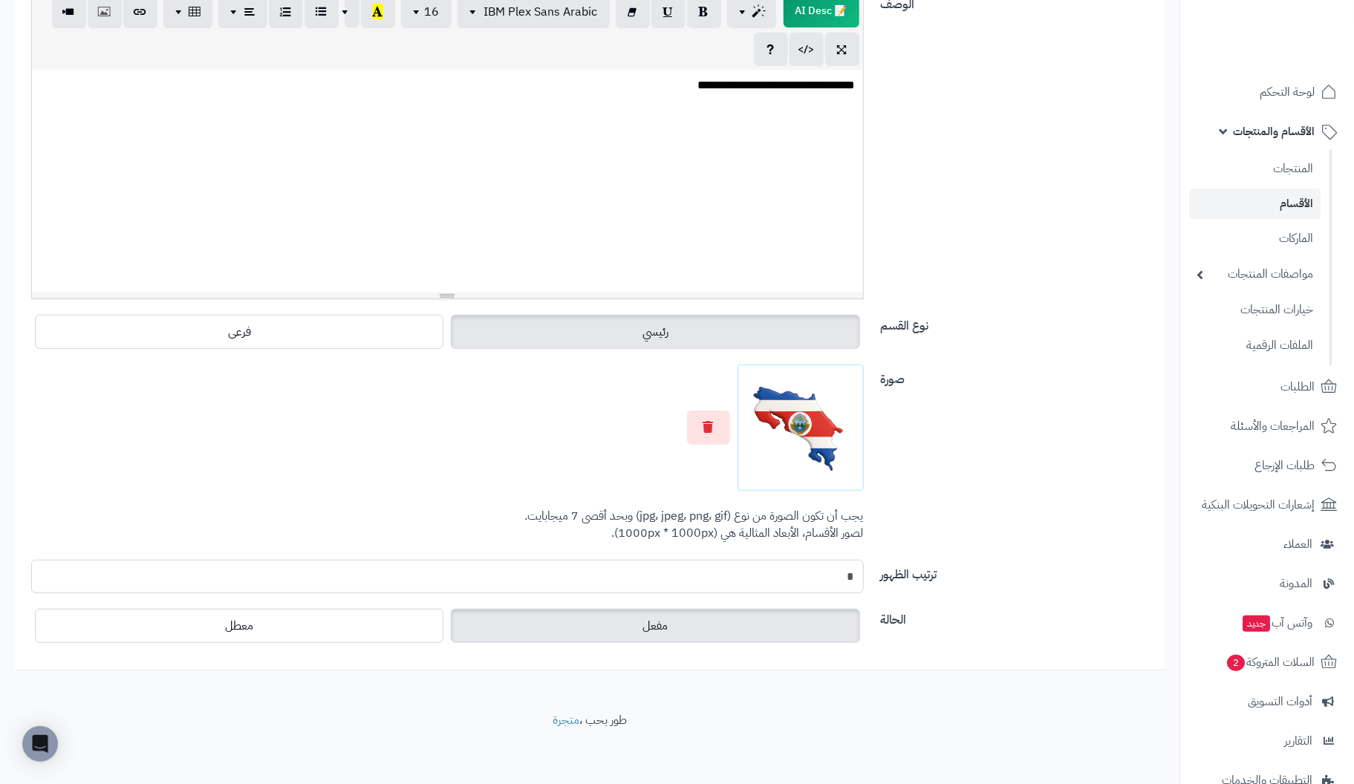
drag, startPoint x: 757, startPoint y: 578, endPoint x: 911, endPoint y: 567, distance: 154.8
click at [911, 567] on div "ترتيب الظهور *" at bounding box center [589, 582] width 1139 height 45
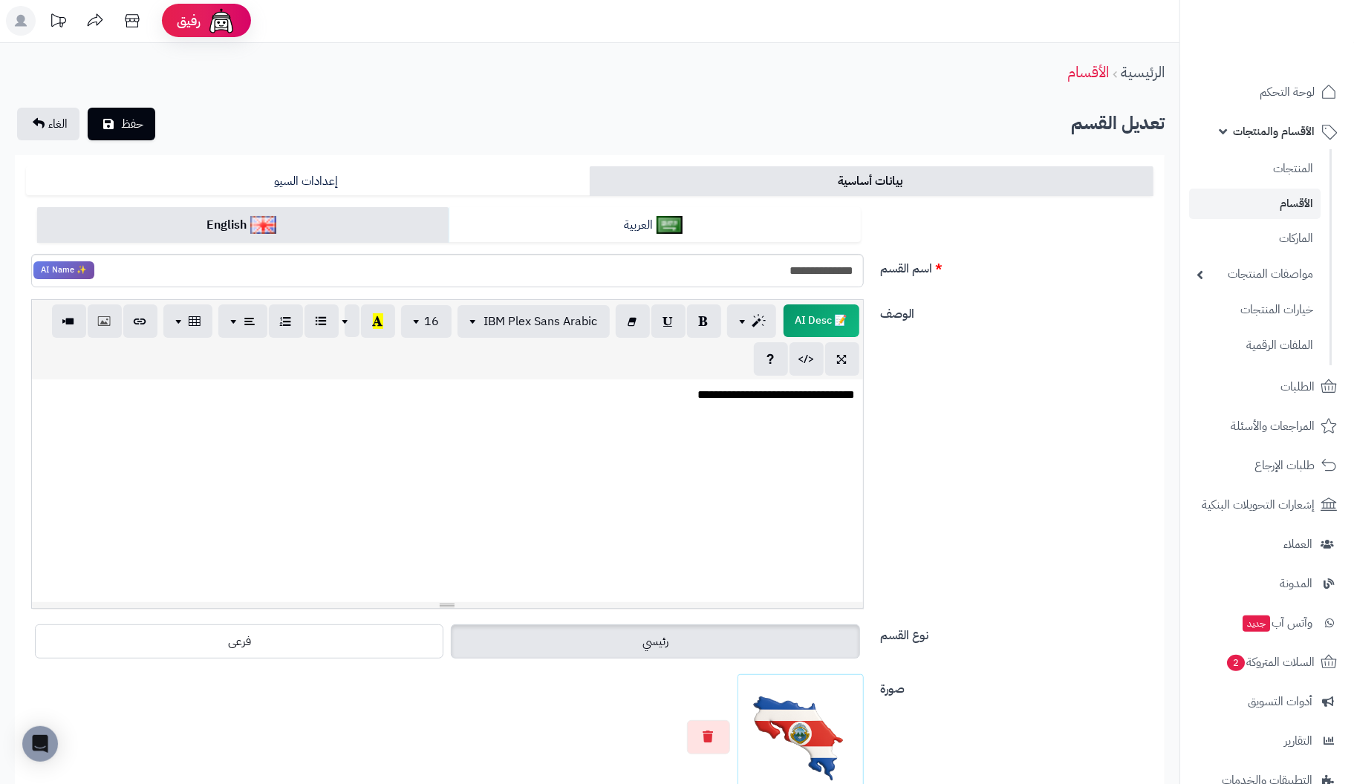
scroll to position [0, 0]
type input "*"
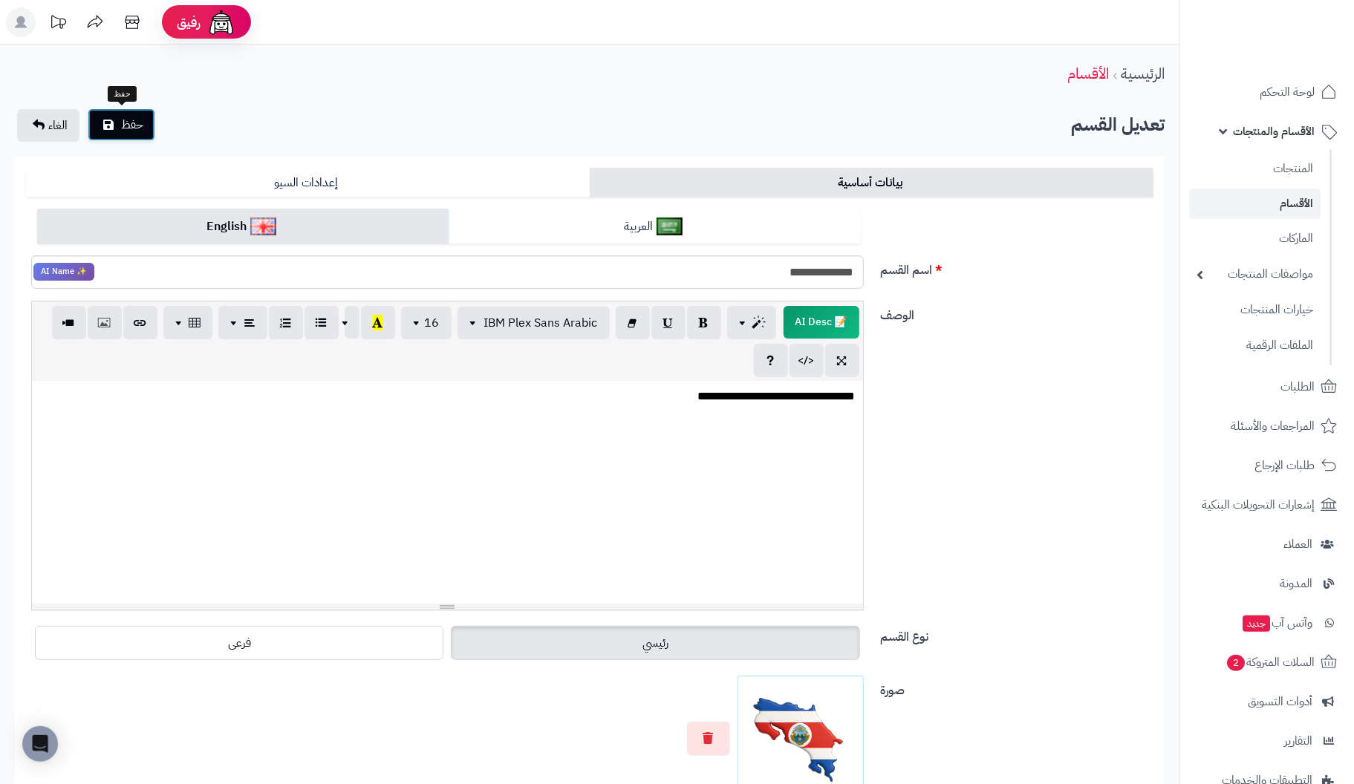
click at [126, 118] on span "حفظ" at bounding box center [132, 125] width 22 height 18
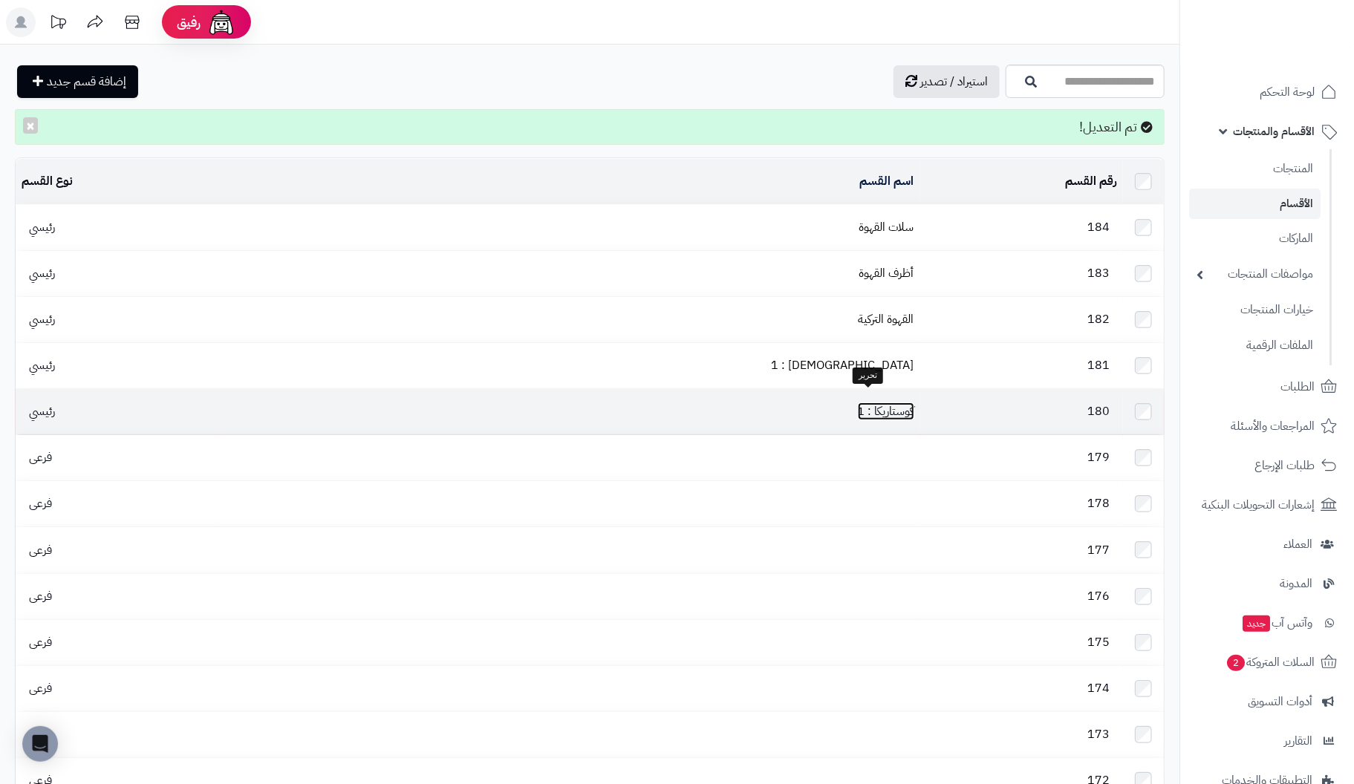
click at [876, 403] on link "كوستاريكا : 1" at bounding box center [886, 412] width 56 height 18
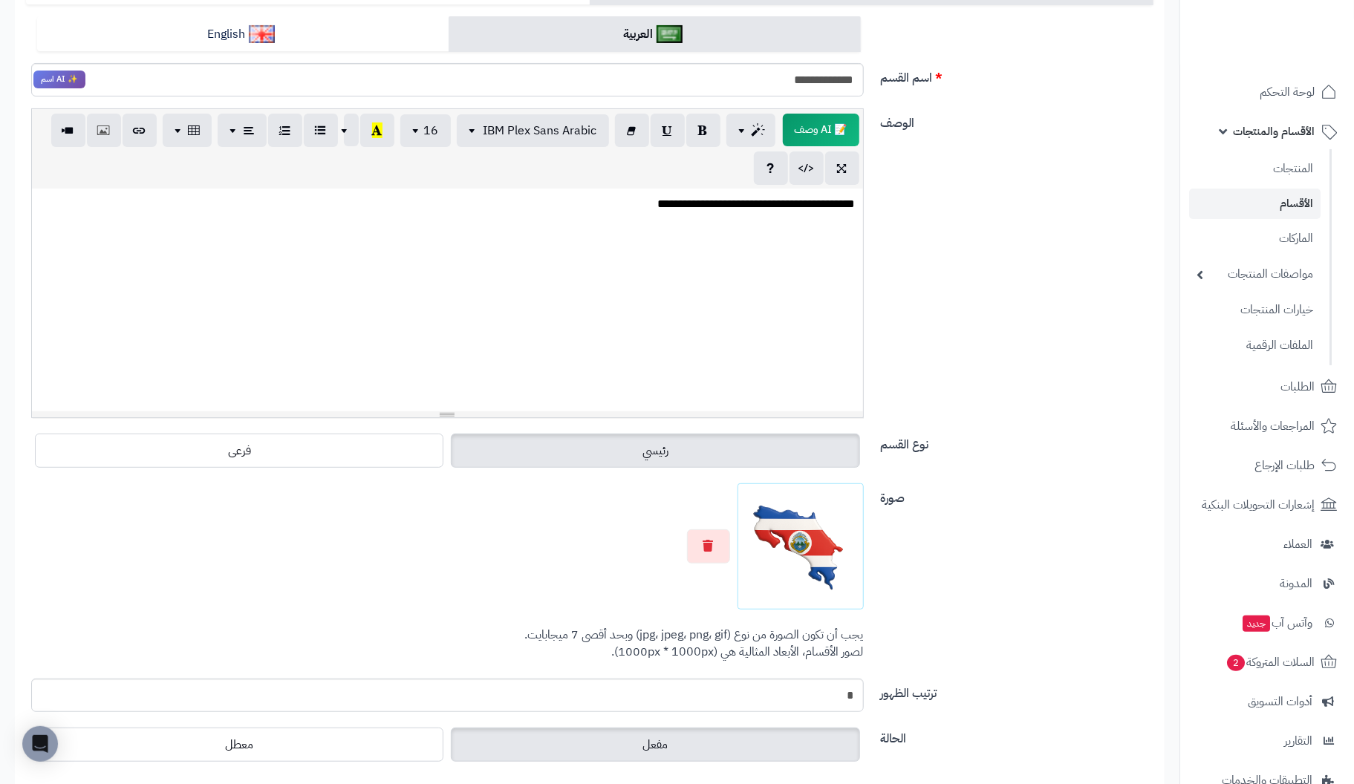
scroll to position [311, 0]
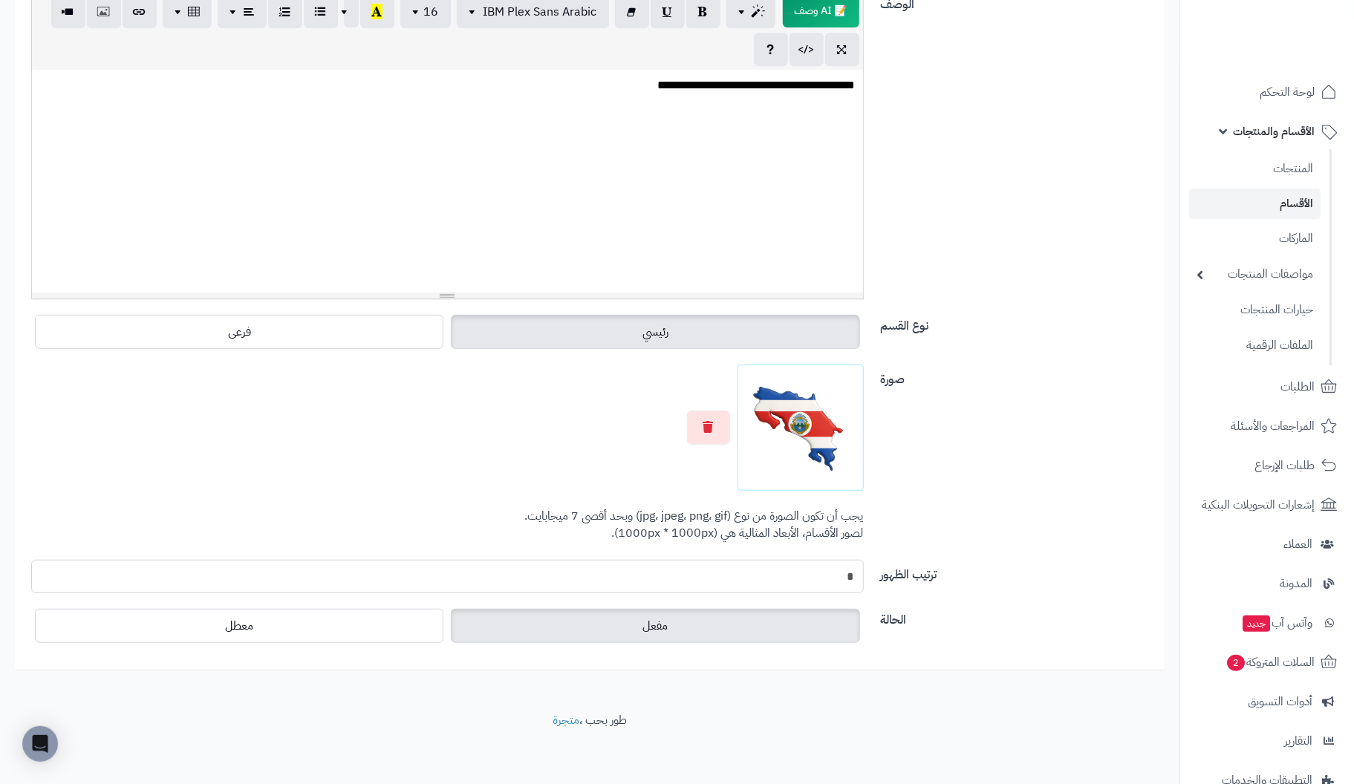
drag, startPoint x: 824, startPoint y: 570, endPoint x: 1013, endPoint y: 565, distance: 188.7
click at [1013, 565] on div "ترتيب الظهور *" at bounding box center [589, 582] width 1139 height 45
type input "**"
click at [1067, 553] on div "صورة اختر الصورة الأساسية يجب أن تكون الصورة من نوع (jpg، jpeg، png، gif) وبحد …" at bounding box center [589, 462] width 1139 height 195
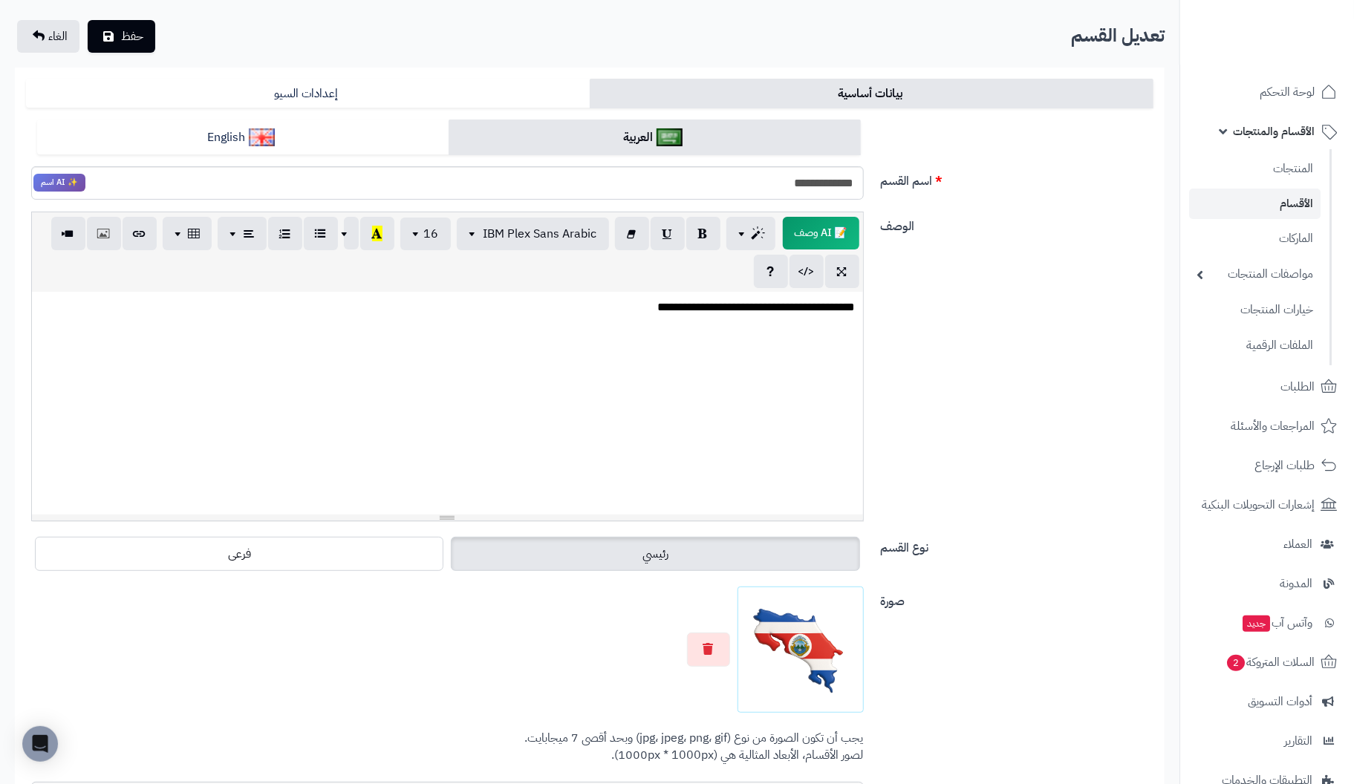
scroll to position [88, 0]
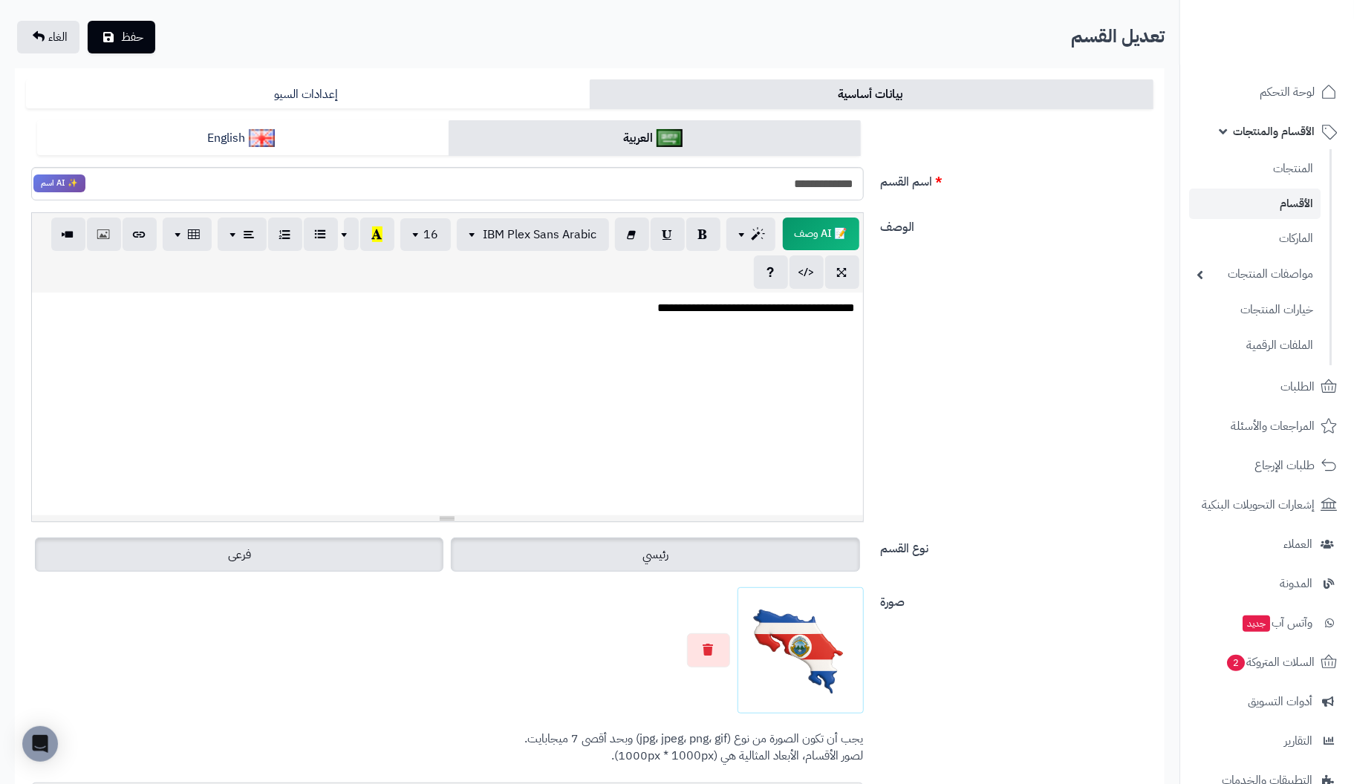
click at [337, 558] on label "فرعى" at bounding box center [239, 555] width 408 height 34
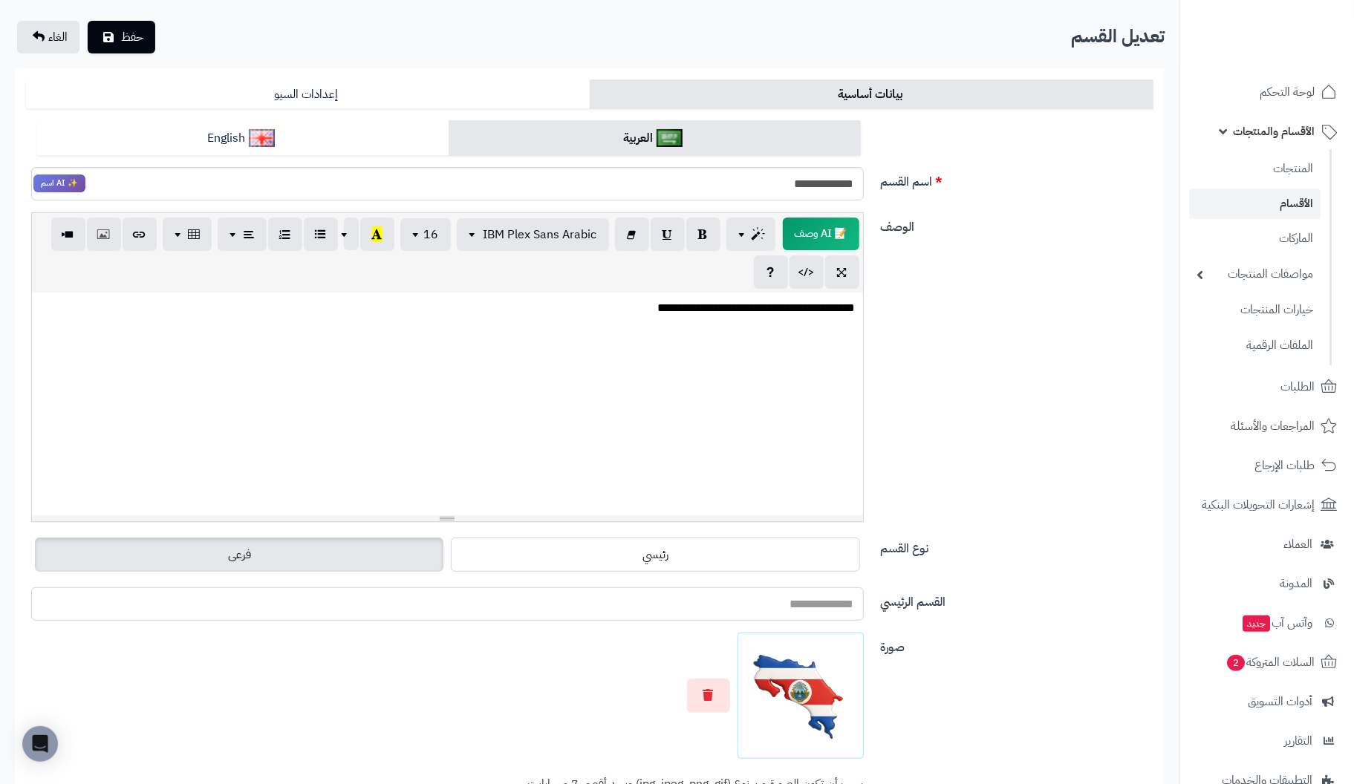
click at [773, 604] on input "القسم الرئيسي" at bounding box center [447, 603] width 833 height 33
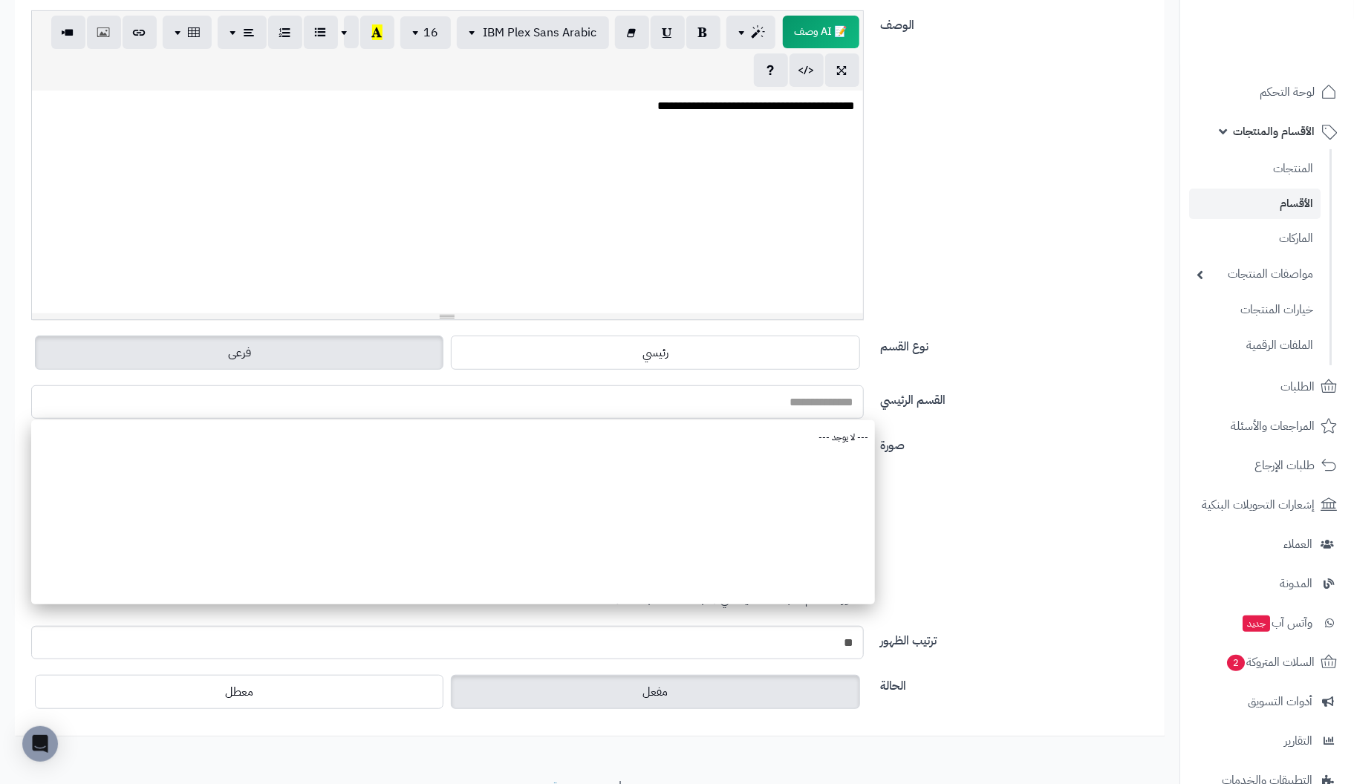
scroll to position [356, 0]
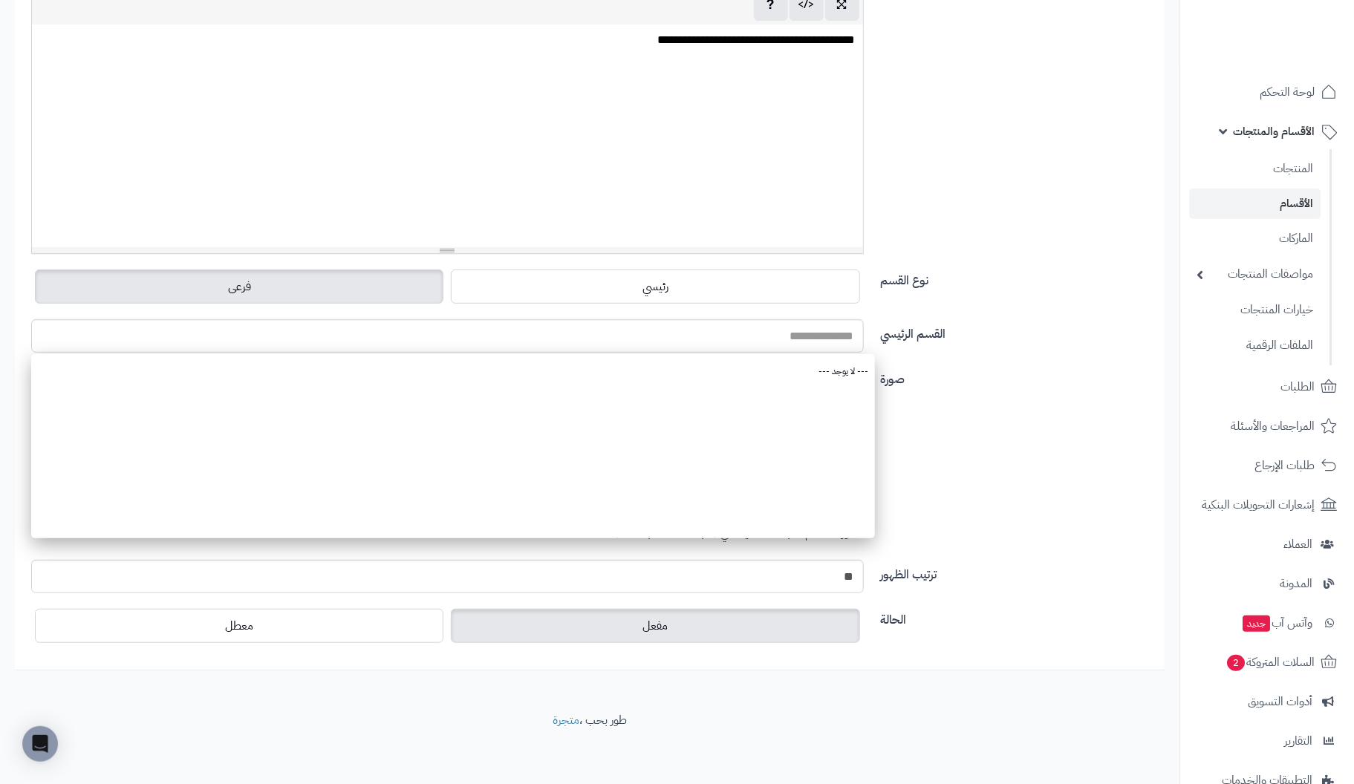
click at [1029, 427] on div "صورة اختر الصورة الأساسية يجب أن تكون الصورة من نوع (jpg، jpeg، png، gif) وبحد …" at bounding box center [589, 462] width 1139 height 195
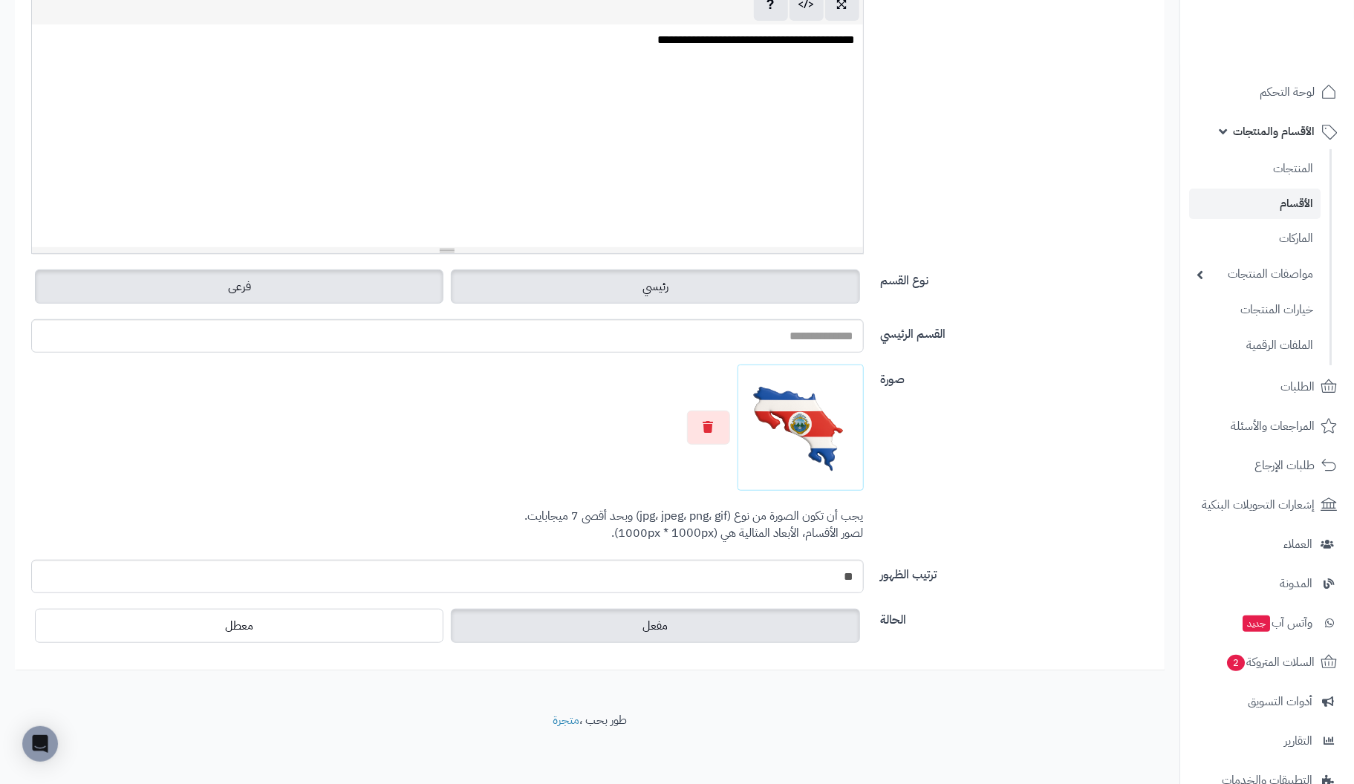
click at [625, 287] on label "رئيسي" at bounding box center [655, 287] width 408 height 34
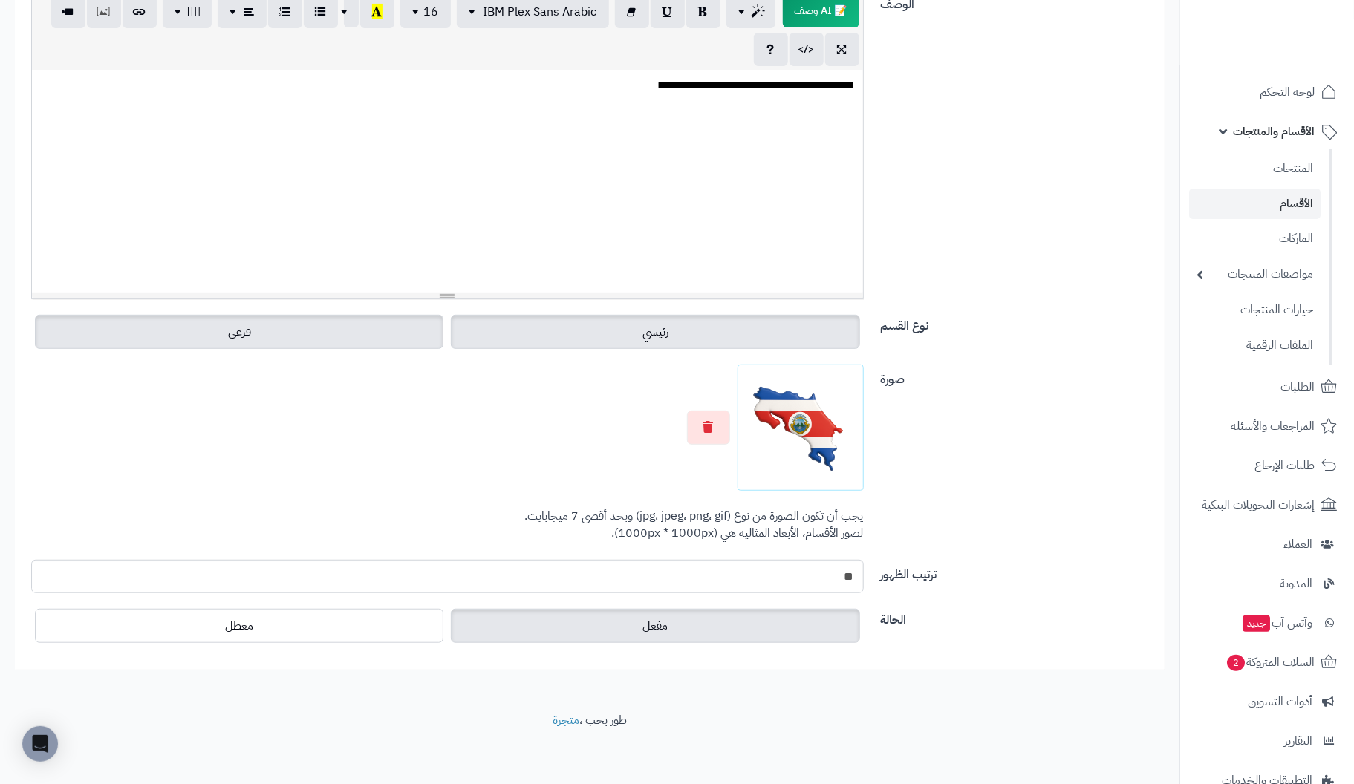
click at [294, 330] on label "فرعى" at bounding box center [239, 332] width 408 height 34
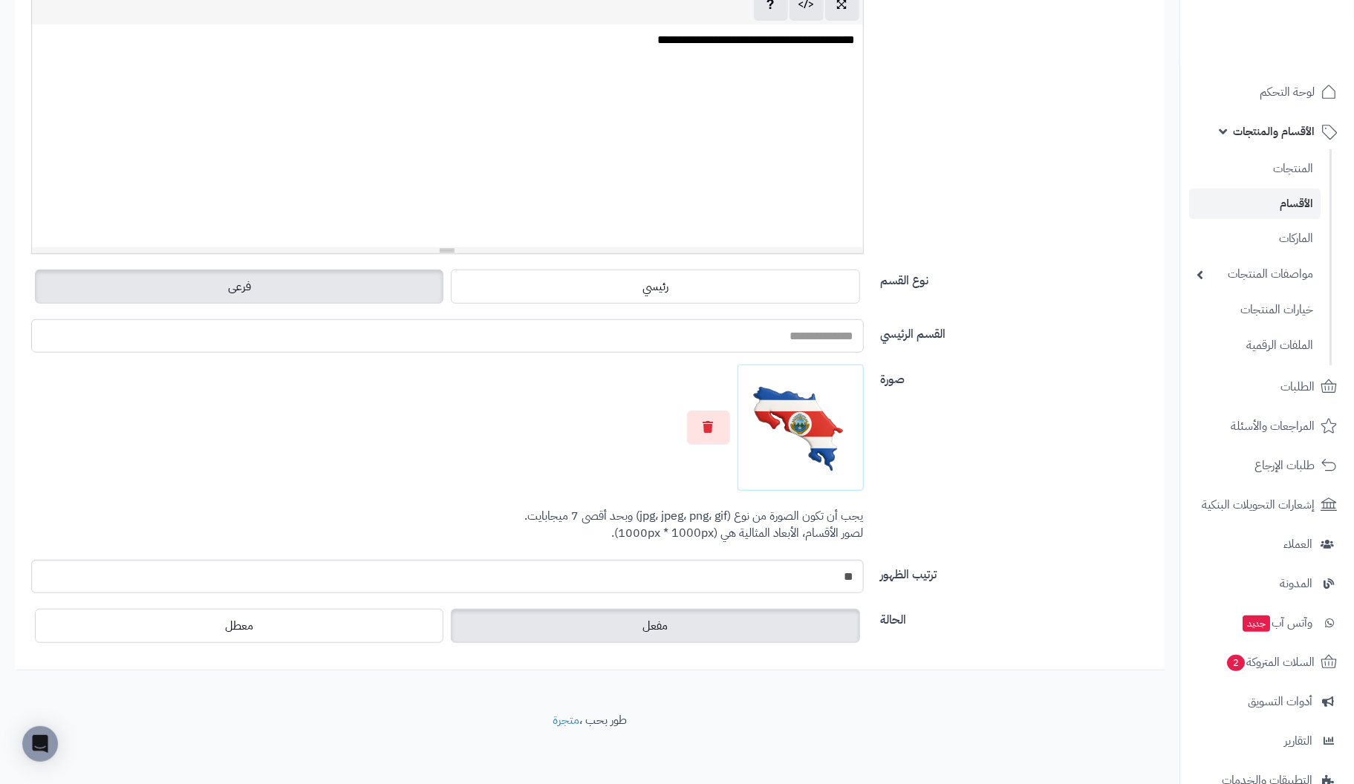
click at [752, 342] on input "القسم الرئيسي" at bounding box center [447, 335] width 833 height 33
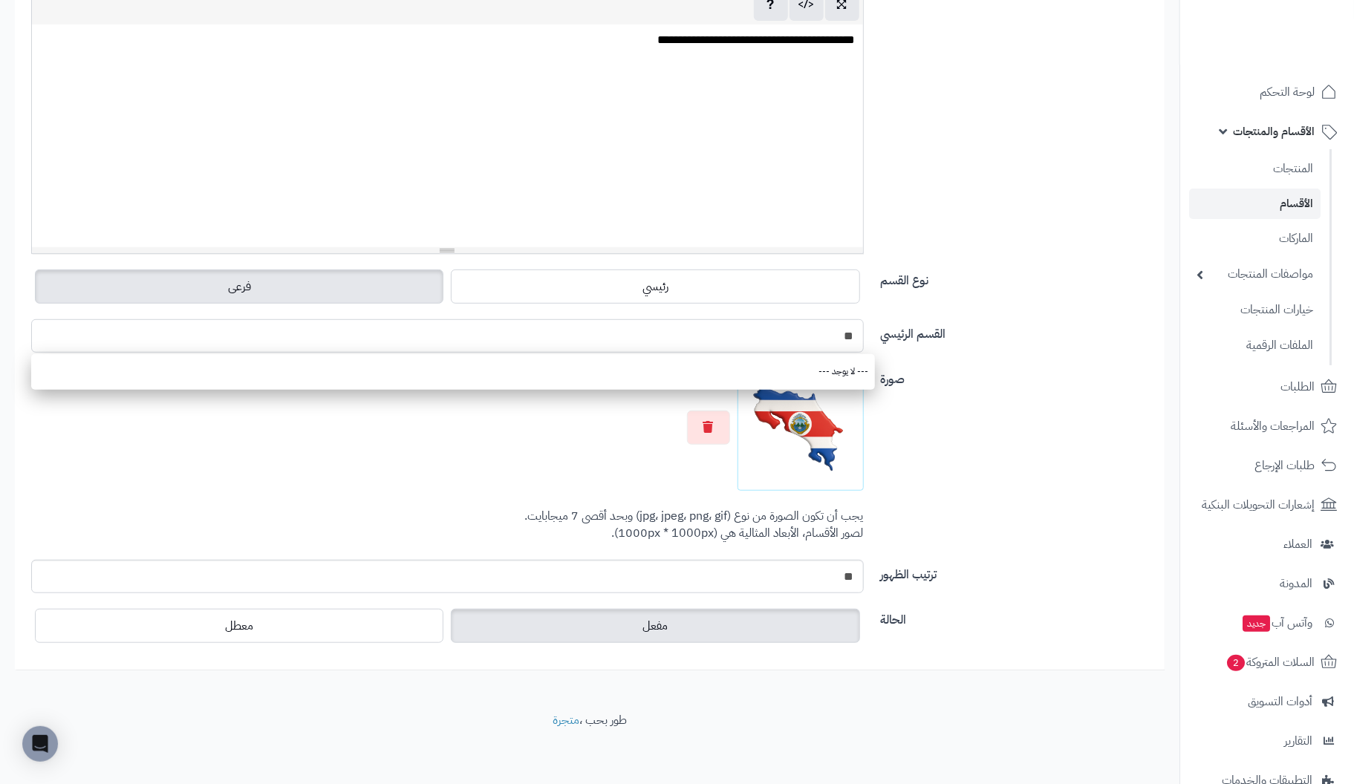
type input "*"
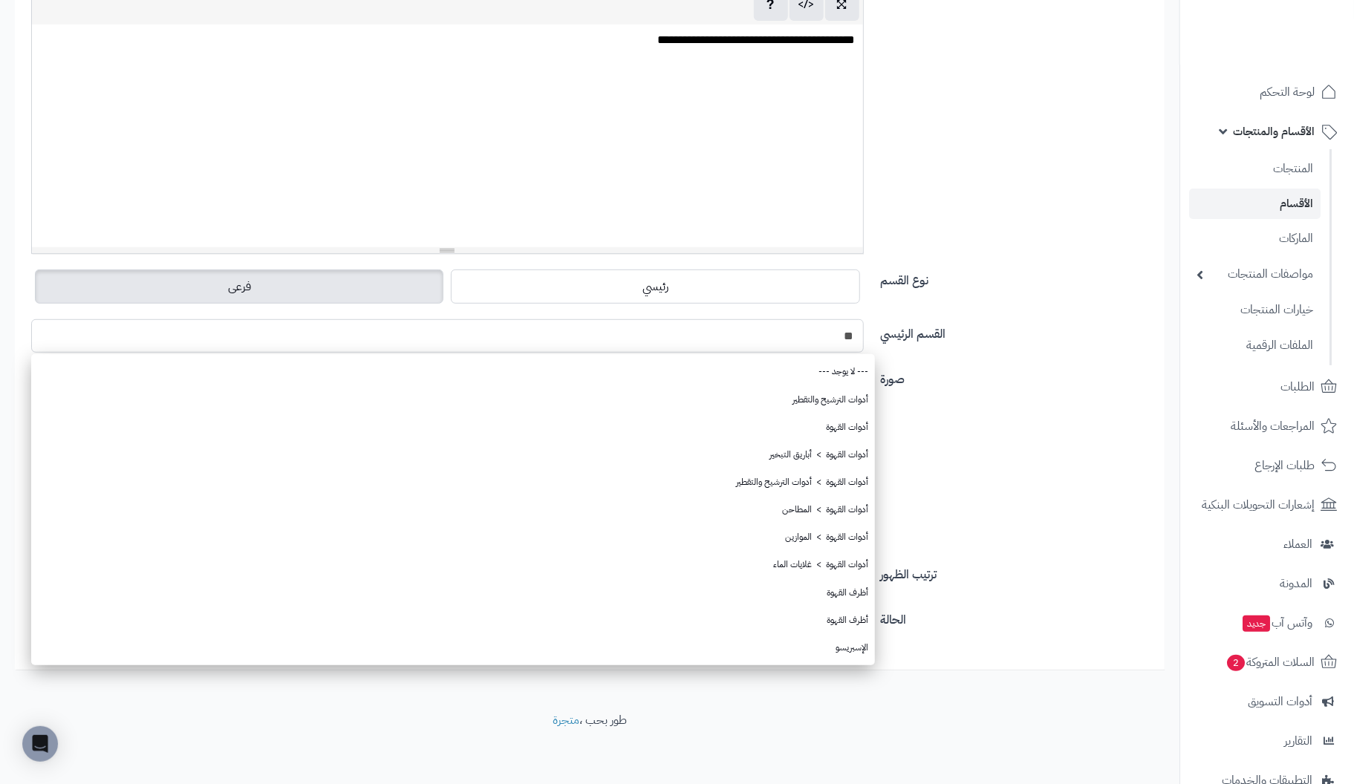
drag, startPoint x: 807, startPoint y: 330, endPoint x: 1061, endPoint y: 356, distance: 255.3
click at [1009, 330] on div "القسم الرئيسي ** --- لا يوجد --- أدوات الترشيح والتقطير أدوات القهوة أدوات القه…" at bounding box center [589, 341] width 1139 height 45
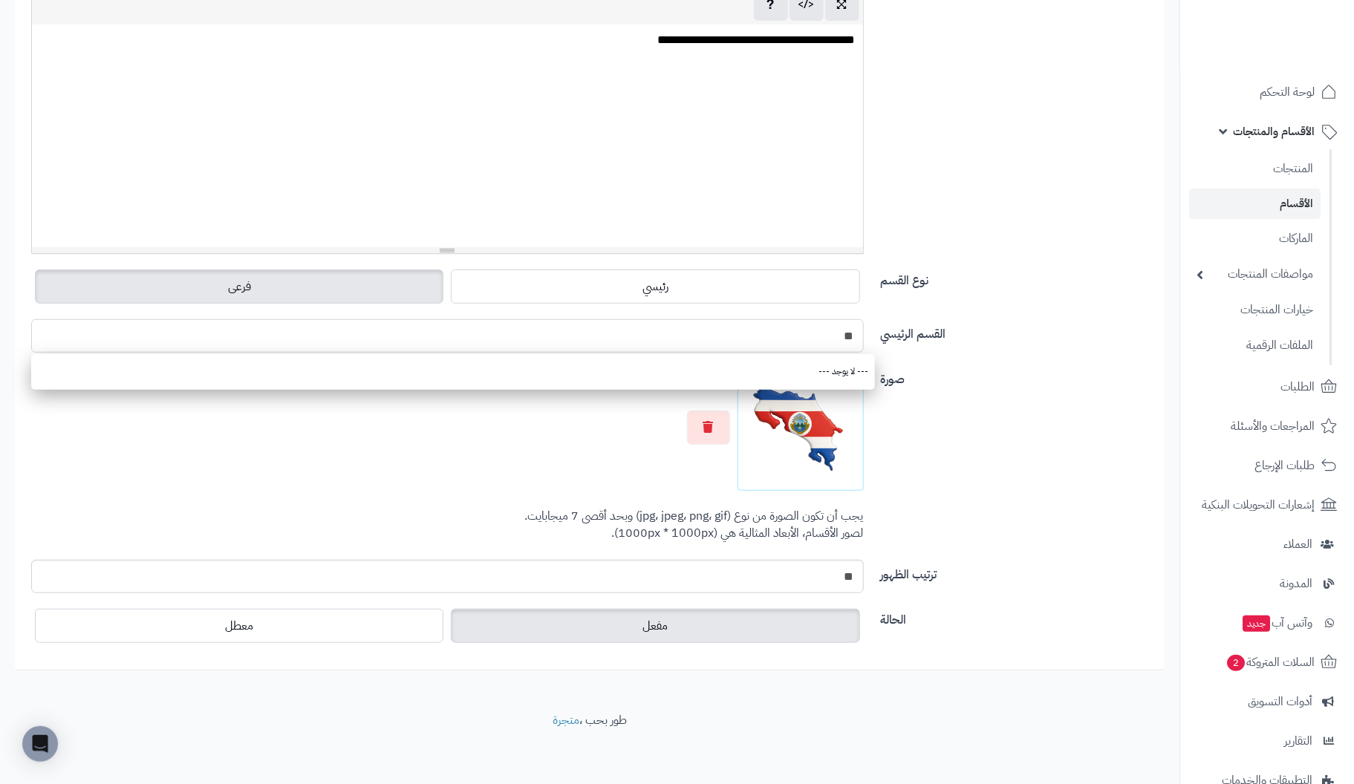
type input "*"
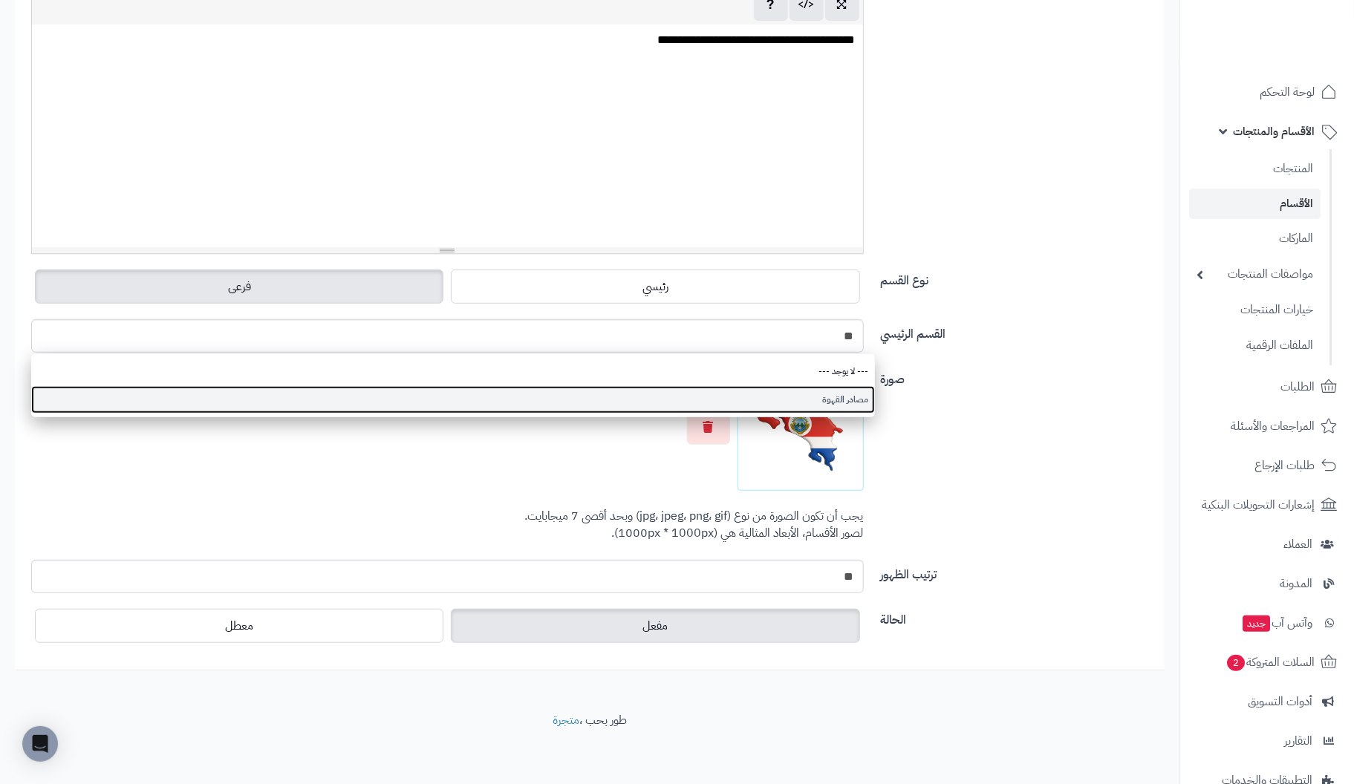
click at [854, 397] on link "مصادر القهوة" at bounding box center [453, 399] width 844 height 27
type input "**********"
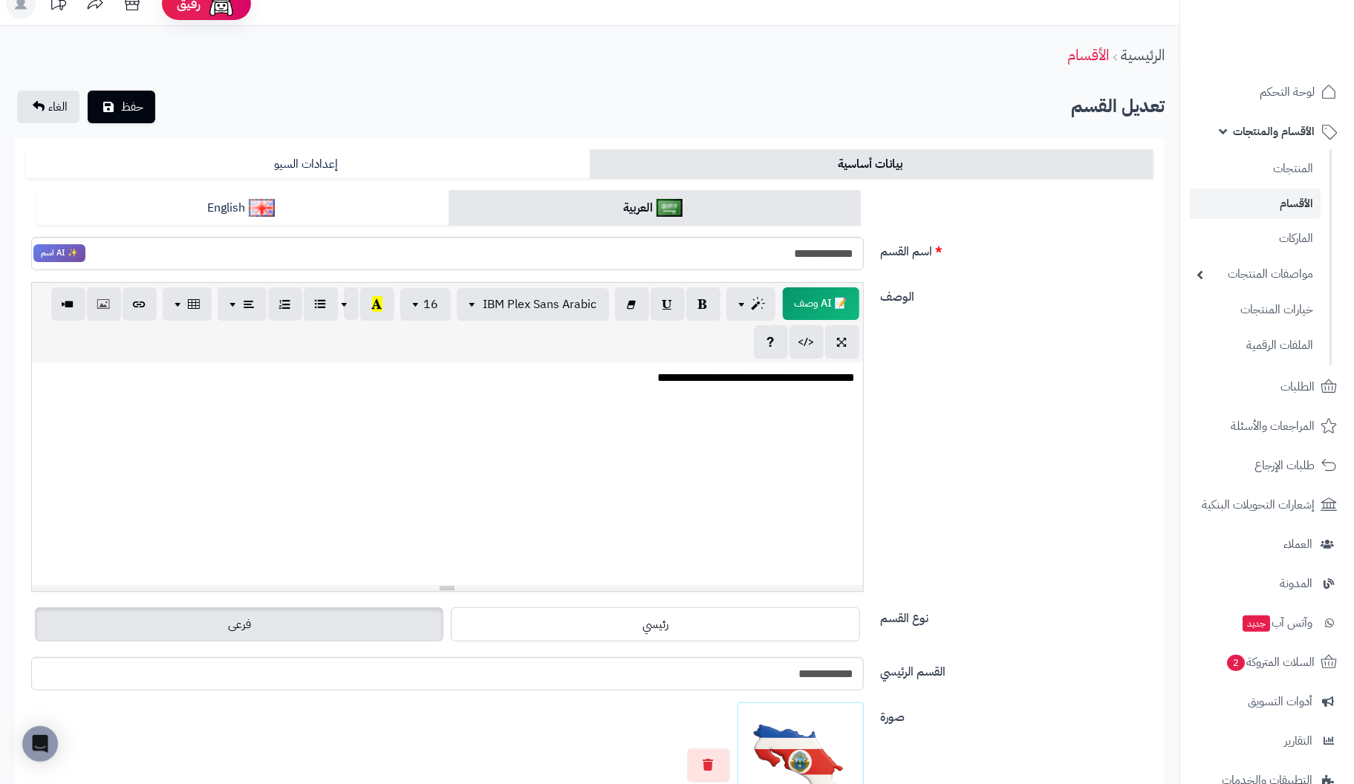
scroll to position [0, 0]
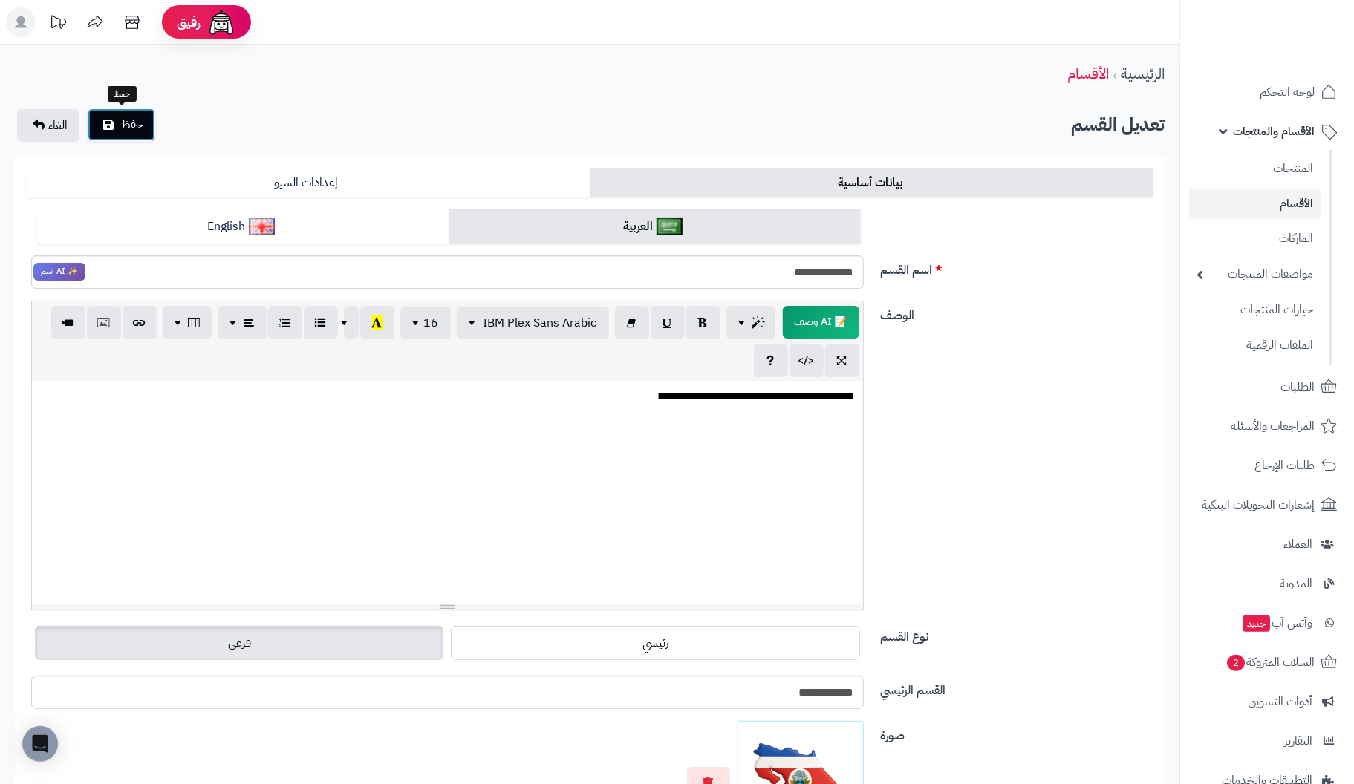
click at [130, 127] on span "حفظ" at bounding box center [132, 125] width 22 height 18
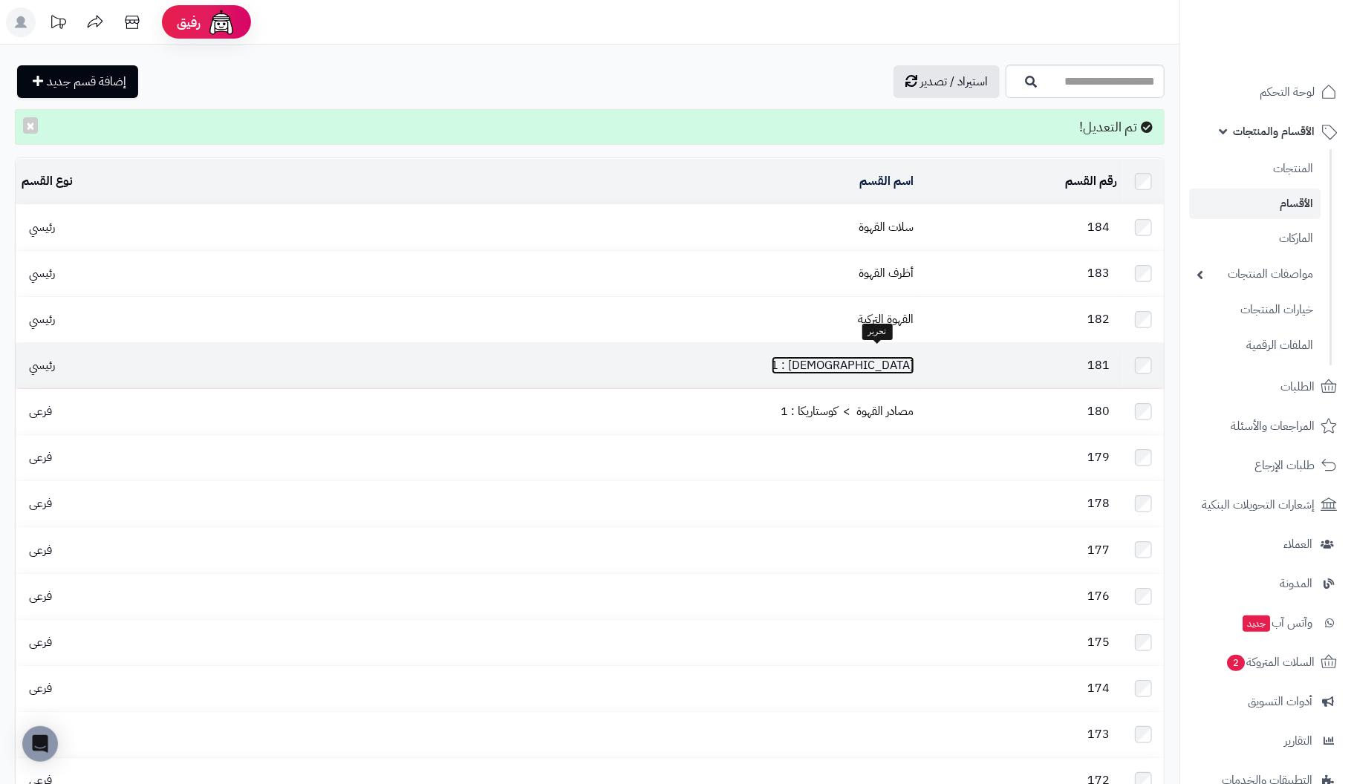
click at [892, 358] on link "[DEMOGRAPHIC_DATA] : 1" at bounding box center [843, 365] width 143 height 18
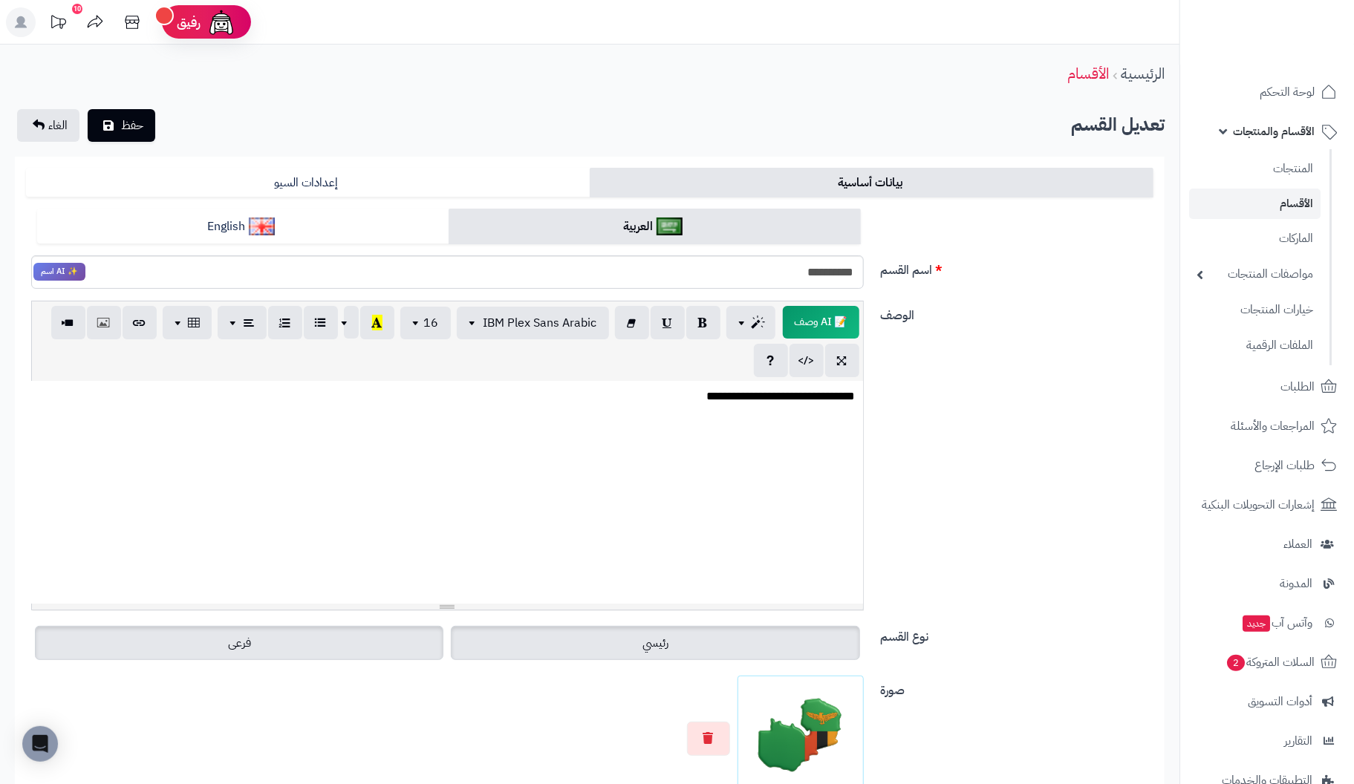
click at [282, 644] on label "فرعى" at bounding box center [239, 643] width 408 height 34
click at [786, 639] on label "رئيسي" at bounding box center [655, 643] width 408 height 34
click at [340, 651] on label "فرعى" at bounding box center [239, 643] width 408 height 34
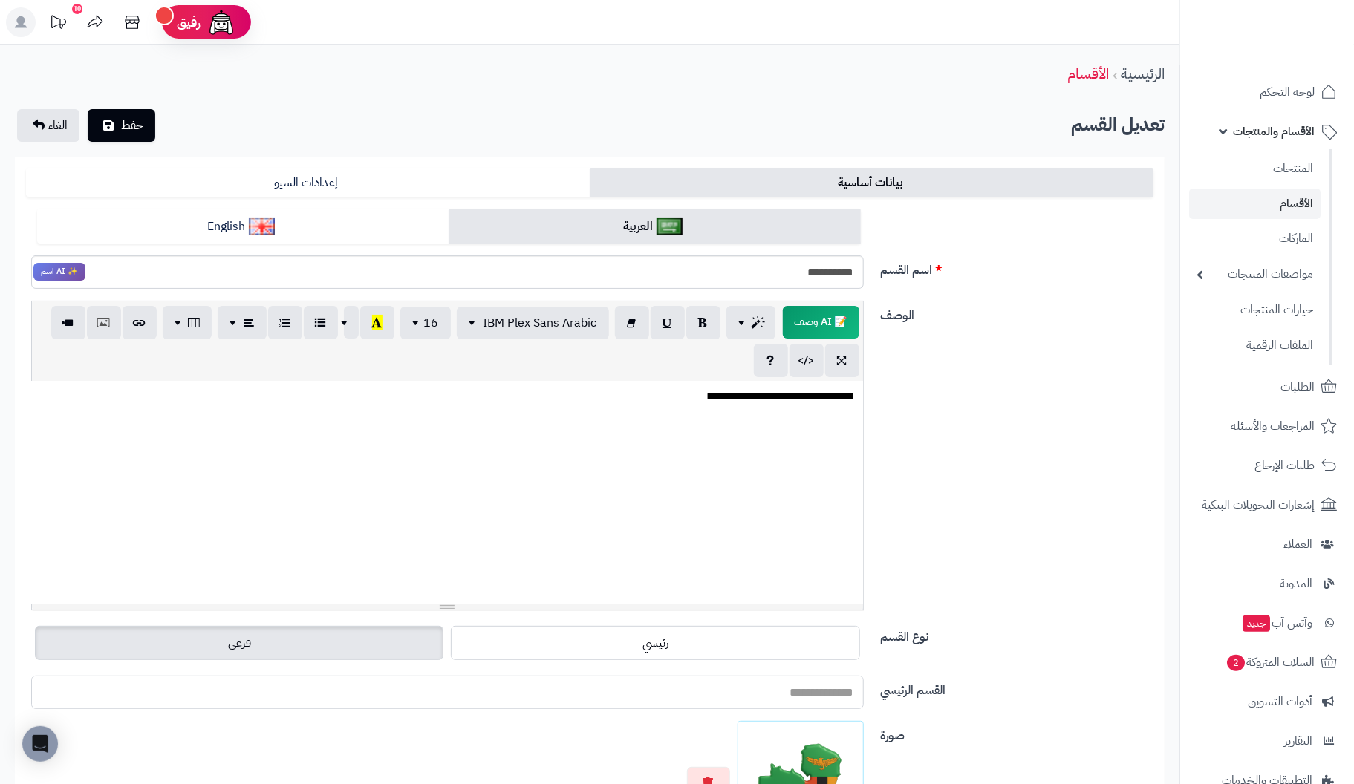
click at [802, 691] on input "القسم الرئيسي" at bounding box center [447, 692] width 833 height 33
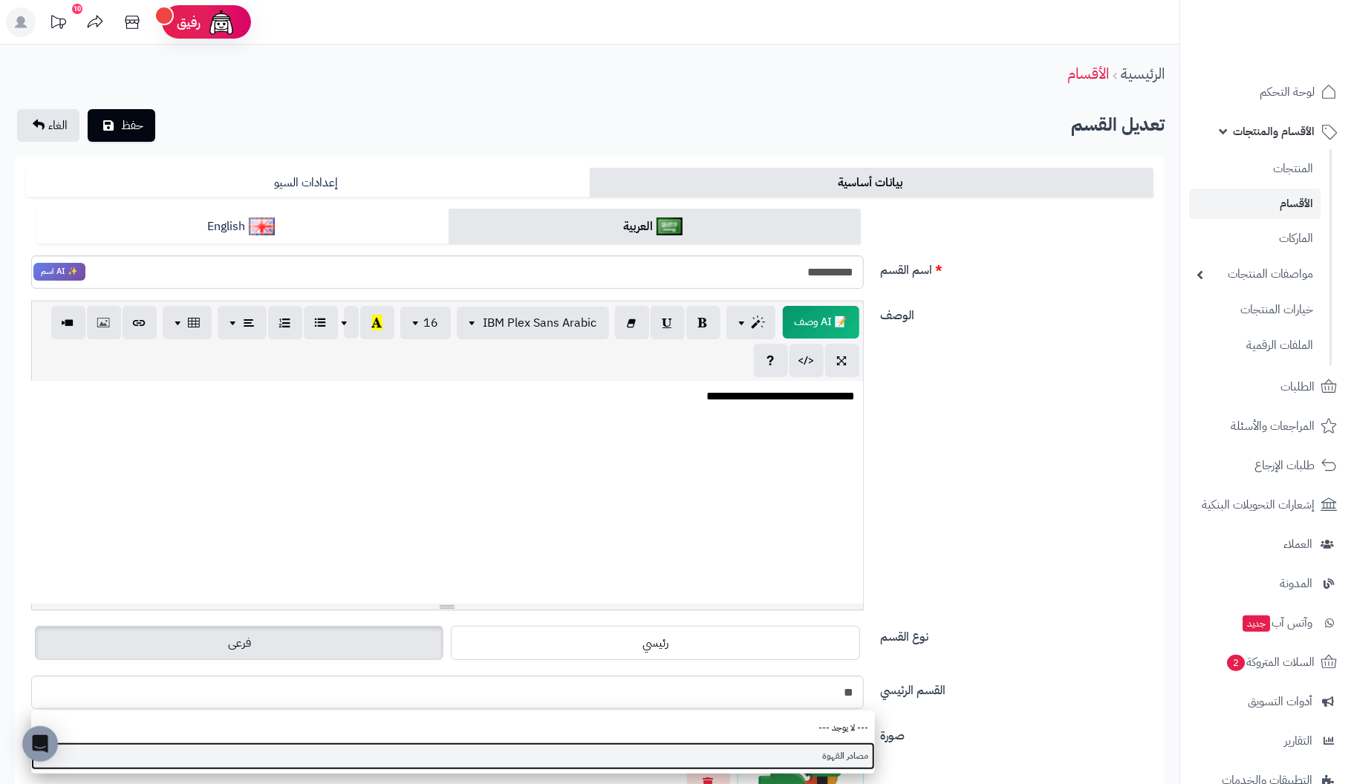
click at [824, 750] on link "مصادر القهوة" at bounding box center [453, 756] width 844 height 27
type input "**********"
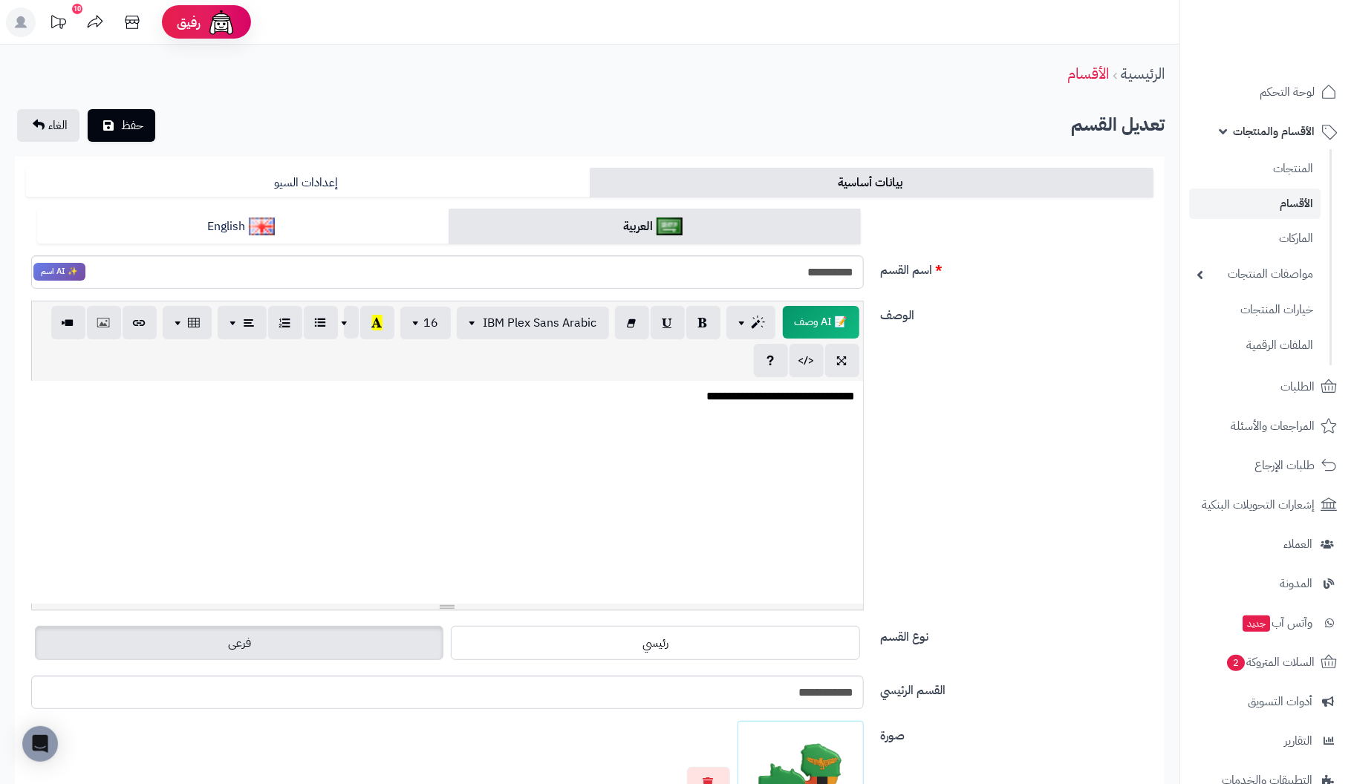
click at [1049, 550] on div "**********" at bounding box center [589, 462] width 1139 height 322
click at [120, 124] on button "حفظ" at bounding box center [122, 124] width 68 height 33
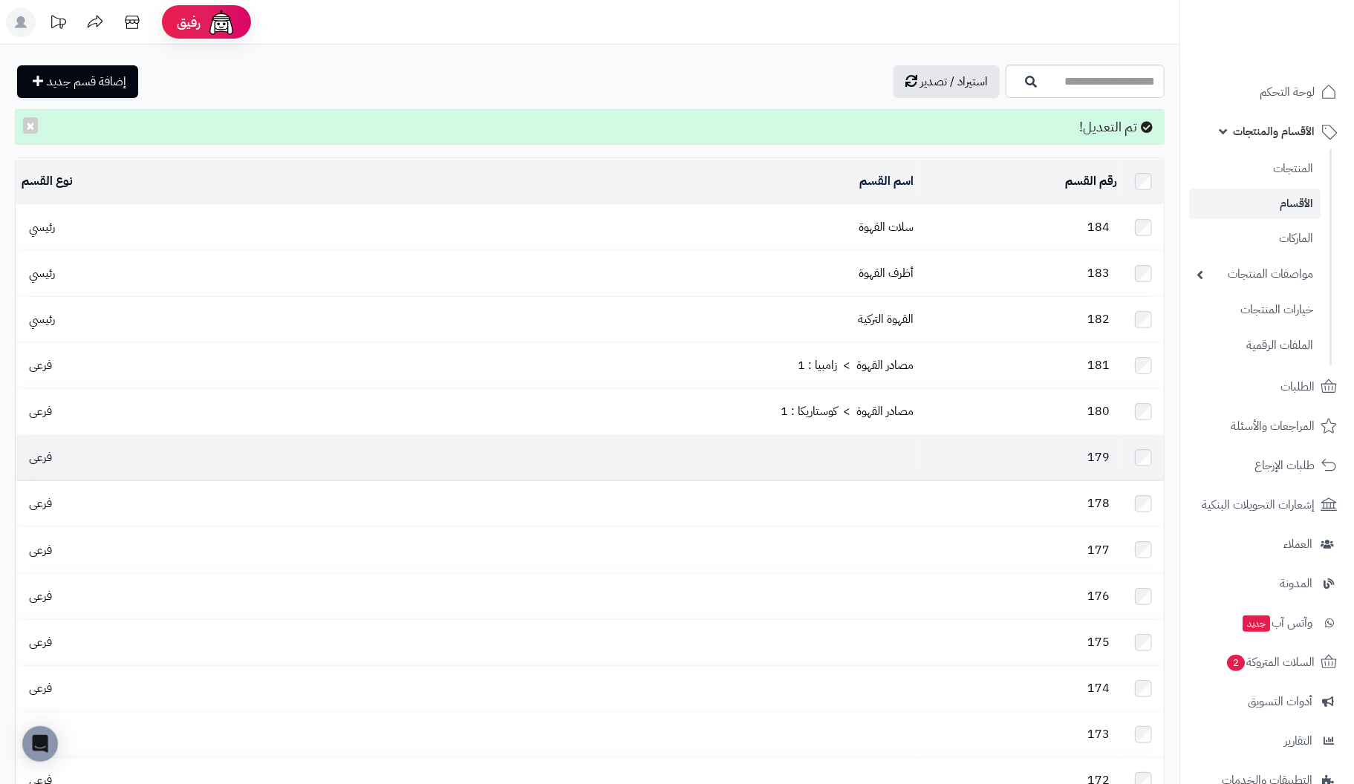
click at [857, 449] on td at bounding box center [567, 457] width 703 height 45
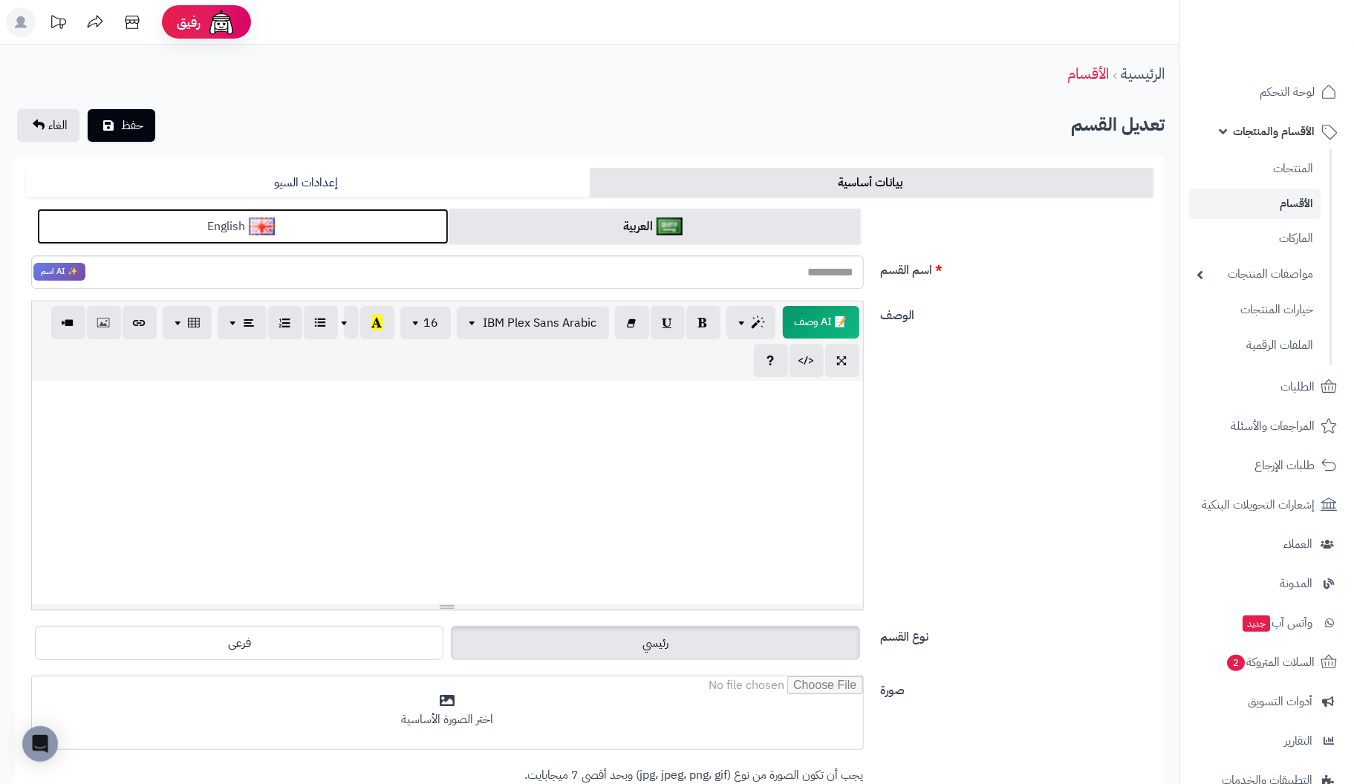
click at [362, 224] on link "English" at bounding box center [242, 227] width 411 height 36
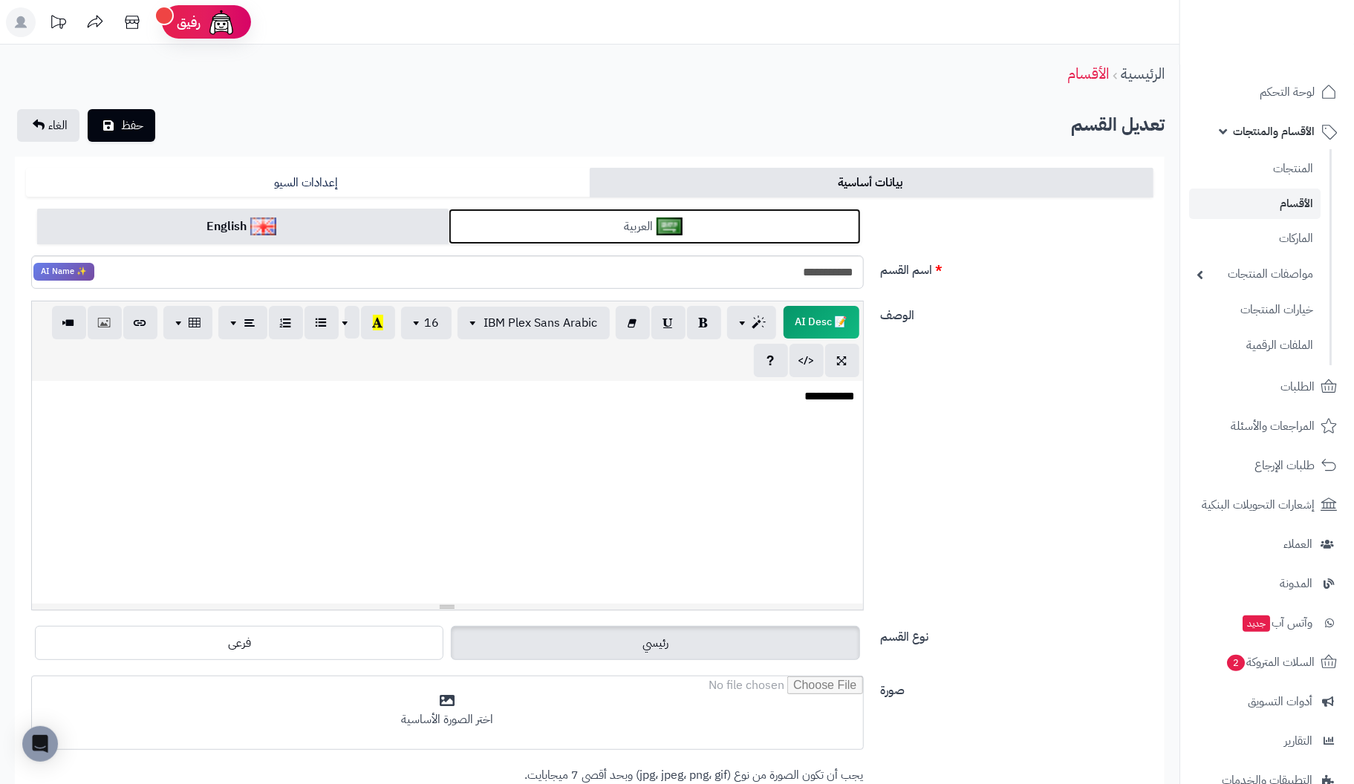
click at [523, 221] on link "العربية" at bounding box center [654, 227] width 411 height 36
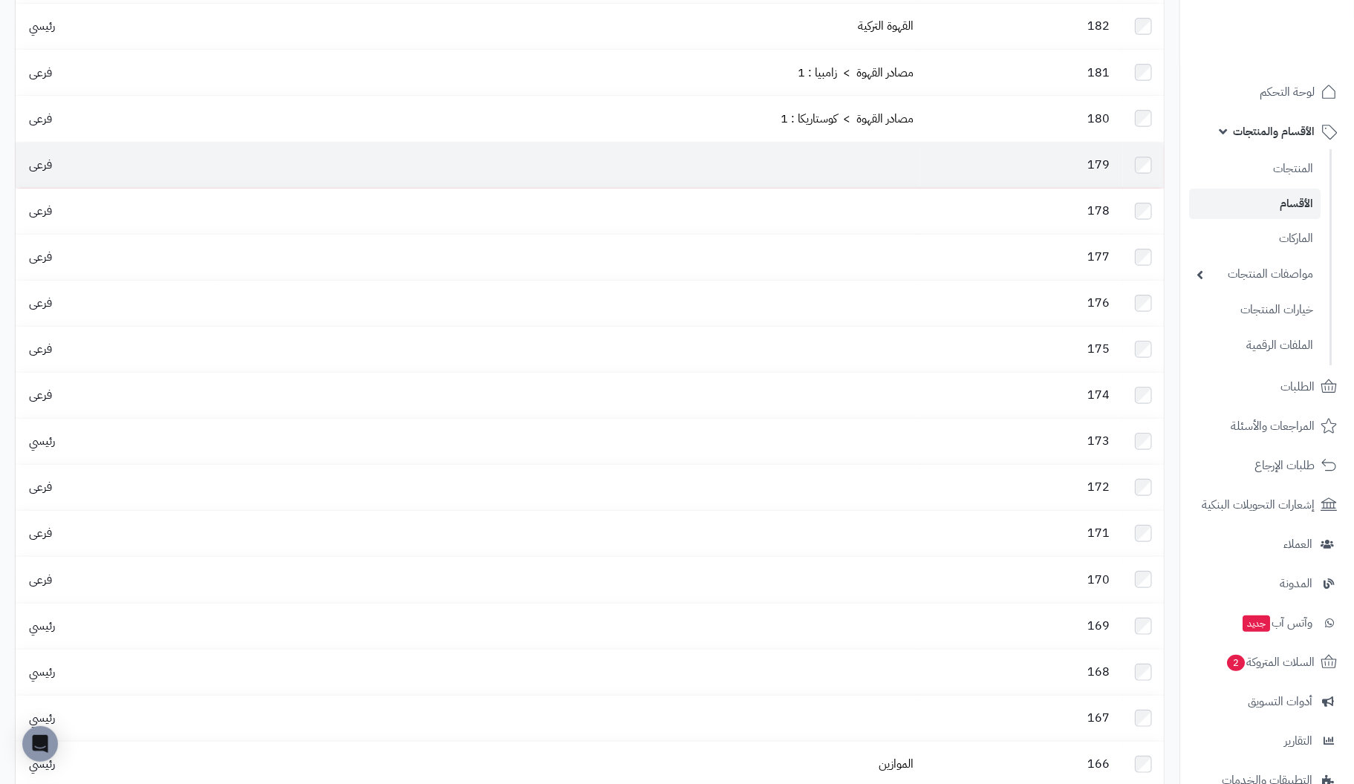
scroll to position [296, 0]
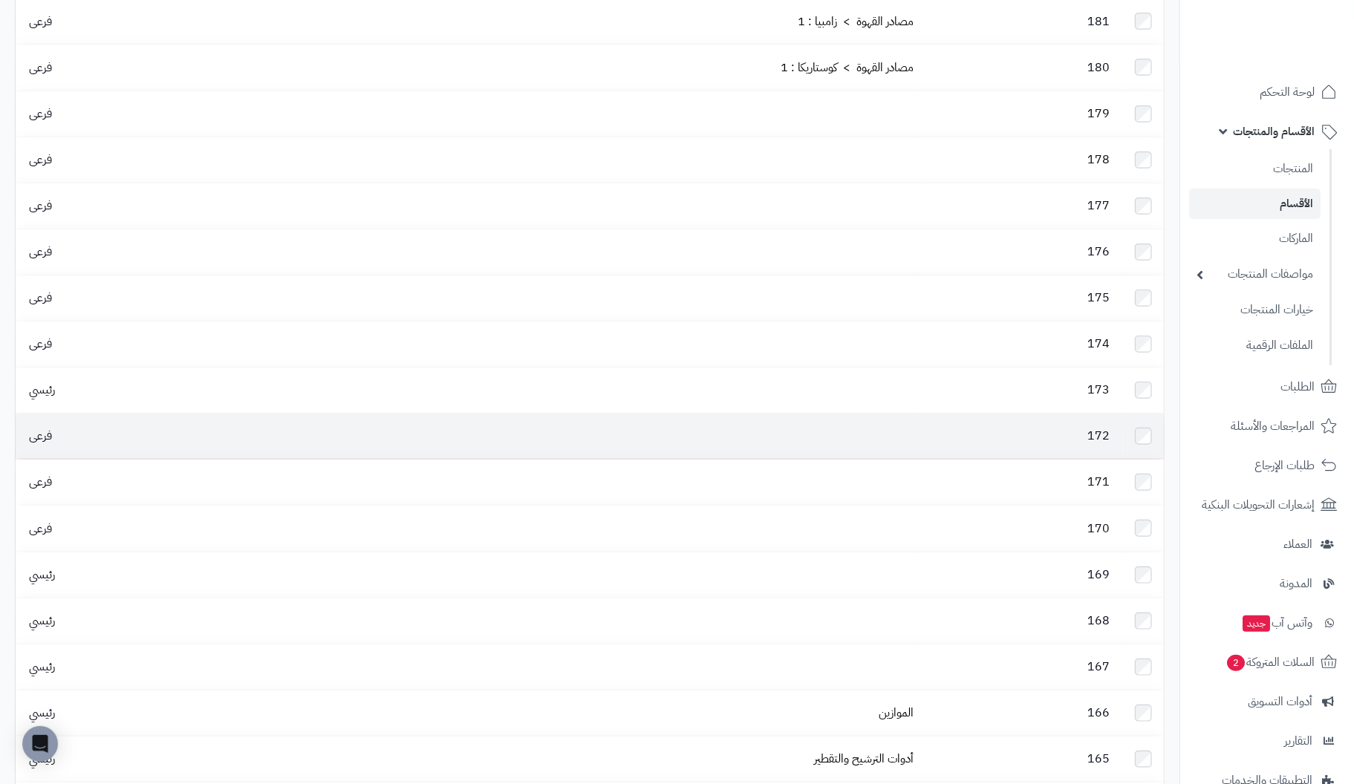
click at [724, 414] on td at bounding box center [567, 436] width 703 height 45
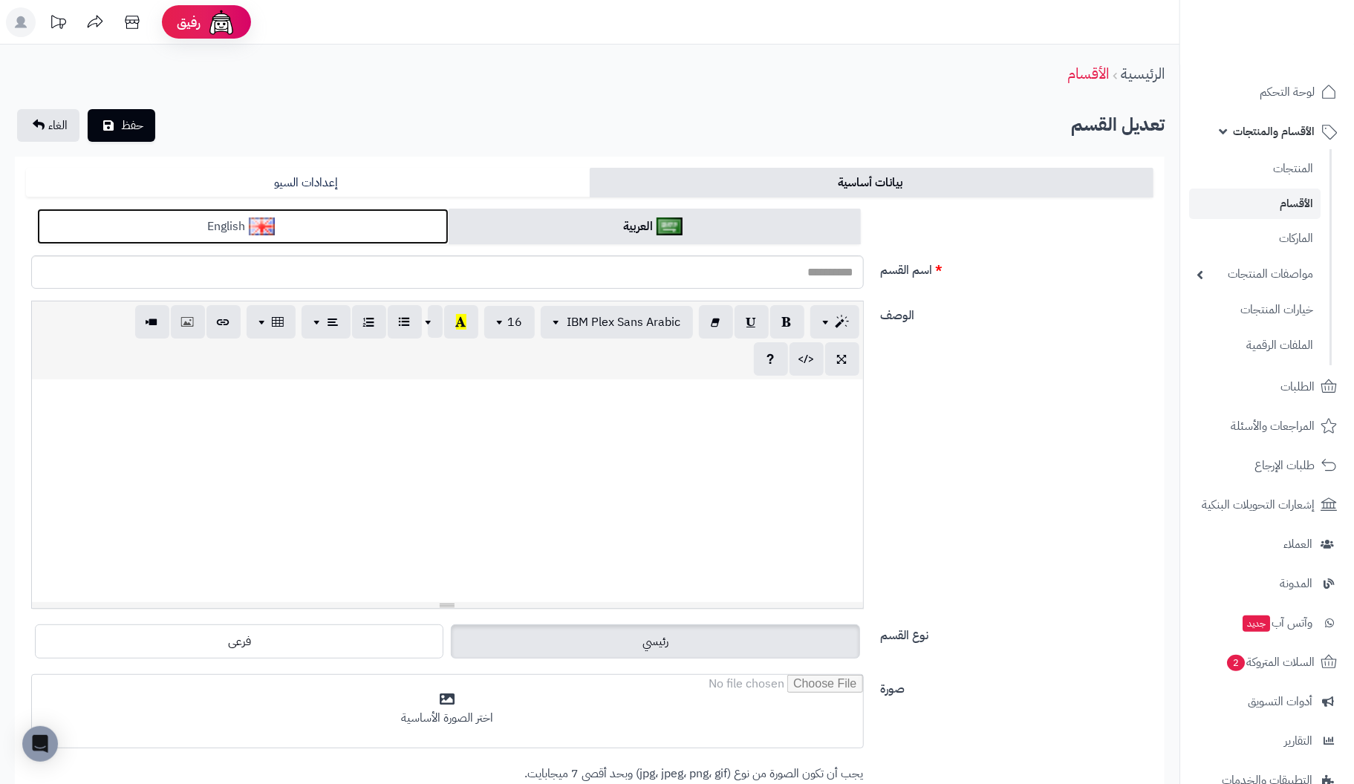
click at [278, 225] on link "English" at bounding box center [242, 227] width 411 height 36
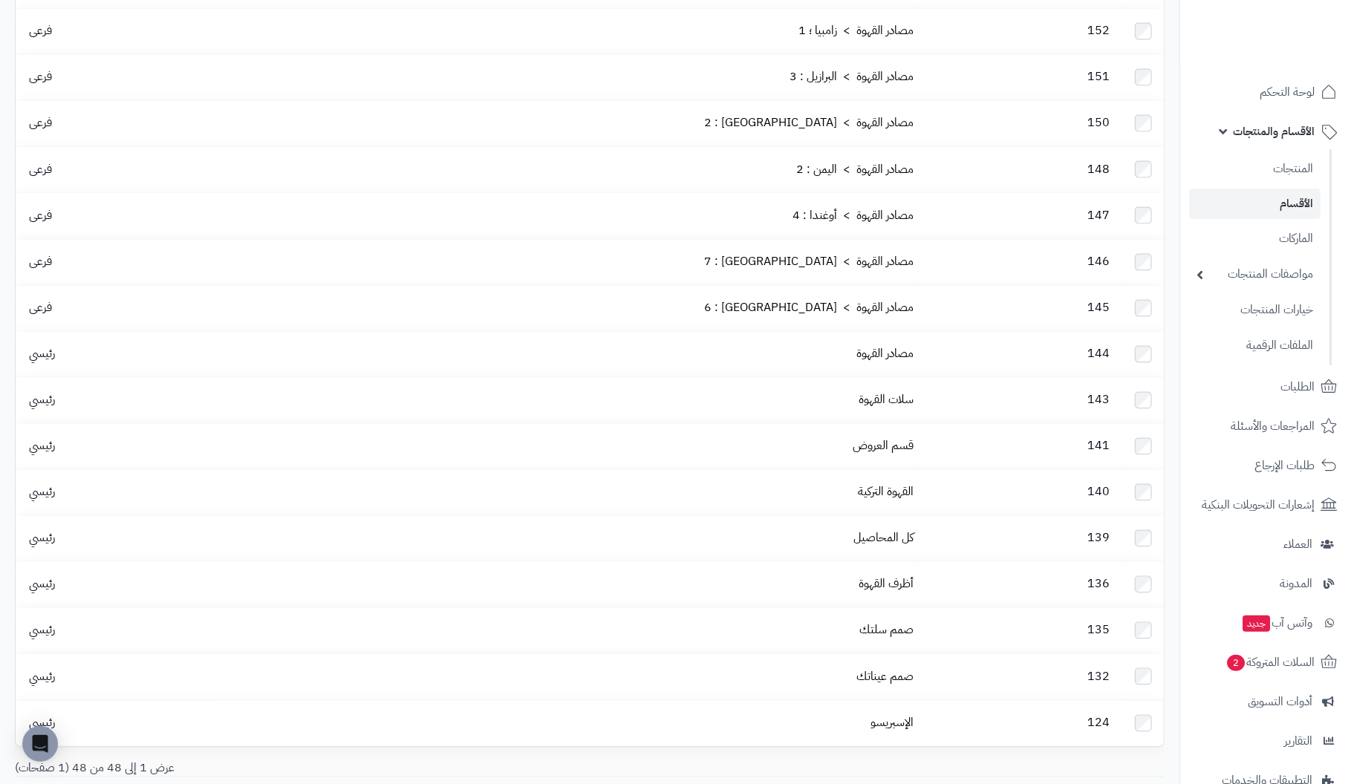
scroll to position [1625, 0]
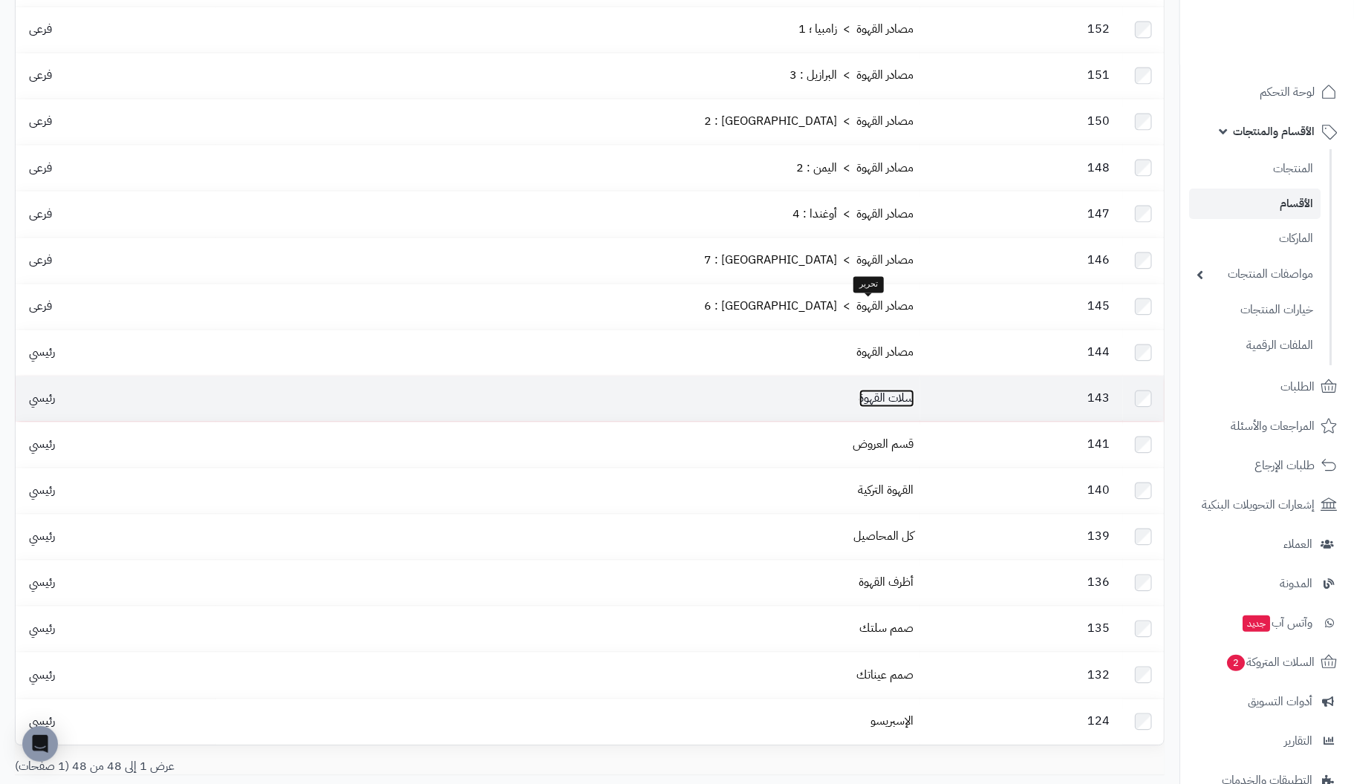
click at [871, 390] on link "سلات القهوة" at bounding box center [886, 399] width 55 height 18
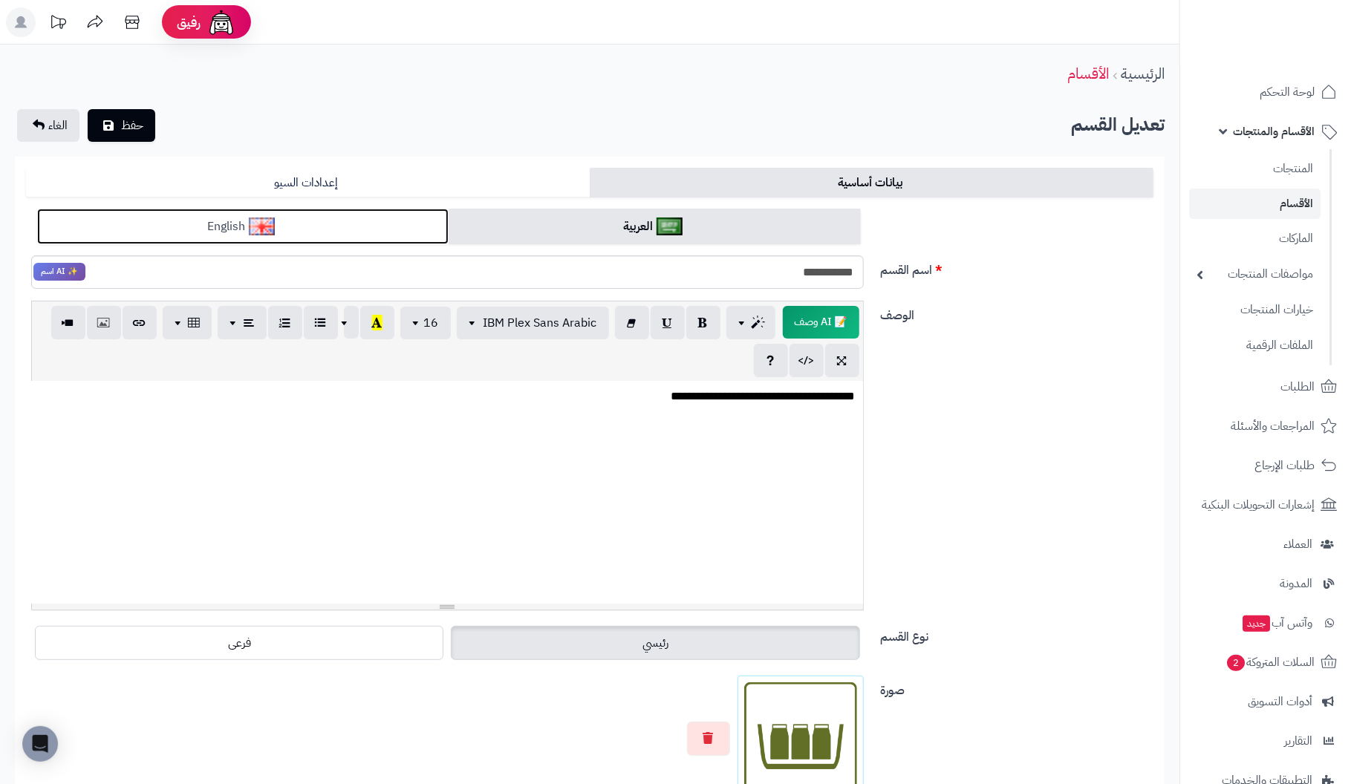
click at [313, 215] on link "English" at bounding box center [242, 227] width 411 height 36
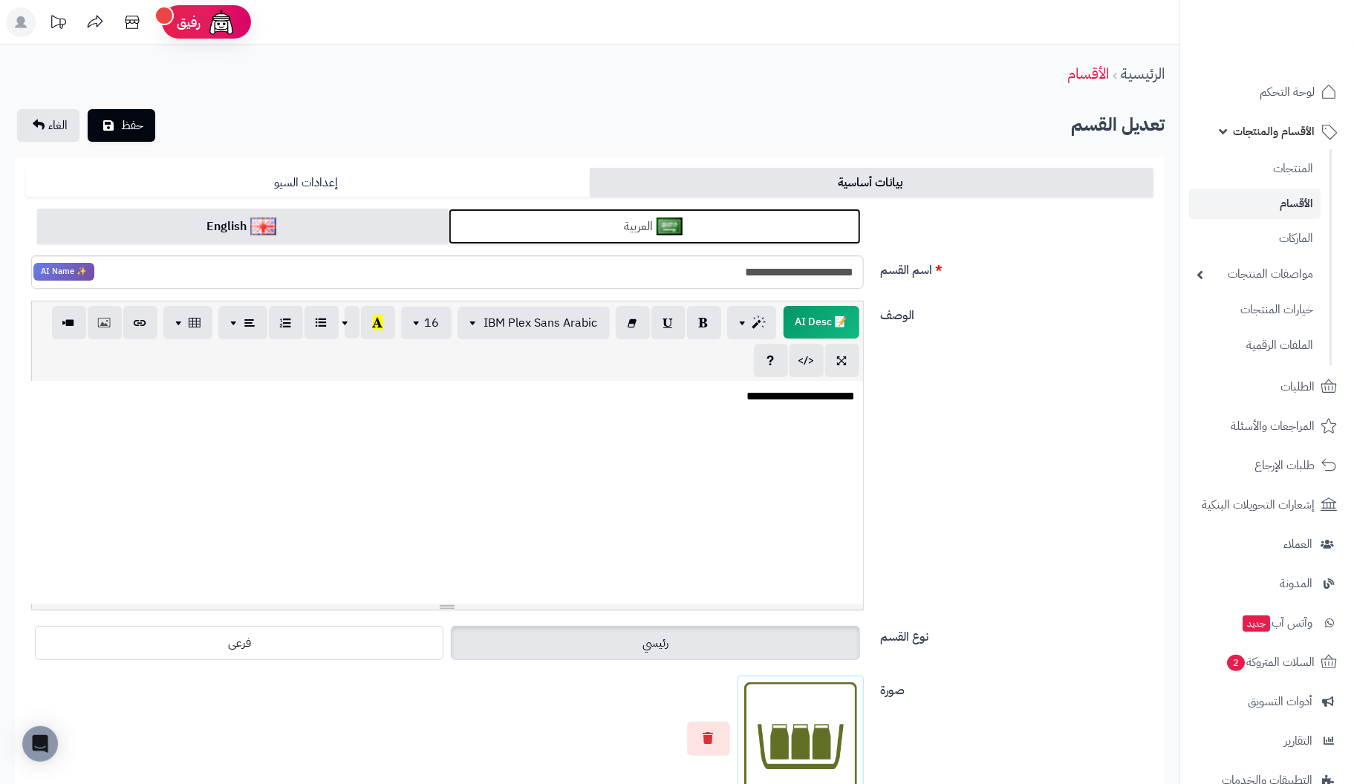
click at [736, 224] on link "العربية" at bounding box center [654, 227] width 411 height 36
